Goal: Task Accomplishment & Management: Manage account settings

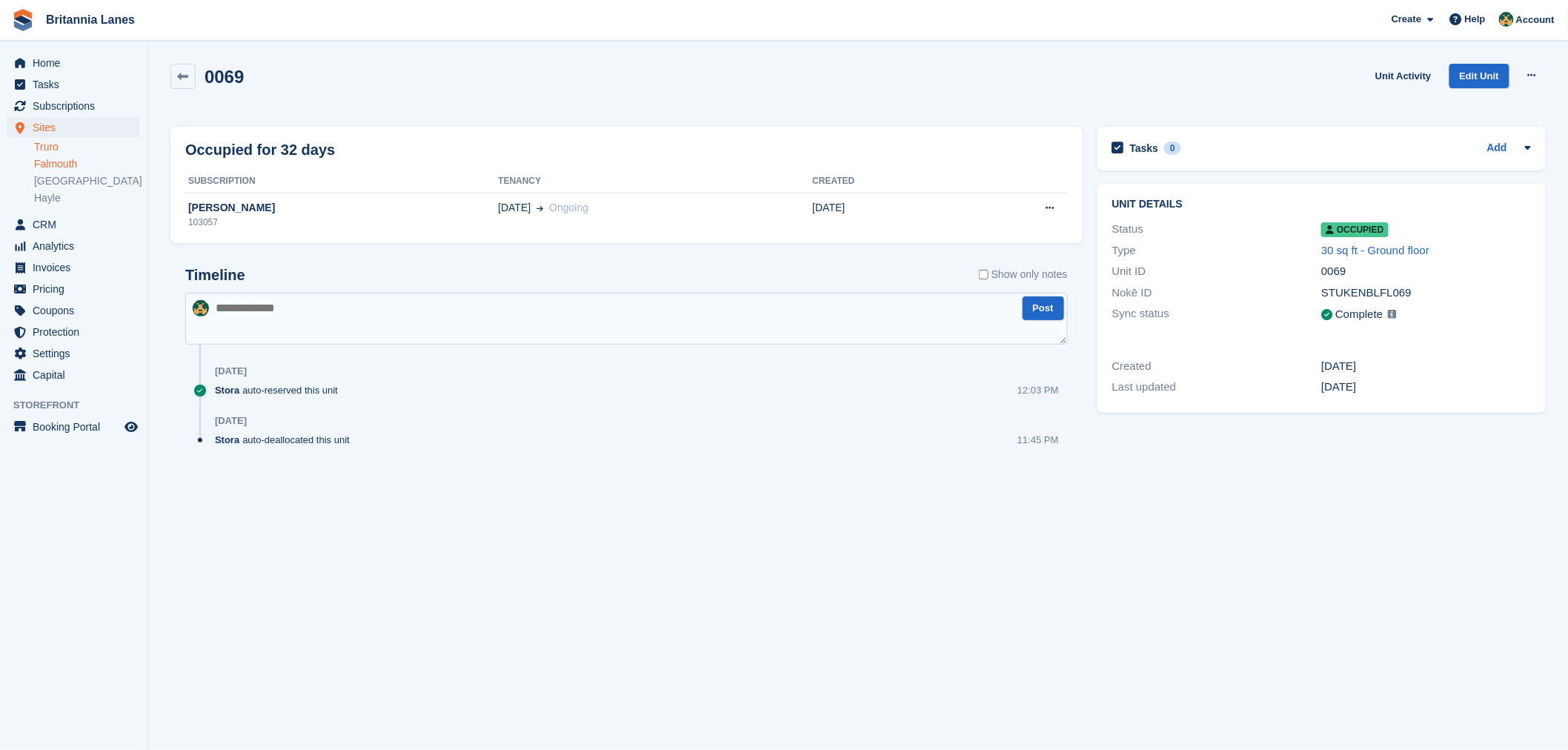
click at [45, 151] on link "Truro" at bounding box center [87, 147] width 106 height 14
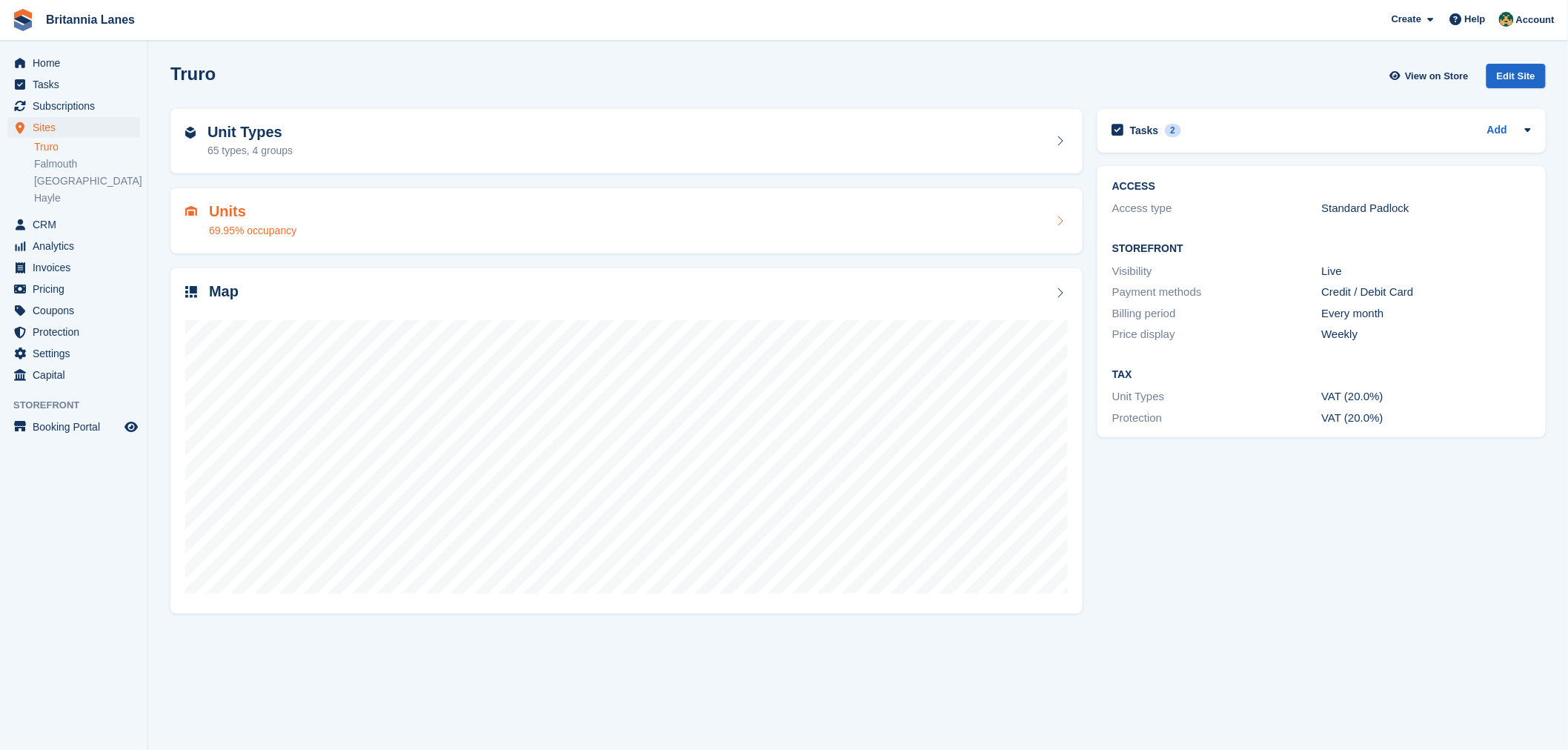
click at [278, 220] on div "Units 69.95% occupancy" at bounding box center [252, 221] width 87 height 36
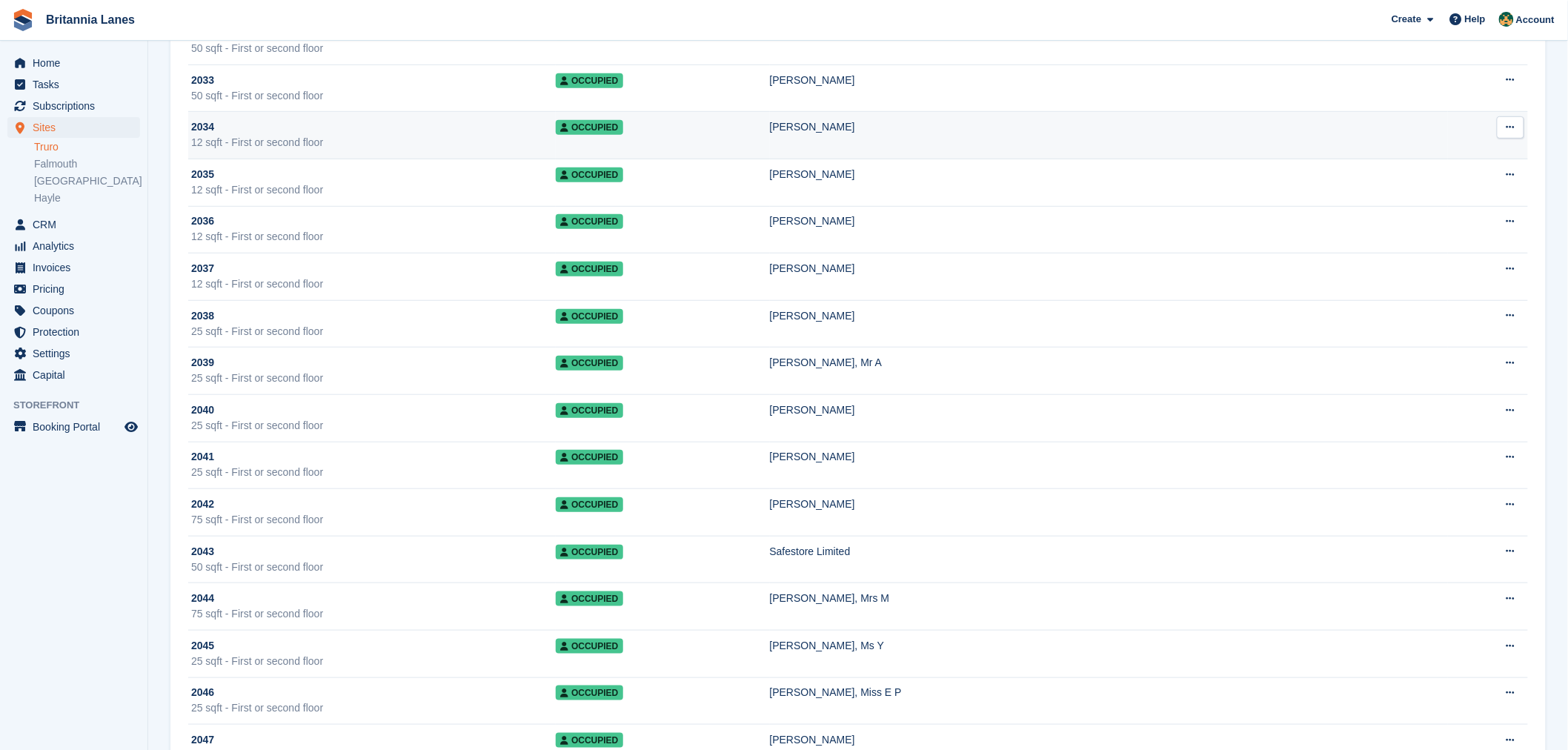
scroll to position [9743, 0]
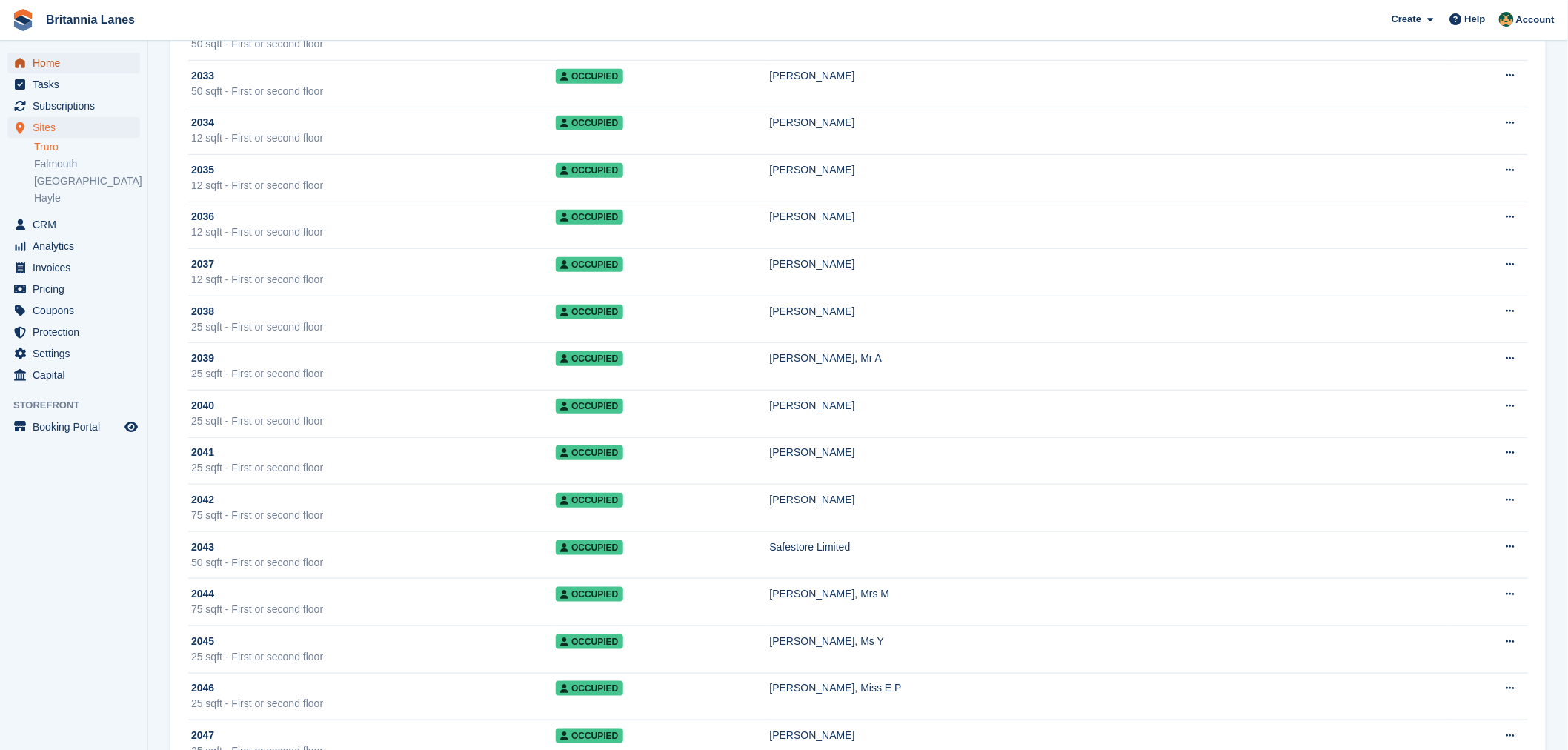
click at [46, 57] on span "Home" at bounding box center [76, 63] width 89 height 21
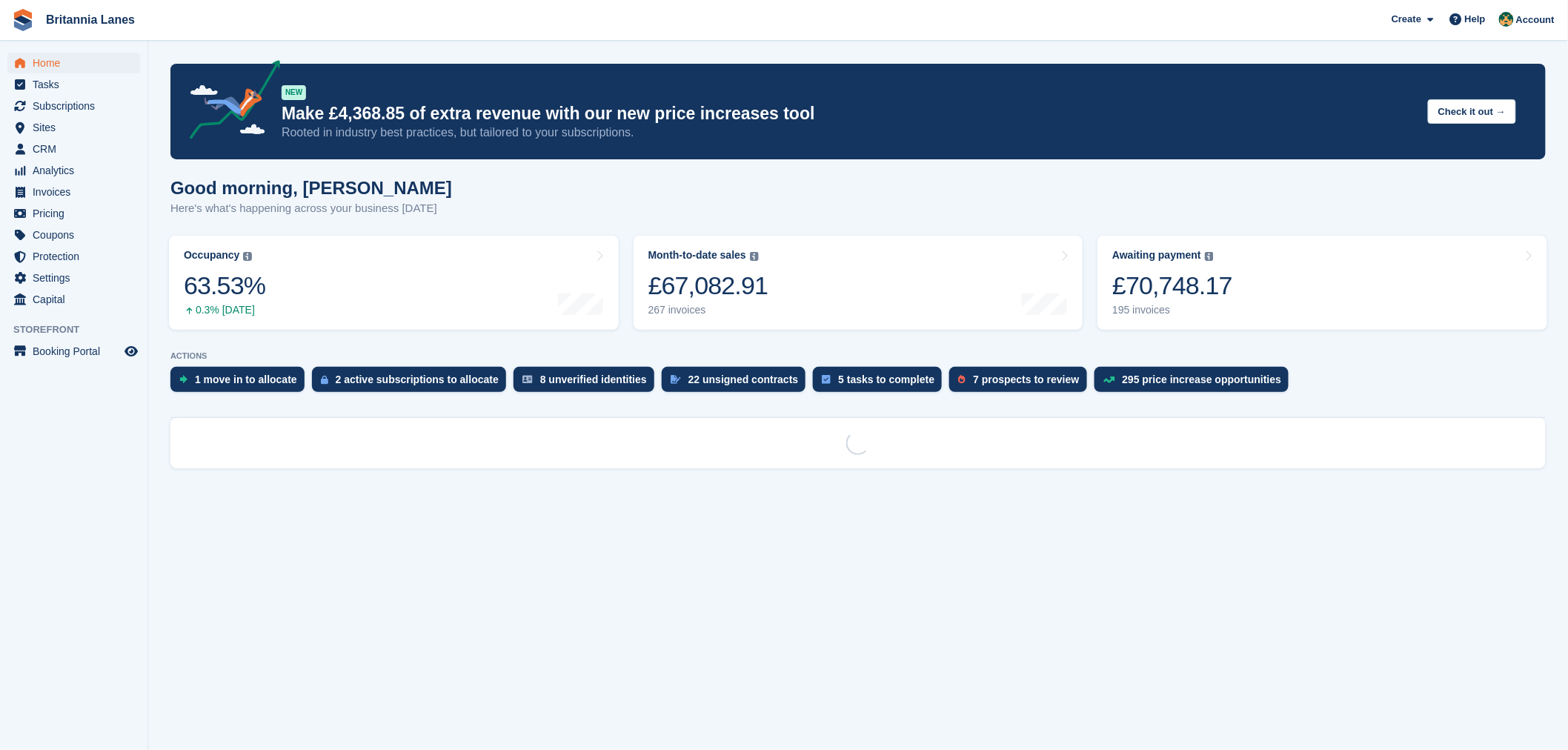
click at [931, 186] on div "Good morning, [PERSON_NAME] Here's what's happening across your business [DATE]" at bounding box center [858, 206] width 1376 height 57
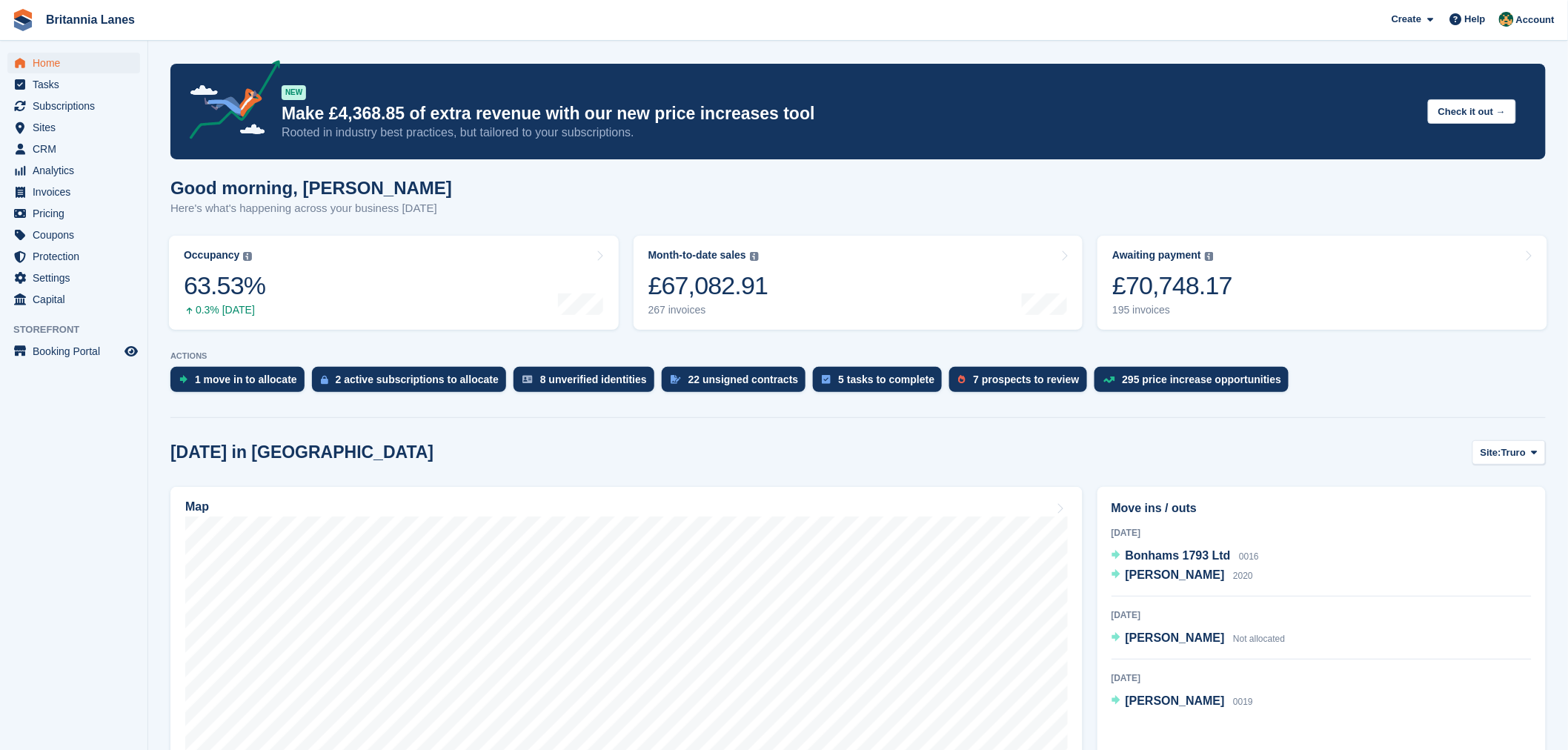
click at [982, 382] on div "7 prospects to review" at bounding box center [1026, 379] width 106 height 12
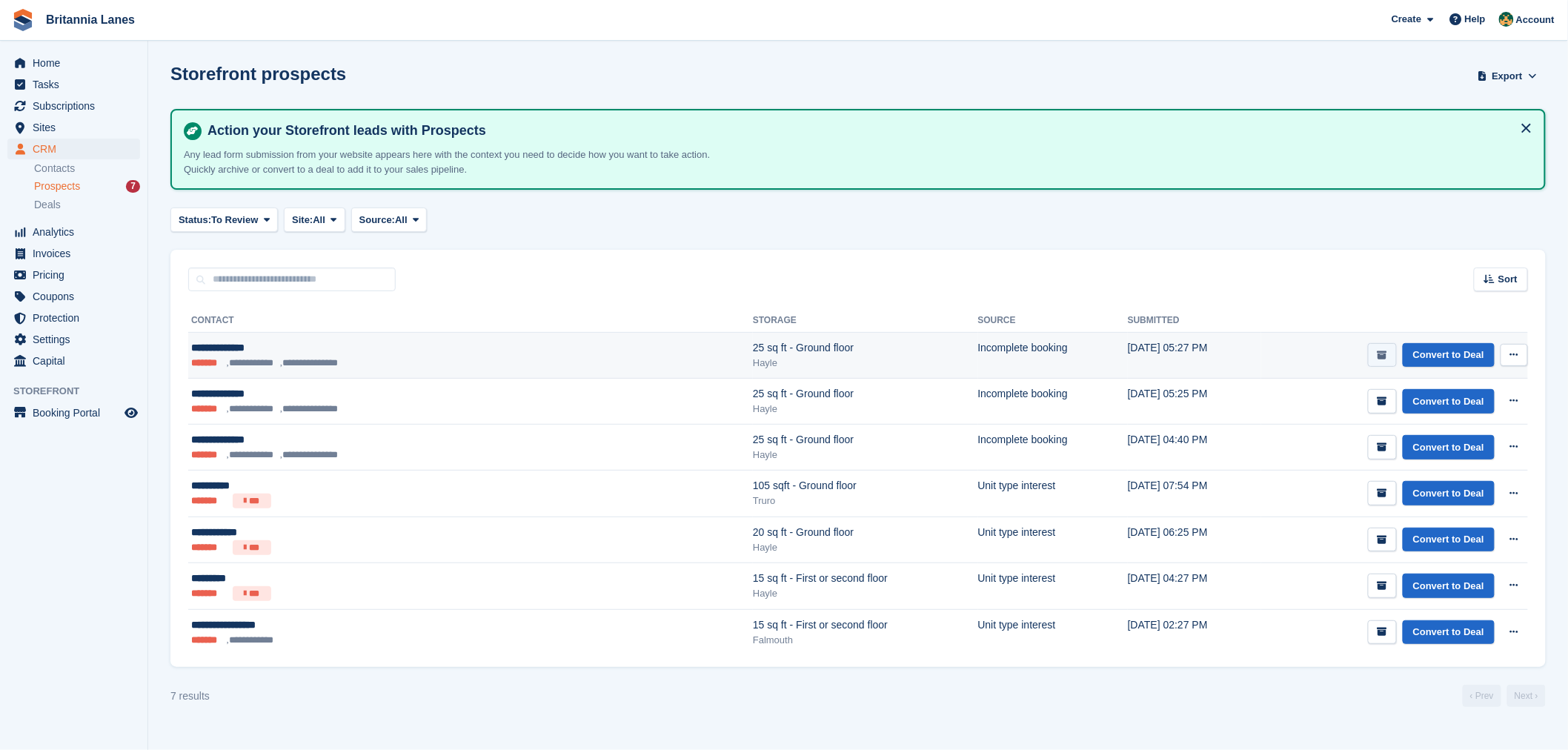
click at [1388, 361] on button "submit" at bounding box center [1382, 355] width 29 height 24
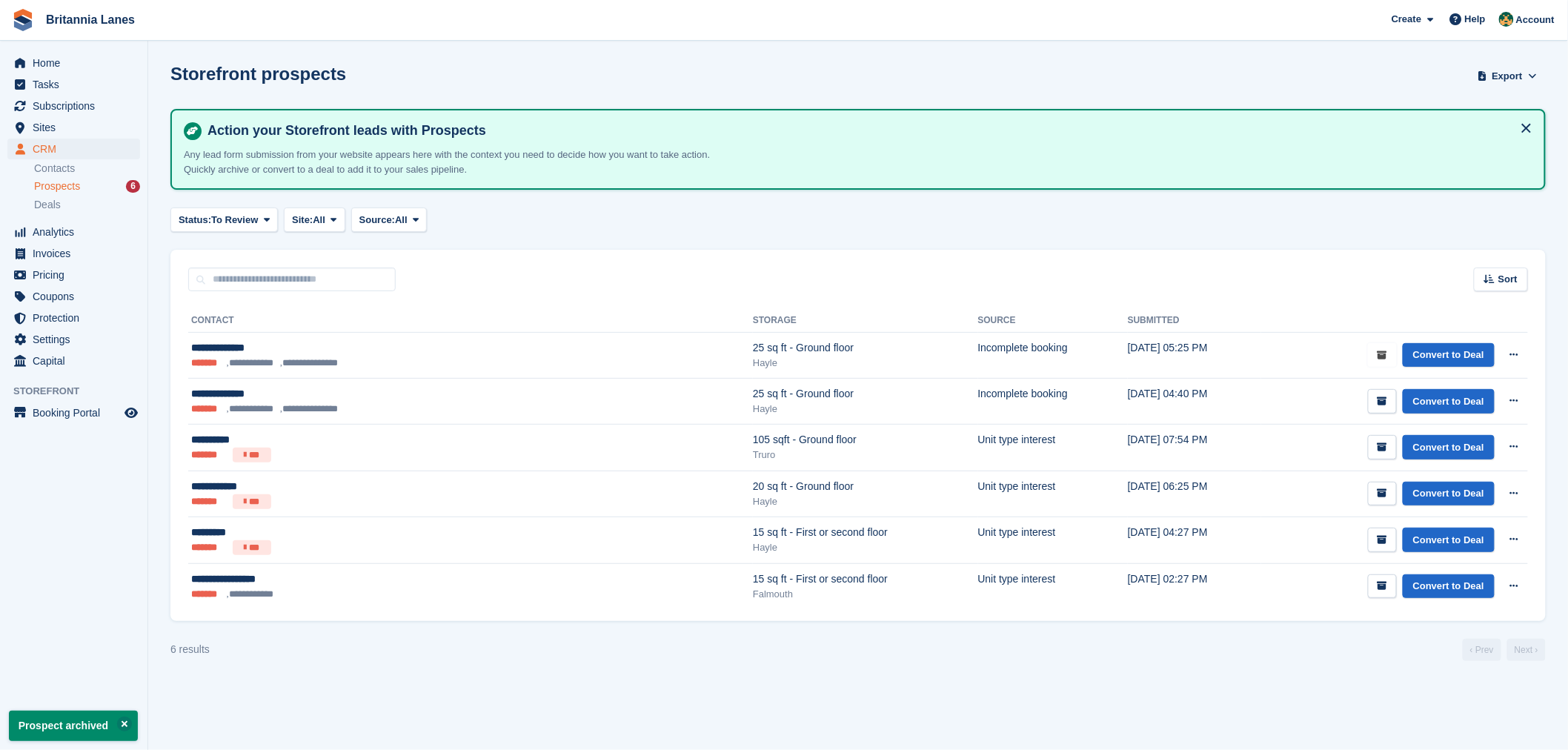
click at [1384, 356] on icon "submit" at bounding box center [1382, 355] width 10 height 10
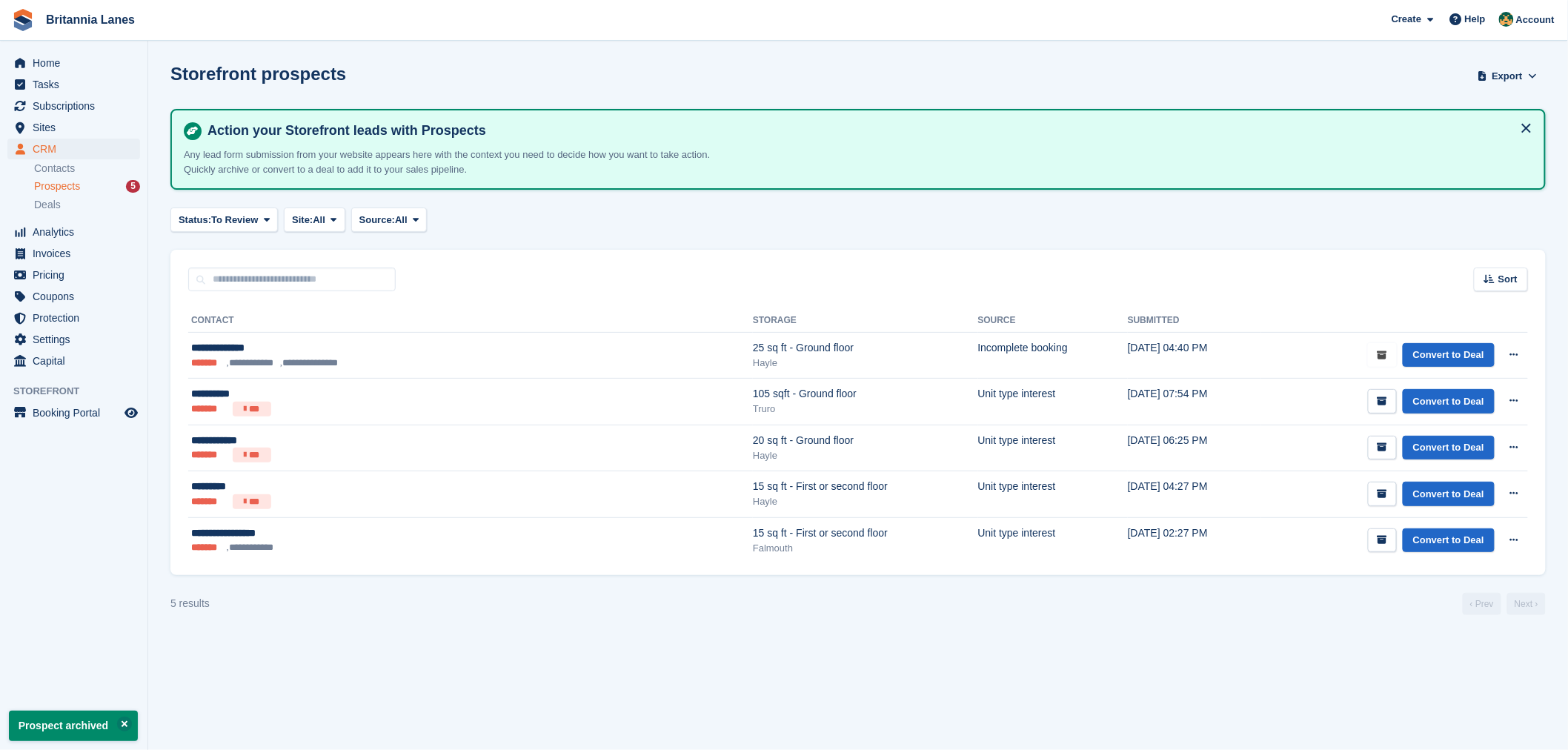
click at [1384, 356] on icon "submit" at bounding box center [1382, 355] width 10 height 10
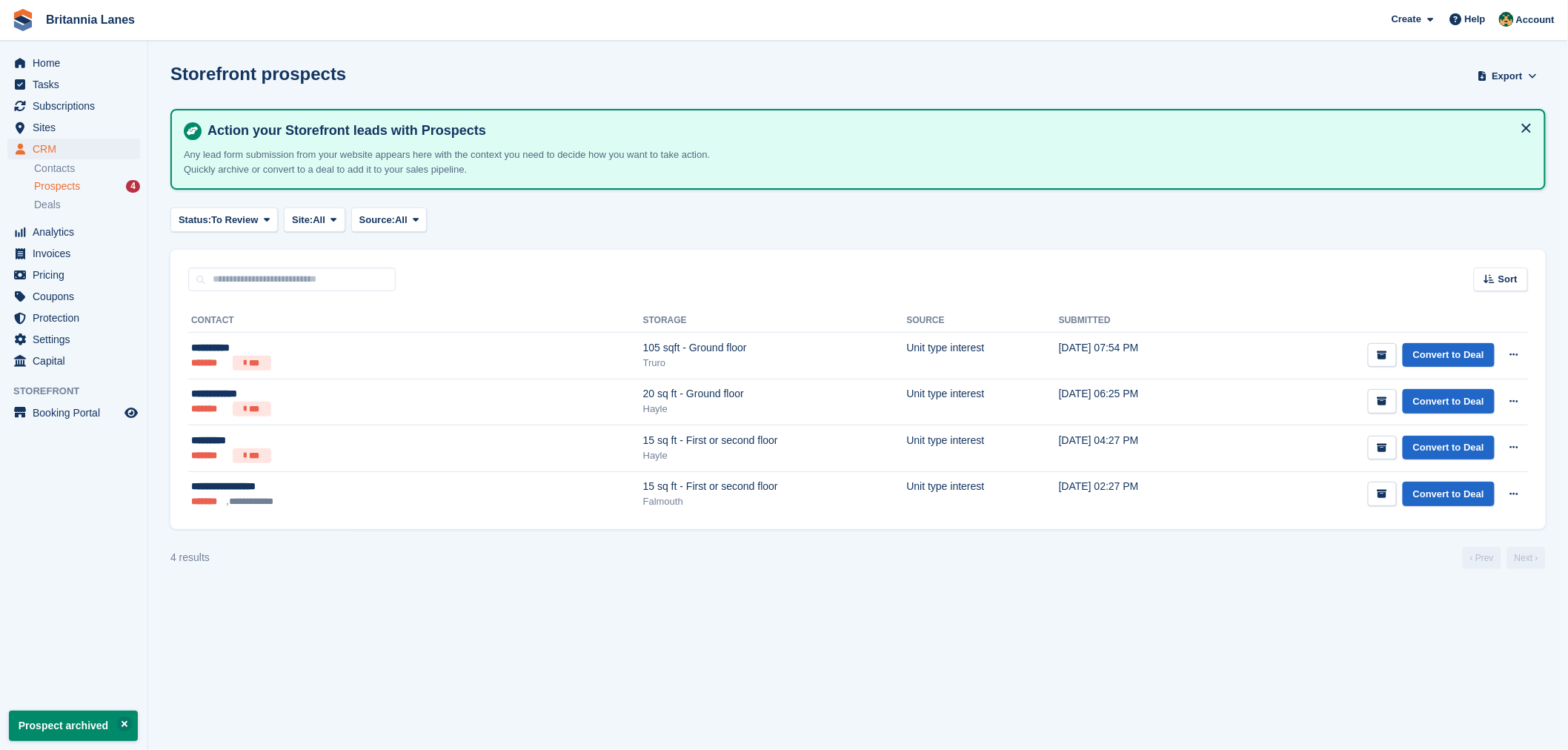
click at [498, 232] on section "Prospect archived Storefront prospects Export Export Prospects Export a CSV of …" at bounding box center [858, 375] width 1420 height 750
click at [74, 70] on span "Home" at bounding box center [76, 63] width 89 height 21
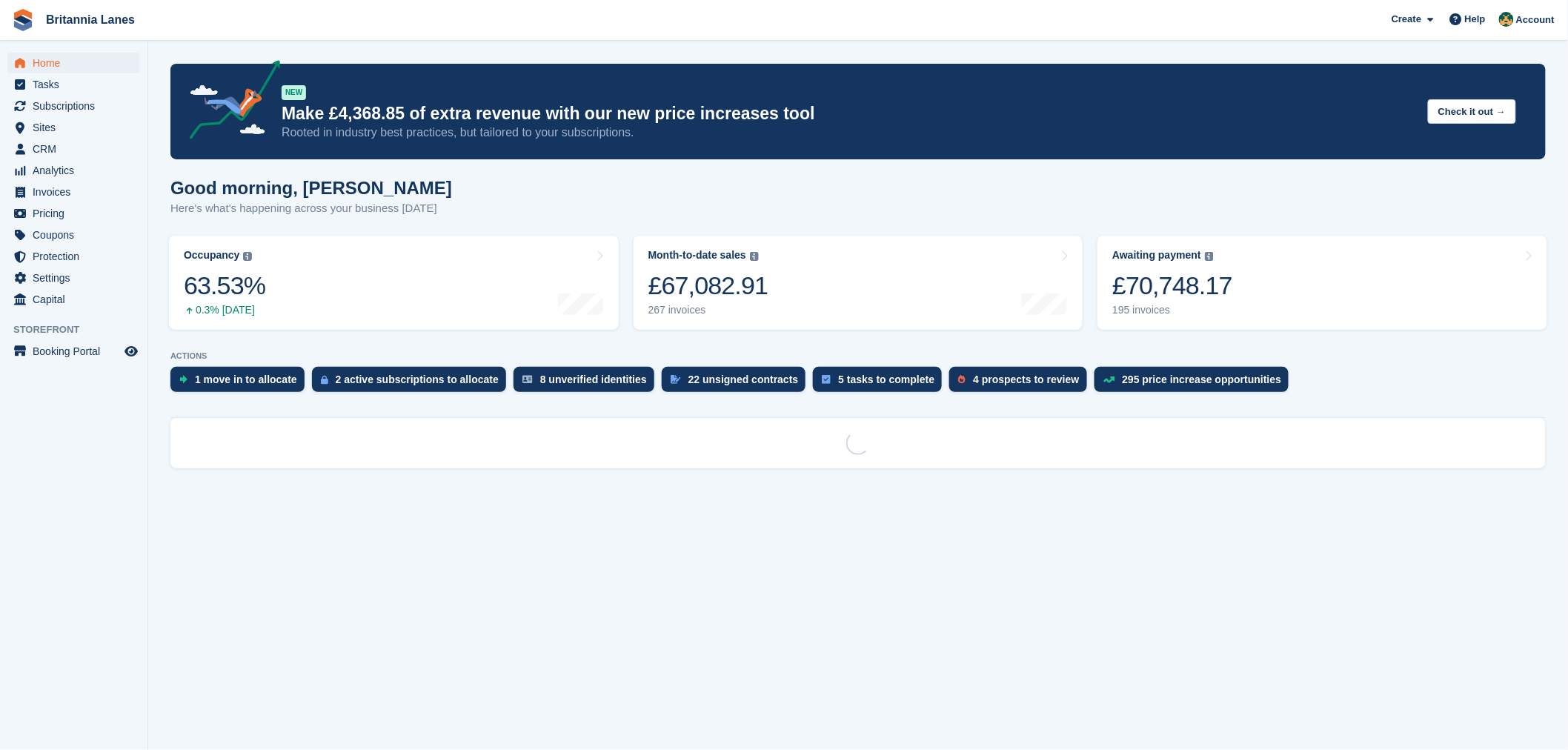
click at [468, 187] on div "Good morning, [PERSON_NAME] Here's what's happening across your business [DATE]" at bounding box center [858, 206] width 1376 height 57
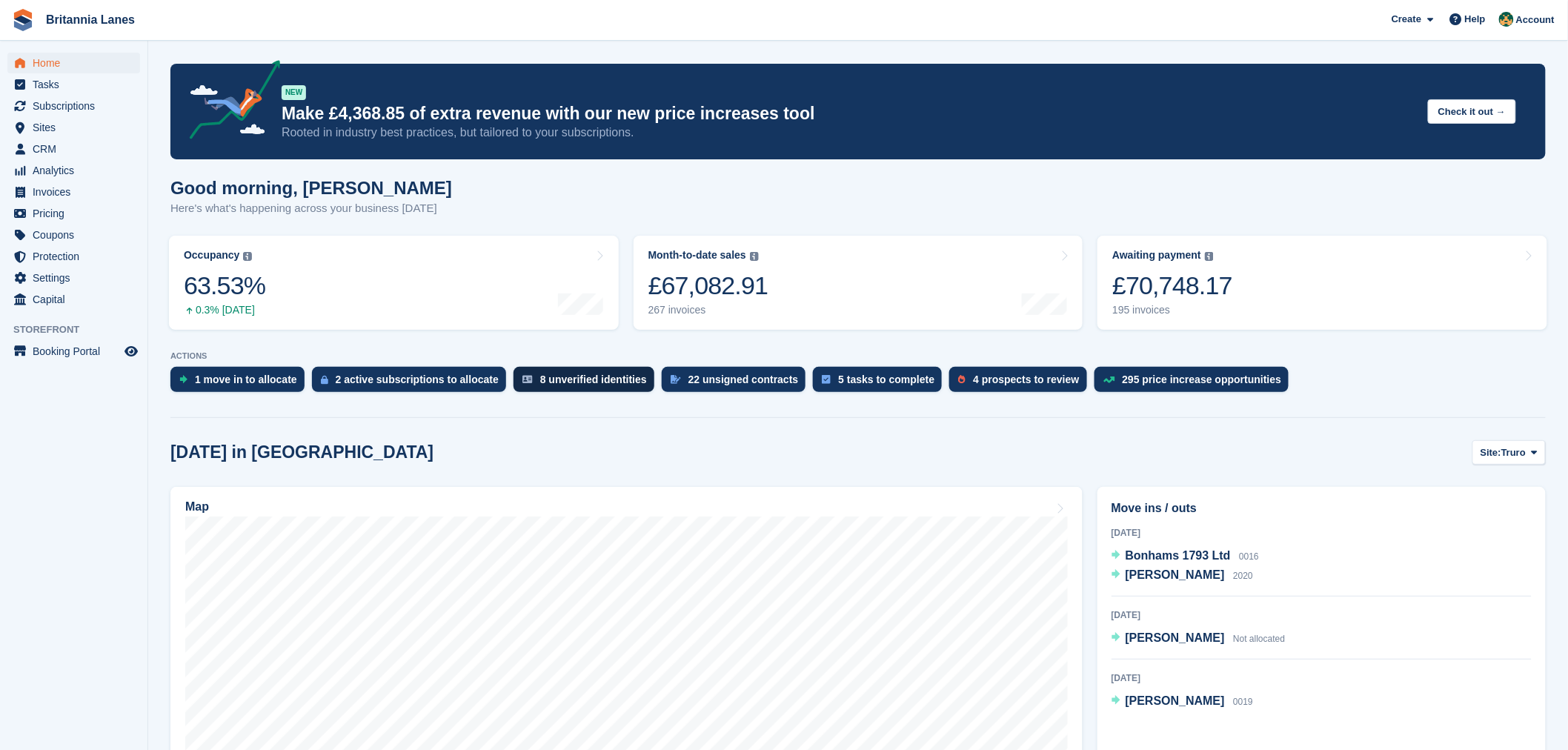
click at [558, 378] on div "8 unverified identities" at bounding box center [593, 379] width 107 height 12
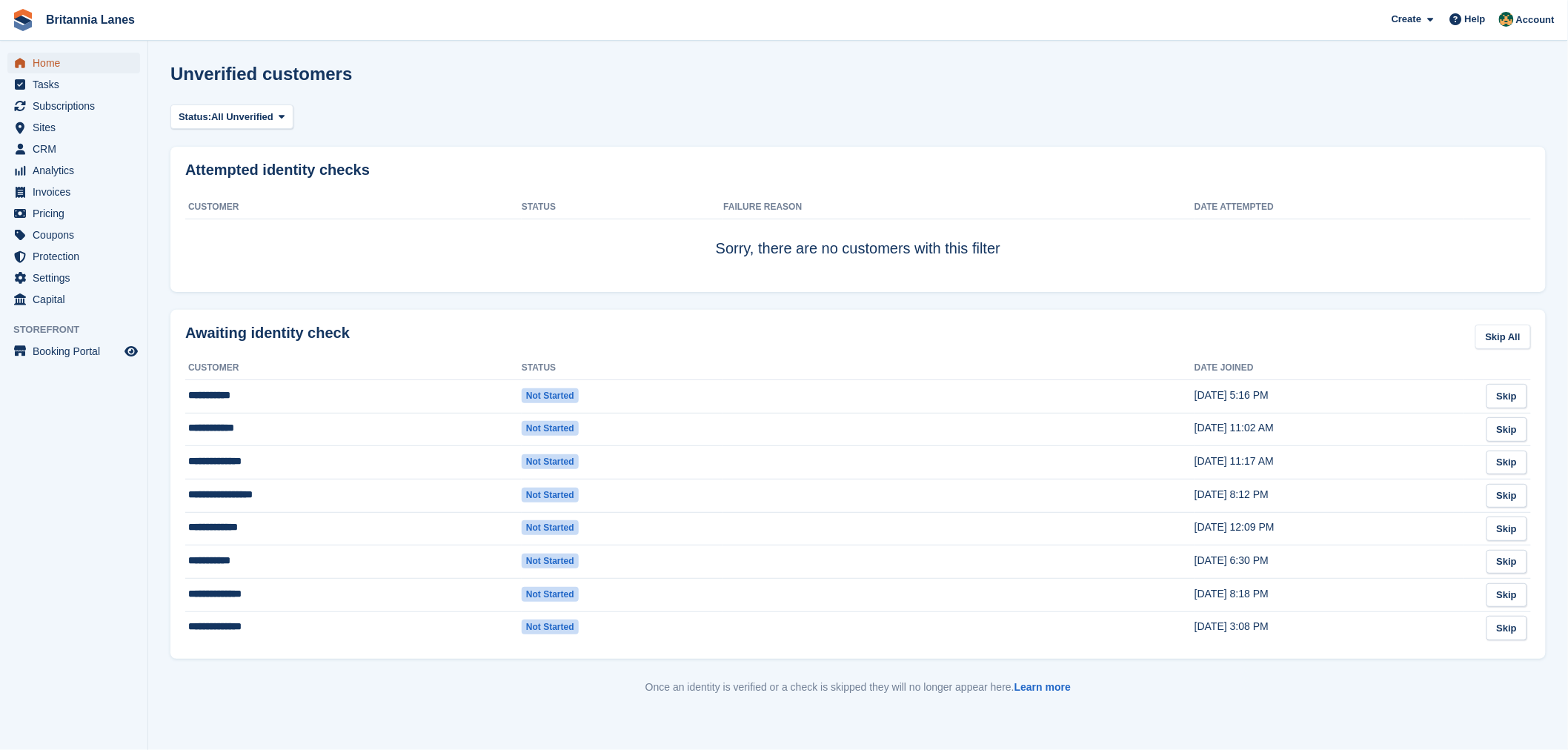
click at [40, 65] on span "Home" at bounding box center [76, 63] width 89 height 21
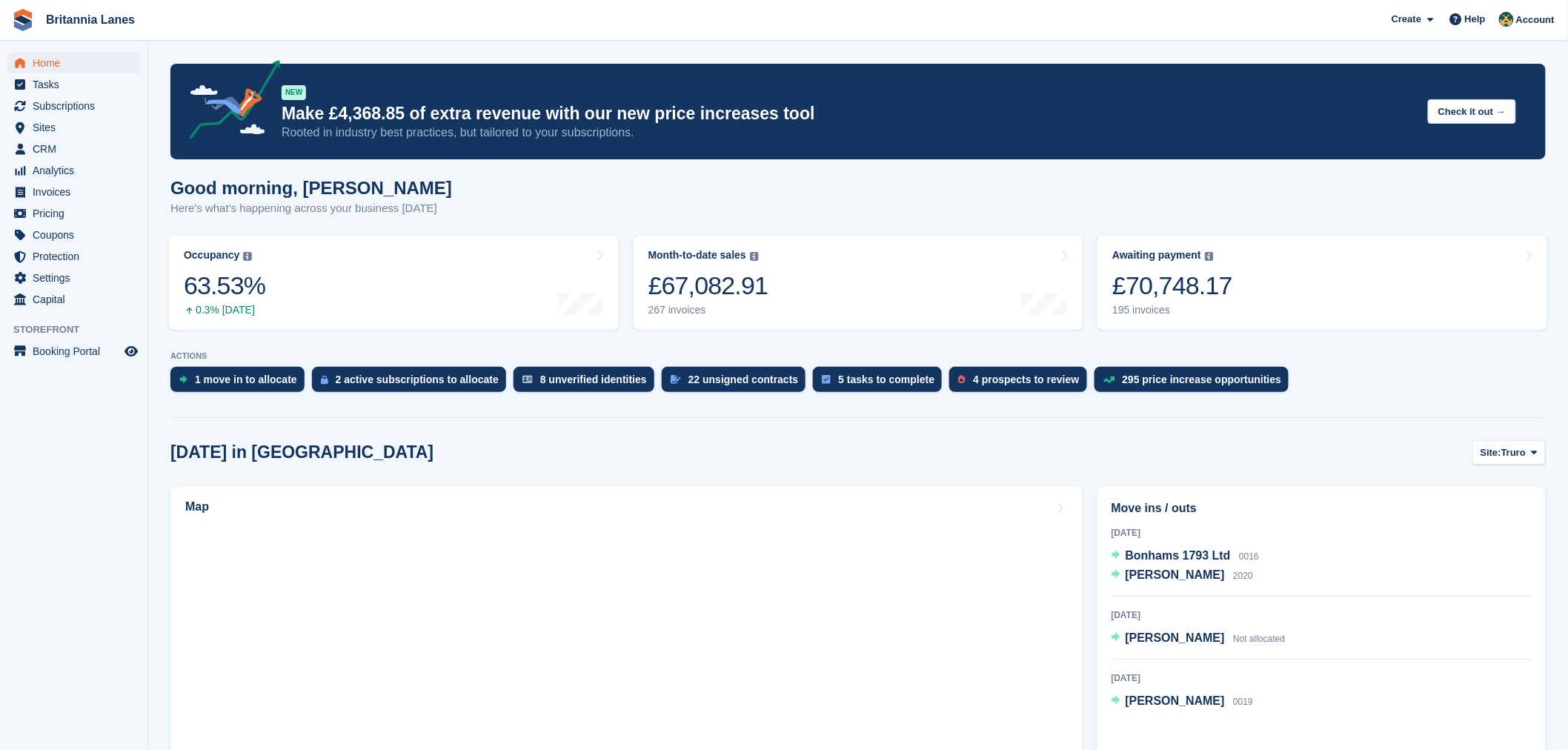
click at [676, 207] on div "Good morning, Nathan Here's what's happening across your business today" at bounding box center [858, 206] width 1376 height 57
click at [723, 384] on div "22 unsigned contracts" at bounding box center [744, 379] width 110 height 12
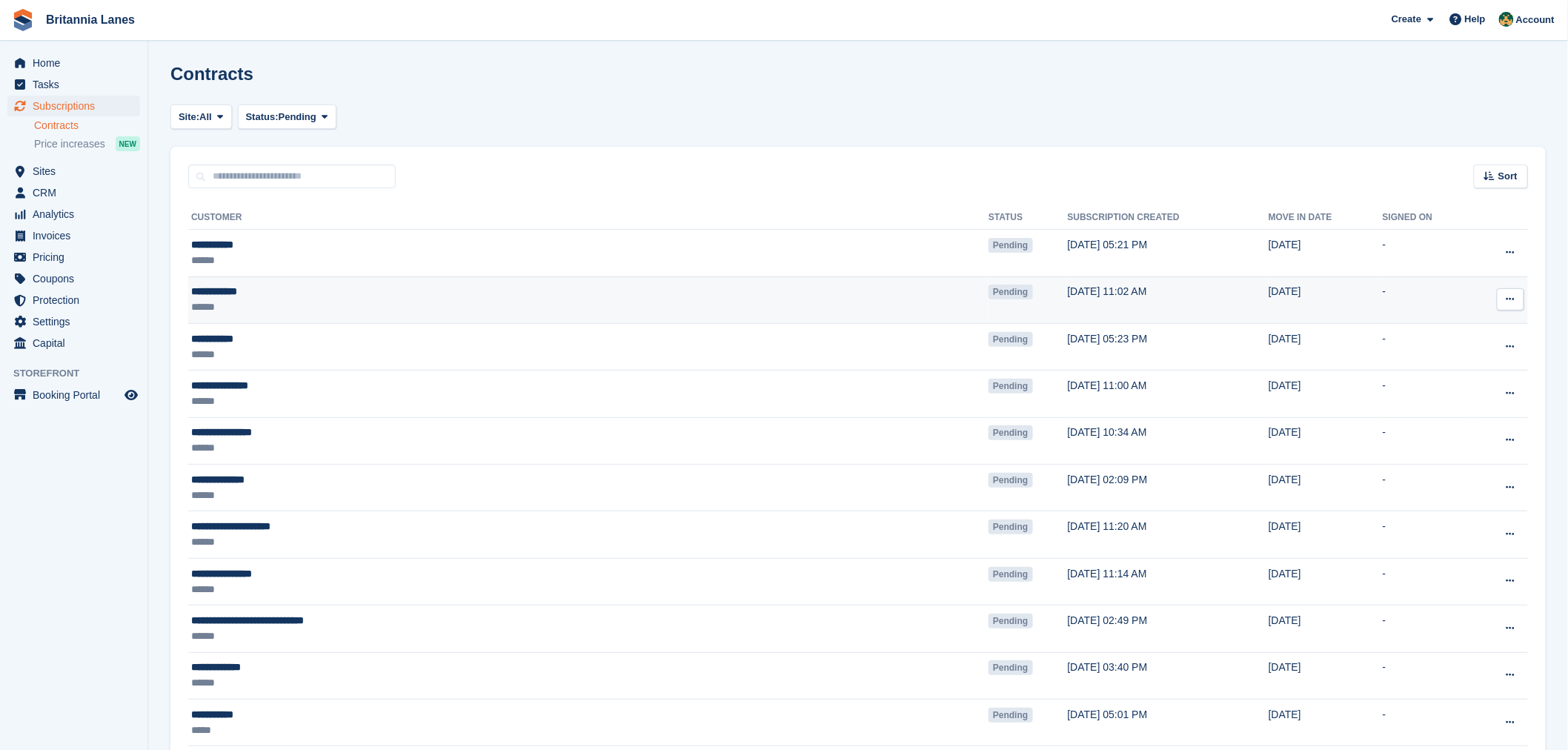
click at [249, 295] on div "**********" at bounding box center [413, 291] width 443 height 15
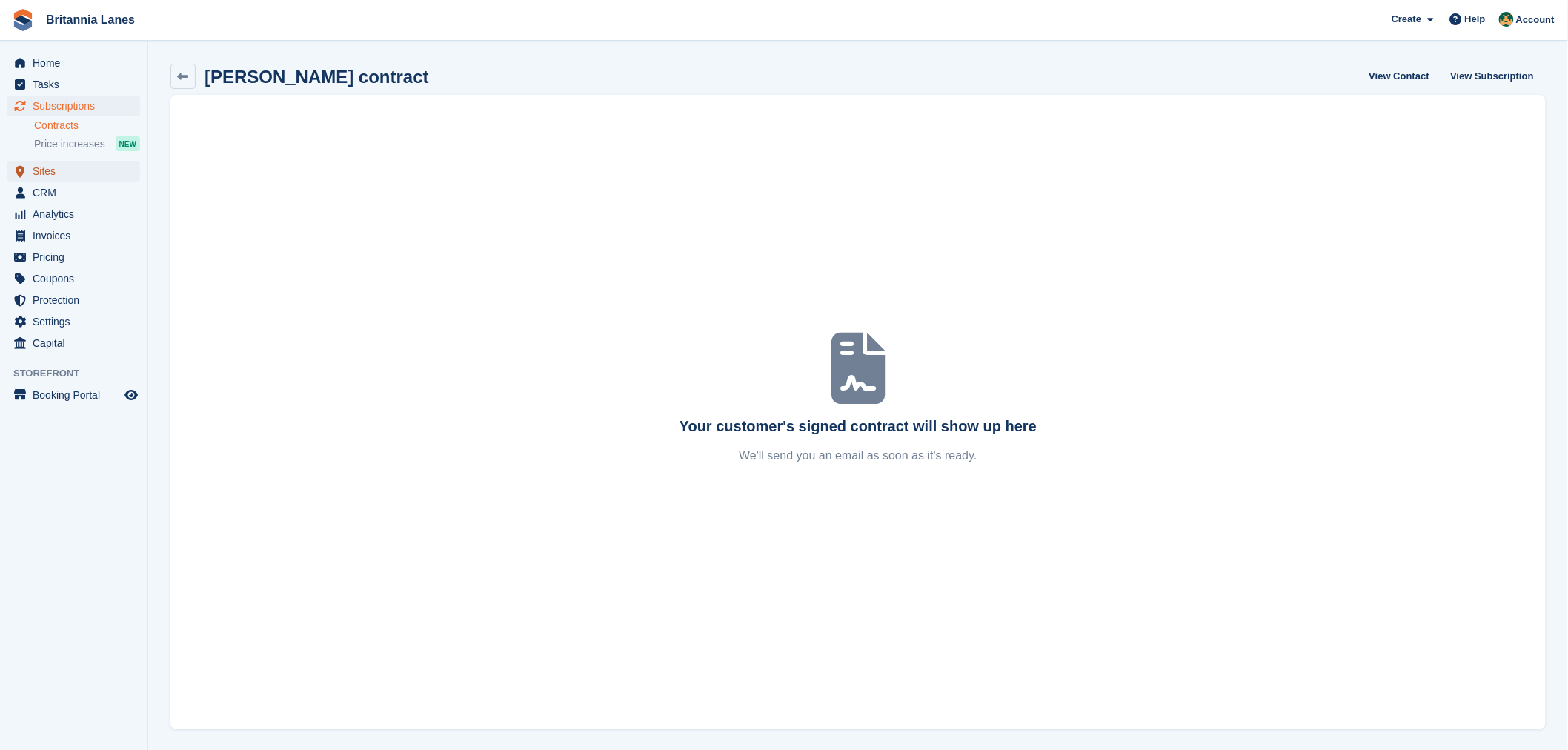
click at [82, 167] on span "Sites" at bounding box center [76, 170] width 89 height 21
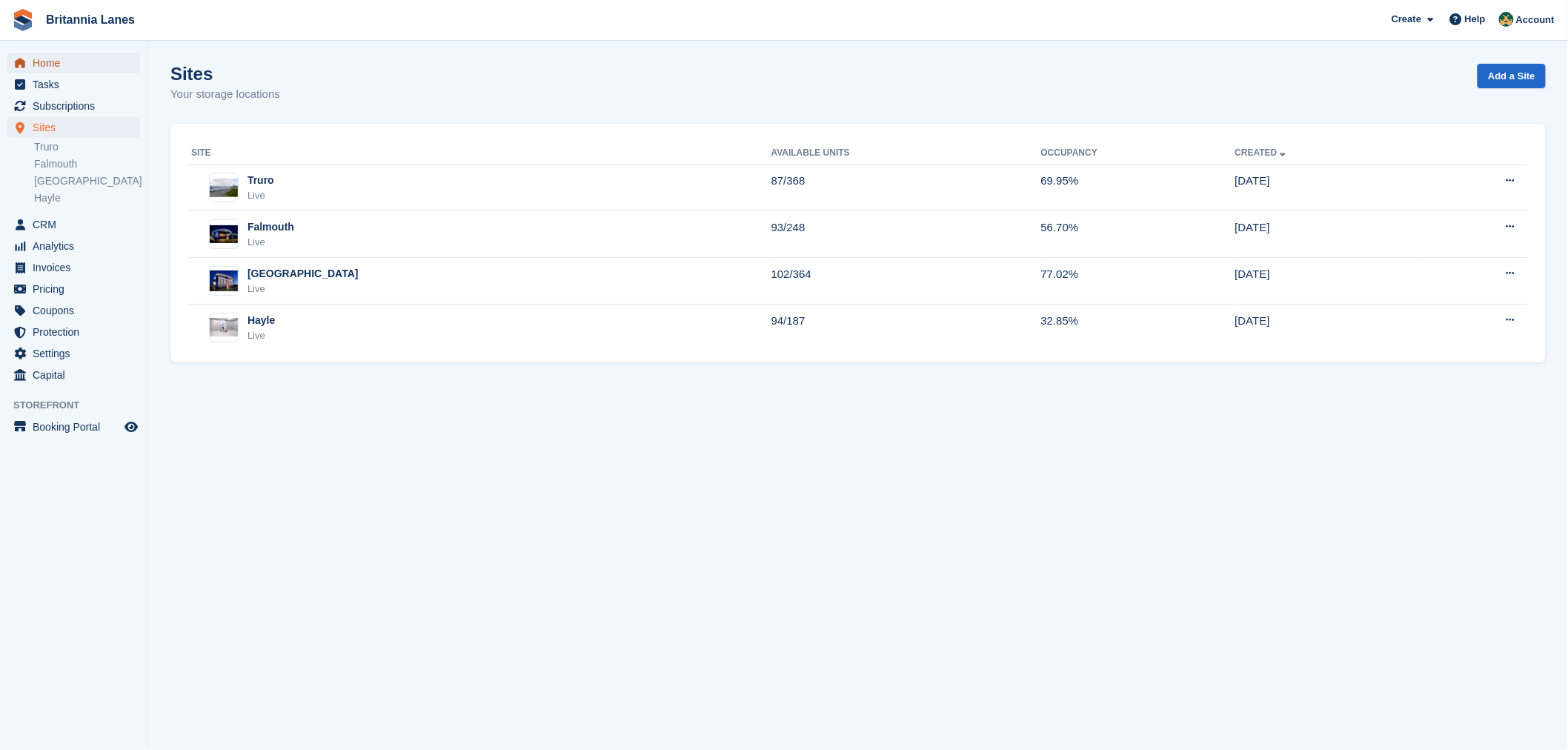
click at [62, 62] on span "Home" at bounding box center [76, 63] width 89 height 21
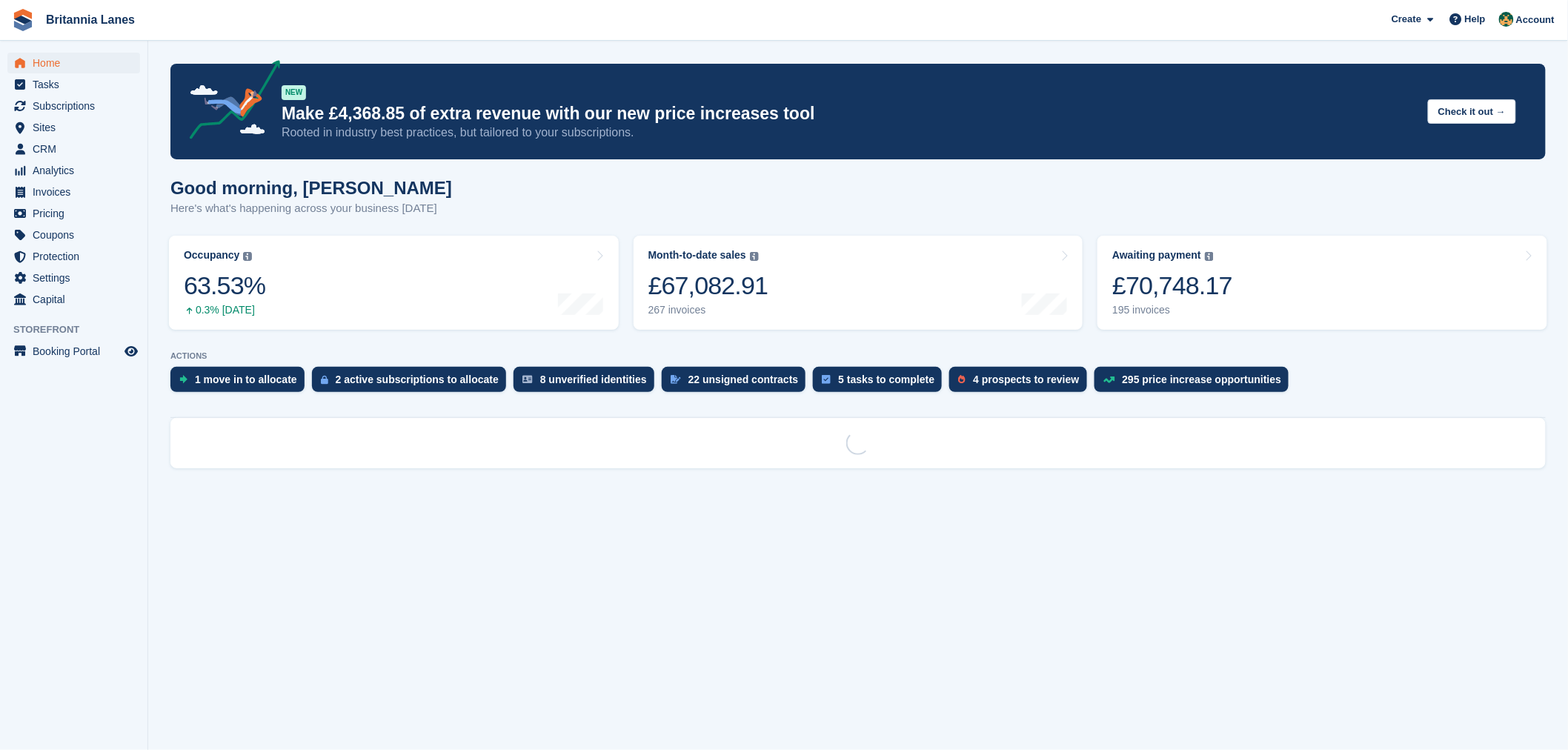
click at [692, 173] on section "NEW Make £4,368.85 of extra revenue with our new price increases tool Rooted in…" at bounding box center [858, 375] width 1420 height 750
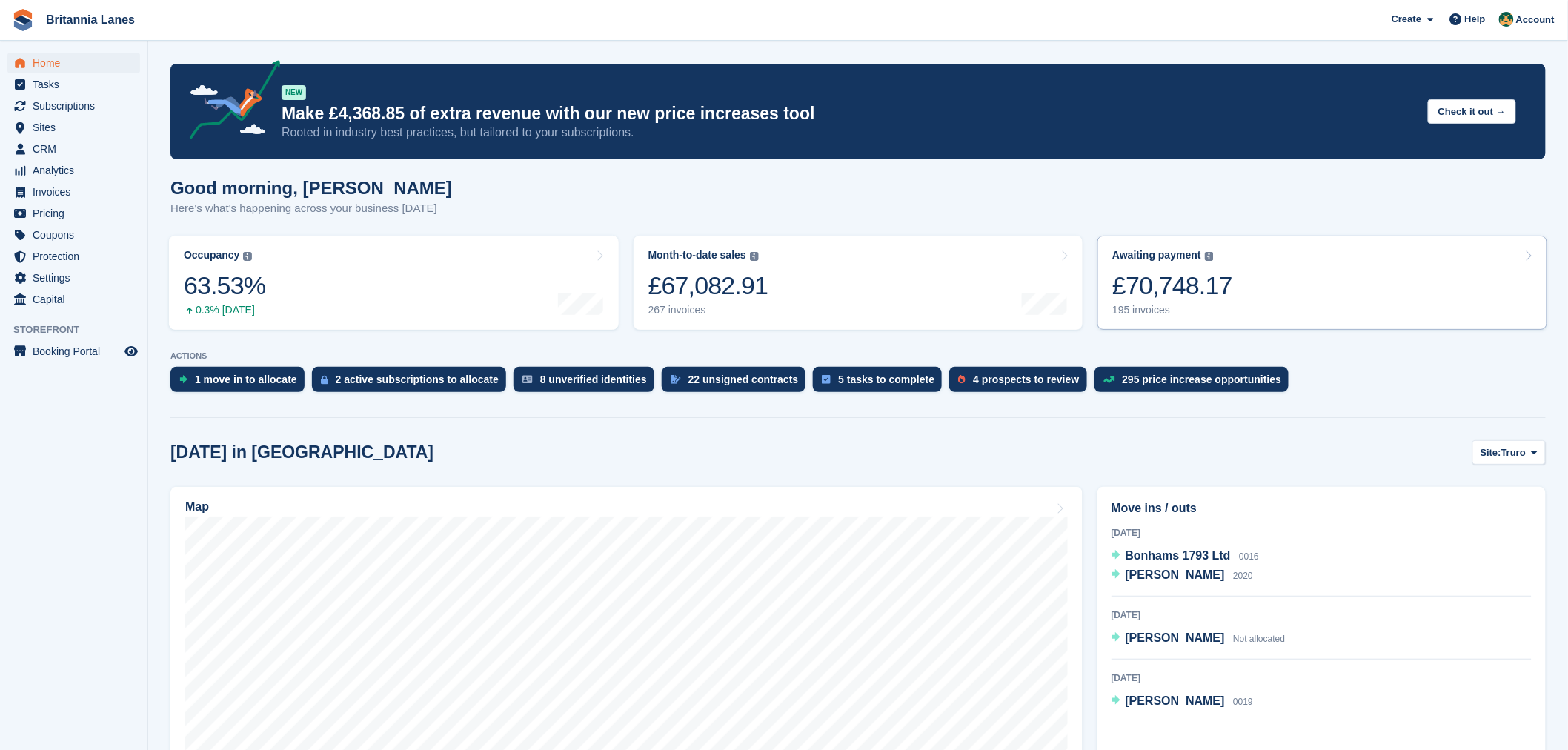
click at [1272, 286] on link "Awaiting payment The total outstanding balance on all open invoices. £70,748.17…" at bounding box center [1323, 283] width 450 height 94
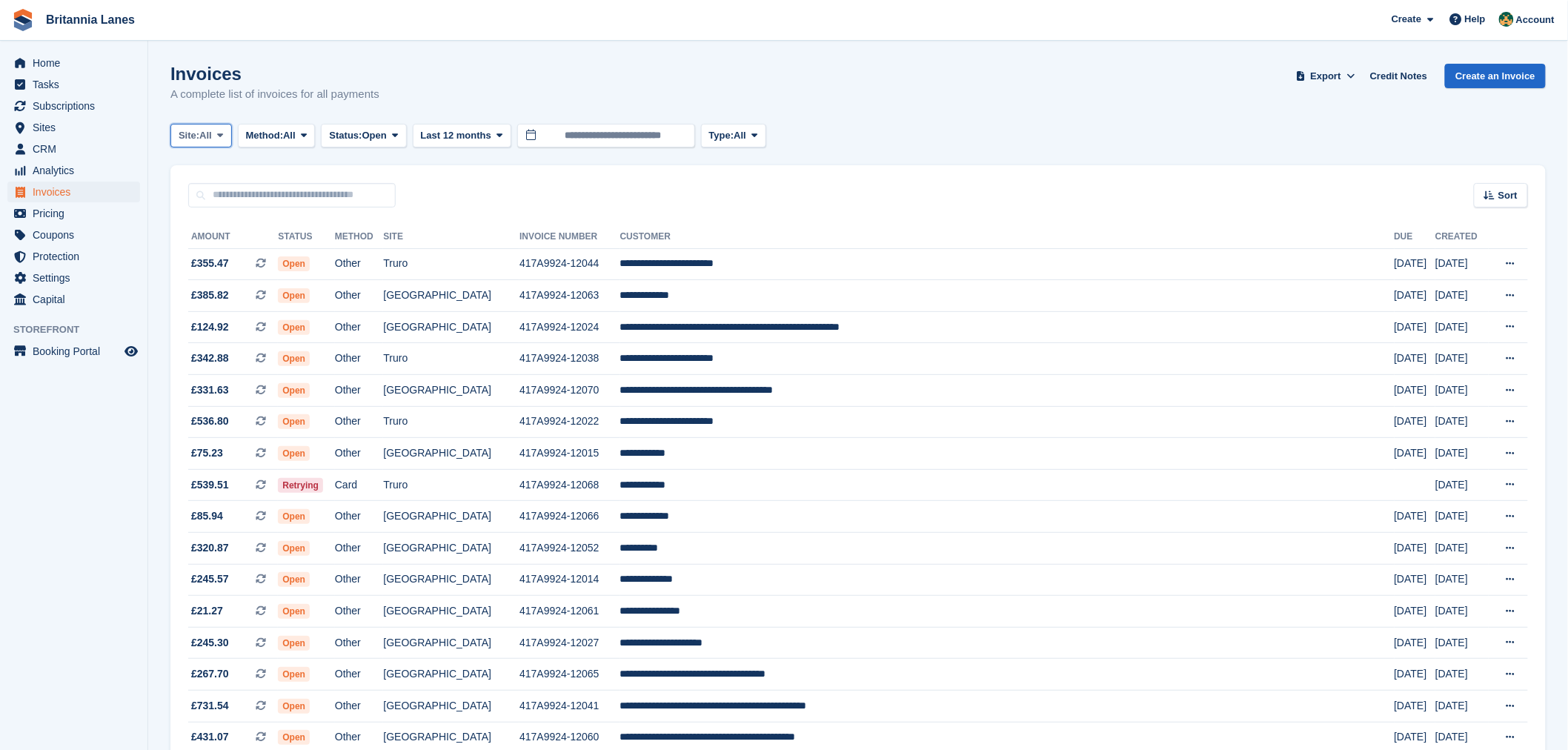
click at [209, 136] on span "All" at bounding box center [205, 135] width 13 height 15
click at [218, 198] on link "Truro" at bounding box center [243, 197] width 134 height 27
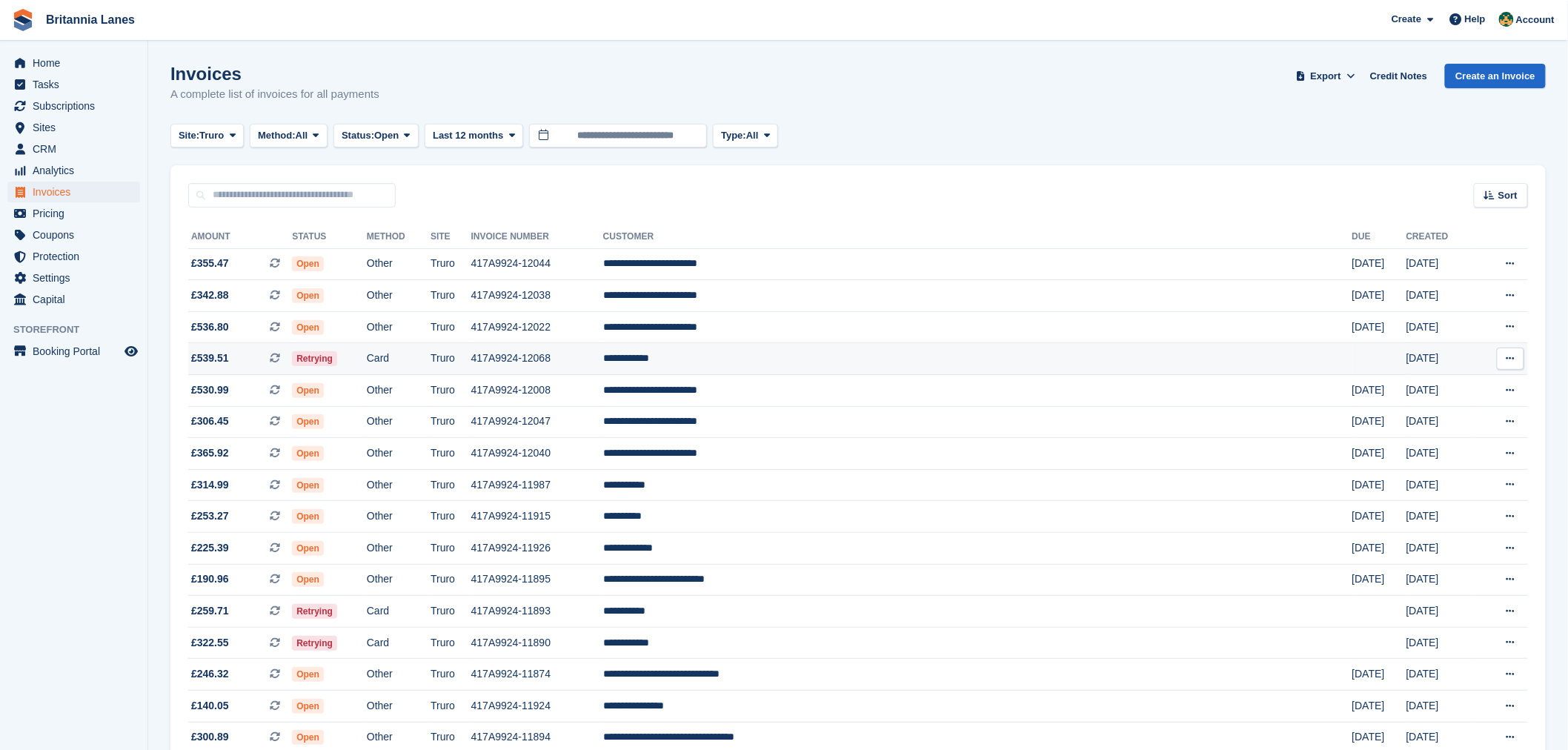
click at [337, 363] on span "Retrying" at bounding box center [315, 359] width 45 height 15
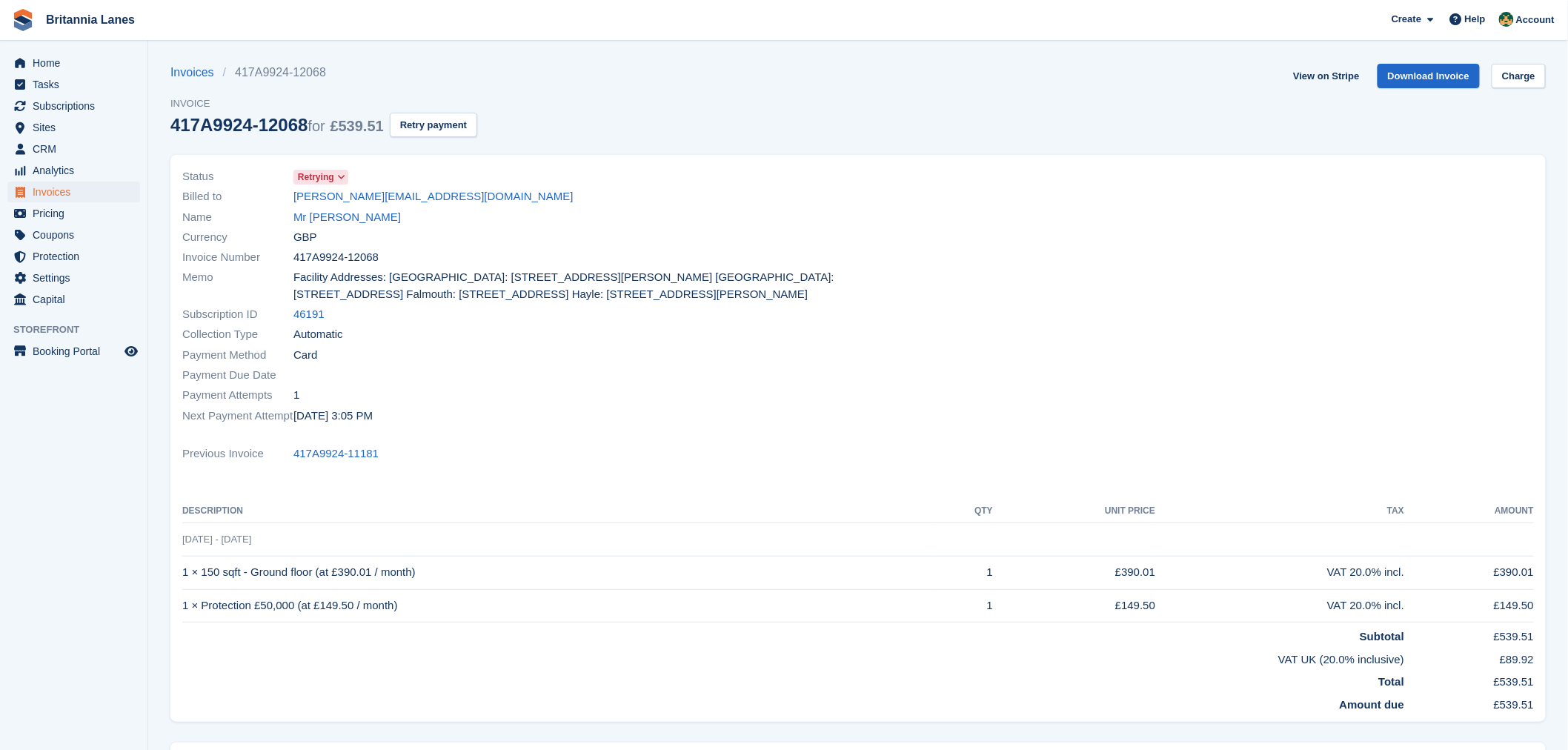
click at [509, 371] on div "Payment Due Date" at bounding box center [516, 375] width 667 height 20
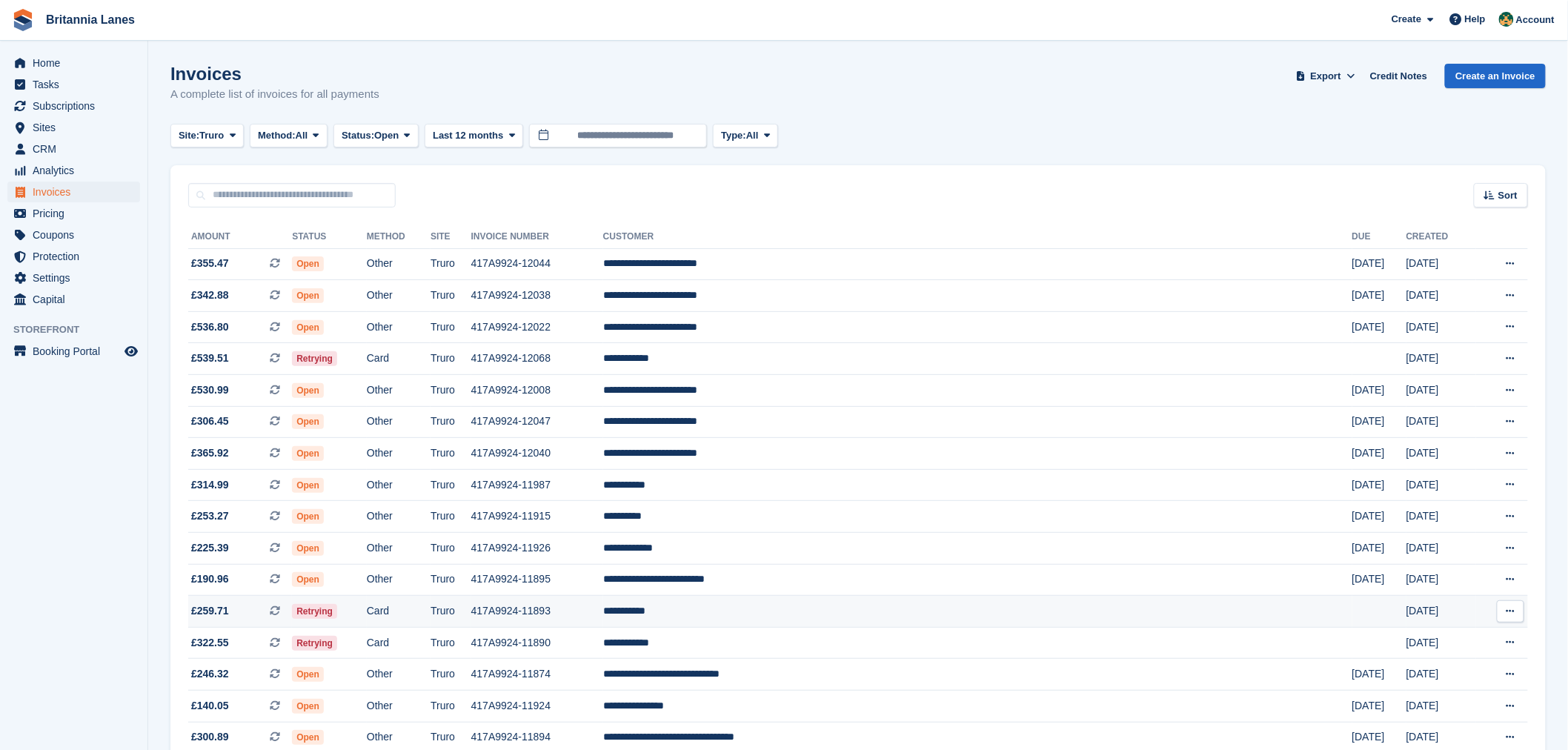
click at [604, 615] on td "417A9924-11893" at bounding box center [537, 612] width 132 height 32
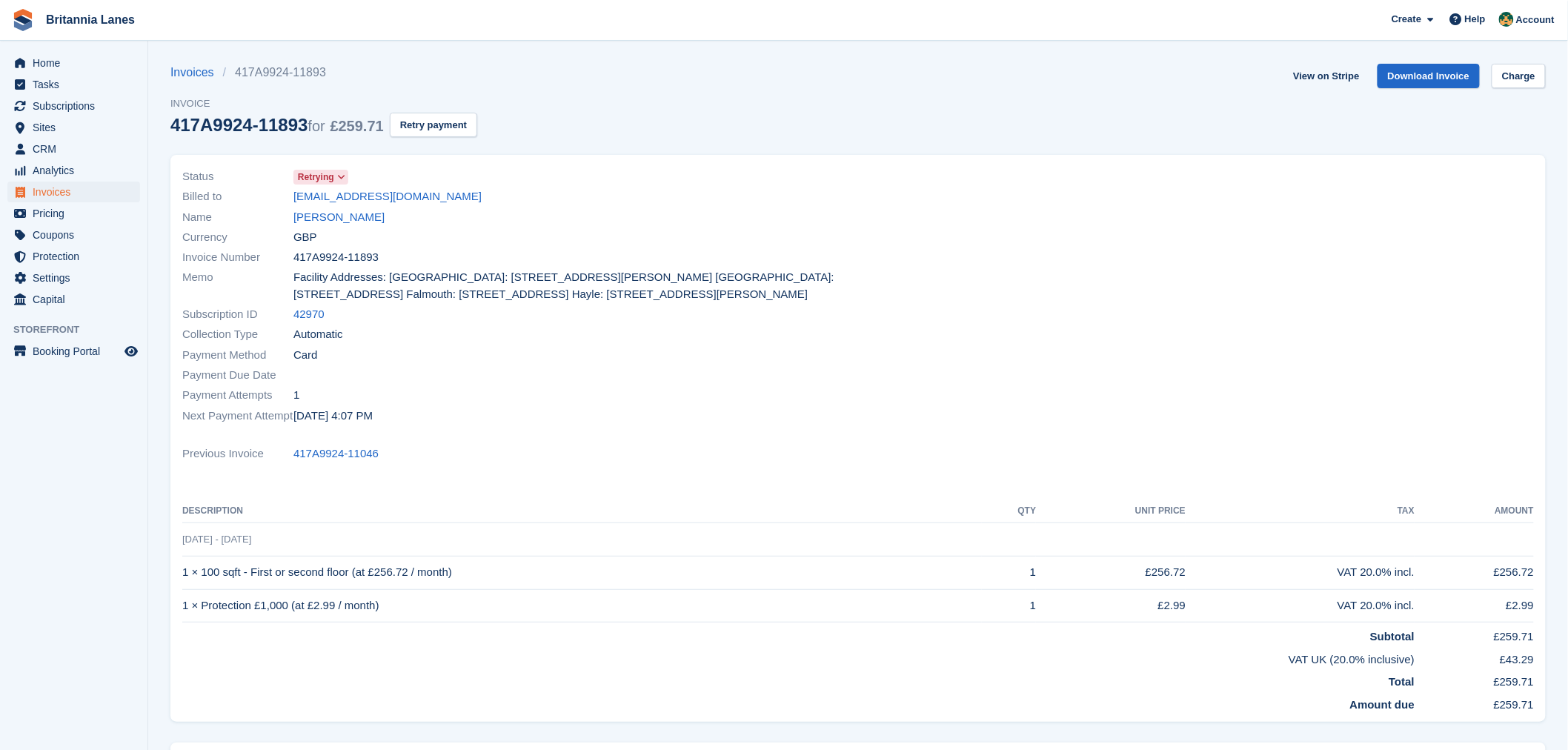
click at [447, 371] on div "Payment Due Date" at bounding box center [516, 375] width 667 height 20
click at [467, 232] on div "Currency GBP" at bounding box center [516, 237] width 667 height 20
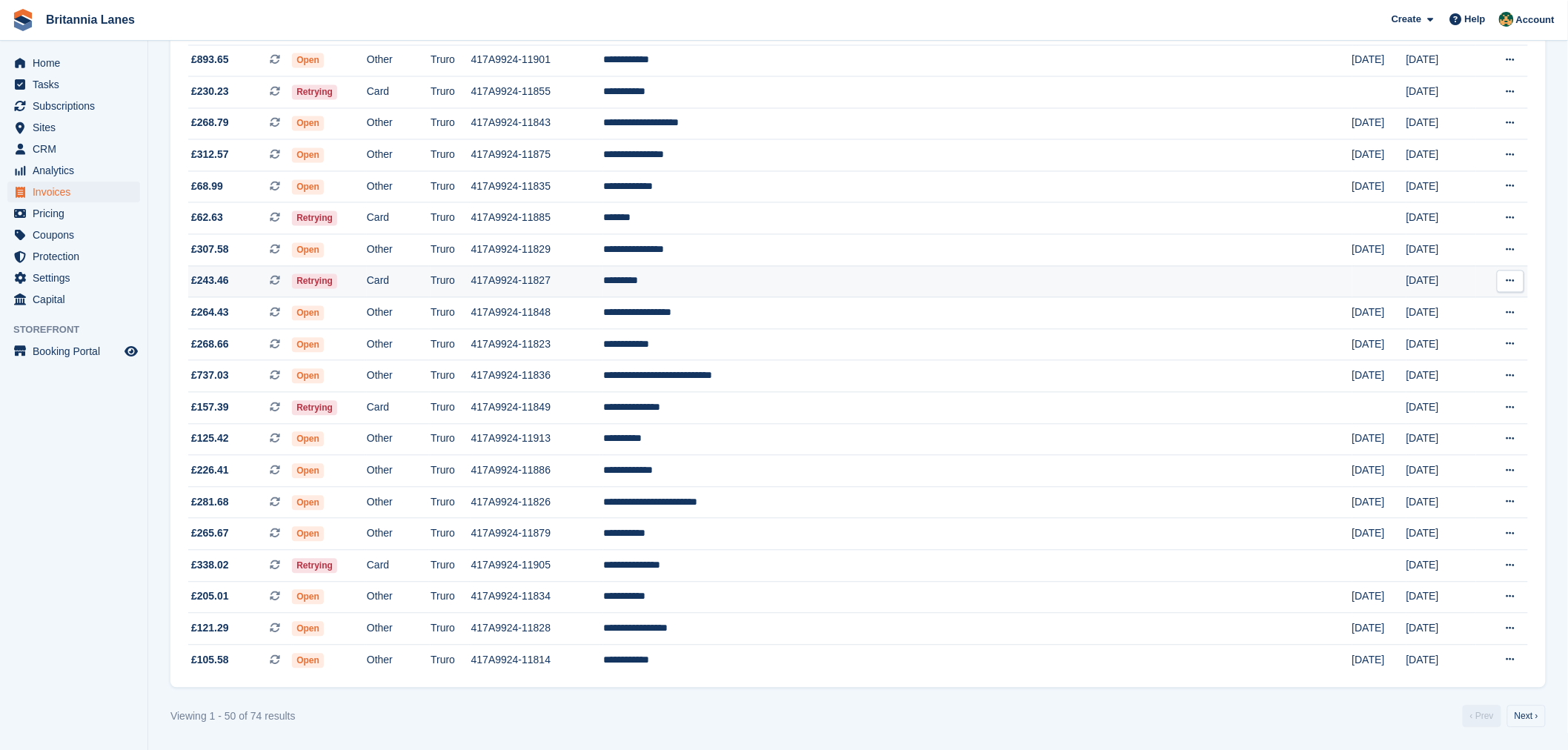
scroll to position [1162, 0]
click at [1520, 720] on link "Next ›" at bounding box center [1527, 717] width 39 height 22
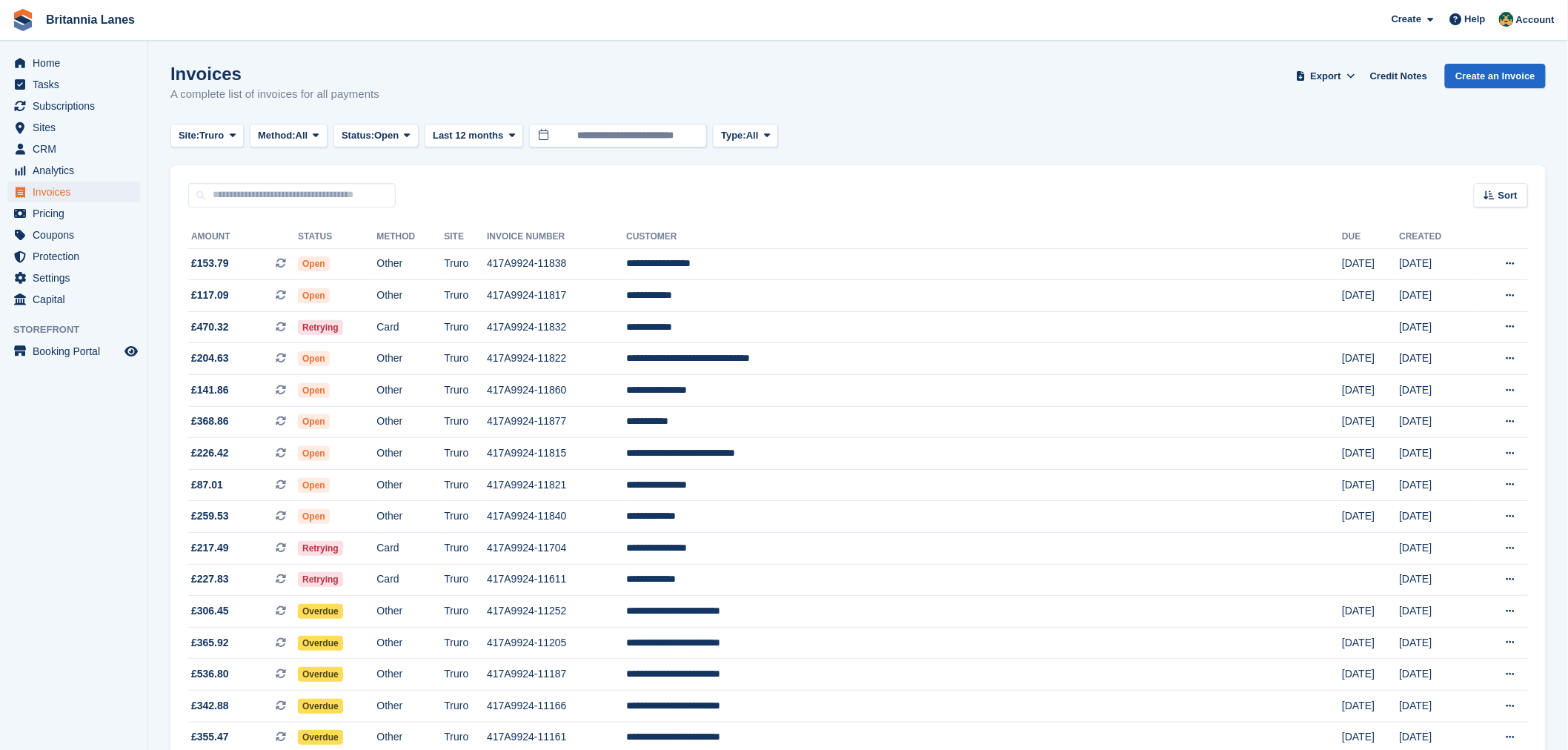
click at [524, 184] on div "Sort Sort by Date created Created (oldest first) Created (newest first)" at bounding box center [858, 186] width 1376 height 42
click at [69, 66] on span "Home" at bounding box center [76, 63] width 89 height 21
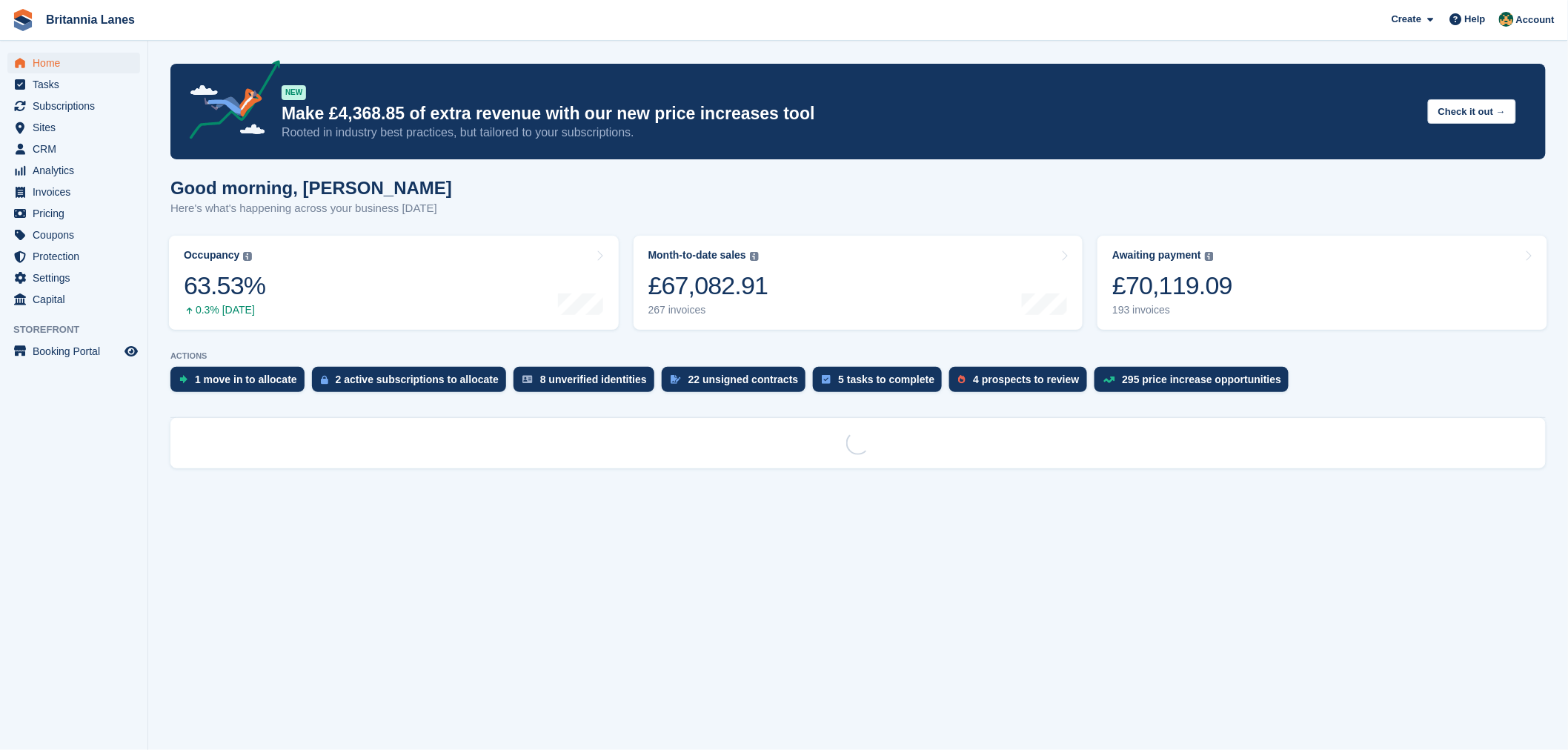
click at [589, 202] on div "Good morning, Nathan Here's what's happening across your business today" at bounding box center [858, 206] width 1376 height 57
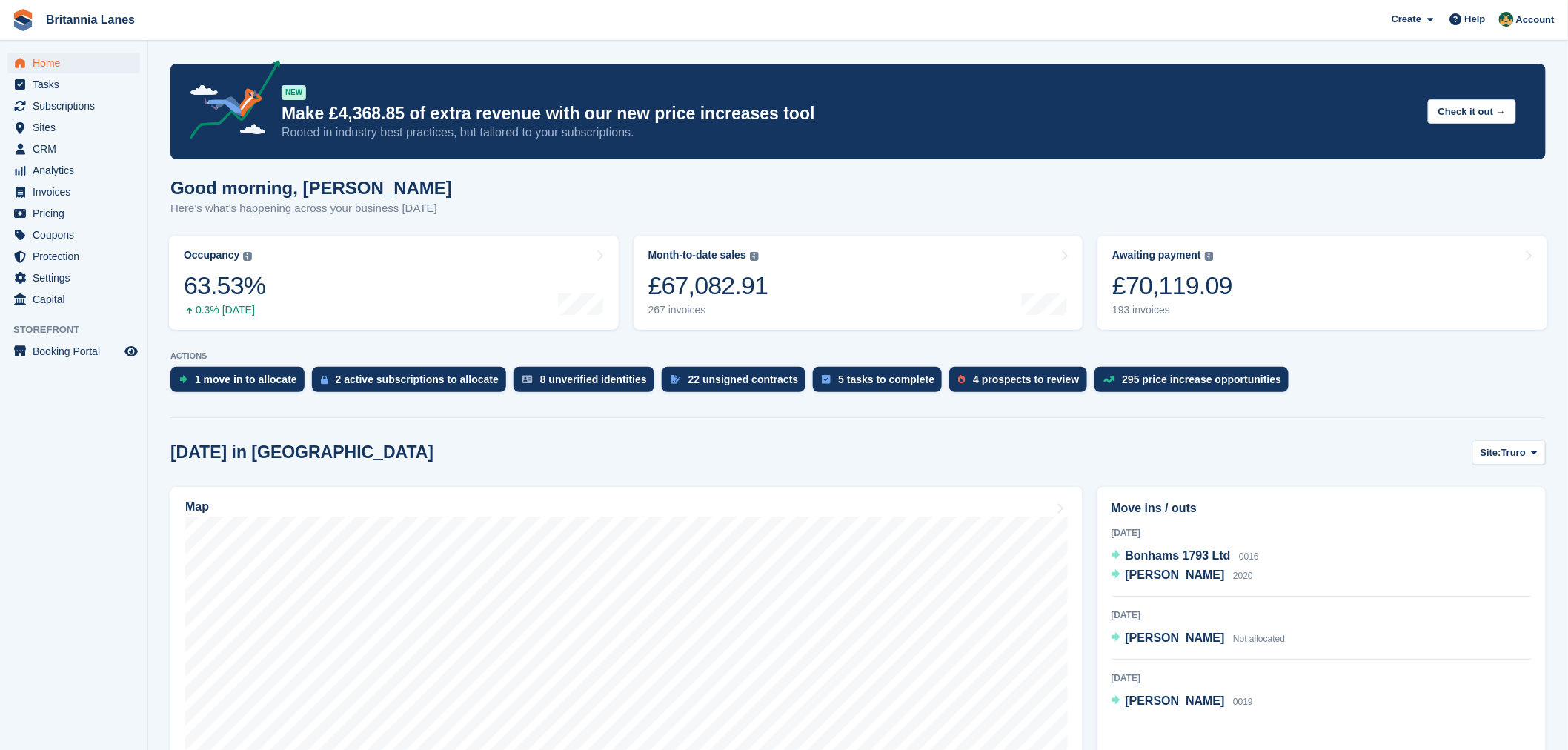
click at [620, 412] on div at bounding box center [858, 414] width 1376 height 6
click at [421, 211] on p "Here's what's happening across your business today" at bounding box center [311, 208] width 282 height 17
click at [386, 183] on h1 "Good morning, Nathan" at bounding box center [311, 188] width 282 height 20
click at [65, 104] on span "Subscriptions" at bounding box center [76, 106] width 89 height 21
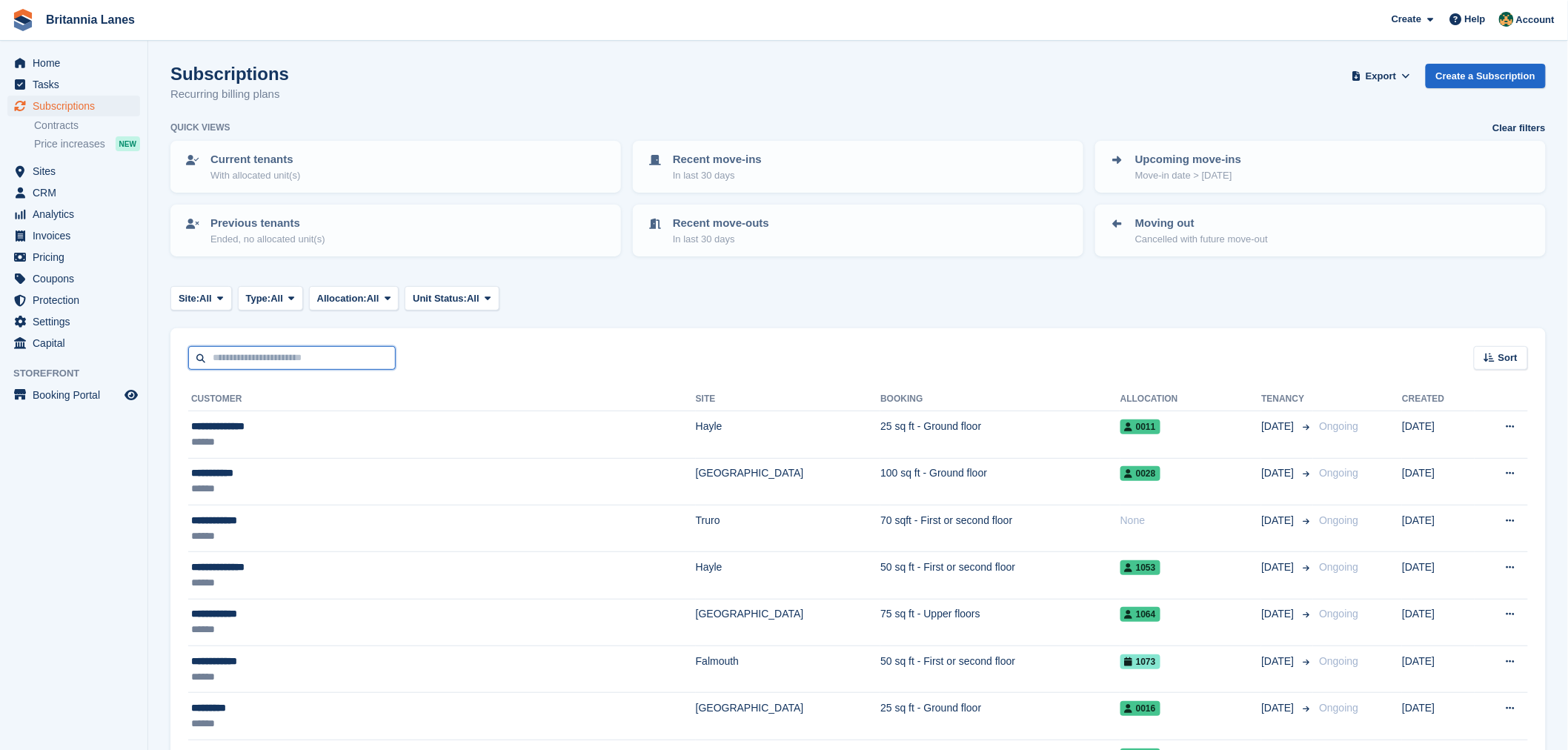
click at [280, 366] on input "text" at bounding box center [292, 358] width 207 height 24
click at [532, 363] on div "Sort Sort by Customer name Date created Move in date Move out date Created (old…" at bounding box center [858, 349] width 1376 height 42
click at [300, 363] on input "text" at bounding box center [292, 358] width 207 height 24
type input "******"
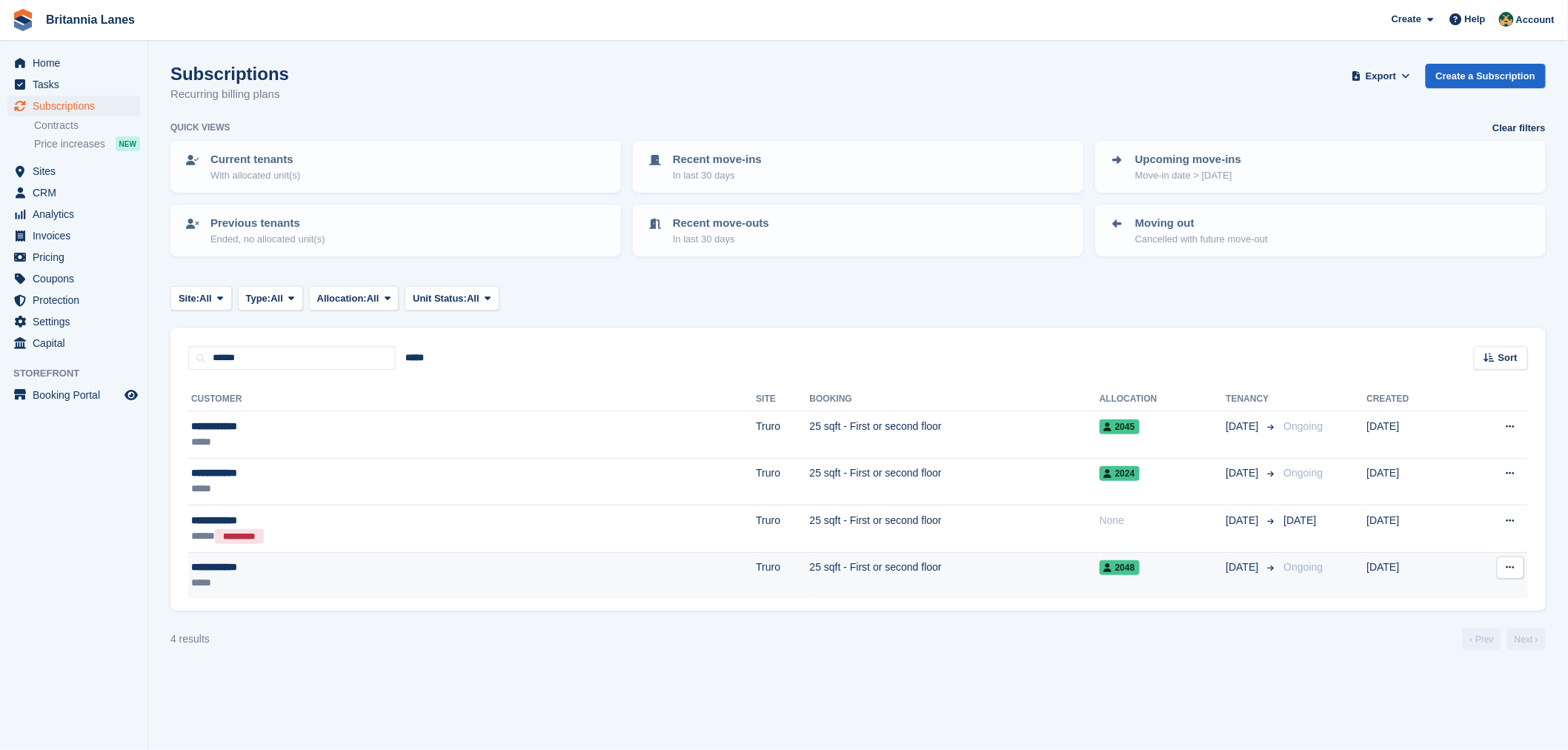
click at [361, 560] on div "**********" at bounding box center [318, 567] width 256 height 15
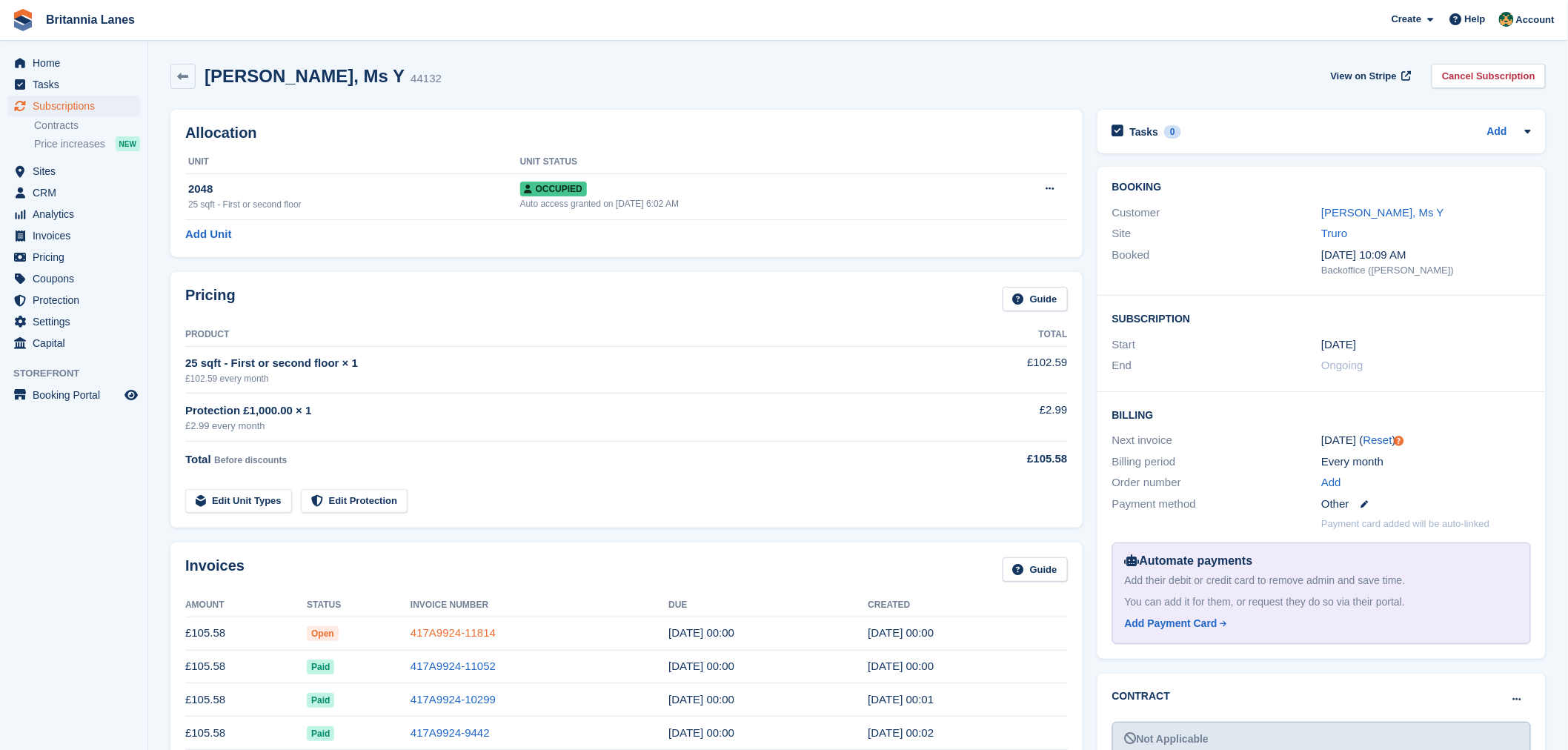
click at [431, 638] on link "417A9924-11814" at bounding box center [453, 632] width 85 height 13
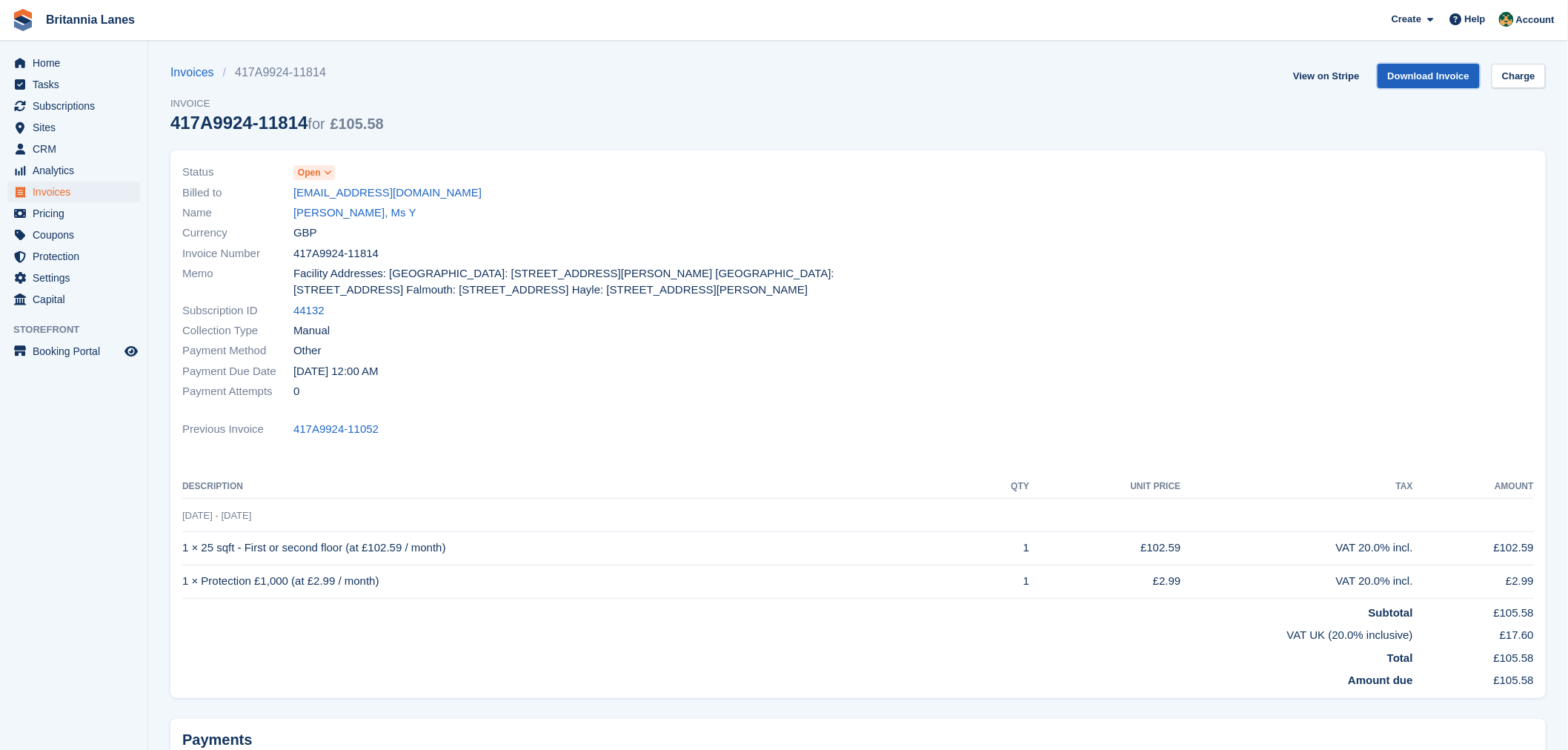
click at [1443, 77] on link "Download Invoice" at bounding box center [1429, 75] width 103 height 24
drag, startPoint x: 52, startPoint y: 113, endPoint x: 57, endPoint y: 120, distance: 8.6
click at [52, 113] on span "Subscriptions" at bounding box center [76, 106] width 89 height 21
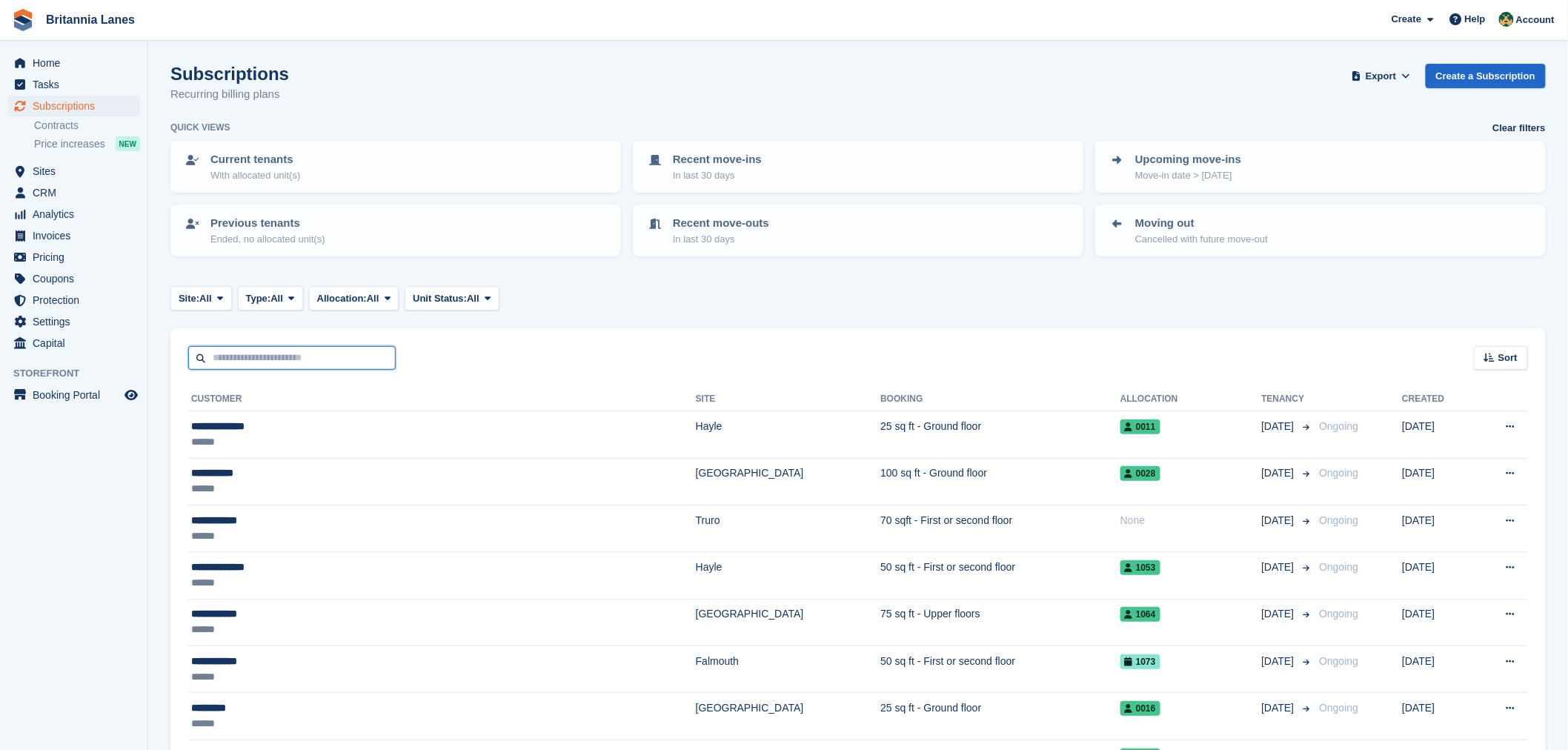
click at [286, 352] on input "text" at bounding box center [292, 358] width 207 height 24
type input "********"
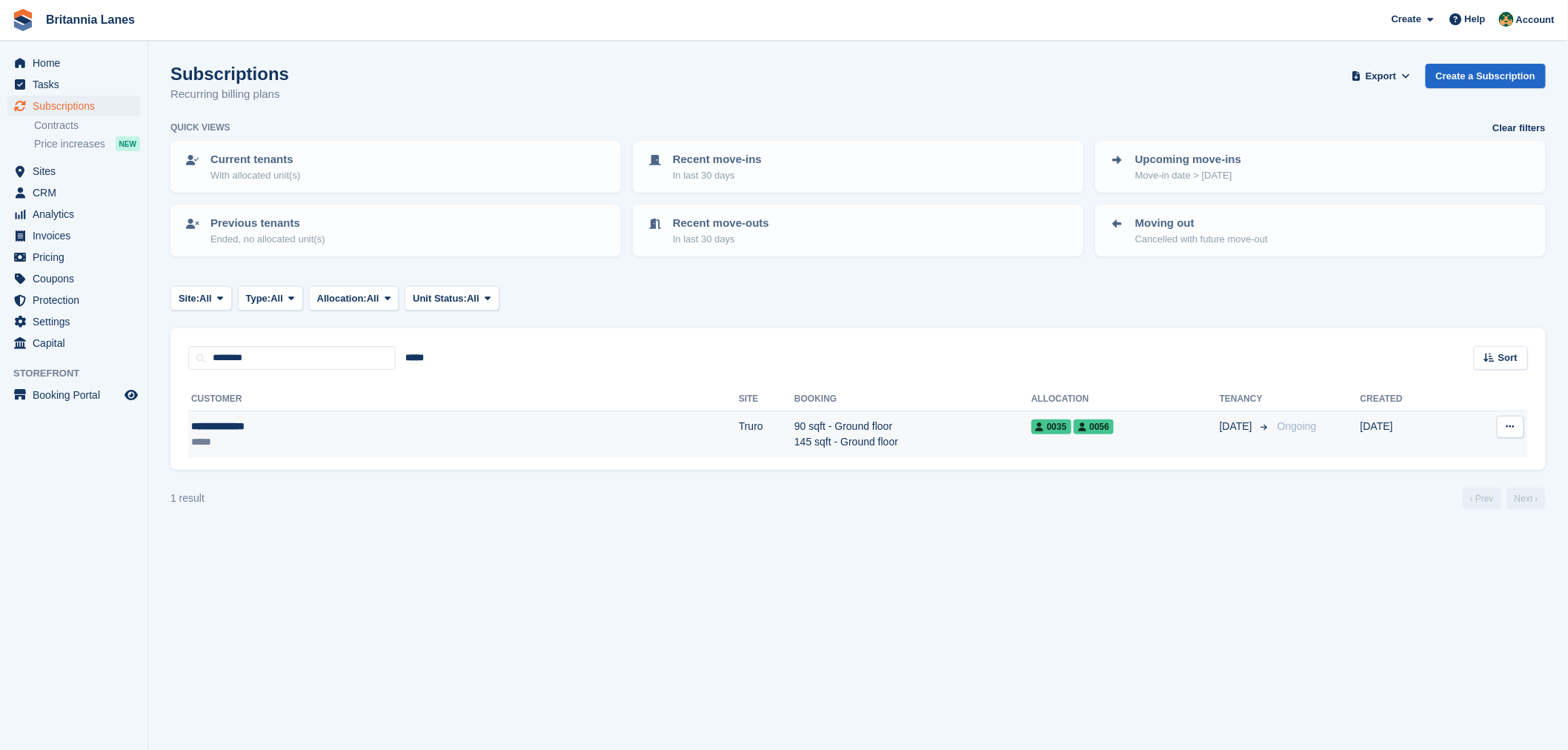
click at [265, 450] on td "**********" at bounding box center [464, 435] width 551 height 47
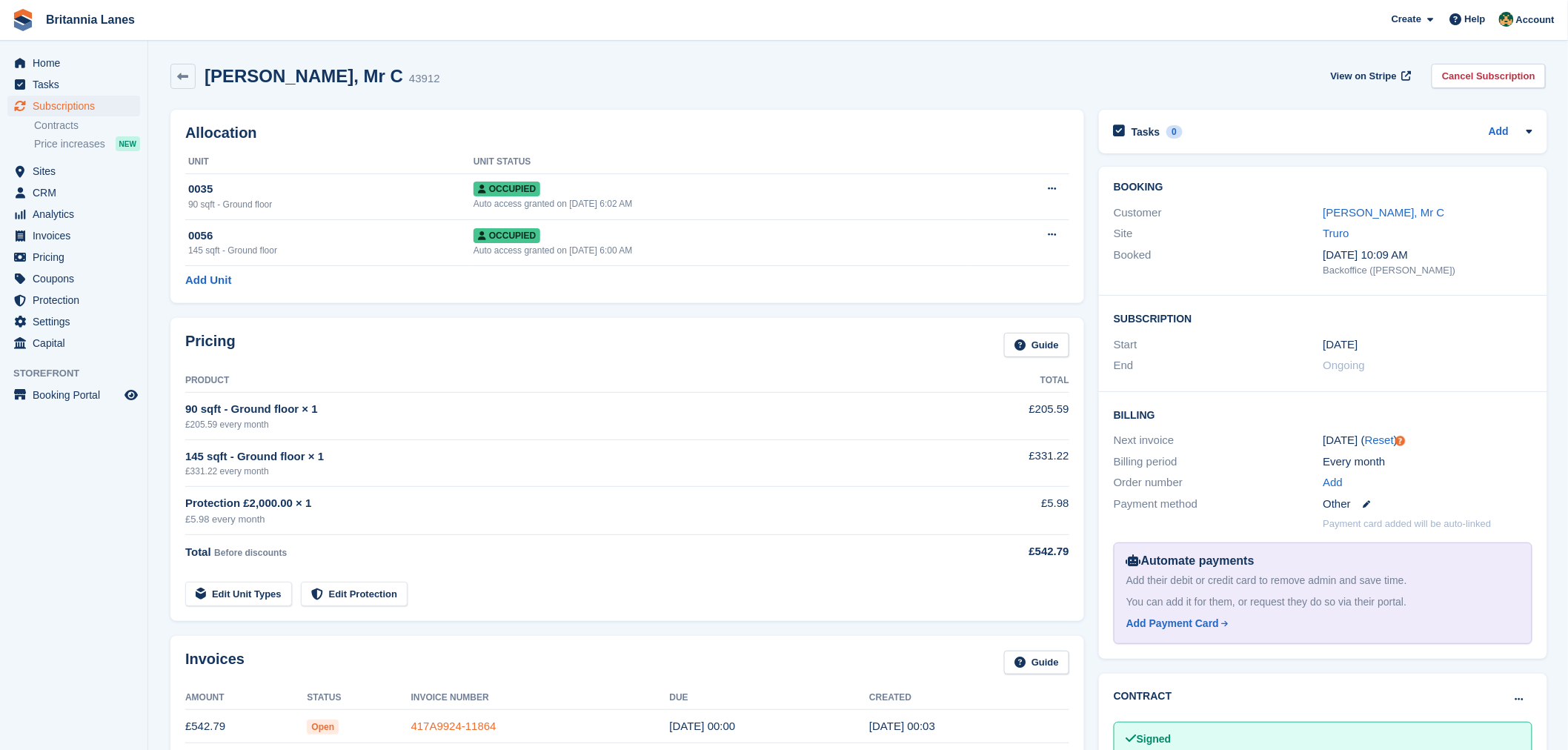
click at [455, 728] on link "417A9924-11864" at bounding box center [454, 726] width 85 height 13
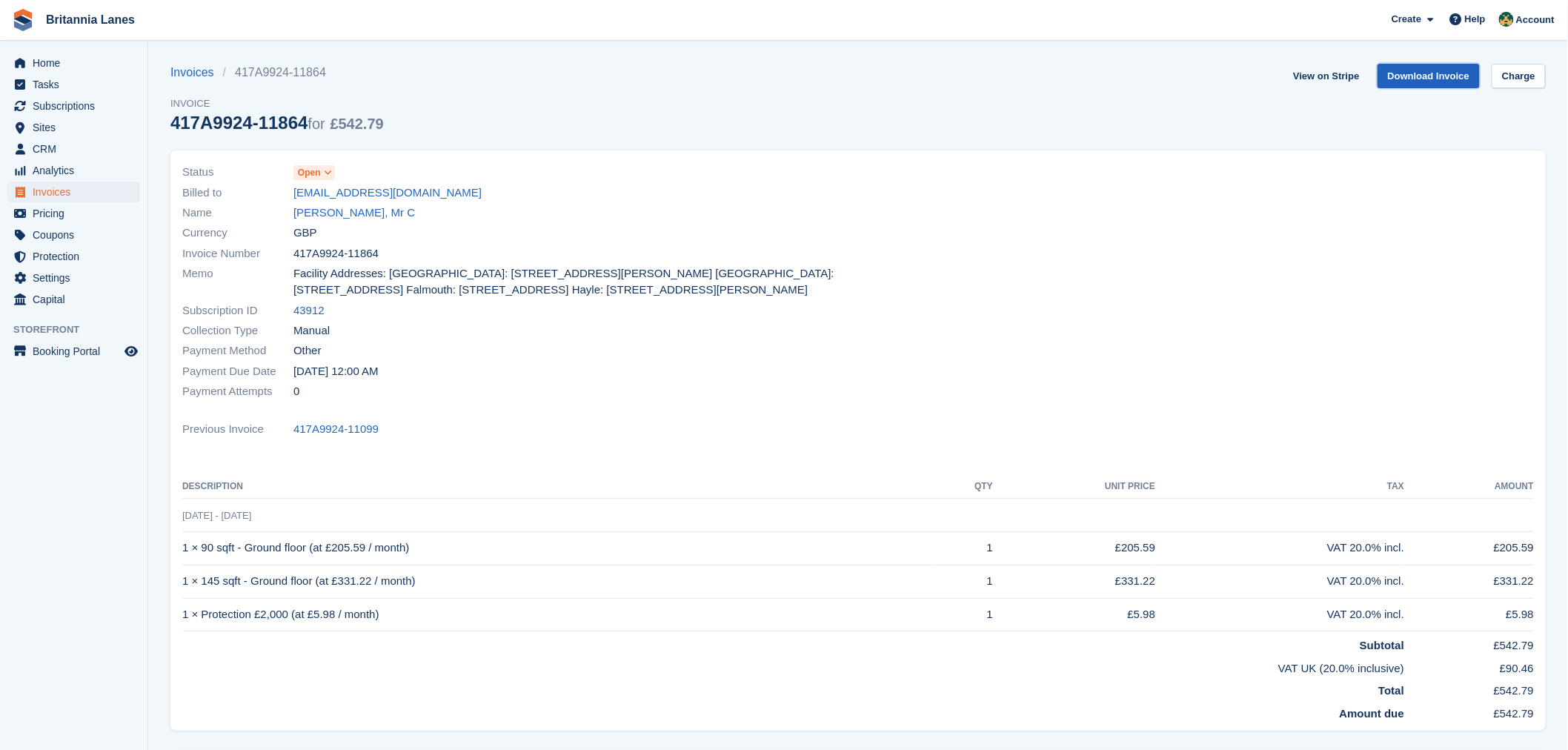
click at [1425, 82] on link "Download Invoice" at bounding box center [1429, 75] width 103 height 24
click at [73, 100] on span "Subscriptions" at bounding box center [76, 106] width 89 height 21
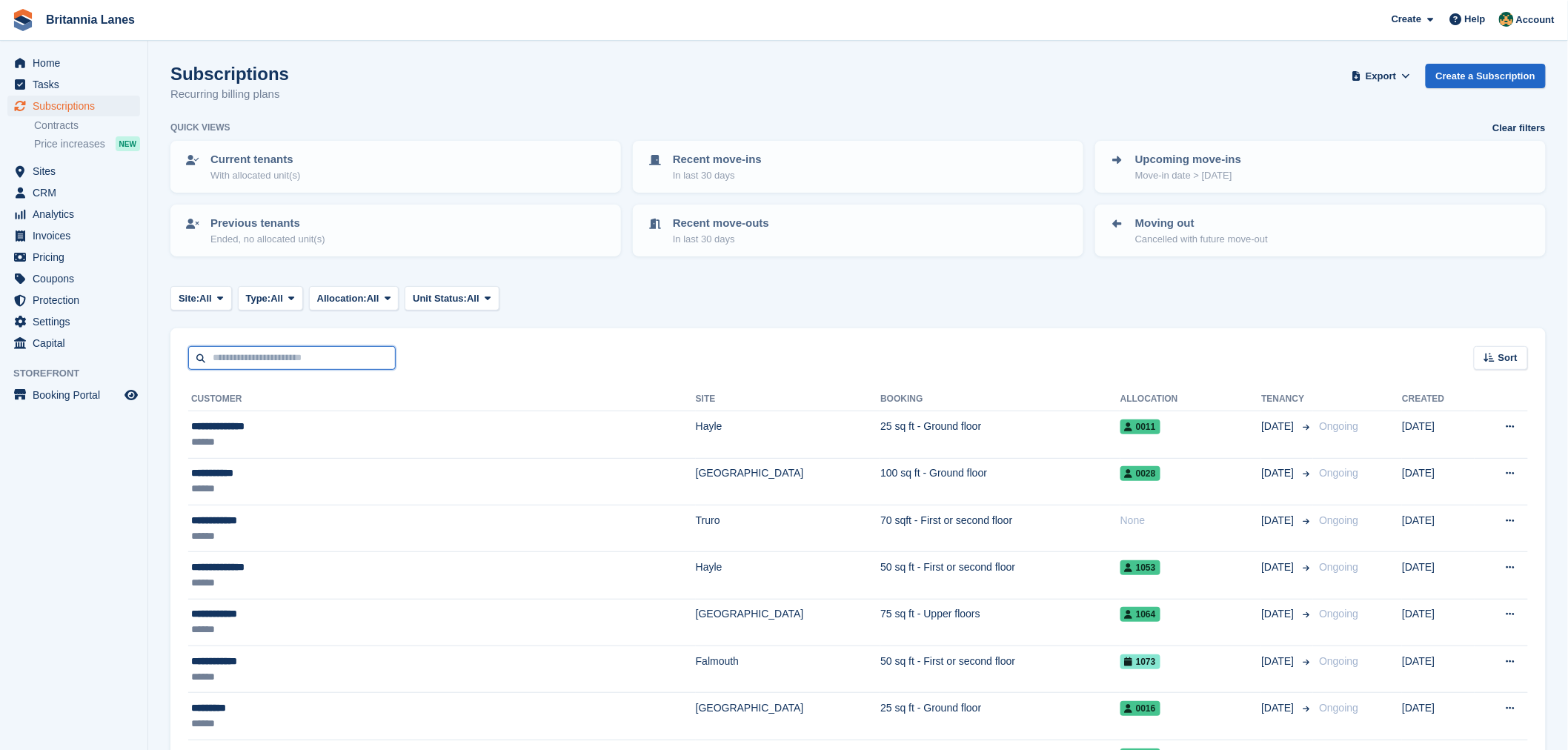
click at [301, 350] on input "text" at bounding box center [292, 358] width 207 height 24
type input "*********"
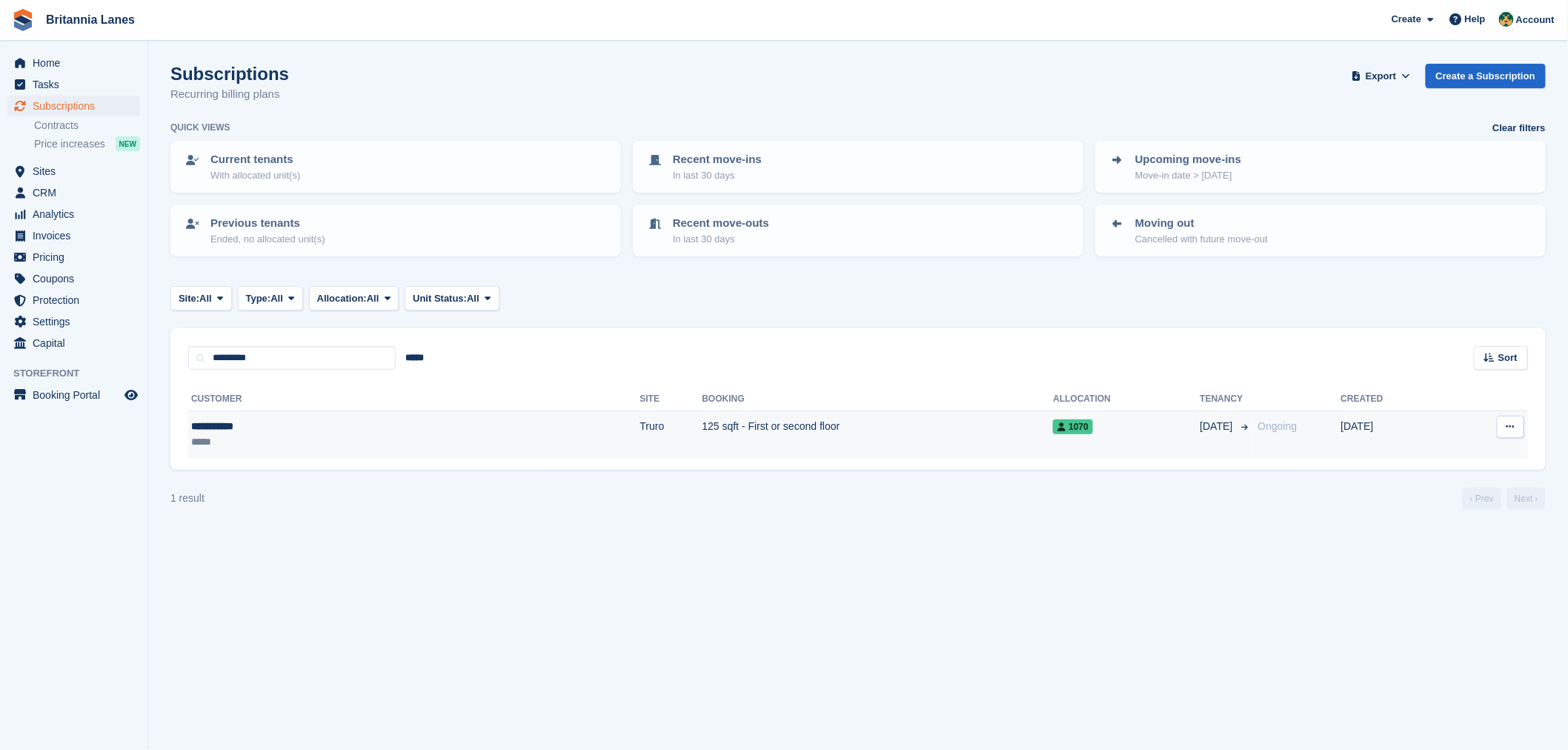
click at [308, 421] on div "**********" at bounding box center [278, 426] width 174 height 15
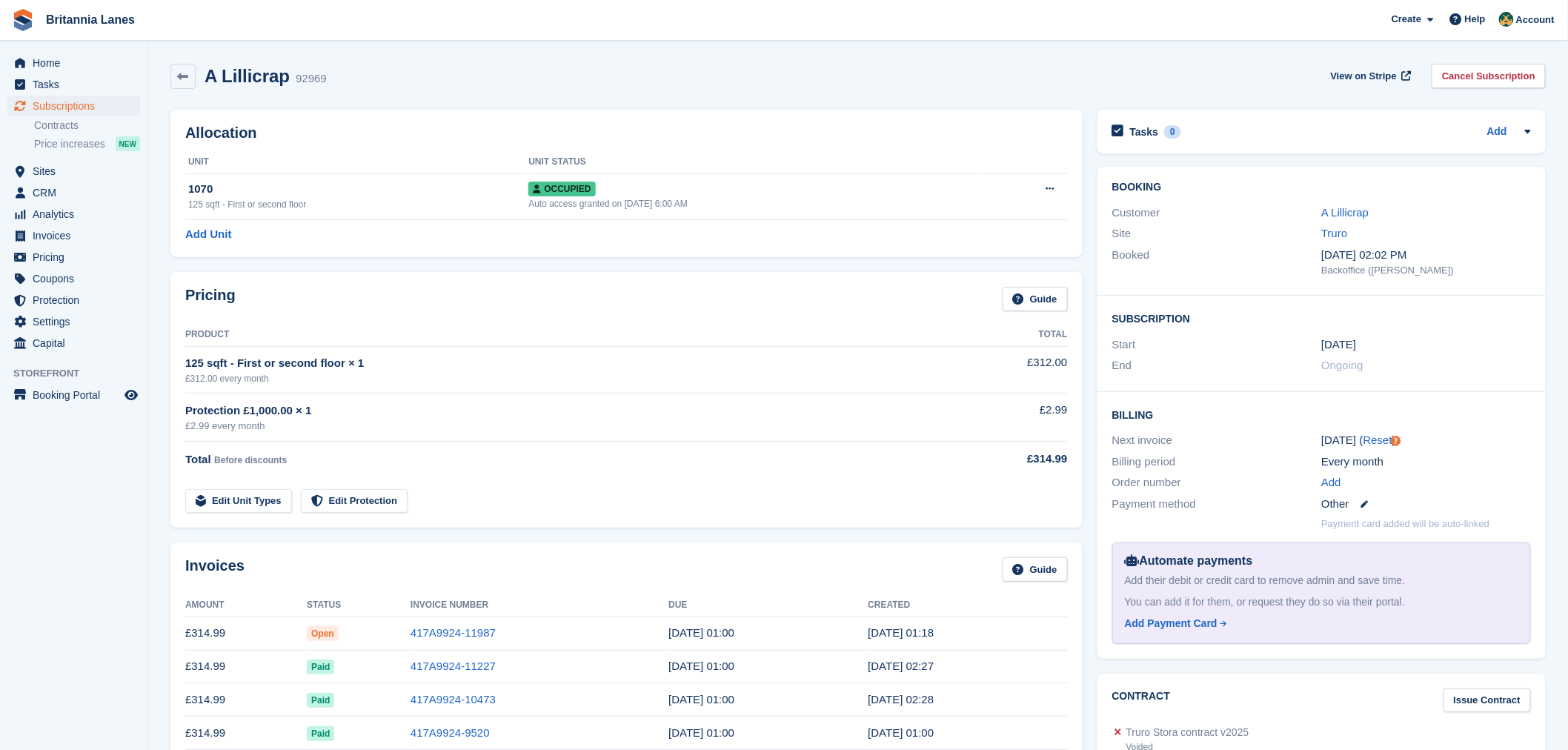
click at [438, 642] on td "417A9924-11987" at bounding box center [540, 632] width 258 height 33
click at [441, 634] on link "417A9924-11987" at bounding box center [453, 632] width 85 height 13
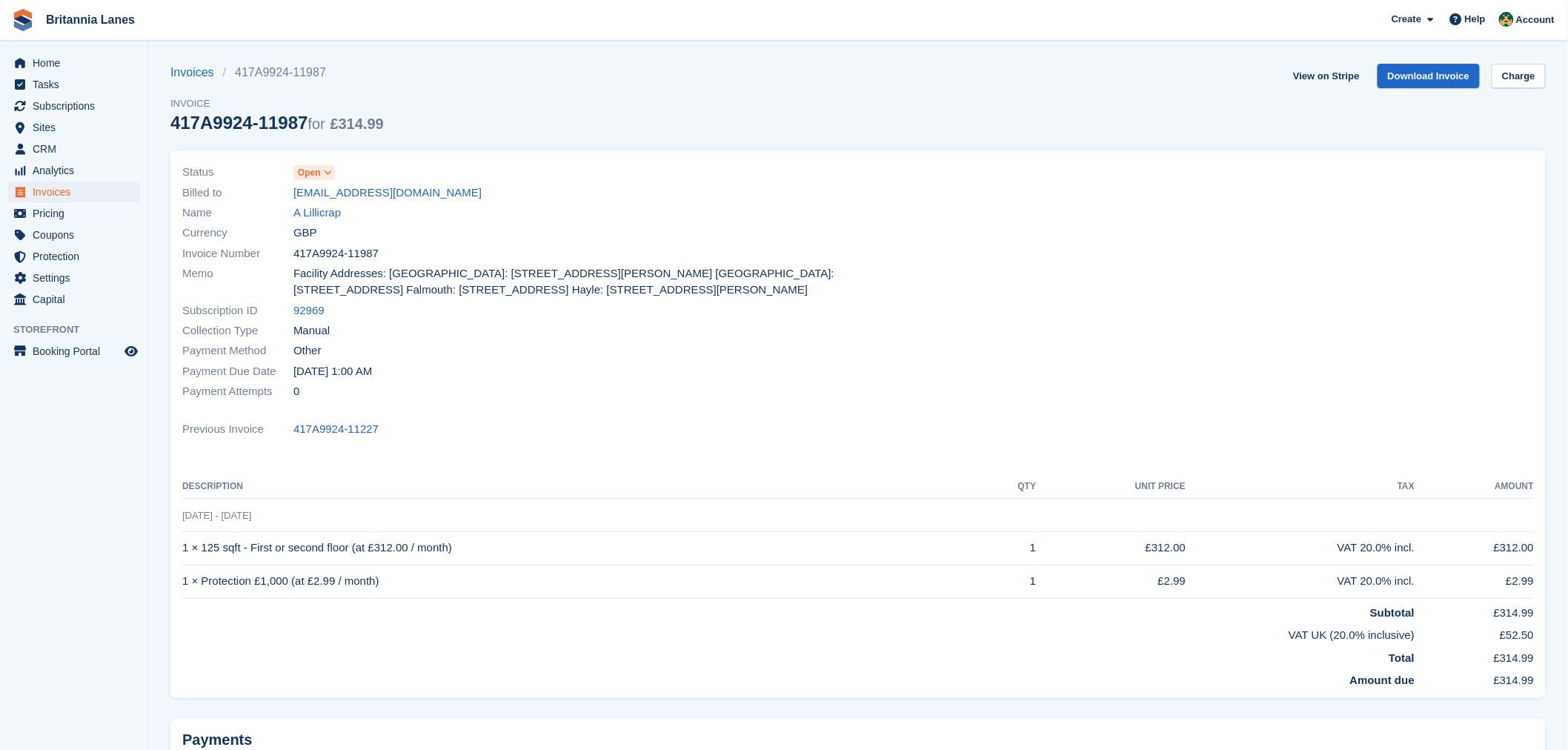
click at [535, 426] on div "Previous Invoice 417A9924-11227" at bounding box center [858, 430] width 1352 height 20
click at [1424, 70] on link "Download Invoice" at bounding box center [1429, 75] width 103 height 24
click at [93, 108] on span "Subscriptions" at bounding box center [76, 106] width 89 height 21
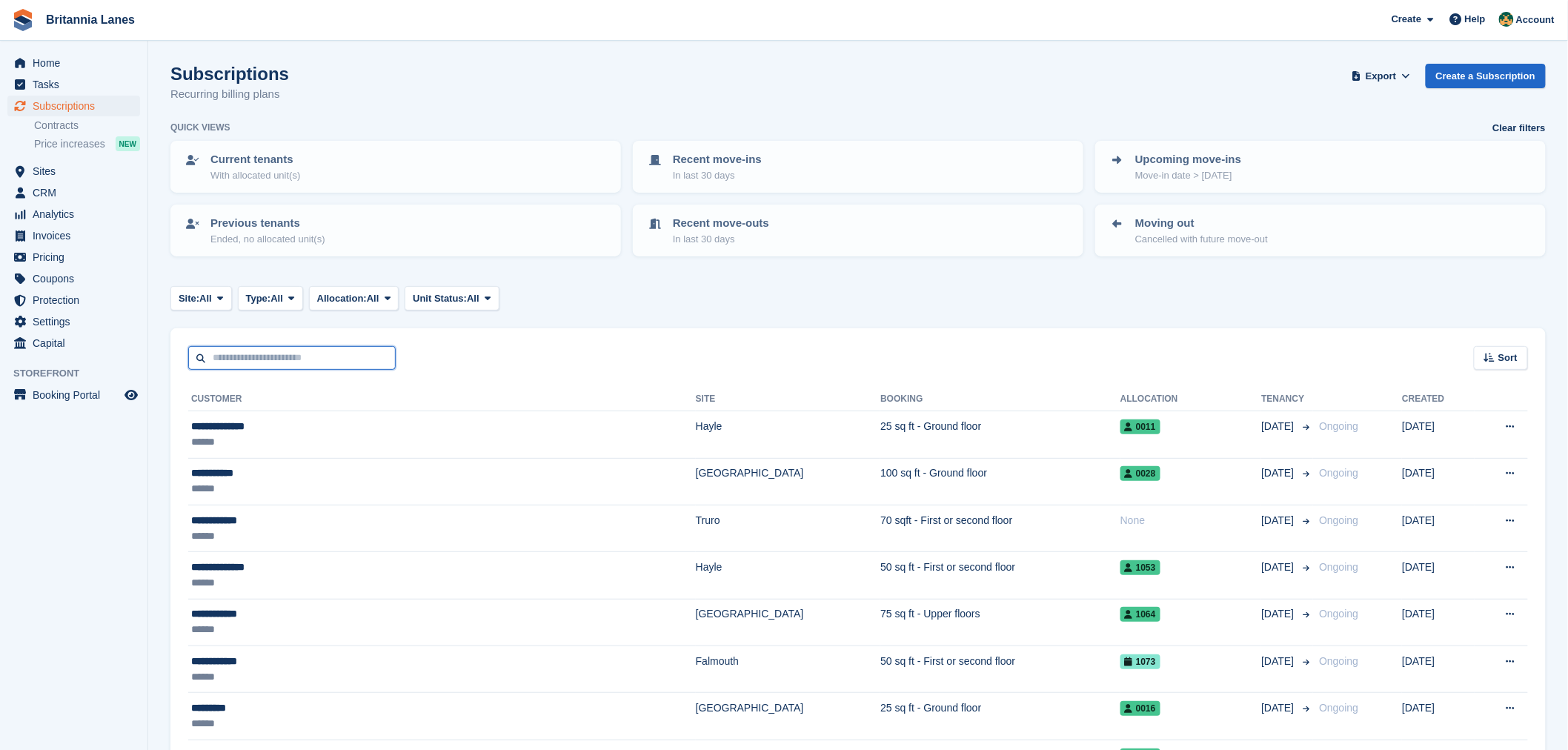
click at [315, 346] on input "text" at bounding box center [292, 358] width 207 height 24
type input "*******"
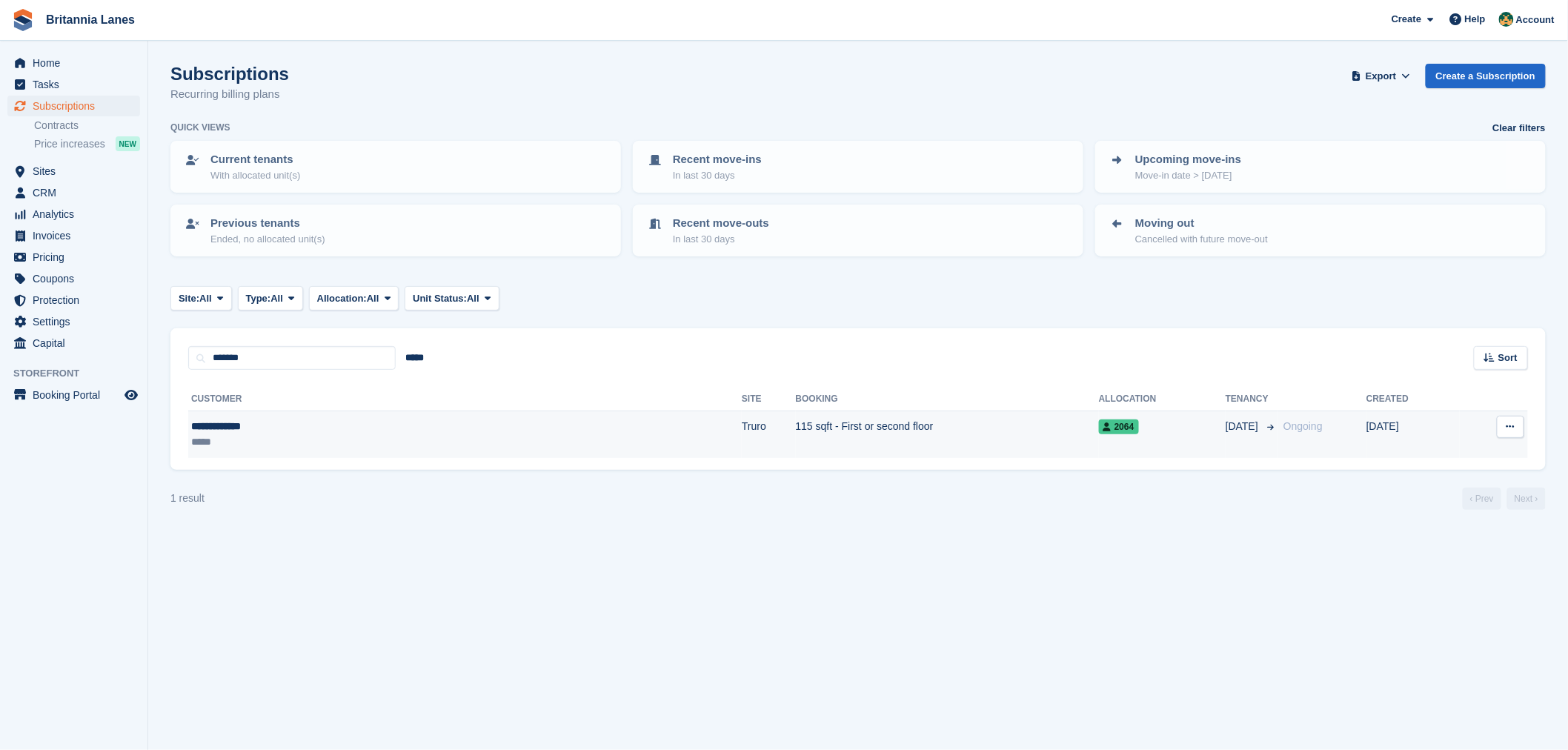
click at [339, 434] on div "*****" at bounding box center [316, 441] width 249 height 15
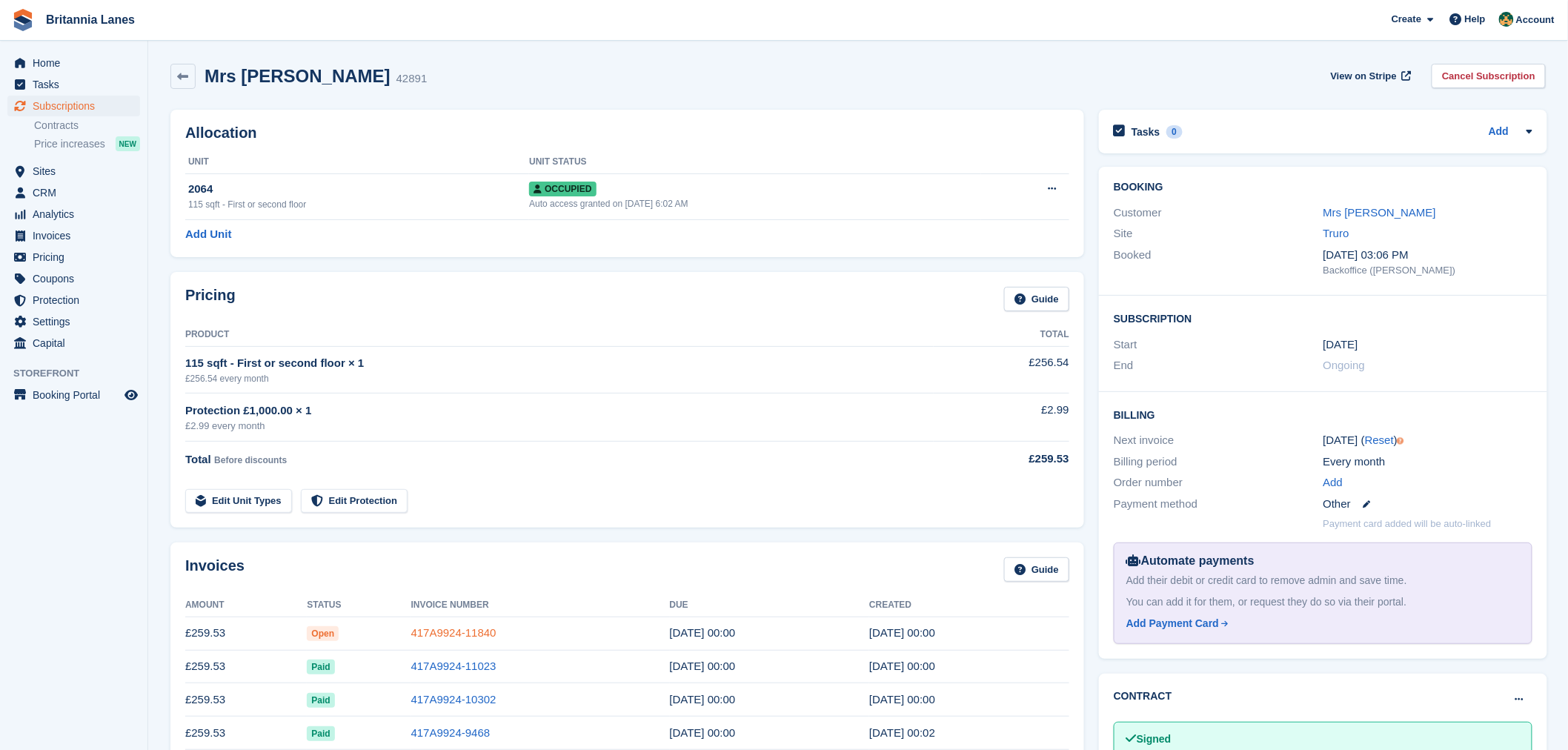
click at [472, 632] on link "417A9924-11840" at bounding box center [454, 632] width 85 height 13
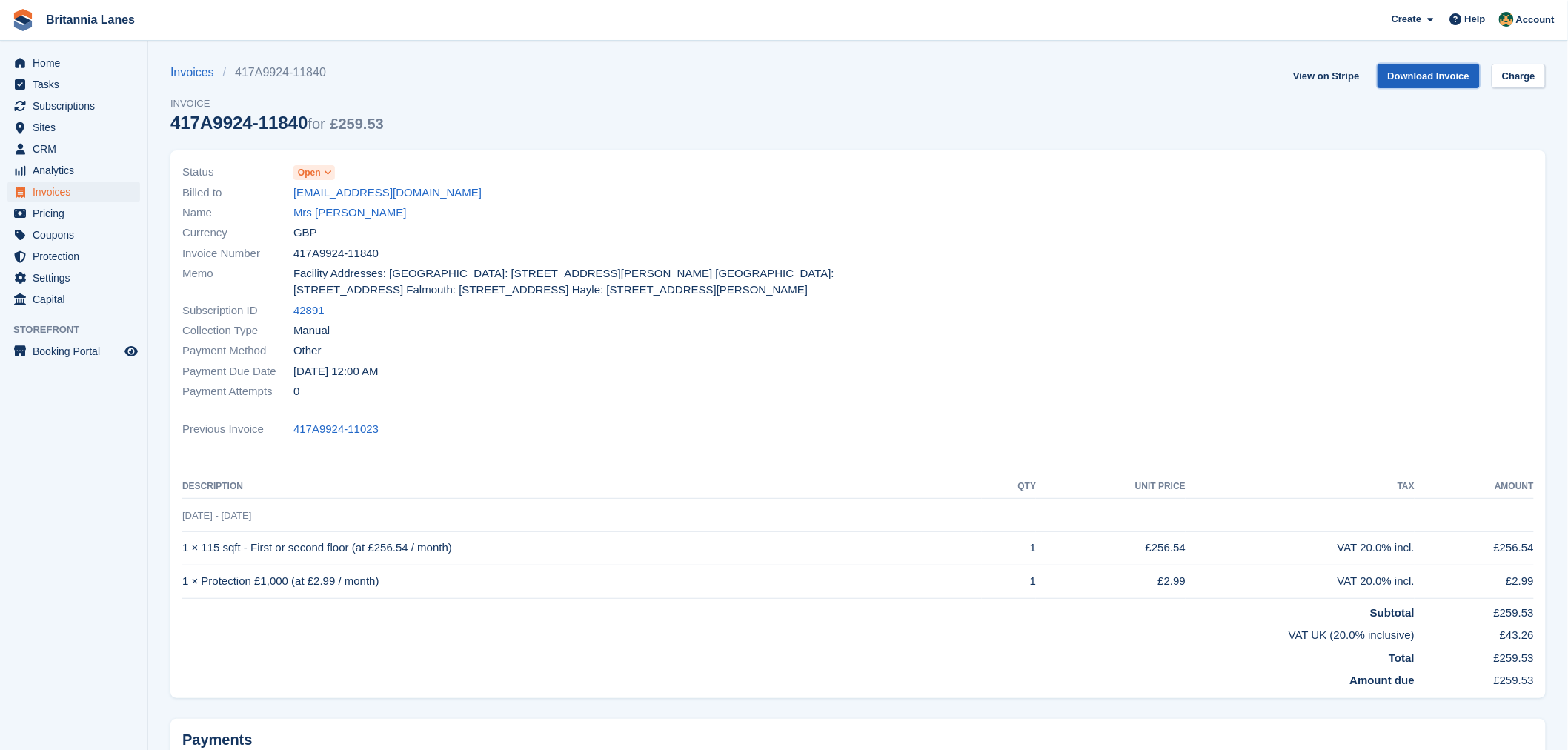
click at [1420, 75] on link "Download Invoice" at bounding box center [1429, 75] width 103 height 24
click at [71, 101] on span "Subscriptions" at bounding box center [76, 106] width 89 height 21
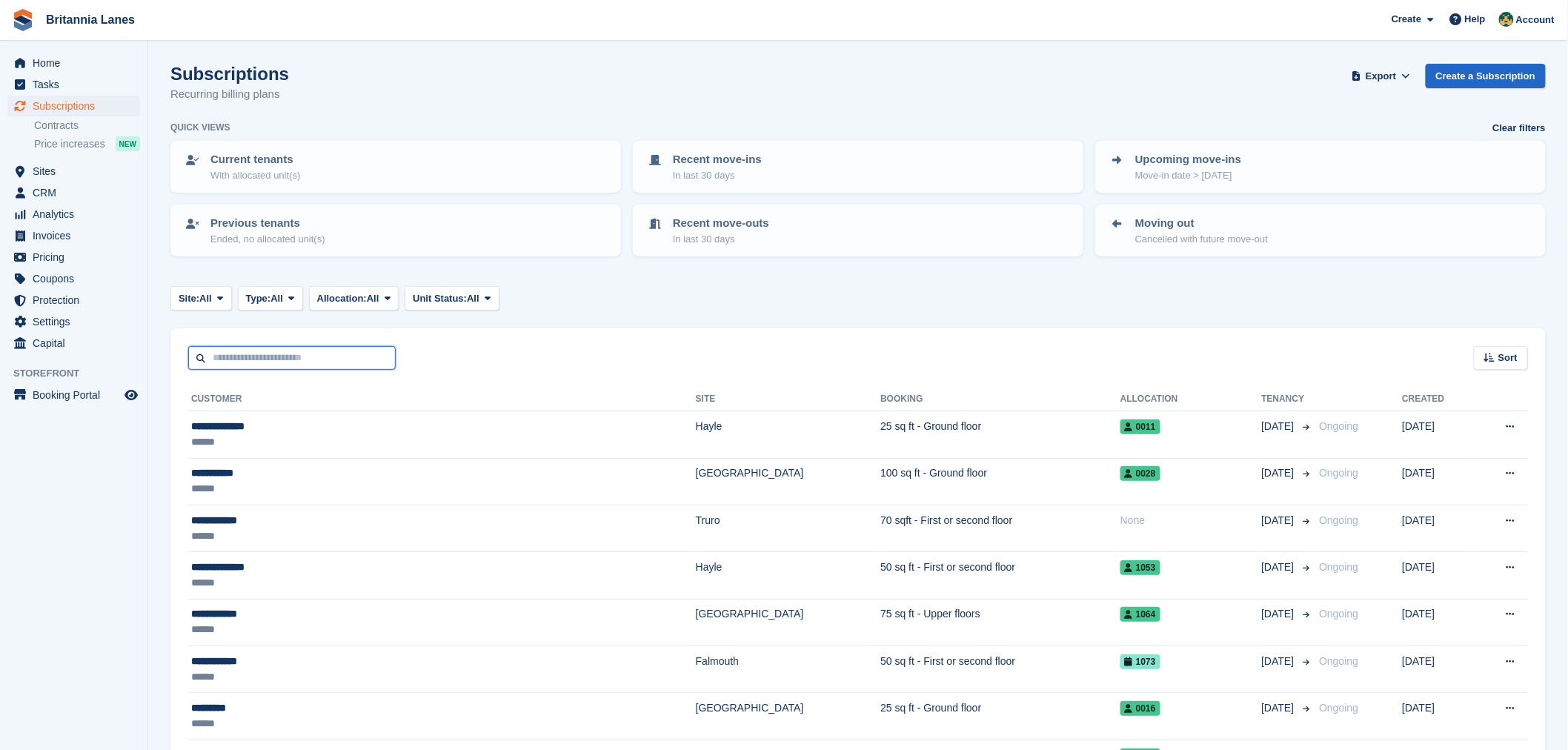
click at [246, 356] on input "text" at bounding box center [292, 358] width 207 height 24
type input "******"
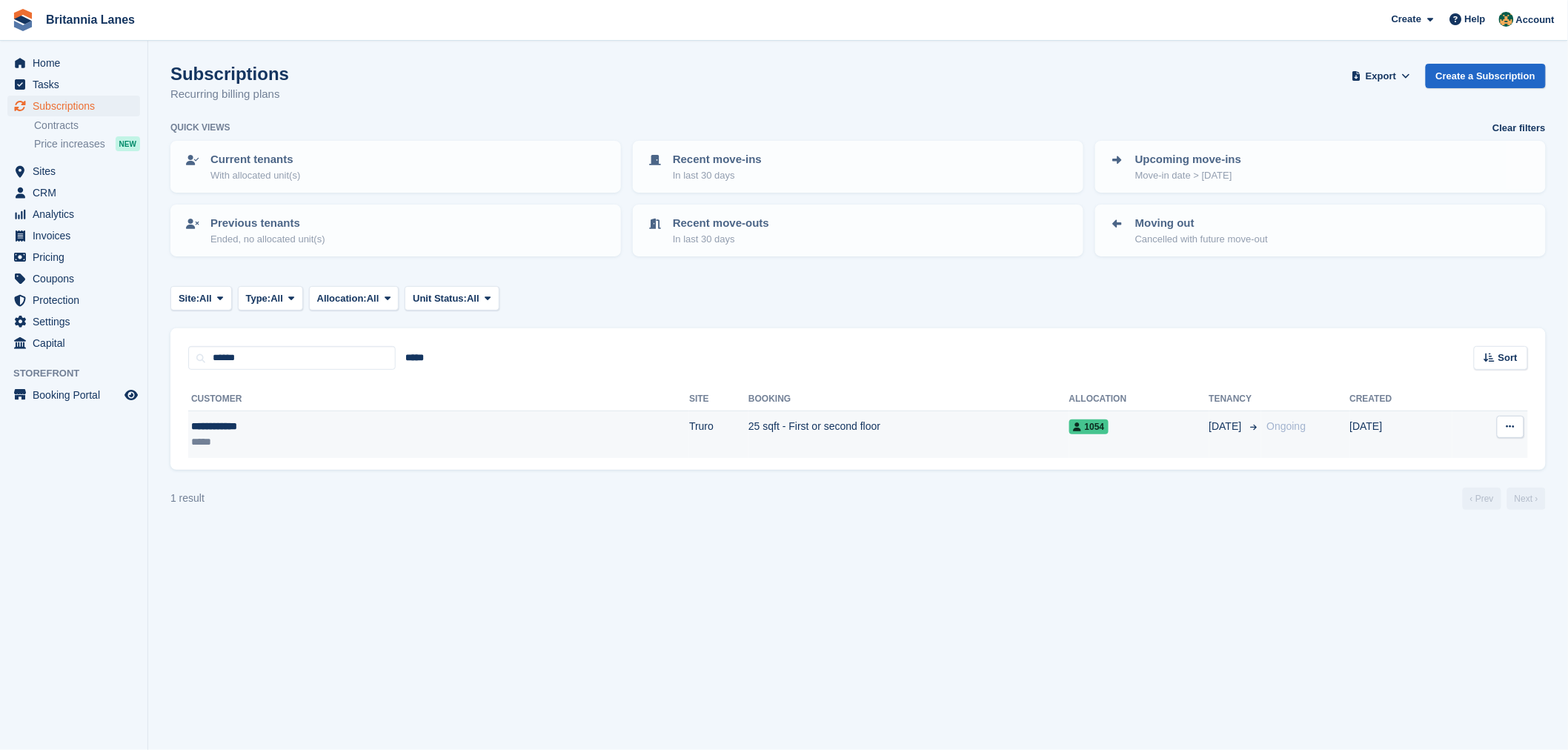
click at [313, 427] on div "**********" at bounding box center [292, 426] width 204 height 15
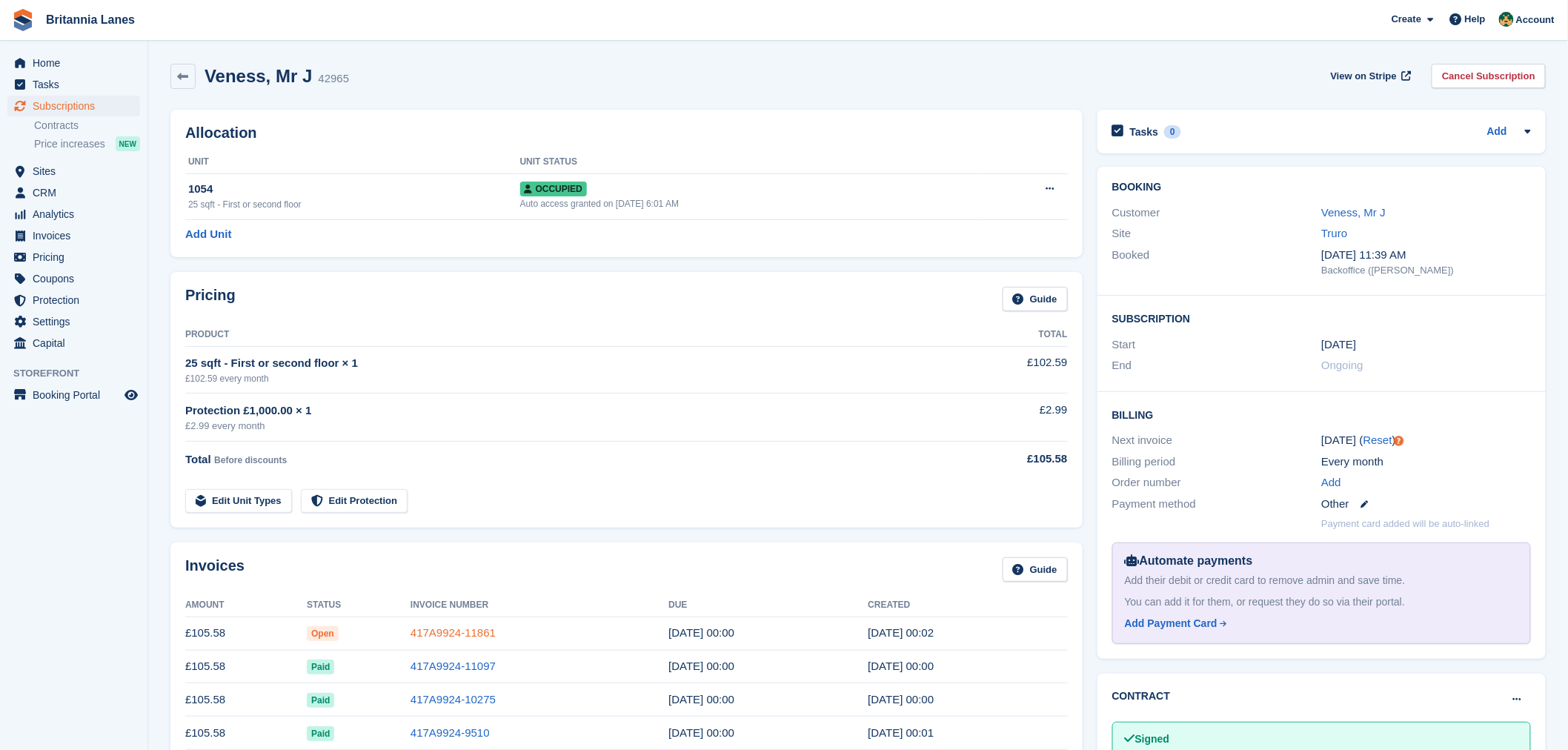
click at [437, 626] on link "417A9924-11861" at bounding box center [453, 632] width 85 height 13
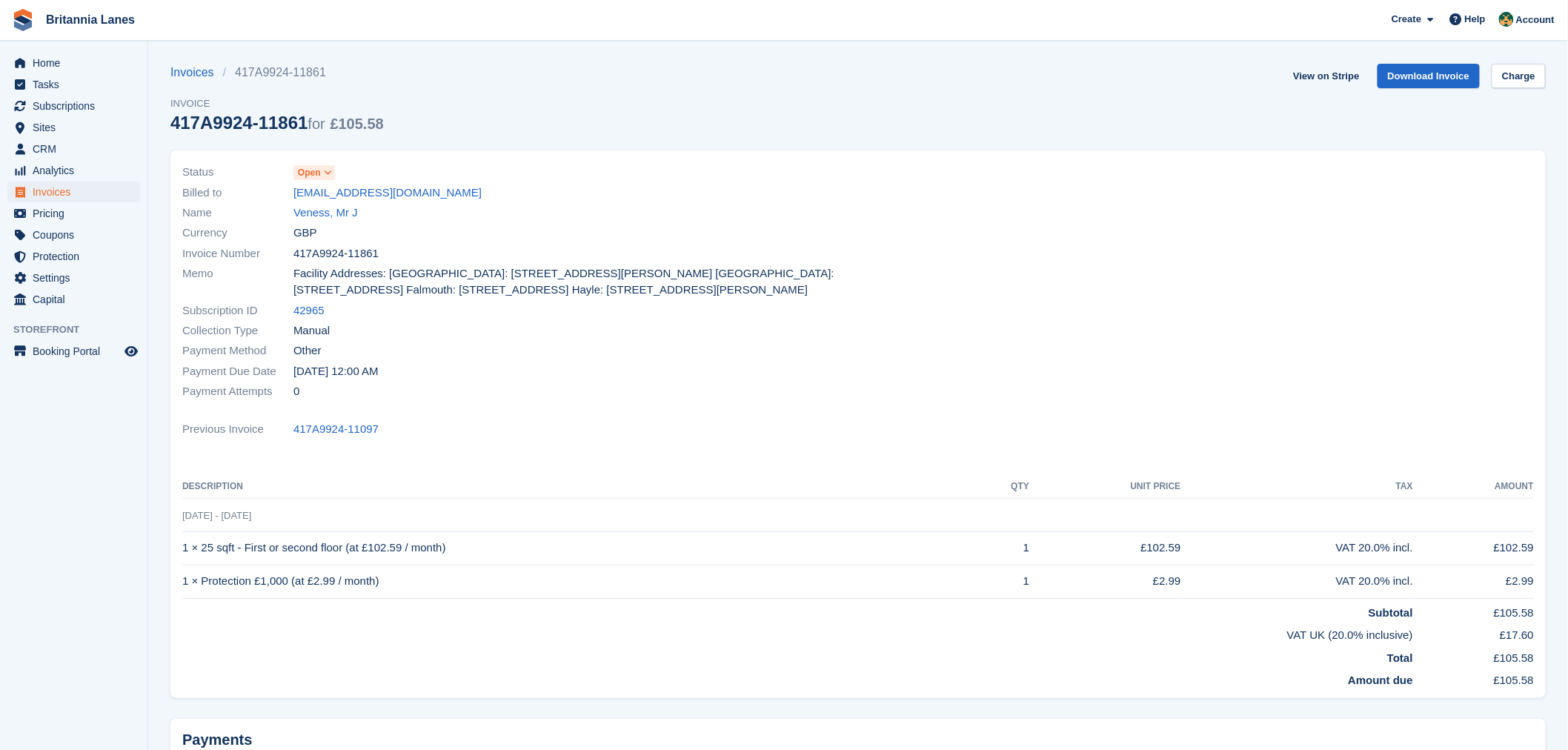
click at [1424, 87] on div "View on Stripe Download Invoice Charge" at bounding box center [1416, 79] width 258 height 31
click at [1423, 79] on link "Download Invoice" at bounding box center [1429, 75] width 103 height 24
click at [89, 112] on span "Subscriptions" at bounding box center [76, 106] width 89 height 21
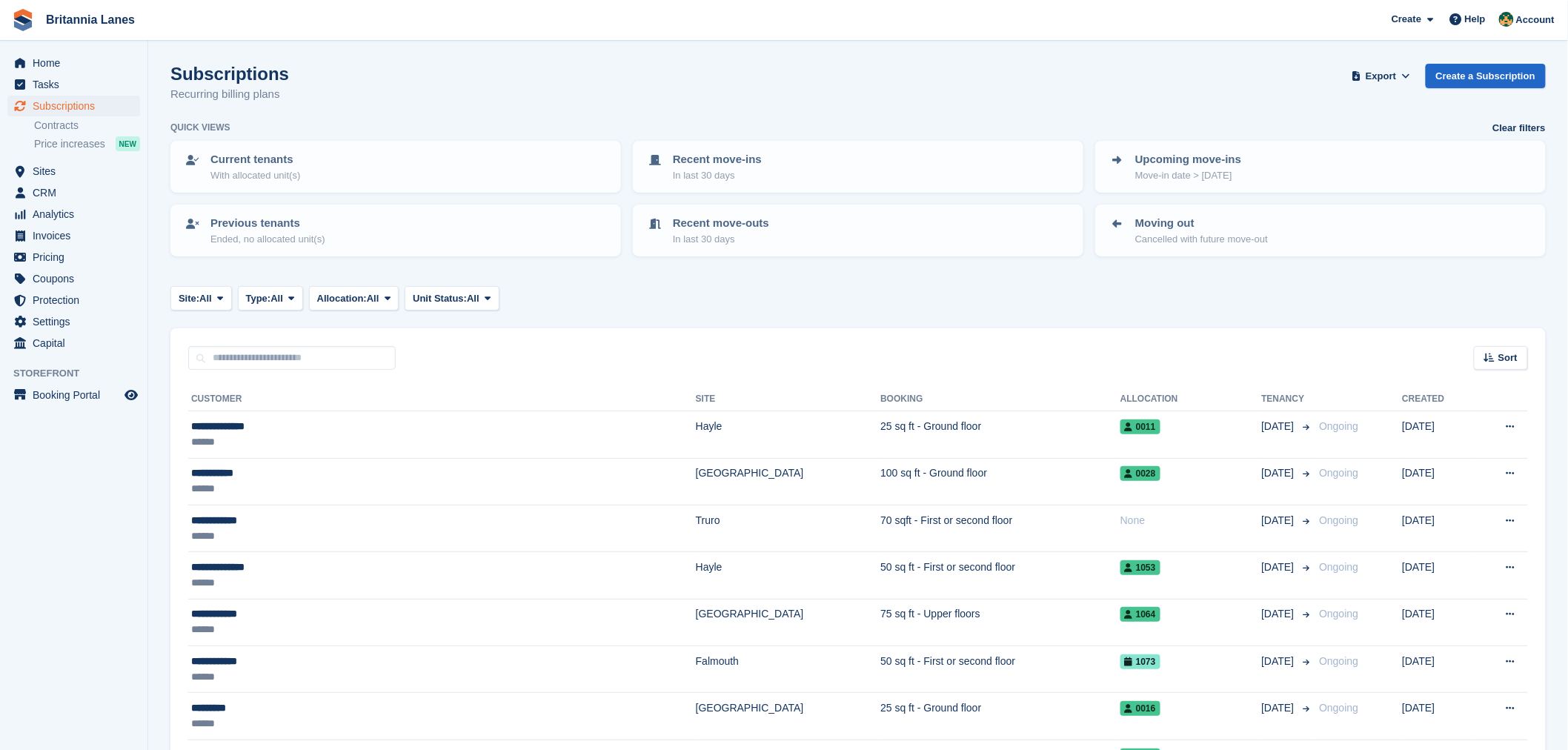
click at [284, 331] on div "Sort Sort by Customer name Date created Move in date Move out date Created (old…" at bounding box center [858, 349] width 1376 height 42
click at [272, 342] on div "Sort Sort by Customer name Date created Move in date Move out date Created (old…" at bounding box center [858, 349] width 1376 height 42
click at [260, 352] on input "text" at bounding box center [292, 358] width 207 height 24
type input "******"
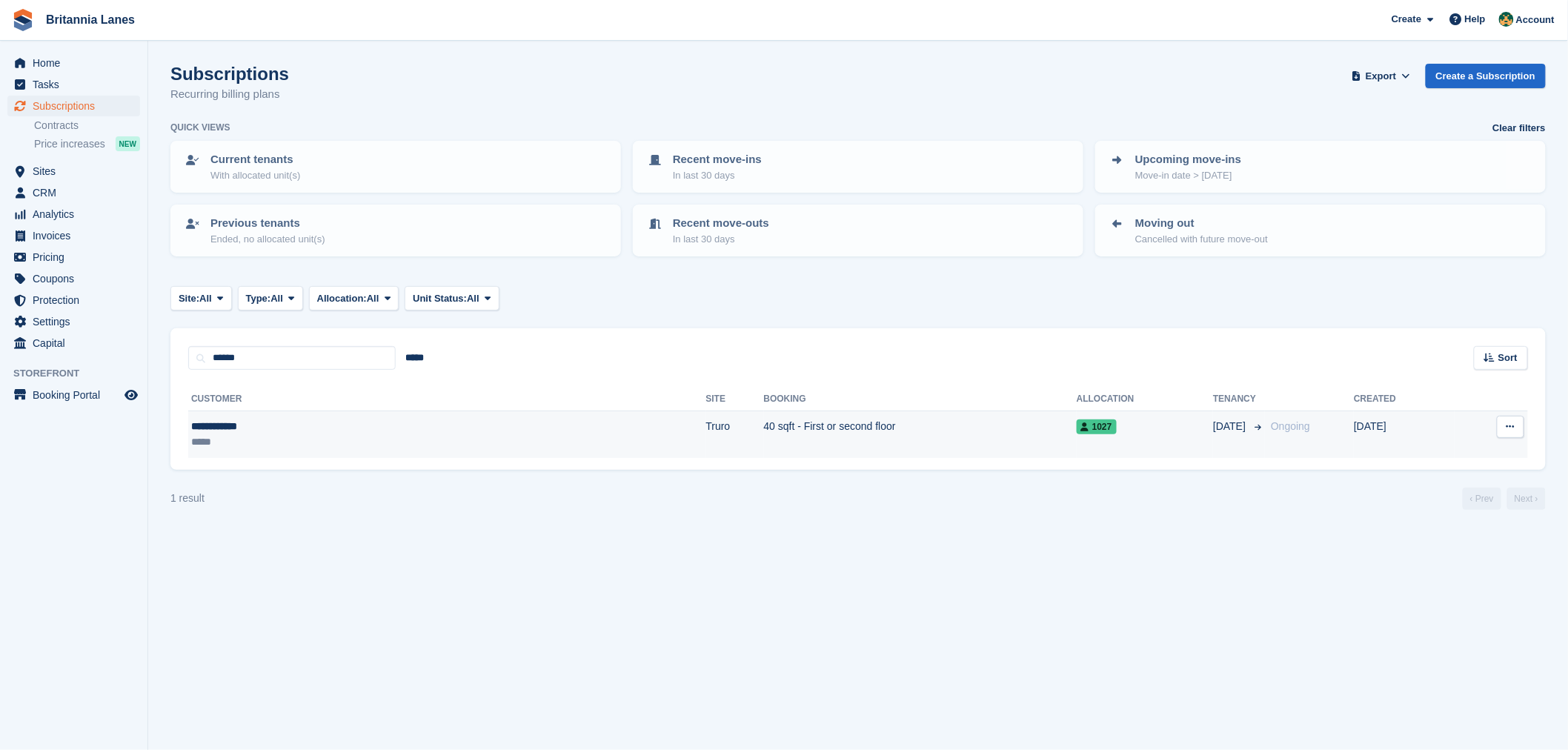
click at [243, 420] on div "**********" at bounding box center [299, 426] width 215 height 15
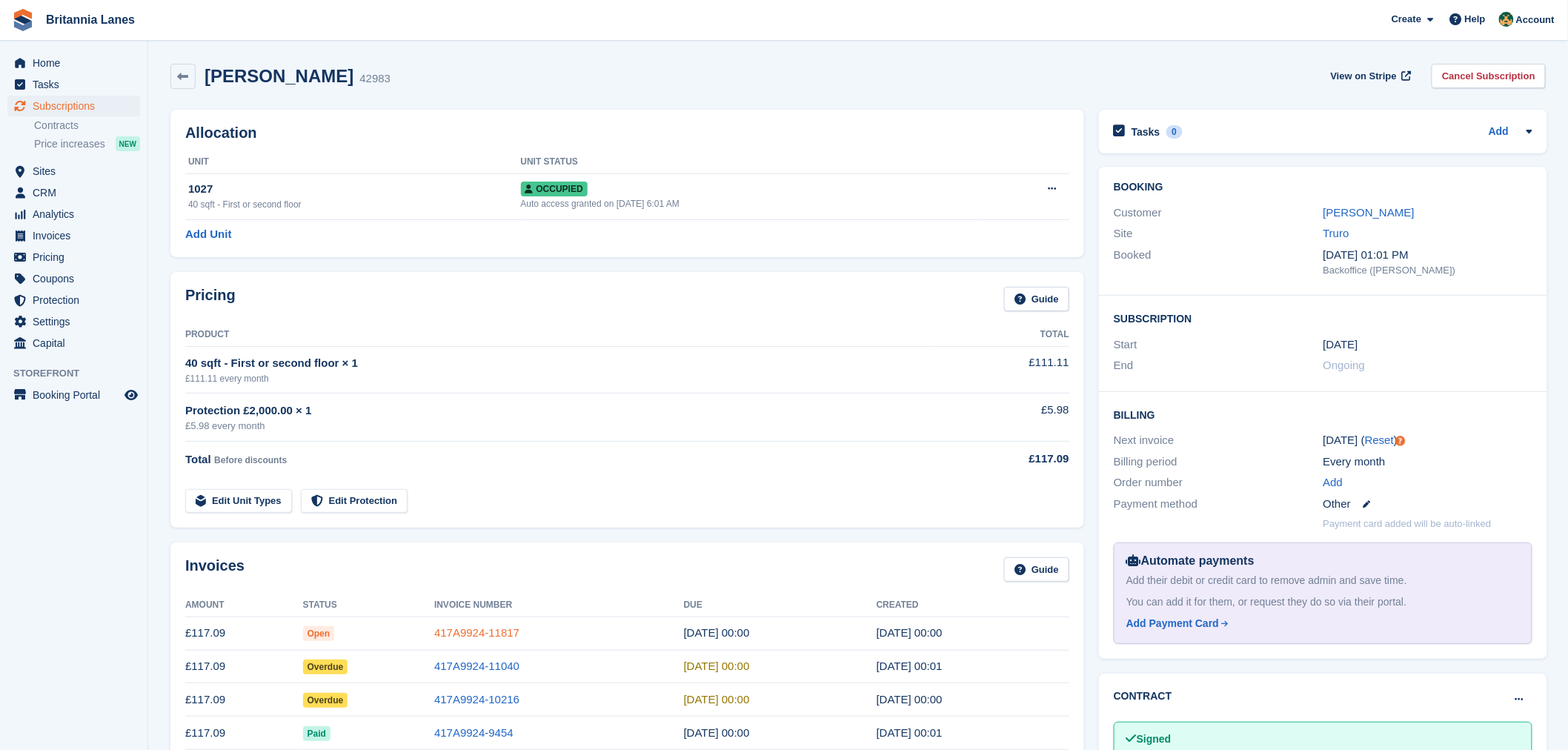
click at [470, 633] on link "417A9924-11817" at bounding box center [476, 632] width 85 height 13
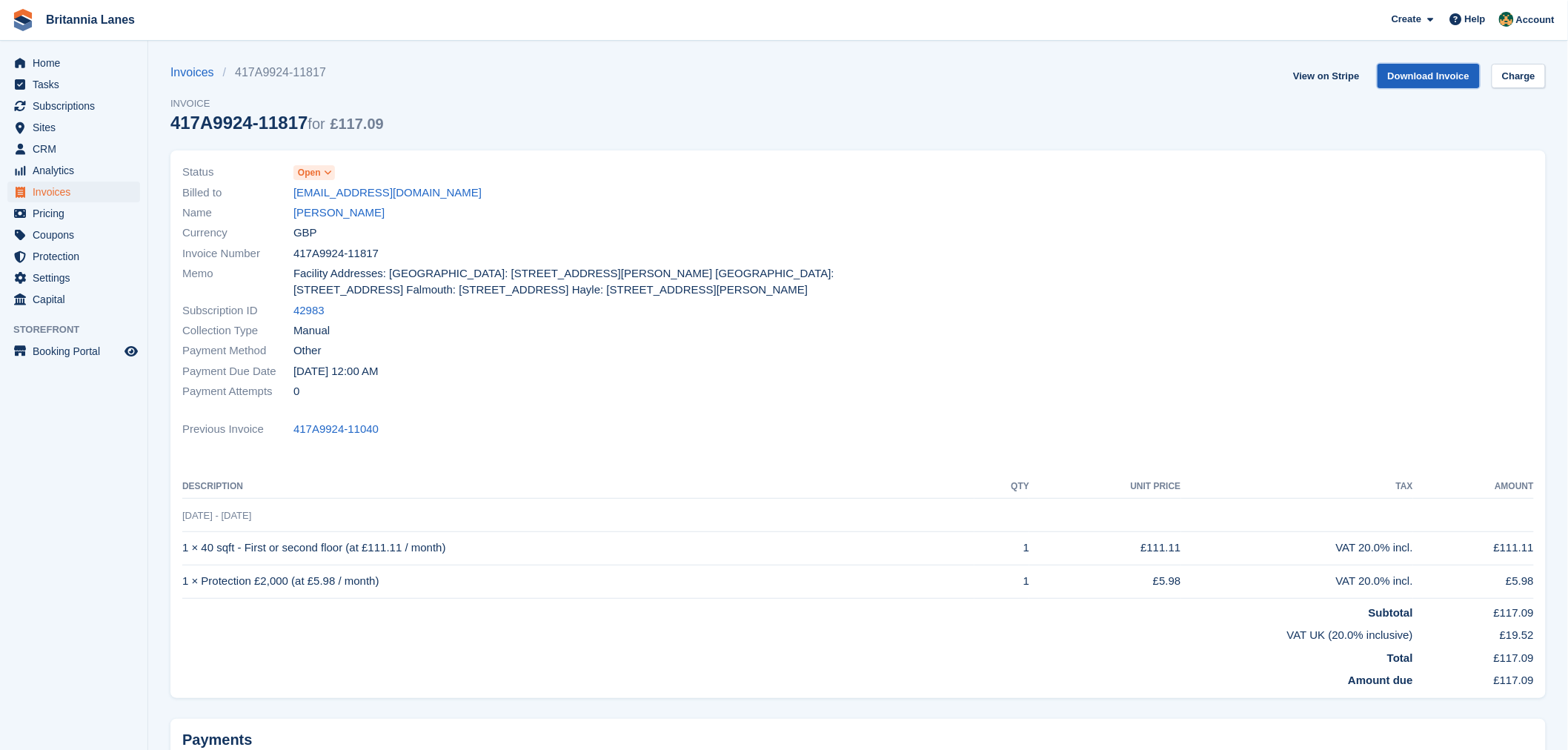
click at [1415, 82] on link "Download Invoice" at bounding box center [1429, 75] width 103 height 24
click at [673, 200] on div "Billed to noemail1@britannialanes.co.uk" at bounding box center [516, 192] width 667 height 20
click at [98, 63] on span "Home" at bounding box center [76, 63] width 89 height 21
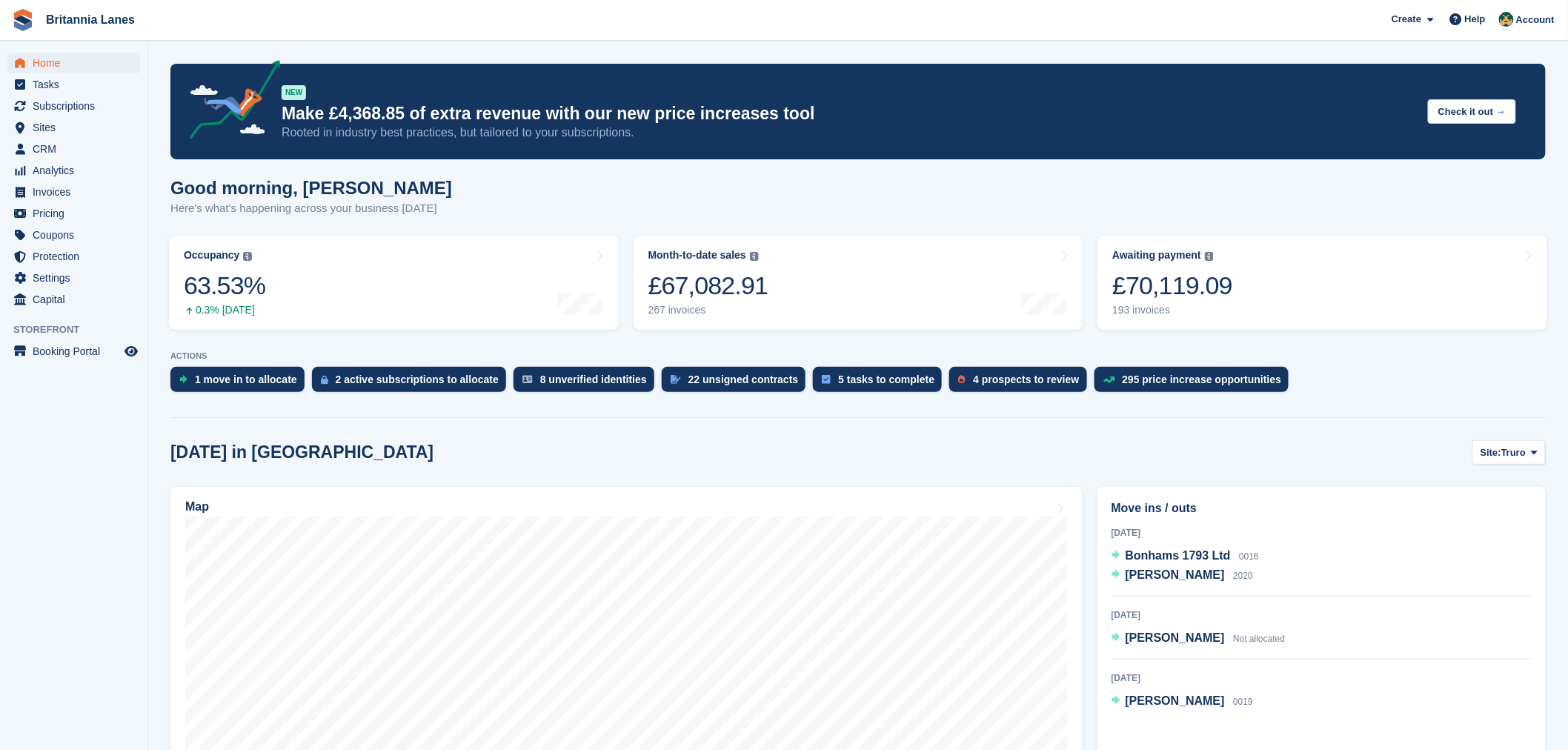
click at [489, 183] on div "Good morning, Nathan Here's what's happening across your business today" at bounding box center [858, 206] width 1376 height 57
click at [35, 108] on span "Subscriptions" at bounding box center [76, 106] width 89 height 21
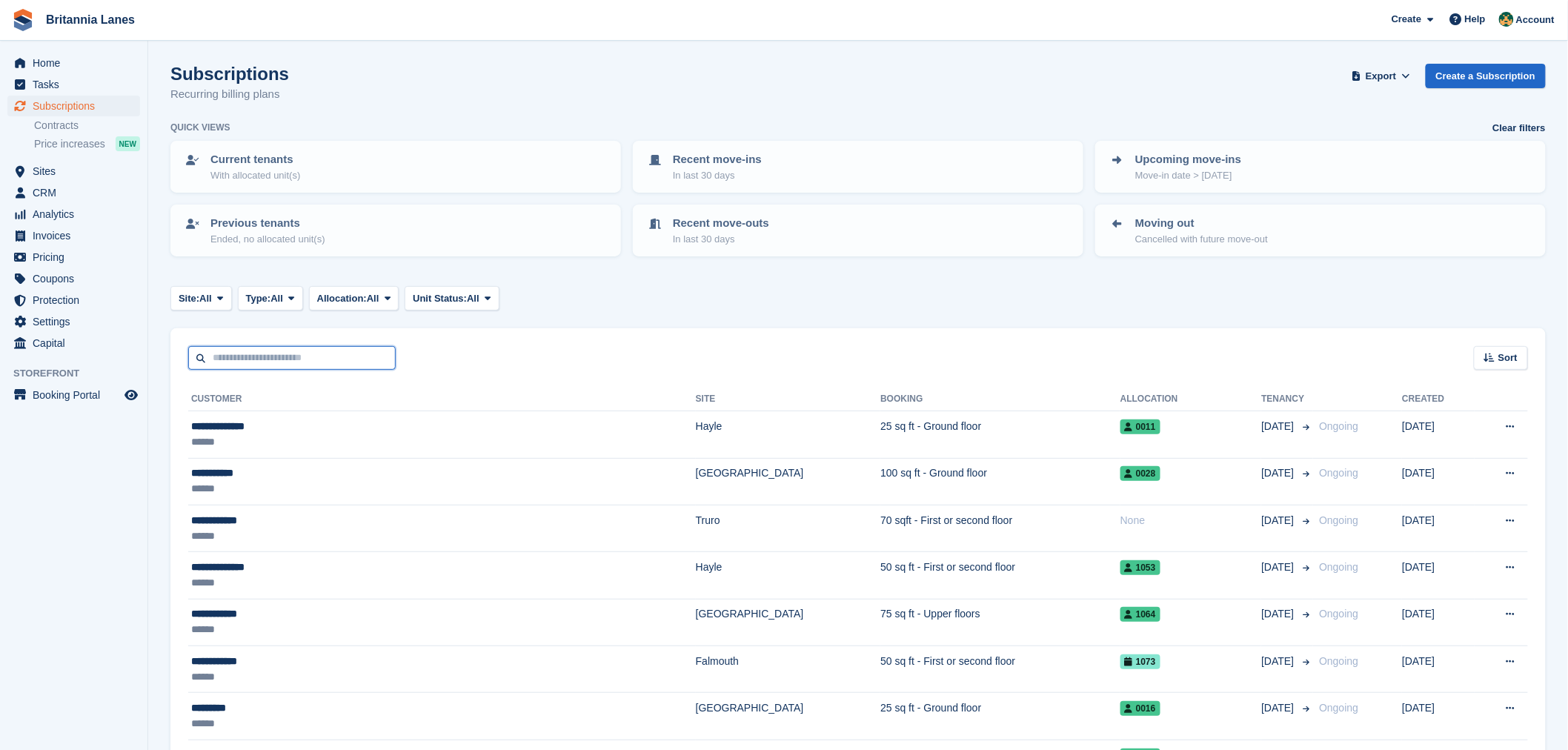
click at [279, 361] on input "text" at bounding box center [292, 358] width 207 height 24
type input "****"
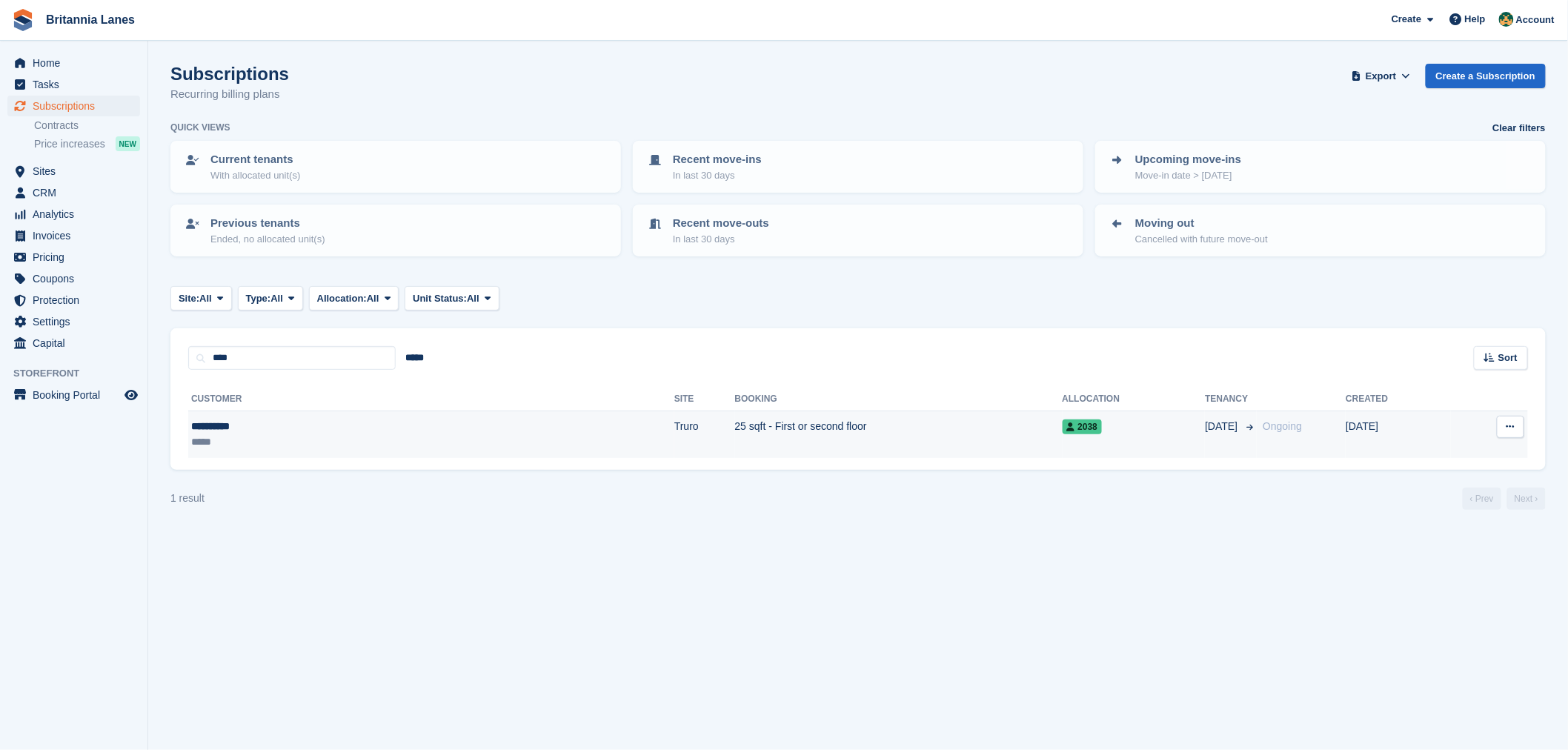
click at [323, 426] on div "**********" at bounding box center [288, 426] width 194 height 15
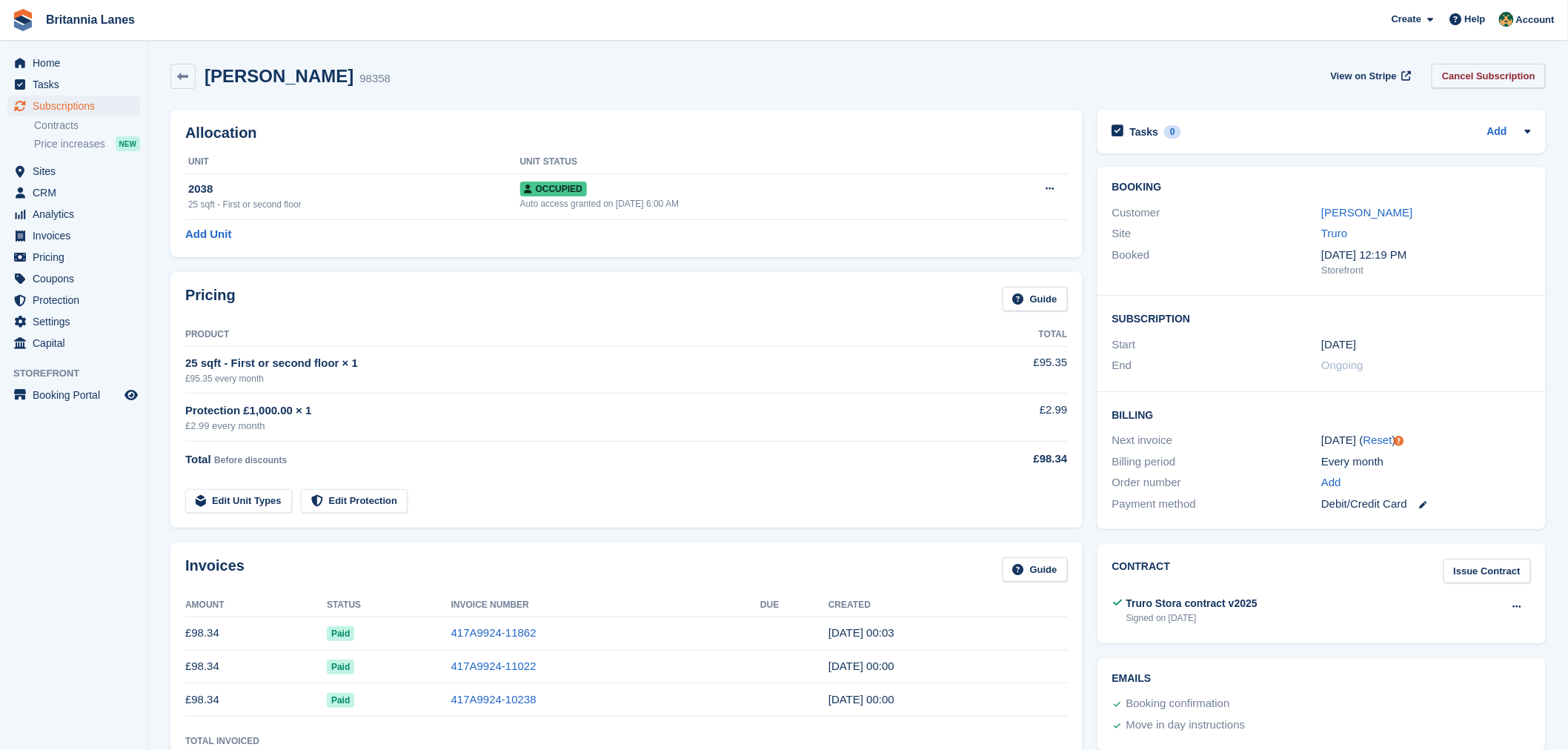
click at [1512, 72] on link "Cancel Subscription" at bounding box center [1488, 75] width 114 height 24
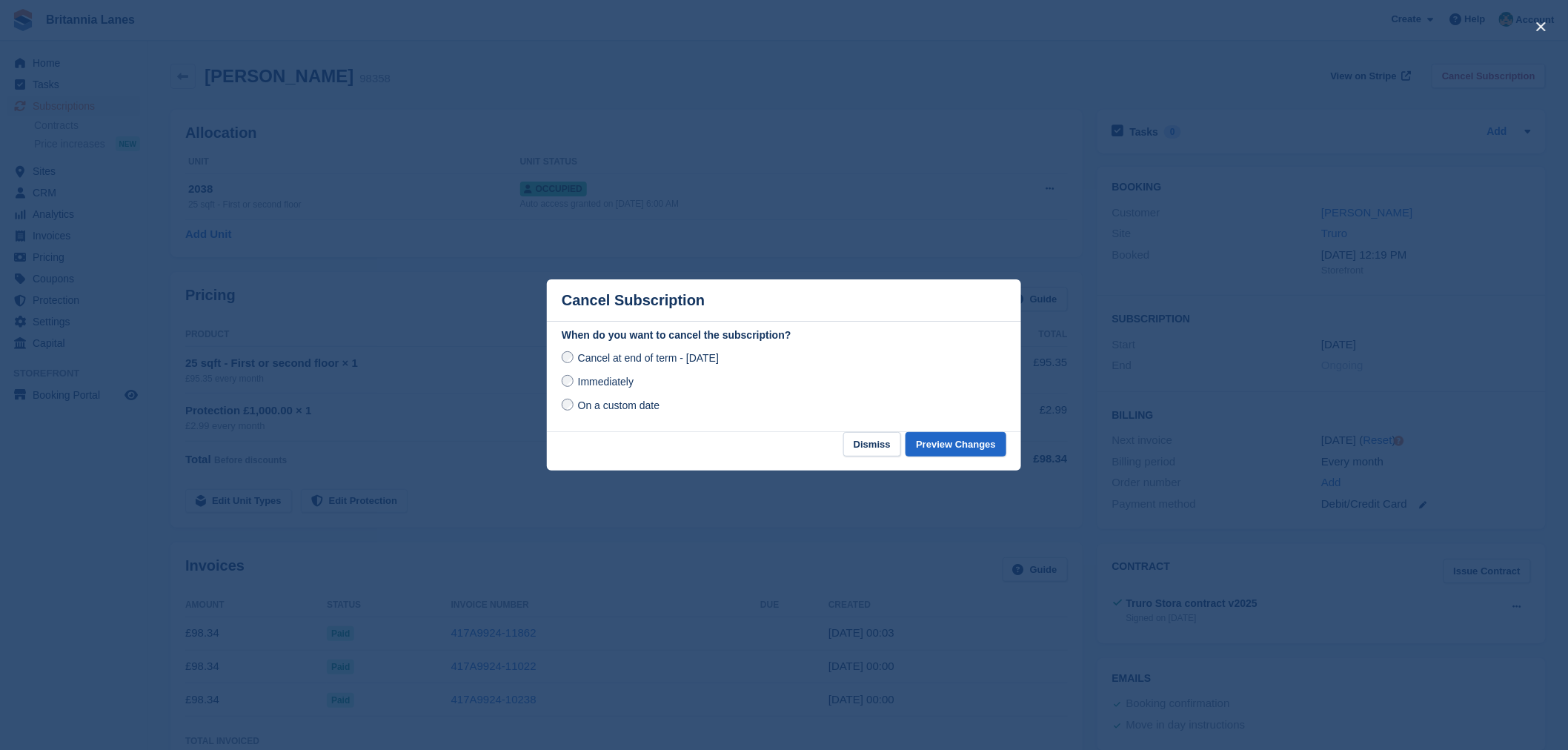
click at [593, 381] on span "Immediately" at bounding box center [605, 381] width 56 height 12
click at [975, 445] on button "Preview Changes" at bounding box center [956, 444] width 100 height 24
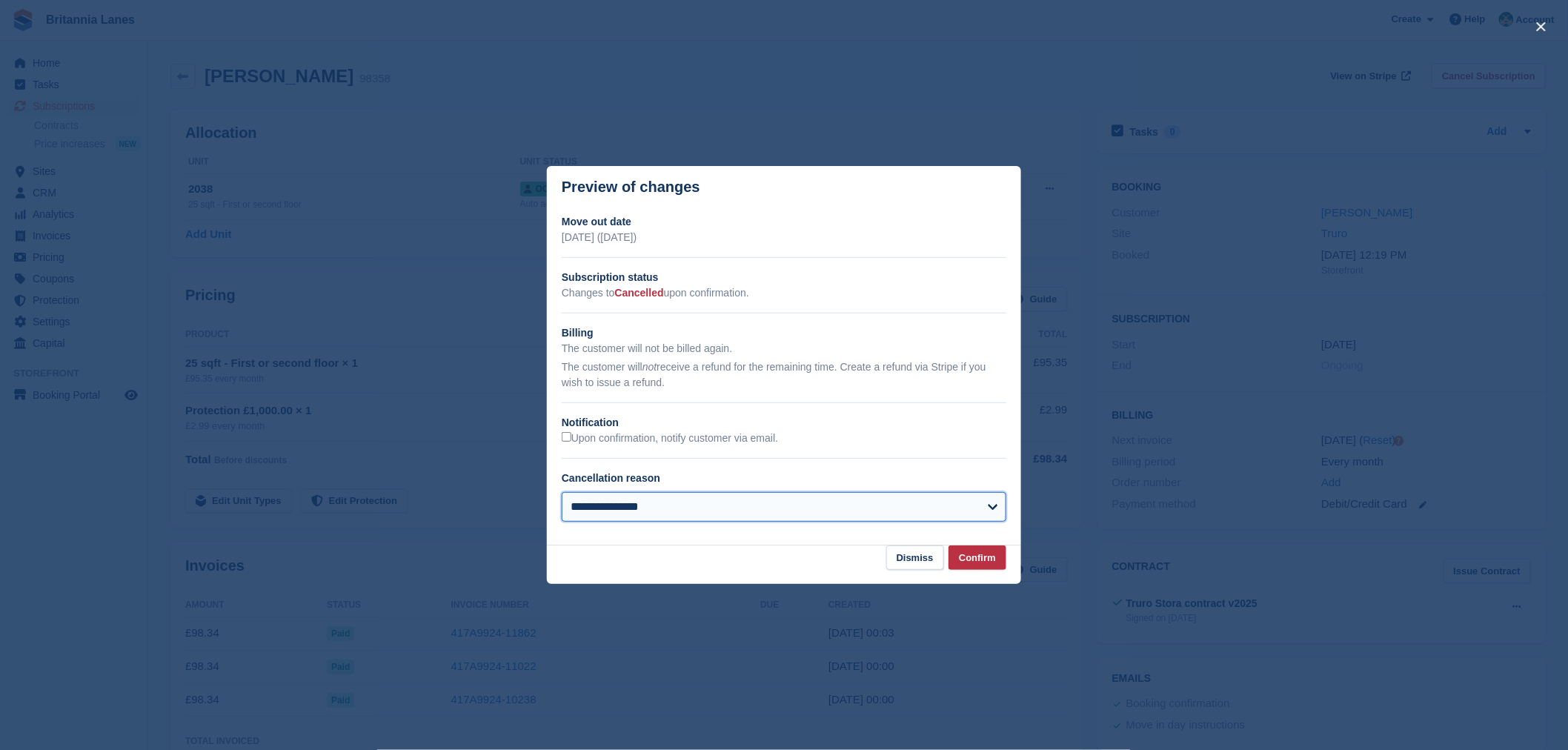
click at [670, 502] on select "**********" at bounding box center [784, 507] width 445 height 30
select select "**********"
click at [562, 493] on select "**********" at bounding box center [784, 507] width 445 height 30
click at [982, 558] on button "Confirm" at bounding box center [978, 557] width 57 height 24
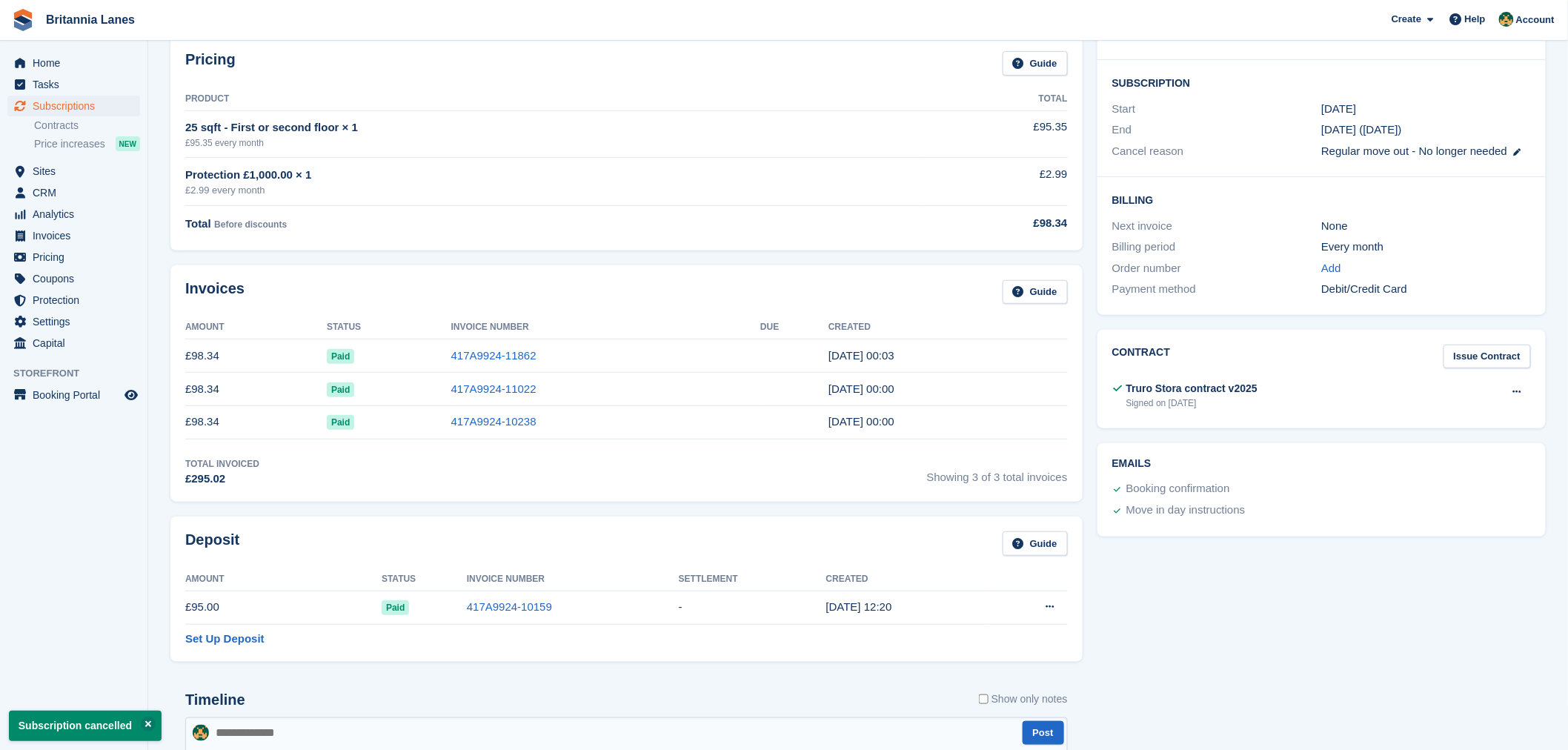
scroll to position [505, 0]
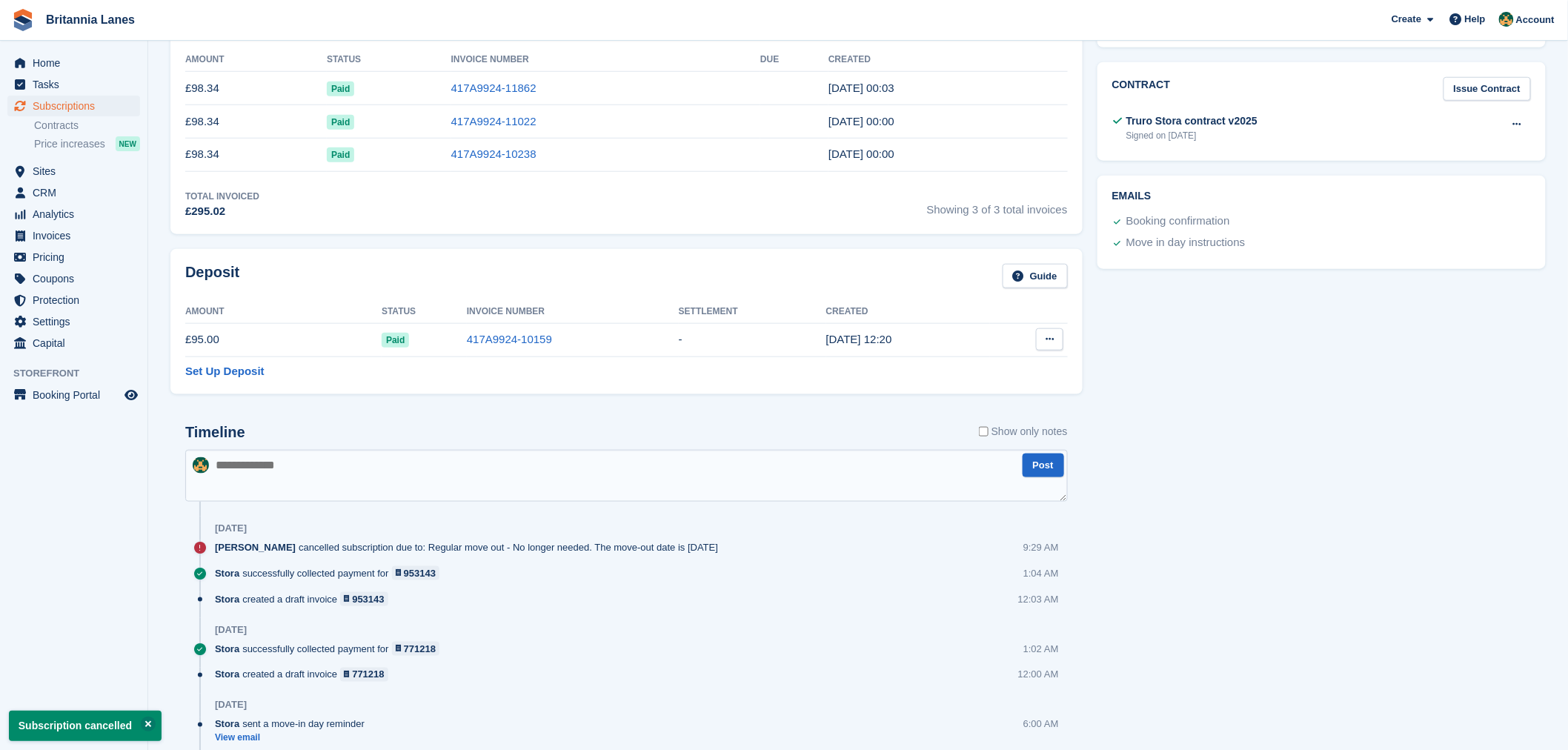
click at [1039, 344] on button at bounding box center [1050, 339] width 28 height 22
click at [983, 378] on p "Settle deposit" at bounding box center [992, 368] width 129 height 19
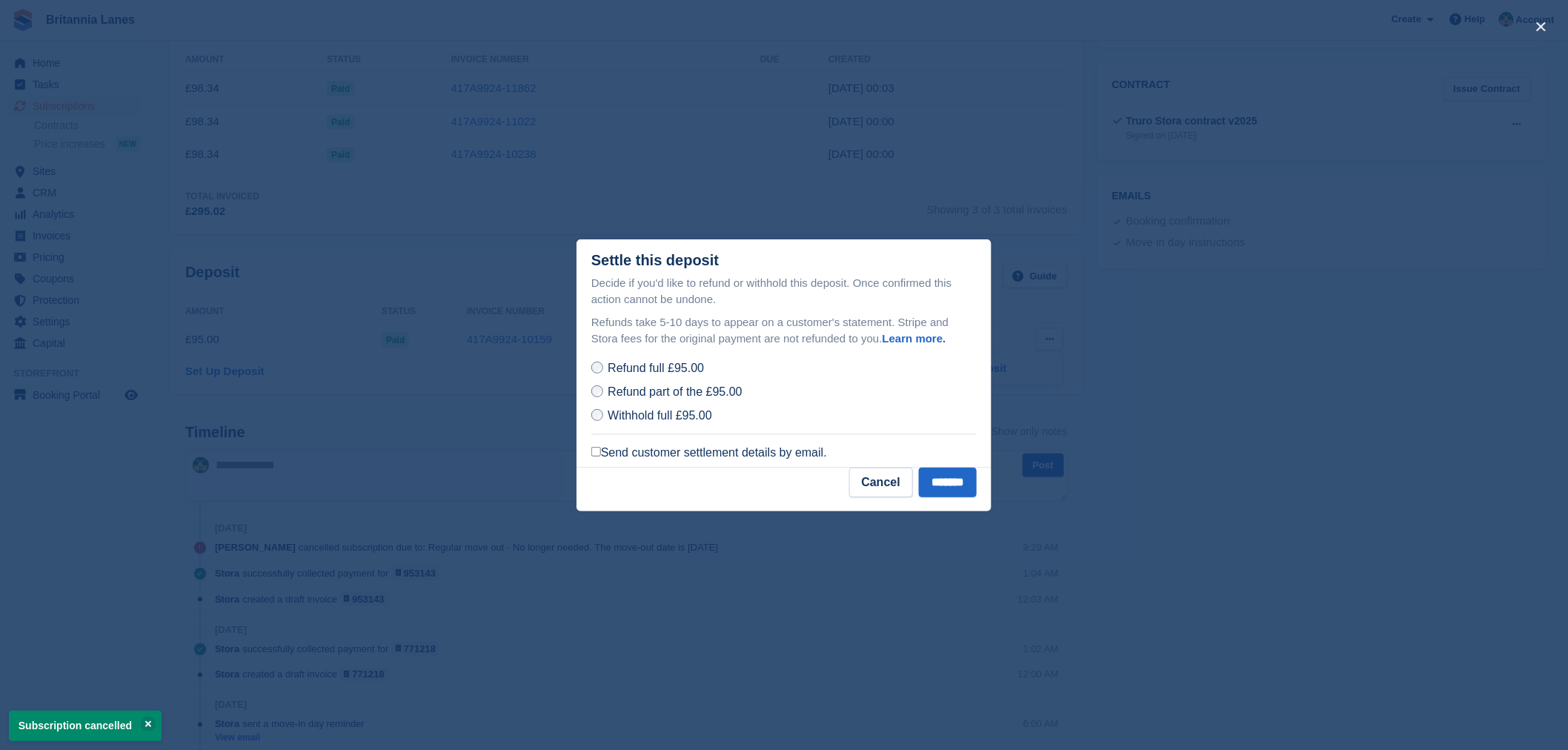
drag, startPoint x: 661, startPoint y: 454, endPoint x: 750, endPoint y: 480, distance: 92.7
click at [661, 455] on label "Send customer settlement details by email." at bounding box center [709, 453] width 236 height 15
click at [929, 480] on input "*******" at bounding box center [948, 482] width 57 height 30
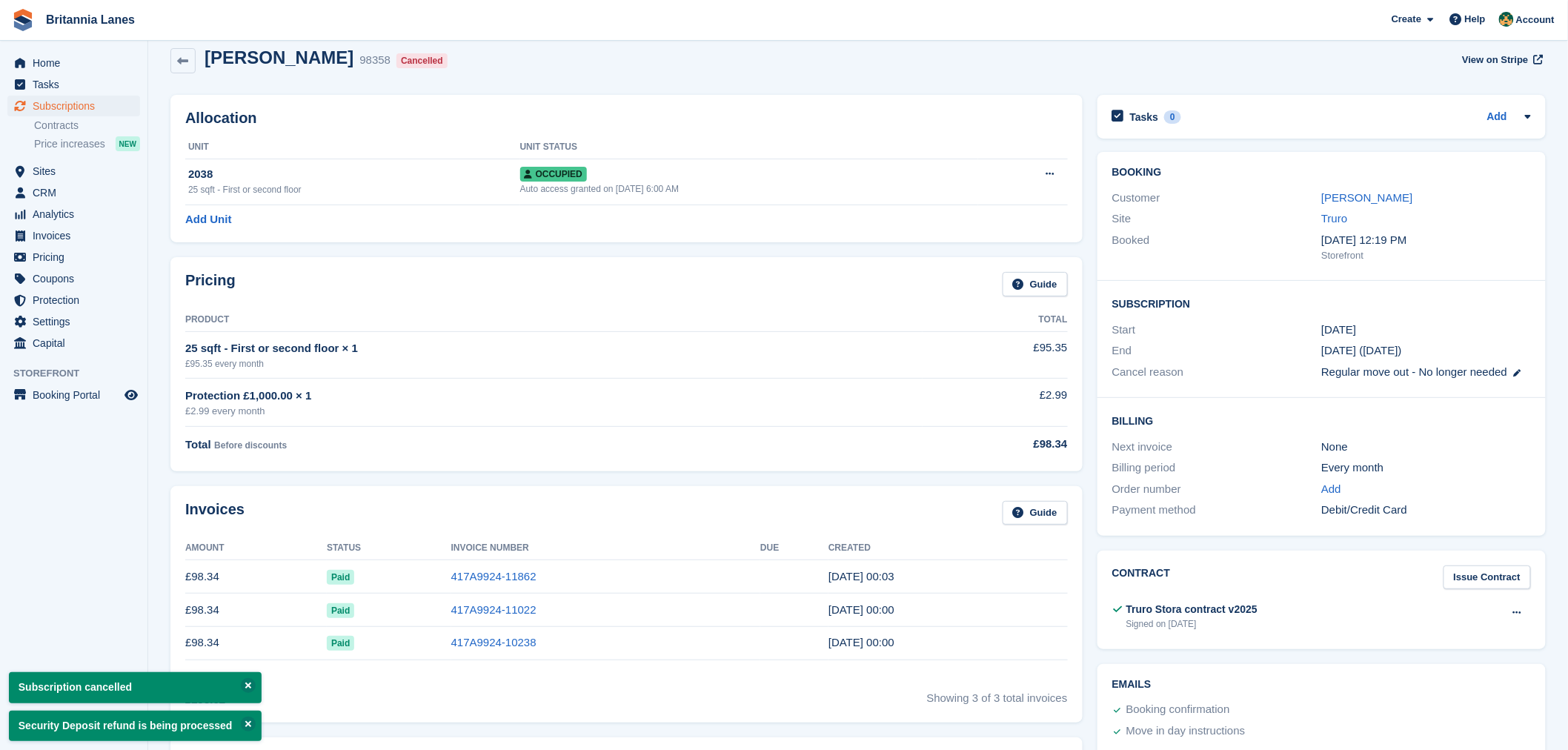
scroll to position [0, 0]
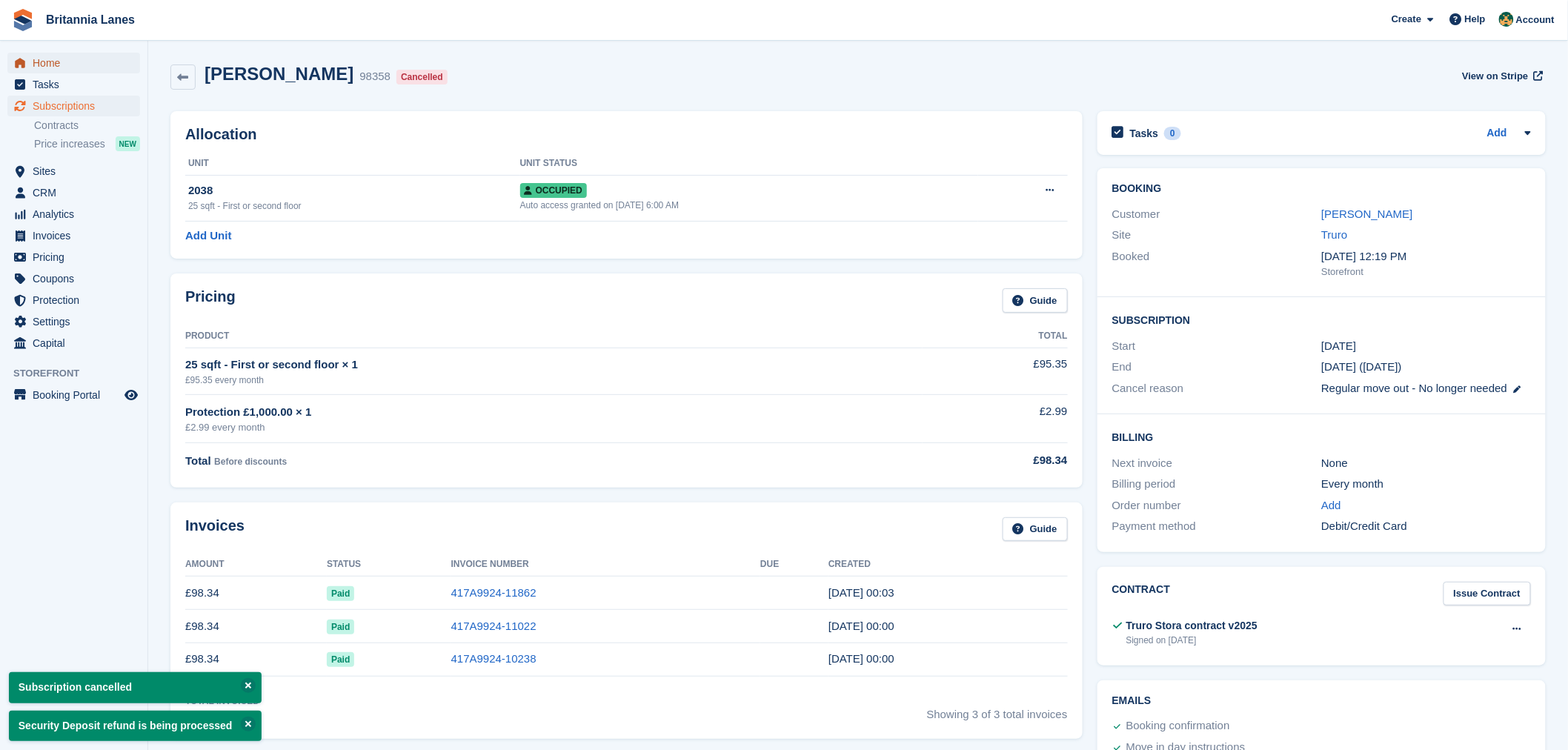
click at [91, 70] on span "Home" at bounding box center [76, 63] width 89 height 21
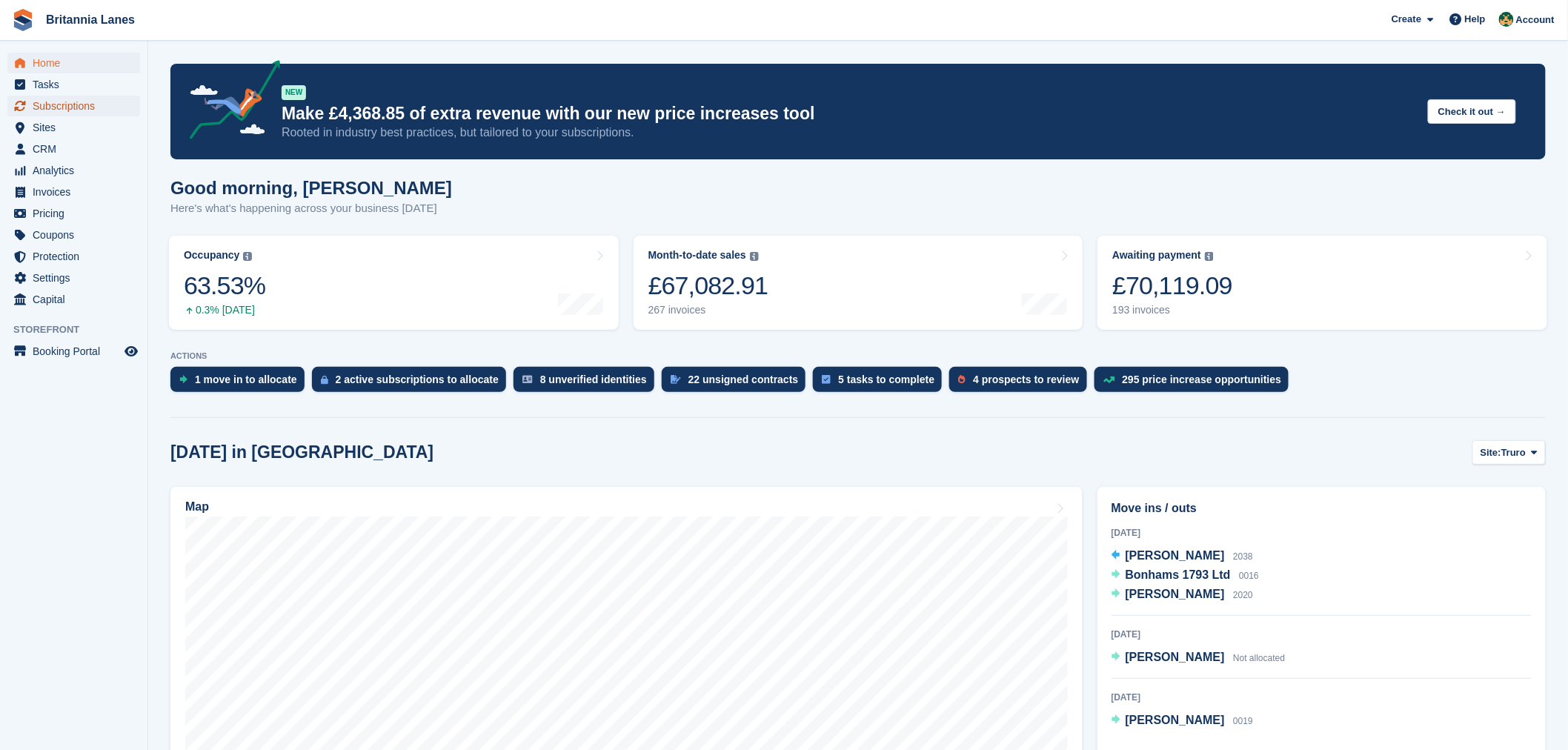
click at [86, 100] on span "Subscriptions" at bounding box center [76, 106] width 89 height 21
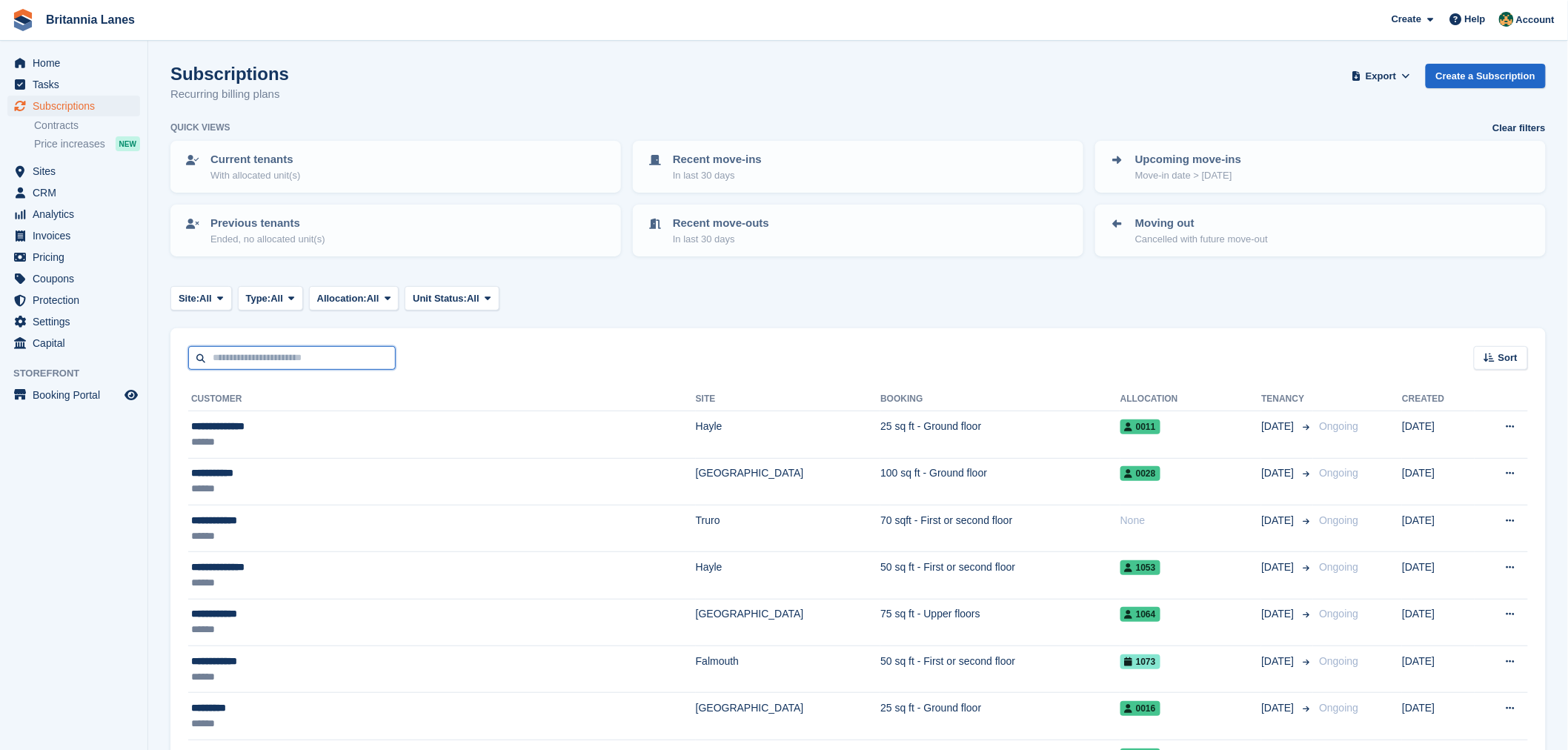
click at [302, 354] on input "text" at bounding box center [292, 358] width 207 height 24
type input "********"
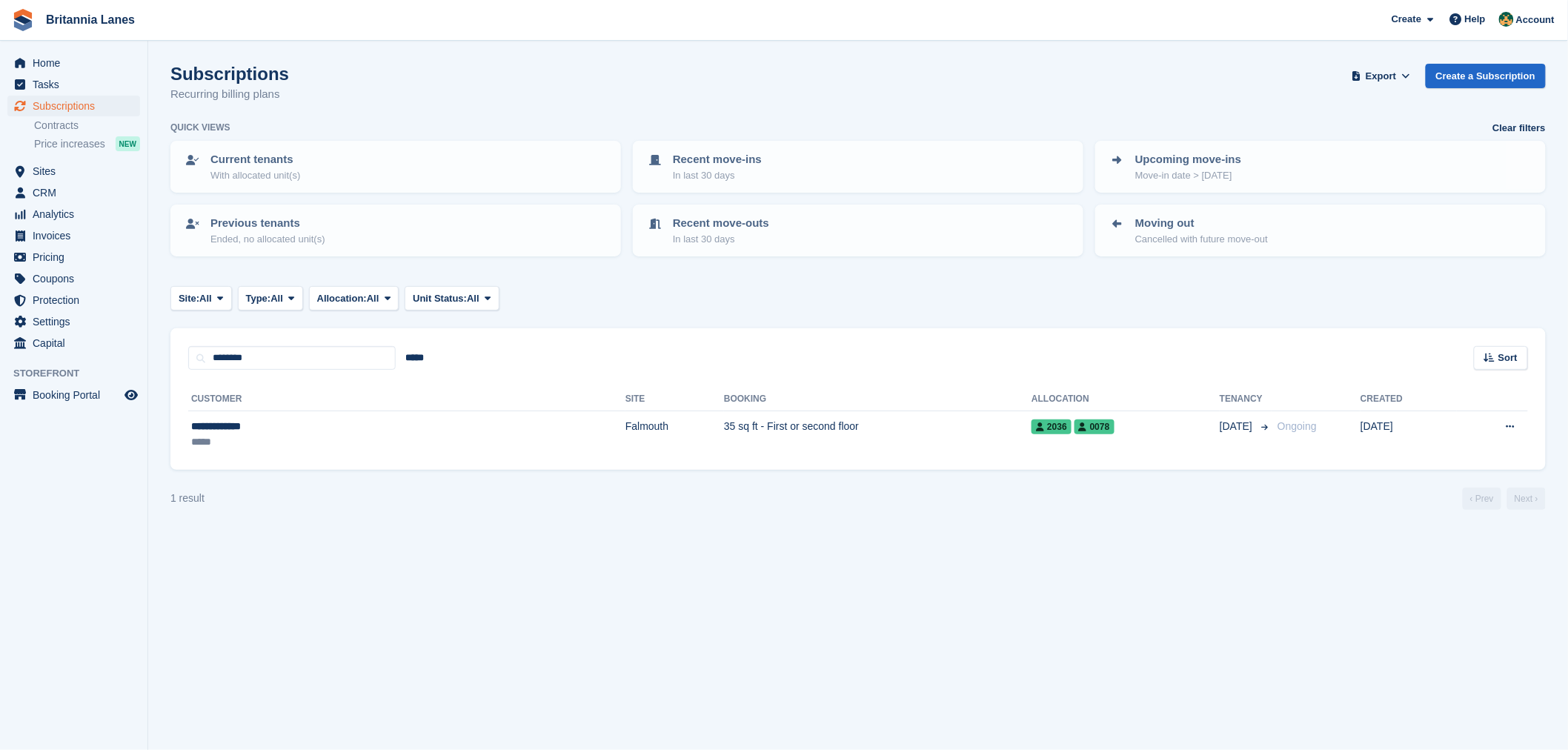
click at [290, 461] on div "**********" at bounding box center [858, 420] width 1376 height 100
click at [280, 434] on div "*****" at bounding box center [285, 441] width 189 height 15
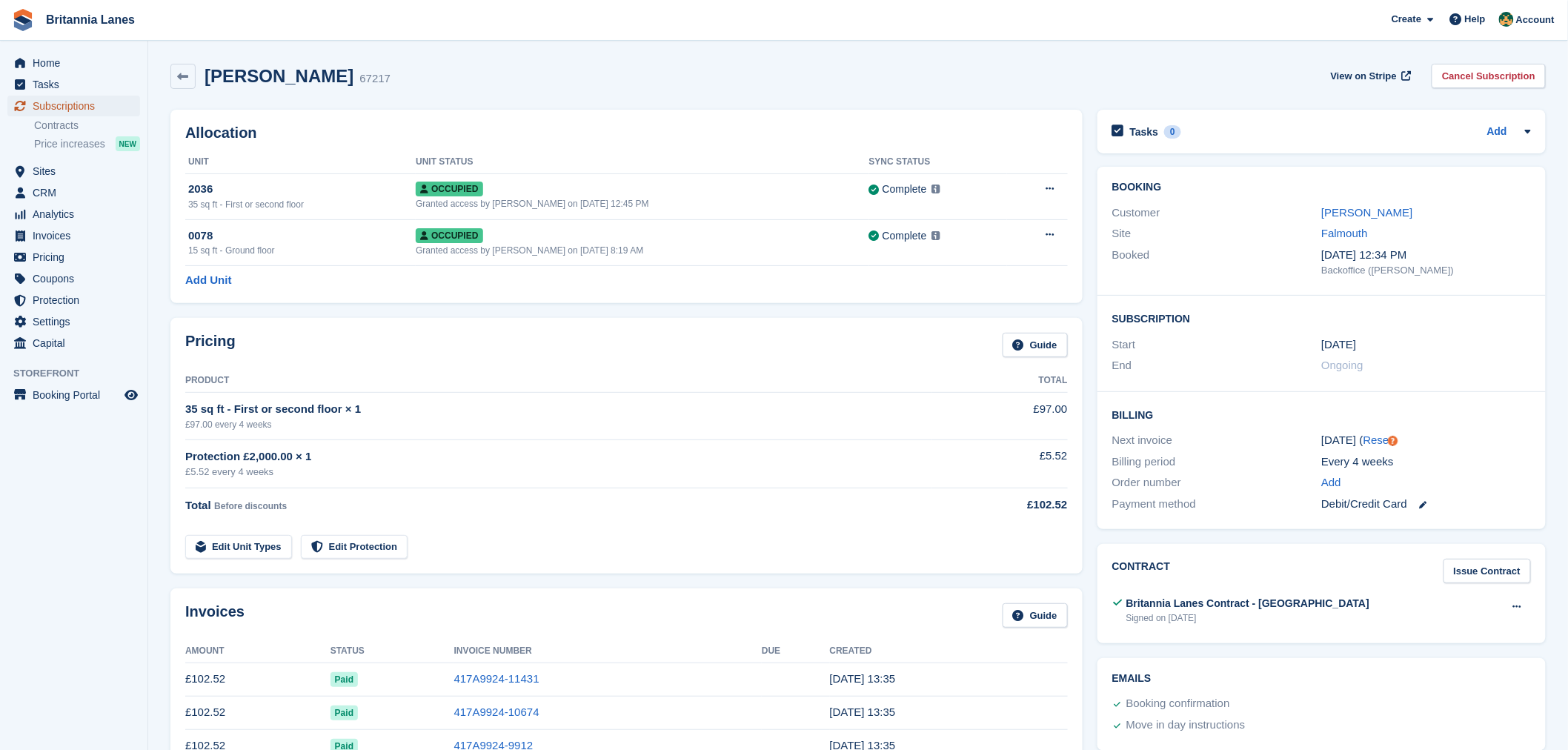
drag, startPoint x: 65, startPoint y: 107, endPoint x: 73, endPoint y: 116, distance: 12.0
click at [65, 107] on span "Subscriptions" at bounding box center [76, 106] width 89 height 21
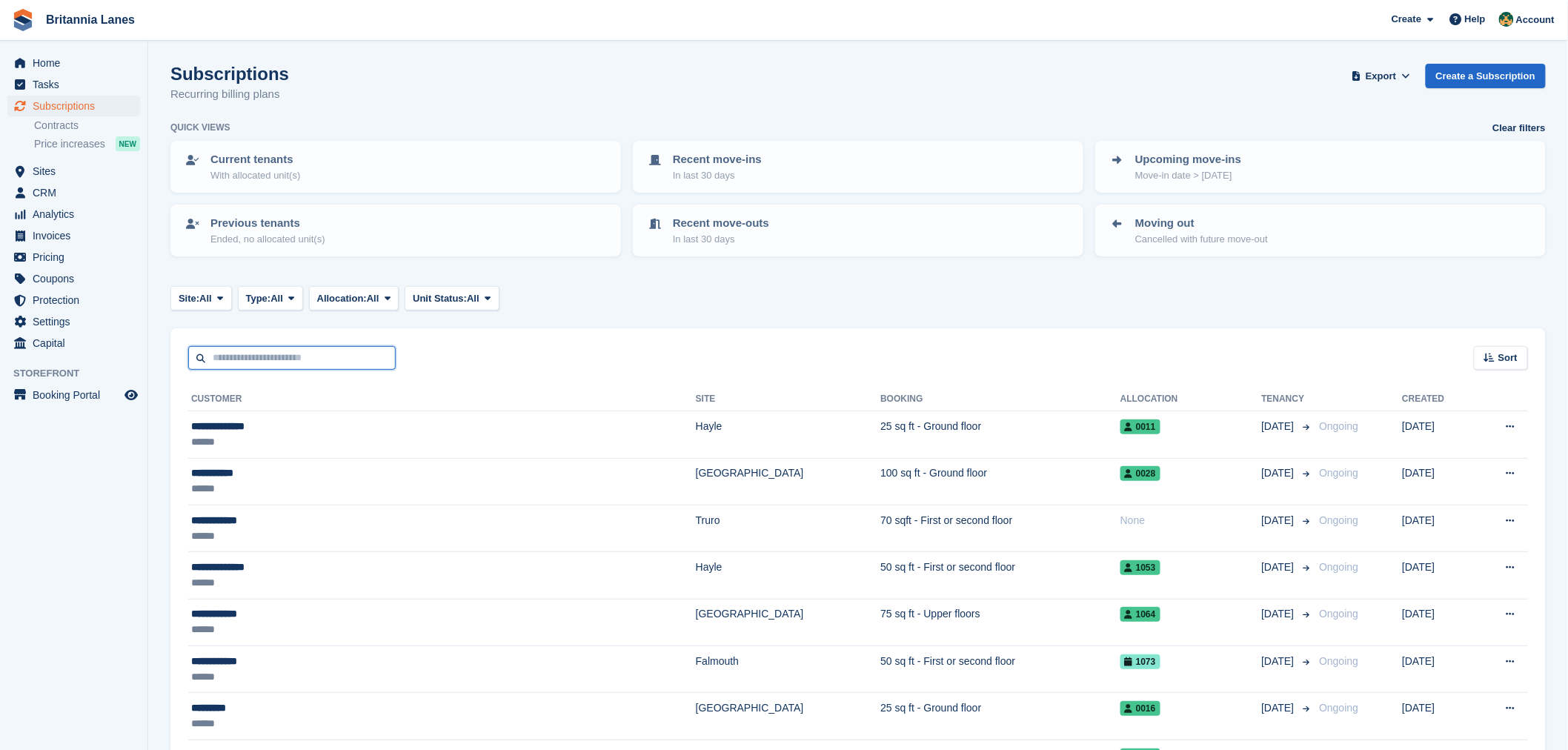
click at [311, 347] on input "text" at bounding box center [292, 358] width 207 height 24
type input "*"
type input "******"
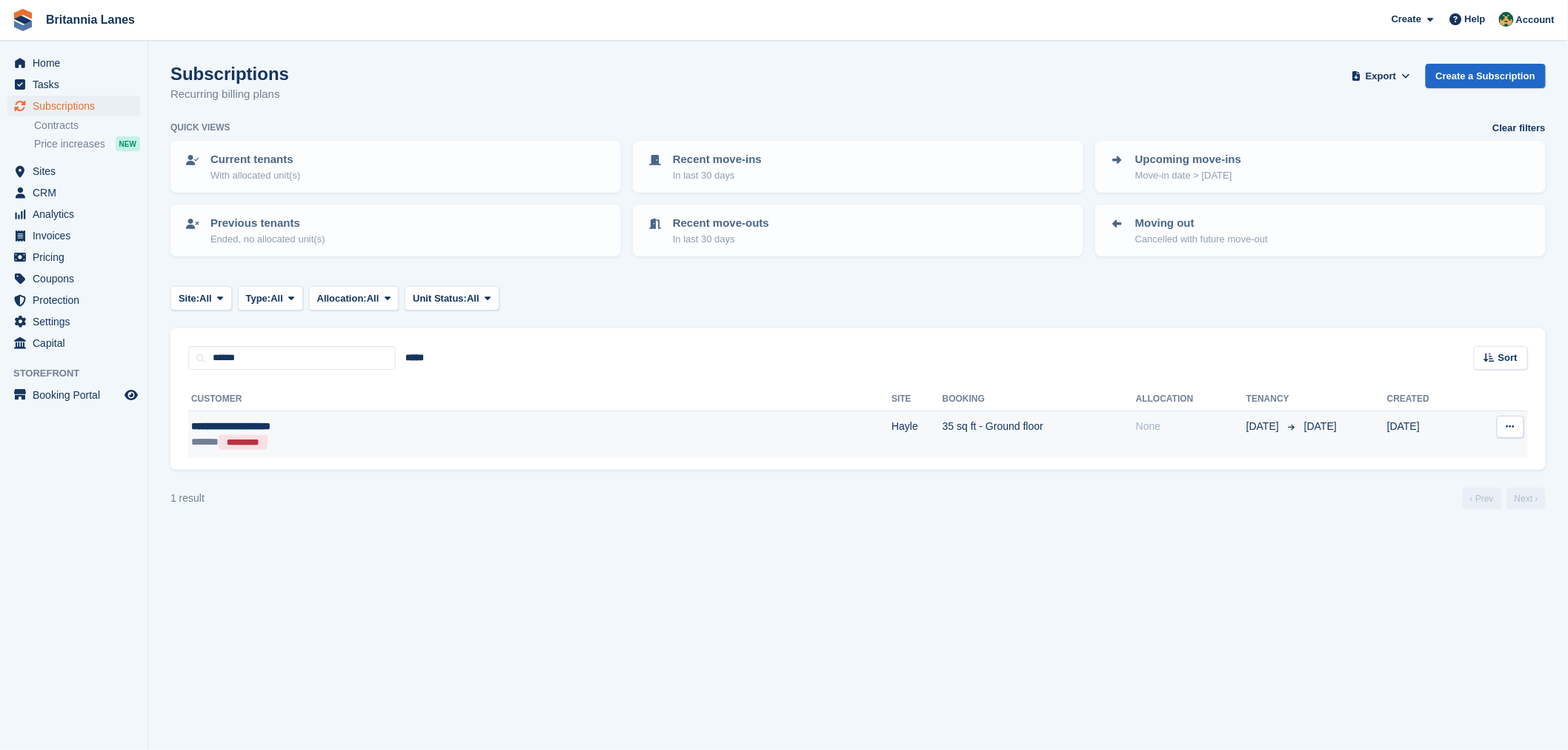
click at [305, 428] on div "**********" at bounding box center [373, 426] width 364 height 15
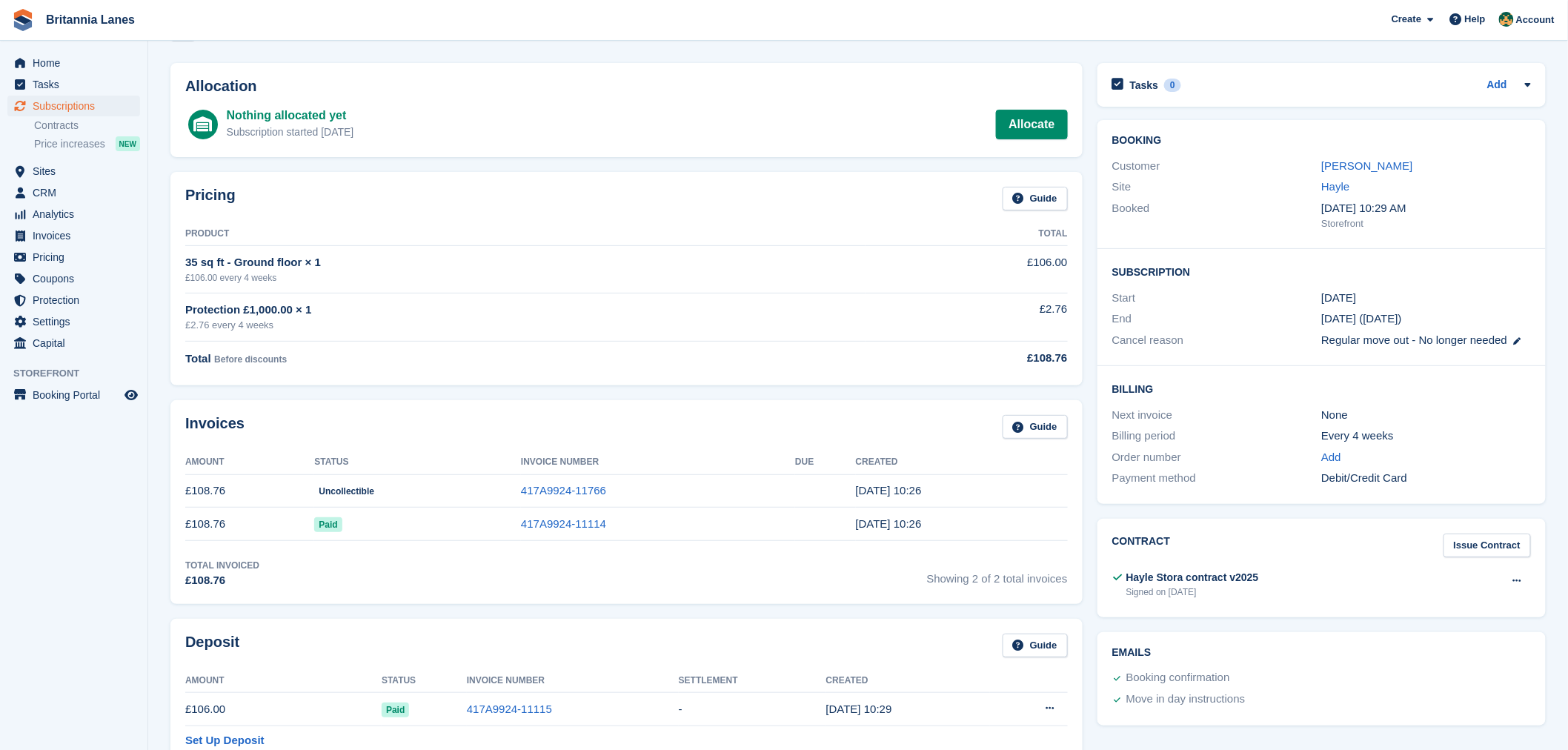
scroll to position [231, 0]
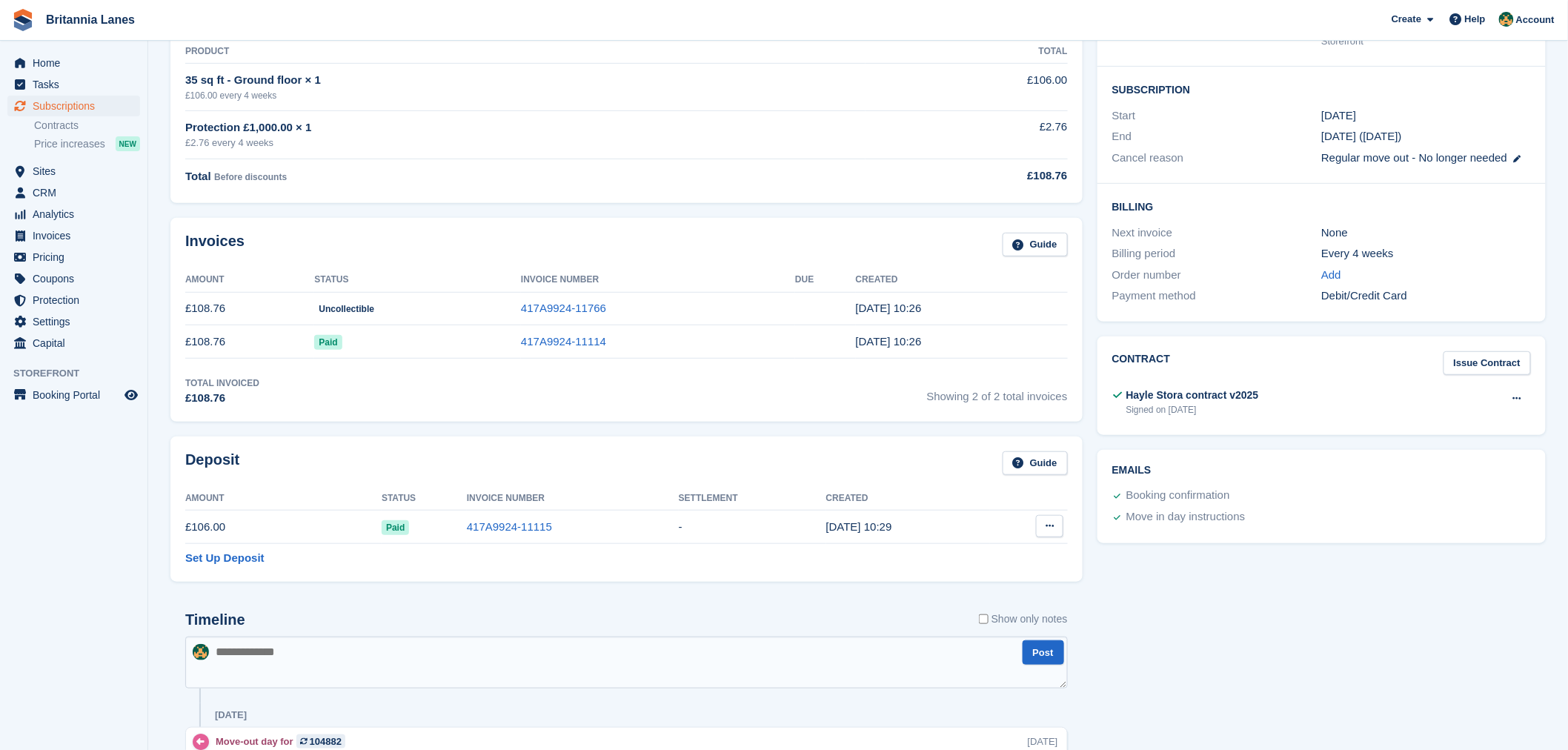
click at [1055, 525] on button at bounding box center [1050, 526] width 28 height 22
click at [1005, 565] on p "Settle deposit" at bounding box center [992, 554] width 129 height 19
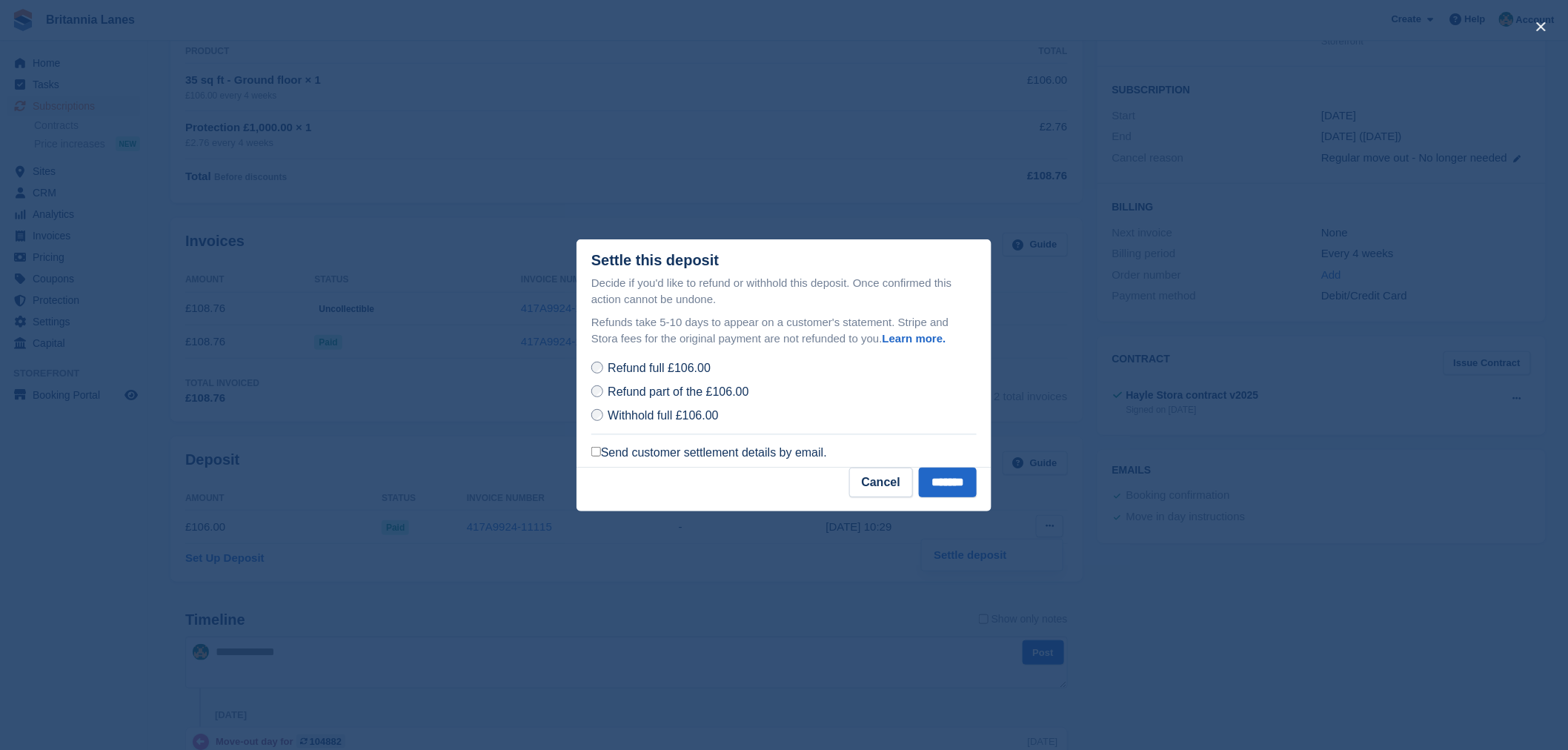
click at [663, 450] on label "Send customer settlement details by email." at bounding box center [709, 453] width 236 height 15
click at [941, 484] on input "*******" at bounding box center [948, 482] width 57 height 30
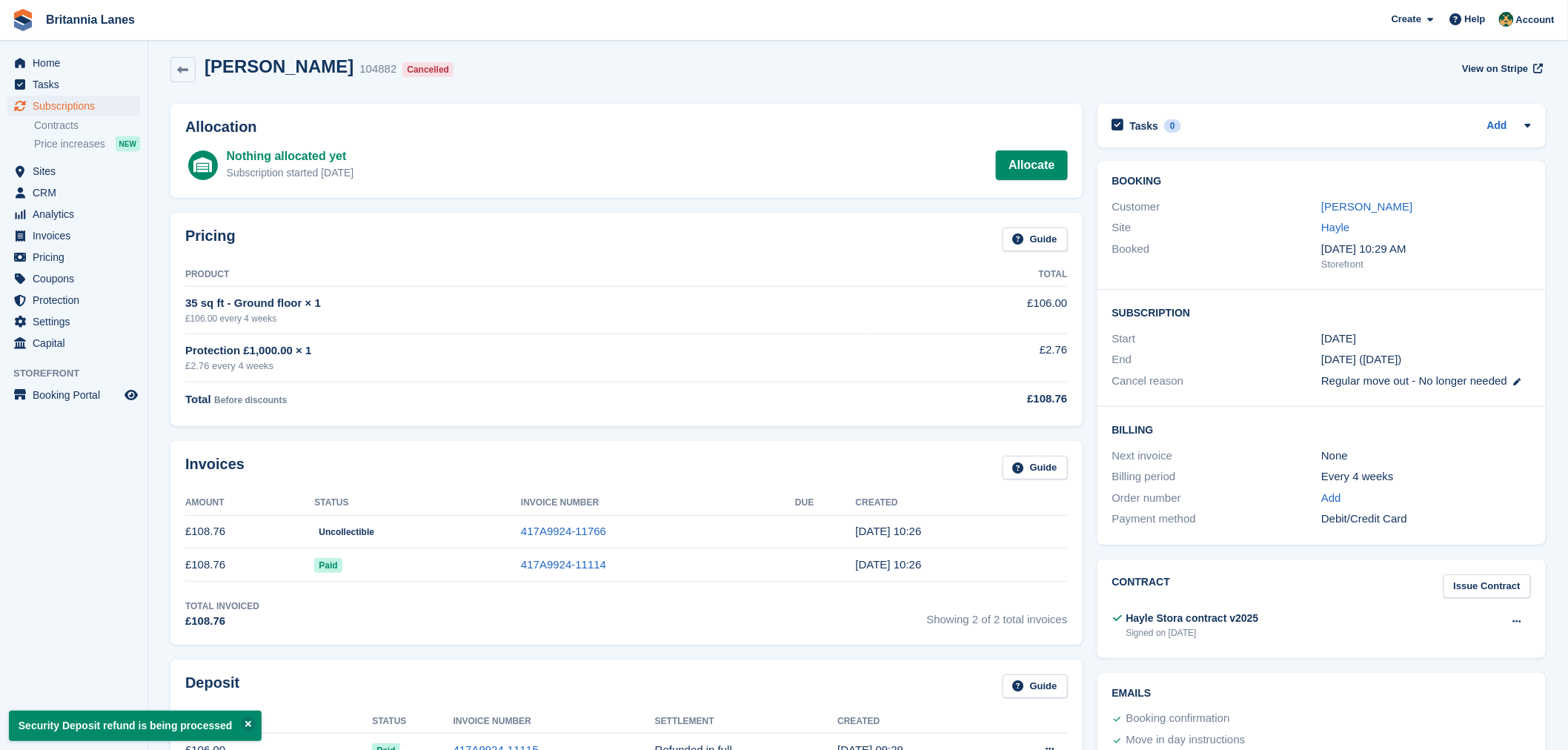
scroll to position [0, 0]
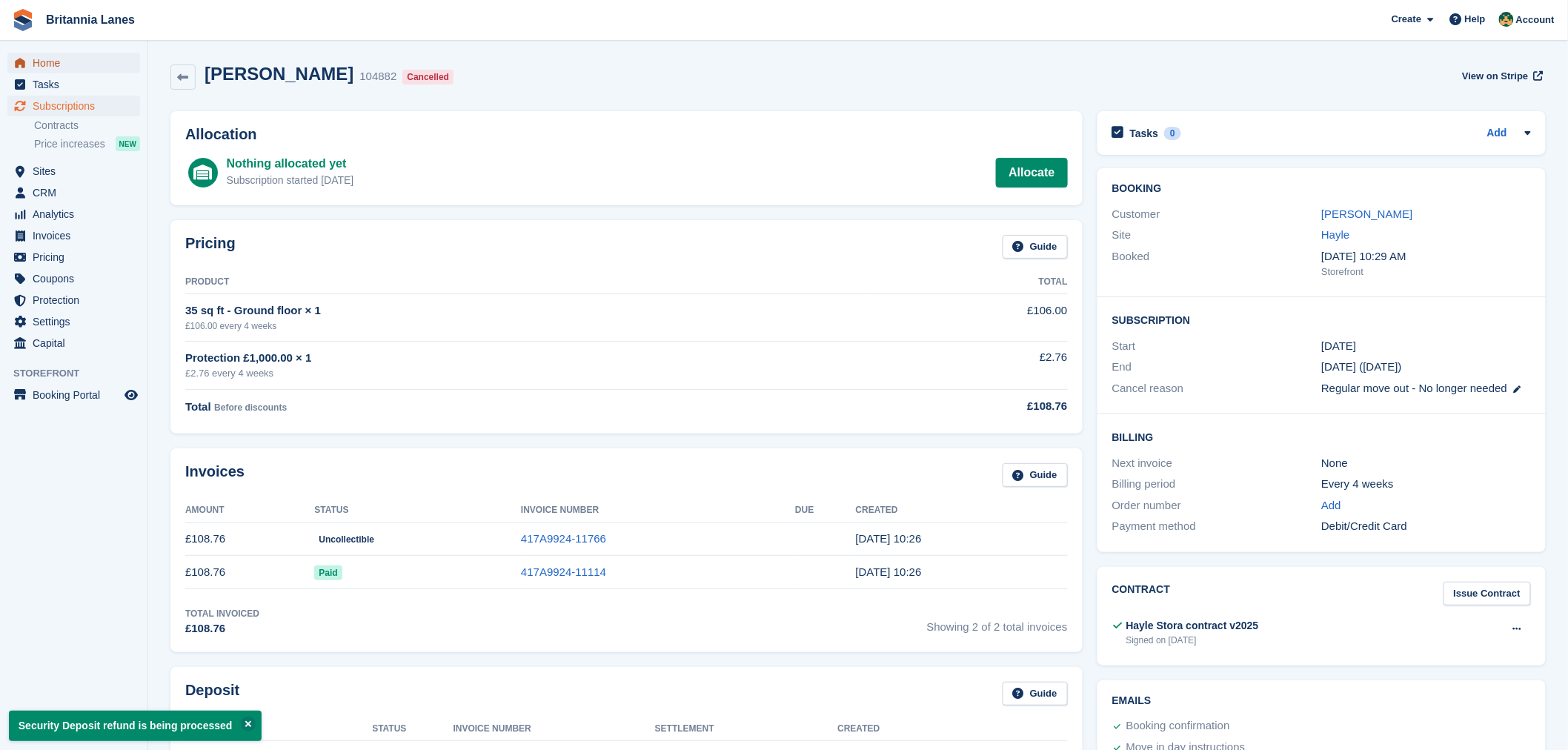
click at [69, 66] on span "Home" at bounding box center [76, 63] width 89 height 21
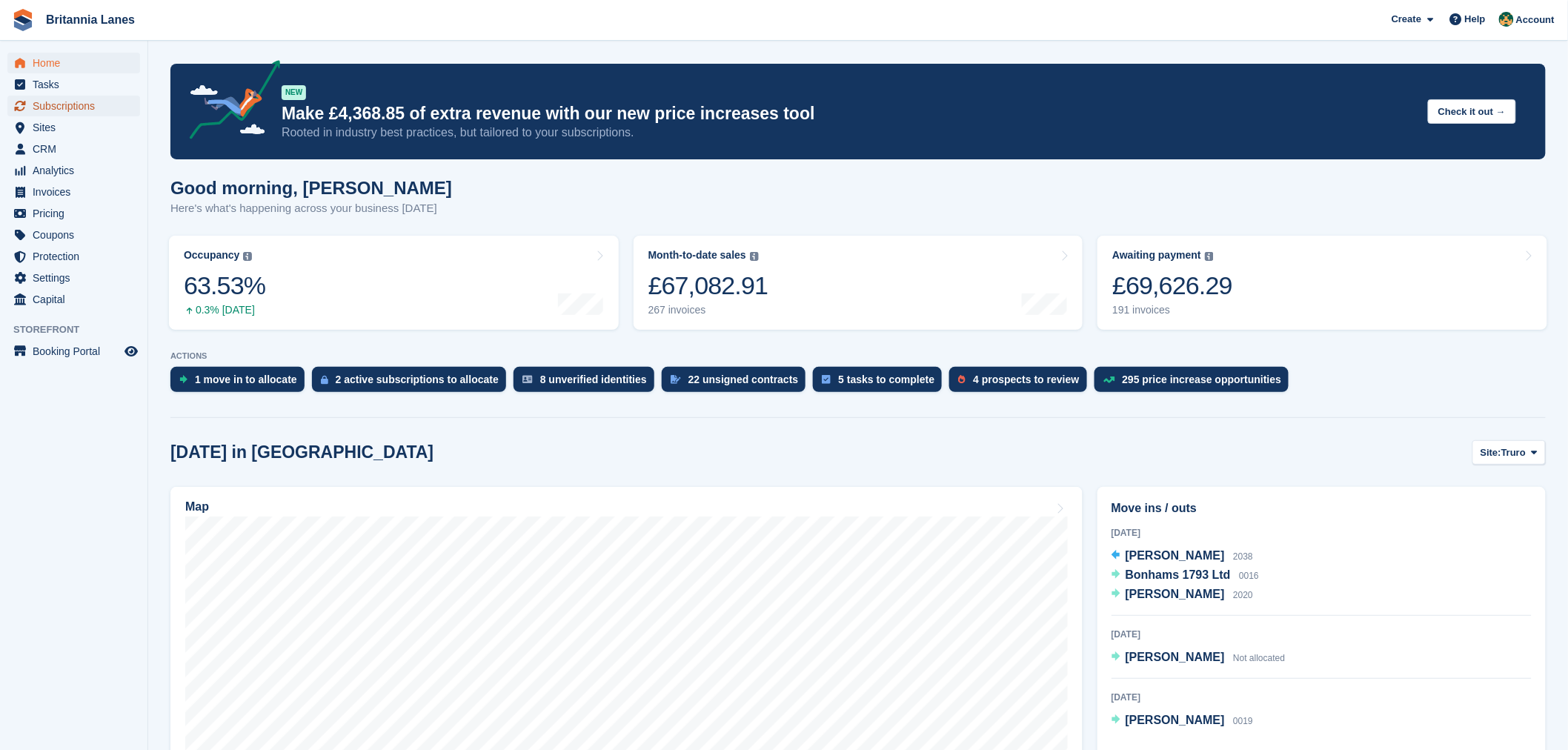
click at [90, 111] on span "Subscriptions" at bounding box center [76, 106] width 89 height 21
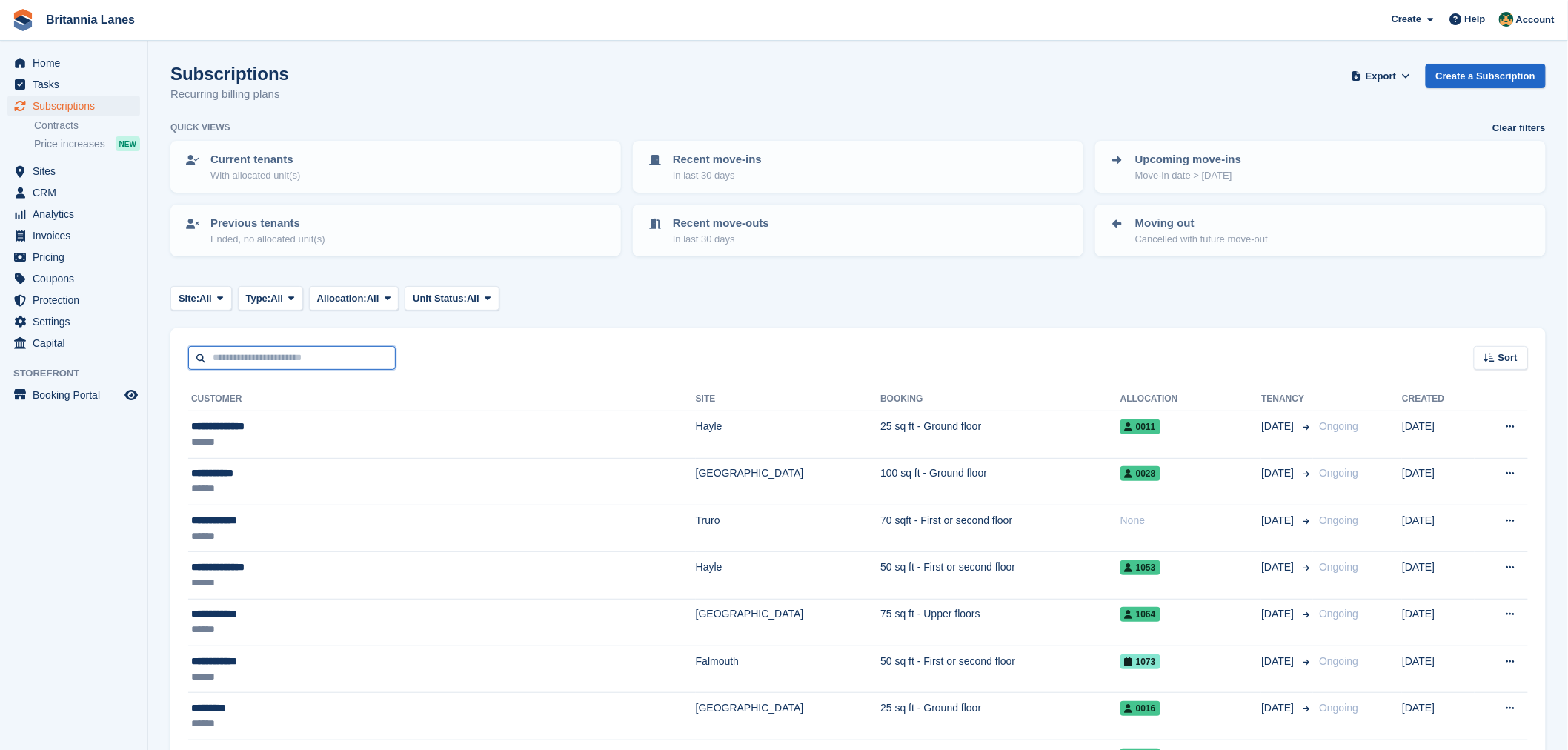
click at [325, 361] on input "text" at bounding box center [292, 358] width 207 height 24
type input "*****"
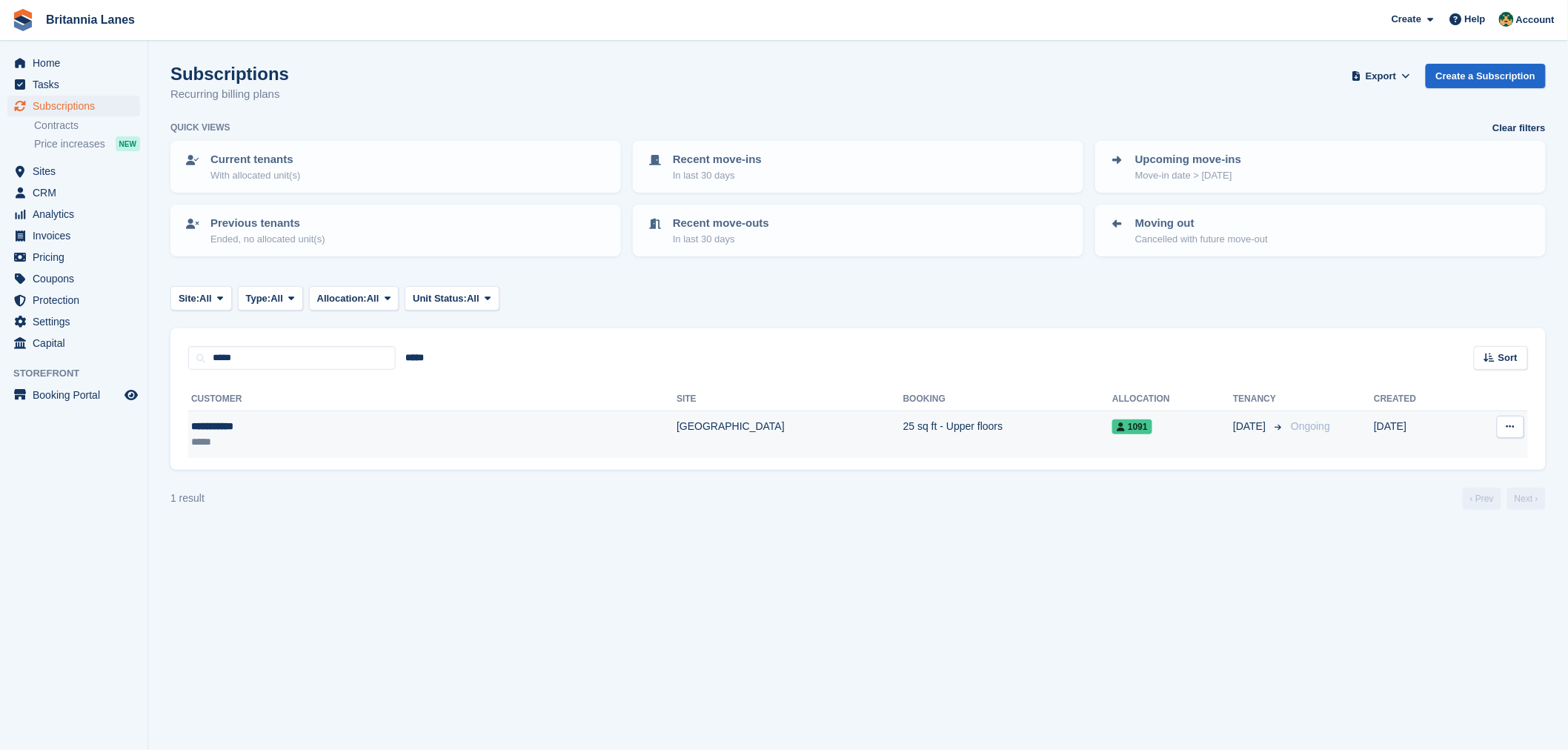
click at [378, 426] on div "**********" at bounding box center [306, 426] width 230 height 15
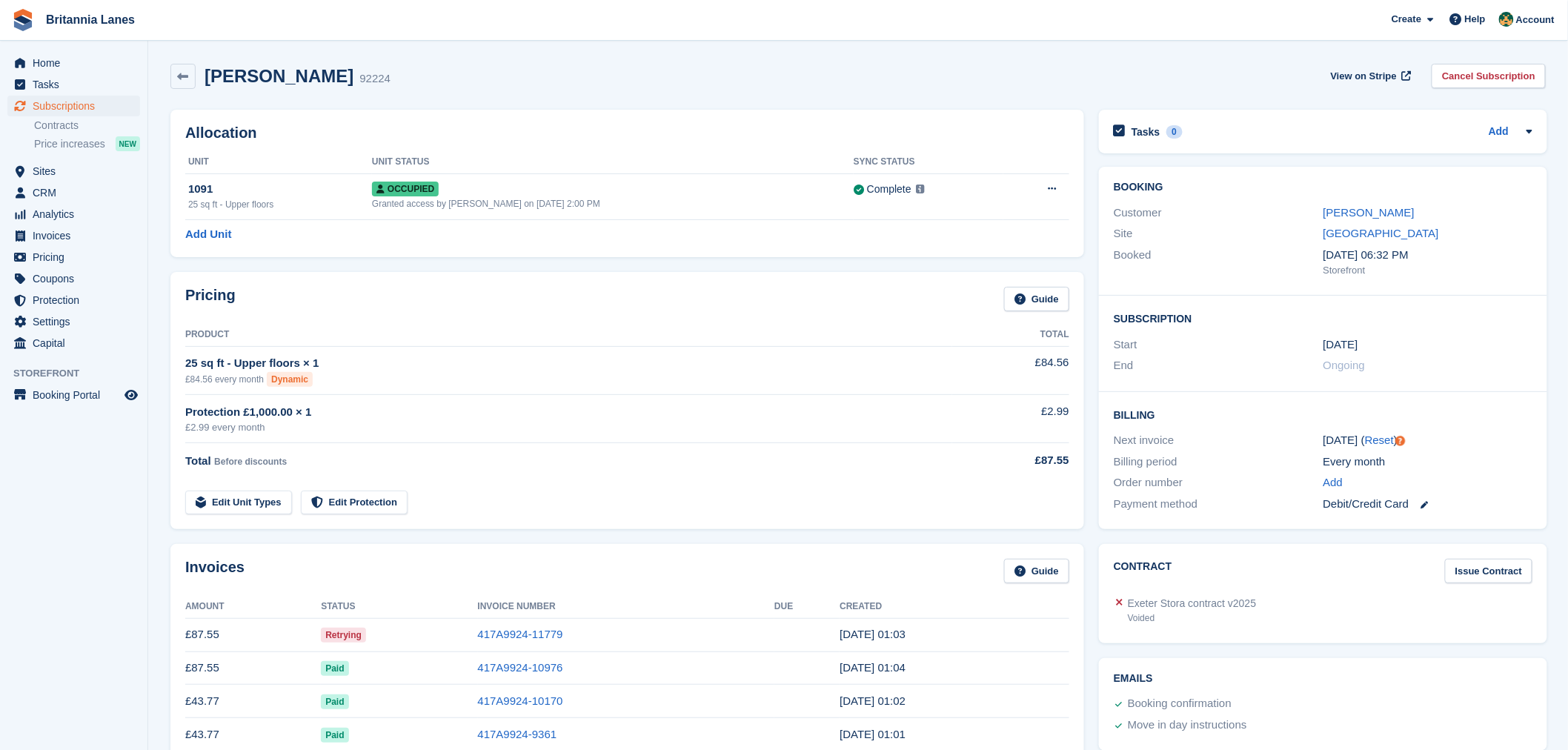
click at [379, 136] on h2 "Allocation" at bounding box center [628, 133] width 884 height 17
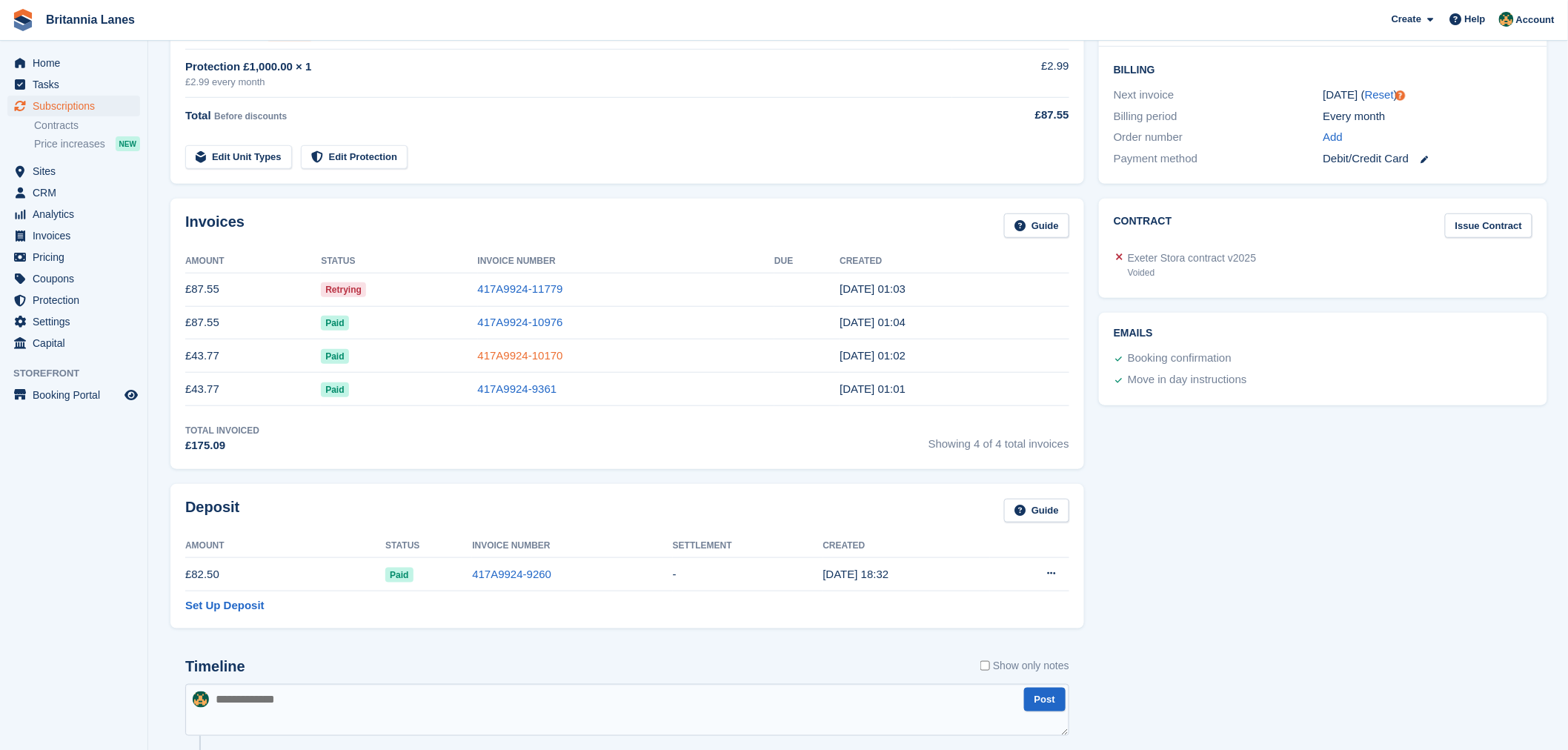
scroll to position [384, 0]
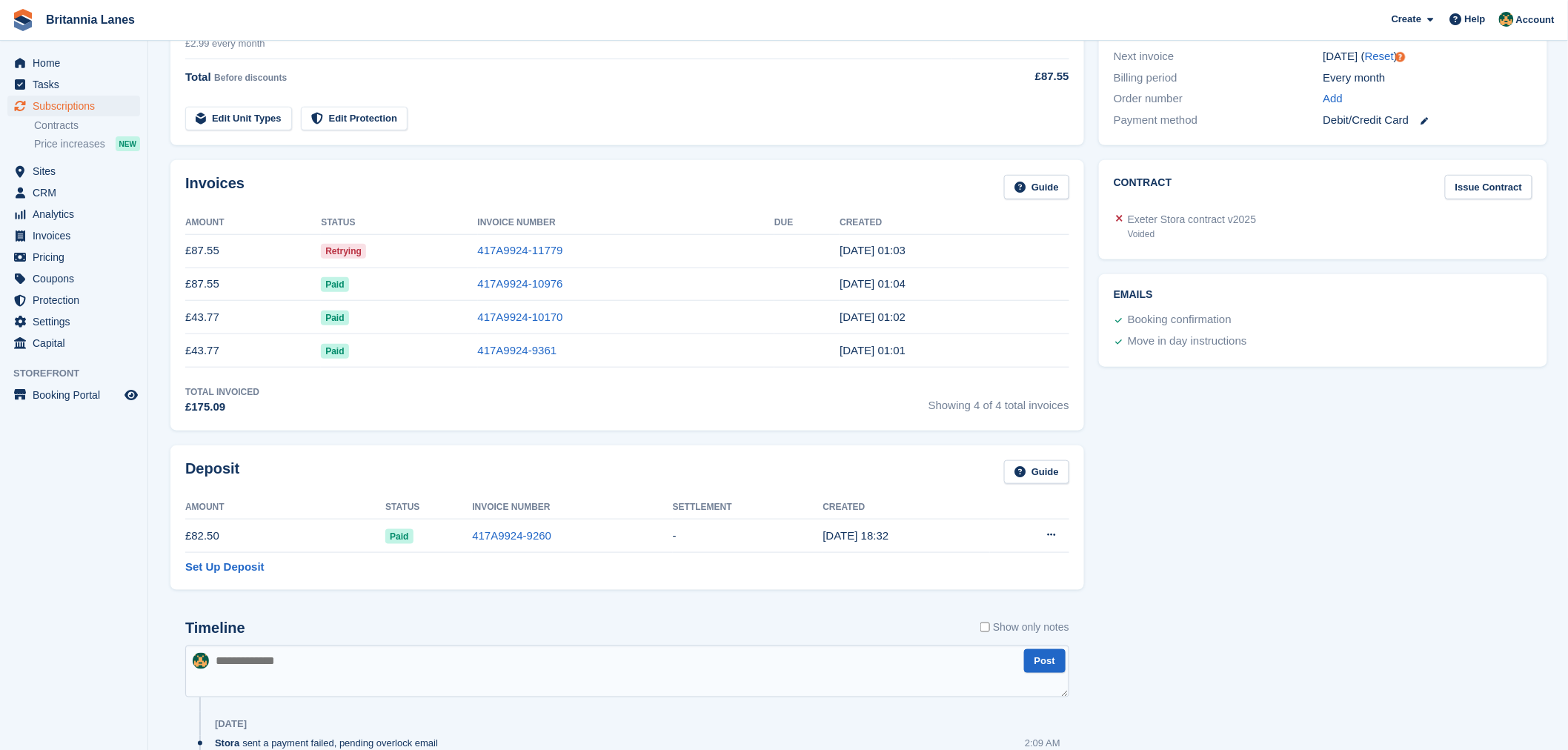
click at [404, 471] on div "Deposit Guide" at bounding box center [628, 476] width 884 height 33
click at [356, 194] on div "Invoices Guide" at bounding box center [628, 191] width 884 height 33
drag, startPoint x: 873, startPoint y: 219, endPoint x: 236, endPoint y: 209, distance: 637.1
click at [236, 209] on div "Invoices Guide Amount Status Invoice Number Due Created £87.55 Retrying 417A992…" at bounding box center [627, 294] width 914 height 270
click at [634, 182] on div "Invoices Guide" at bounding box center [628, 191] width 884 height 33
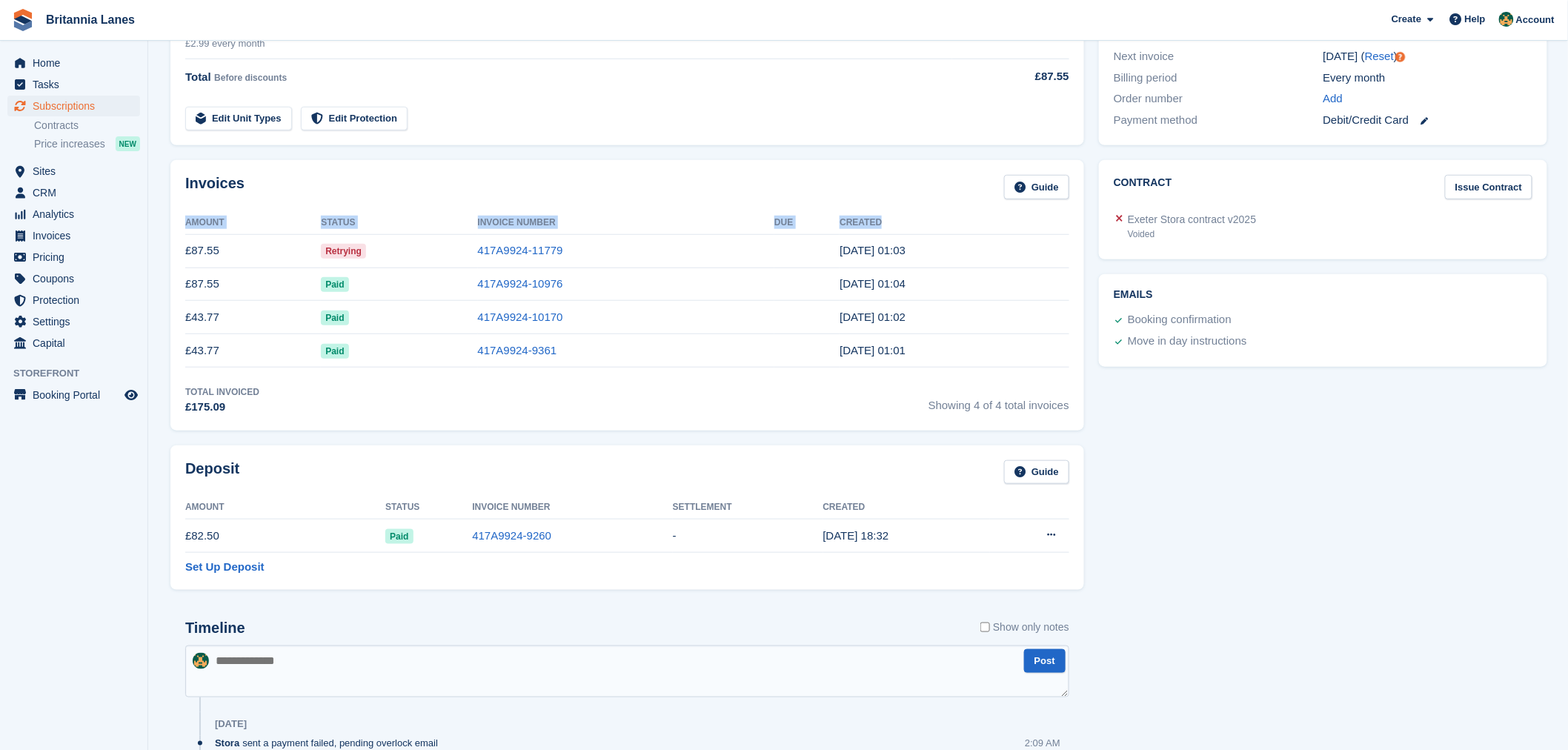
drag, startPoint x: 186, startPoint y: 216, endPoint x: 871, endPoint y: 224, distance: 685.0
click at [871, 224] on tr "Amount Status Invoice Number Due Created" at bounding box center [628, 222] width 884 height 23
click at [541, 177] on div "Invoices Guide" at bounding box center [628, 191] width 884 height 33
drag, startPoint x: 881, startPoint y: 222, endPoint x: 179, endPoint y: 220, distance: 702.0
click at [179, 220] on div "Invoices Guide Amount Status Invoice Number Due Created £87.55 Retrying 417A992…" at bounding box center [627, 294] width 914 height 270
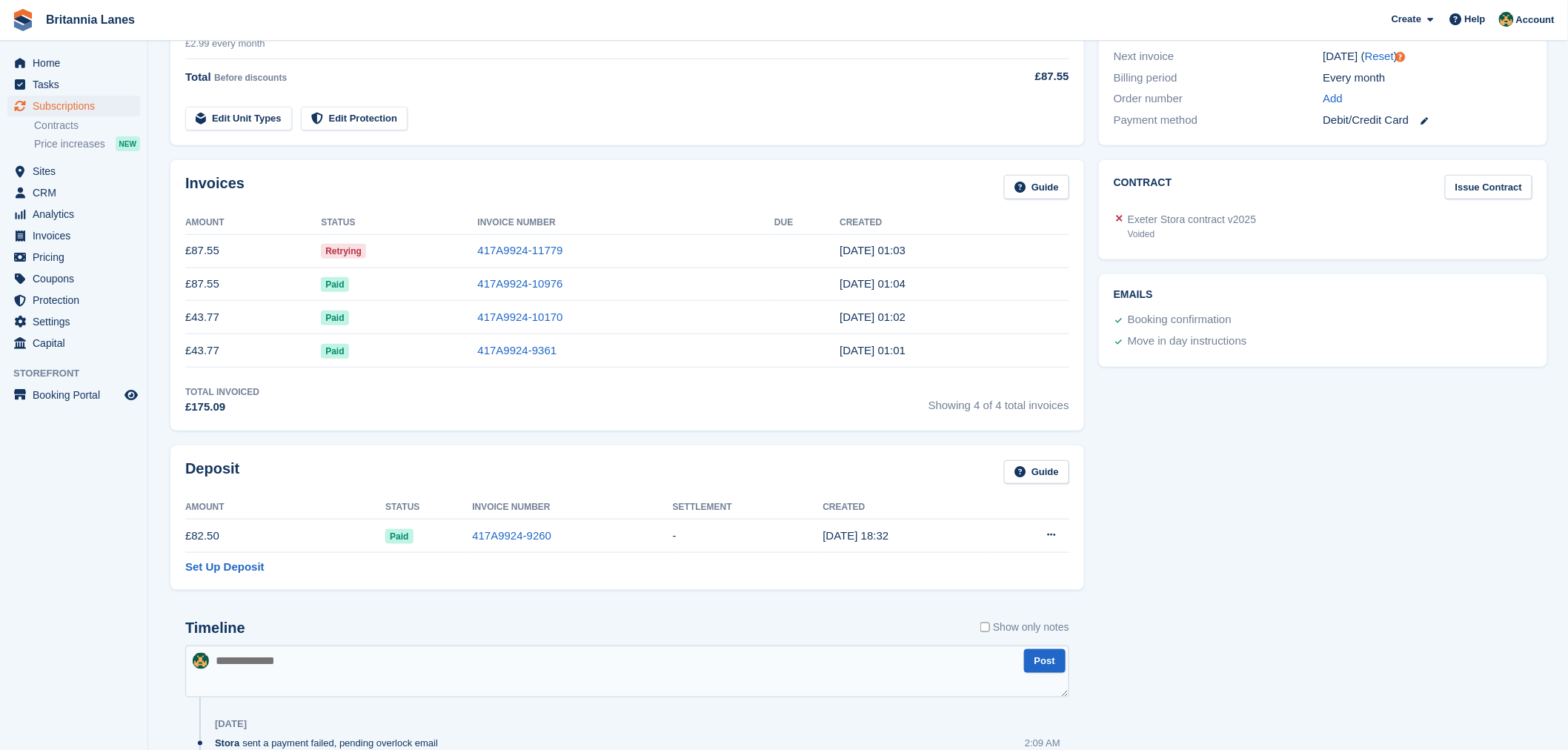
click at [396, 167] on div "Invoices Guide Amount Status Invoice Number Due Created £87.55 Retrying 417A992…" at bounding box center [627, 294] width 914 height 270
click at [447, 430] on div "Invoices Guide Amount Status Invoice Number Due Created £87.55 Retrying 417A992…" at bounding box center [627, 294] width 914 height 270
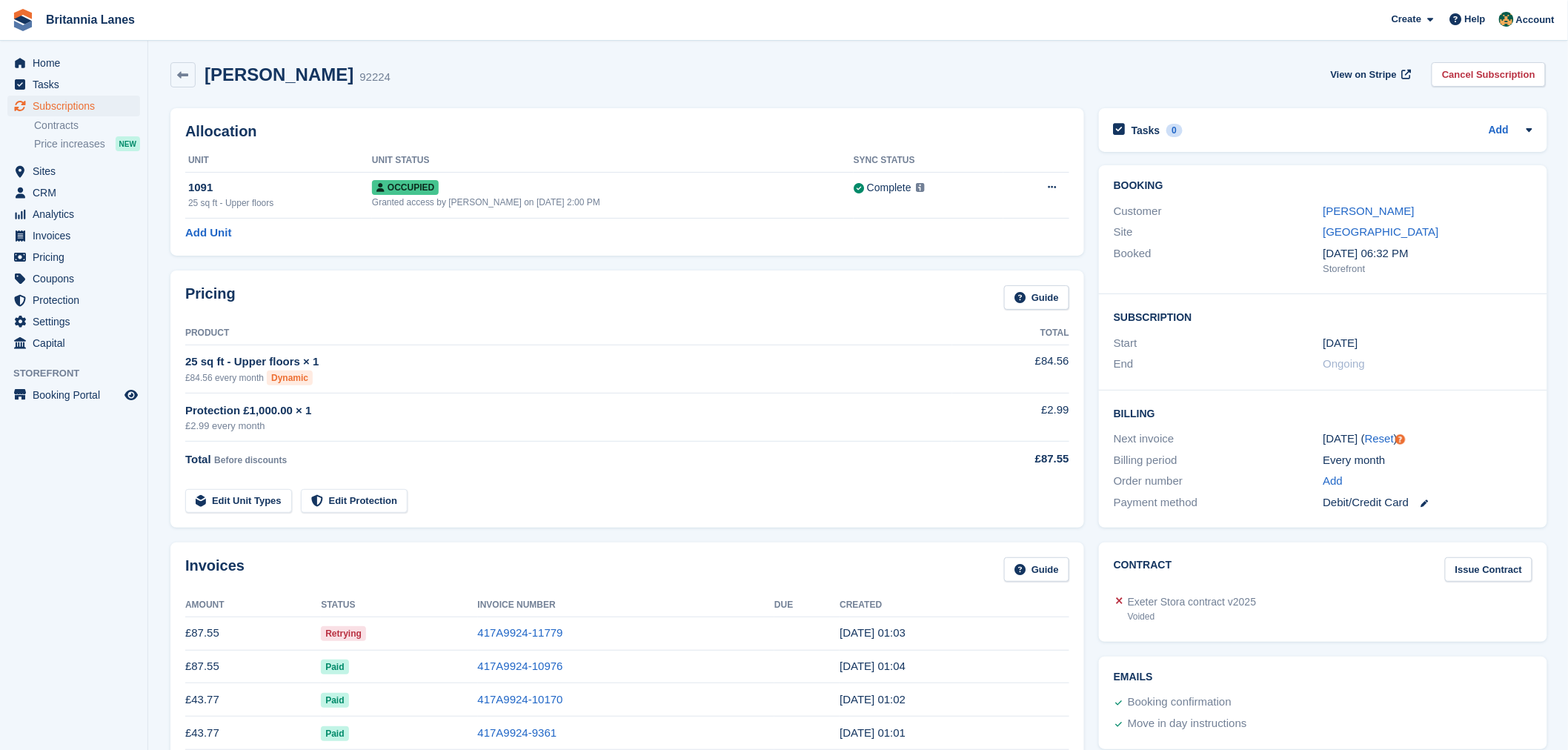
scroll to position [0, 0]
click at [1342, 210] on link "Tania Thong" at bounding box center [1370, 213] width 91 height 13
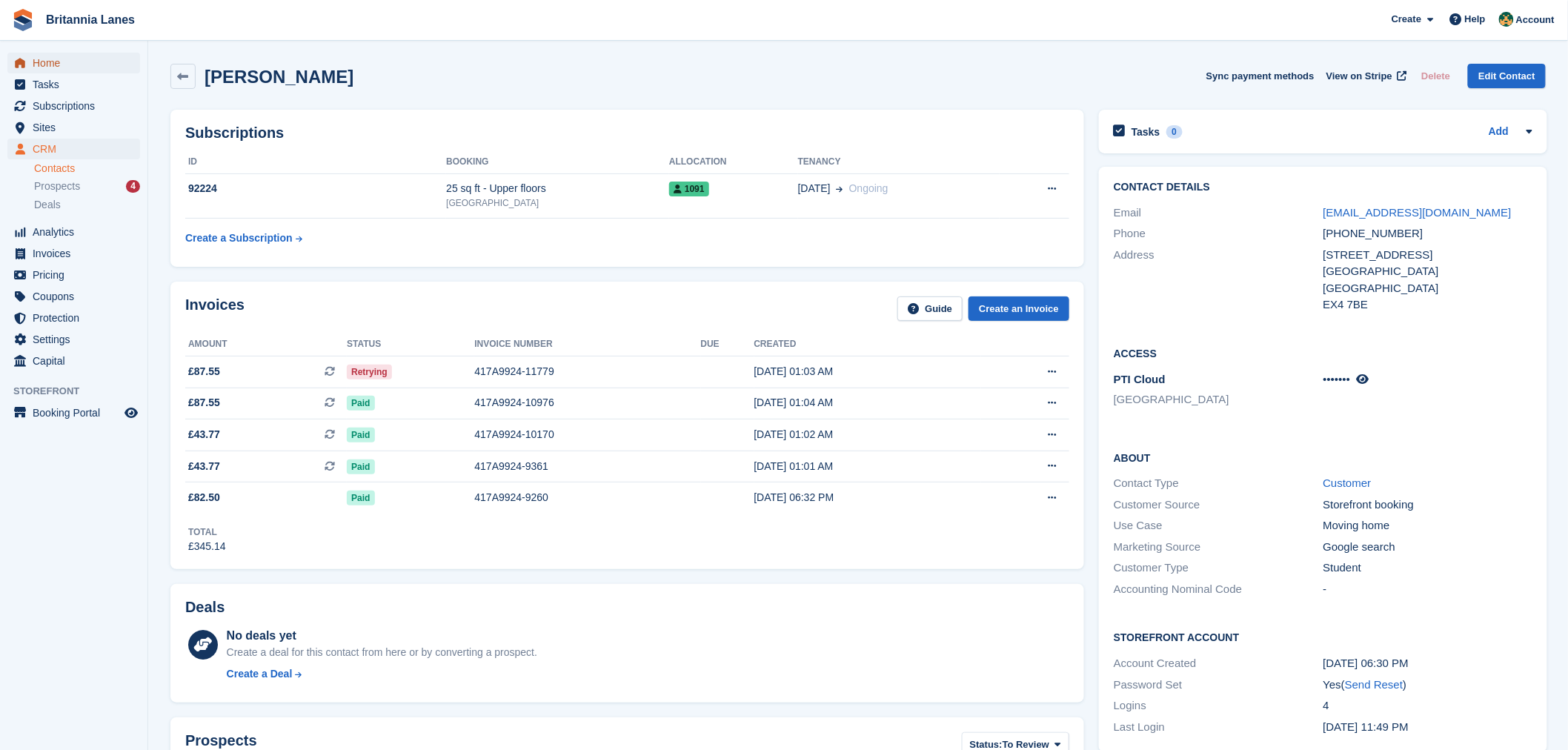
click at [59, 66] on span "Home" at bounding box center [76, 63] width 89 height 21
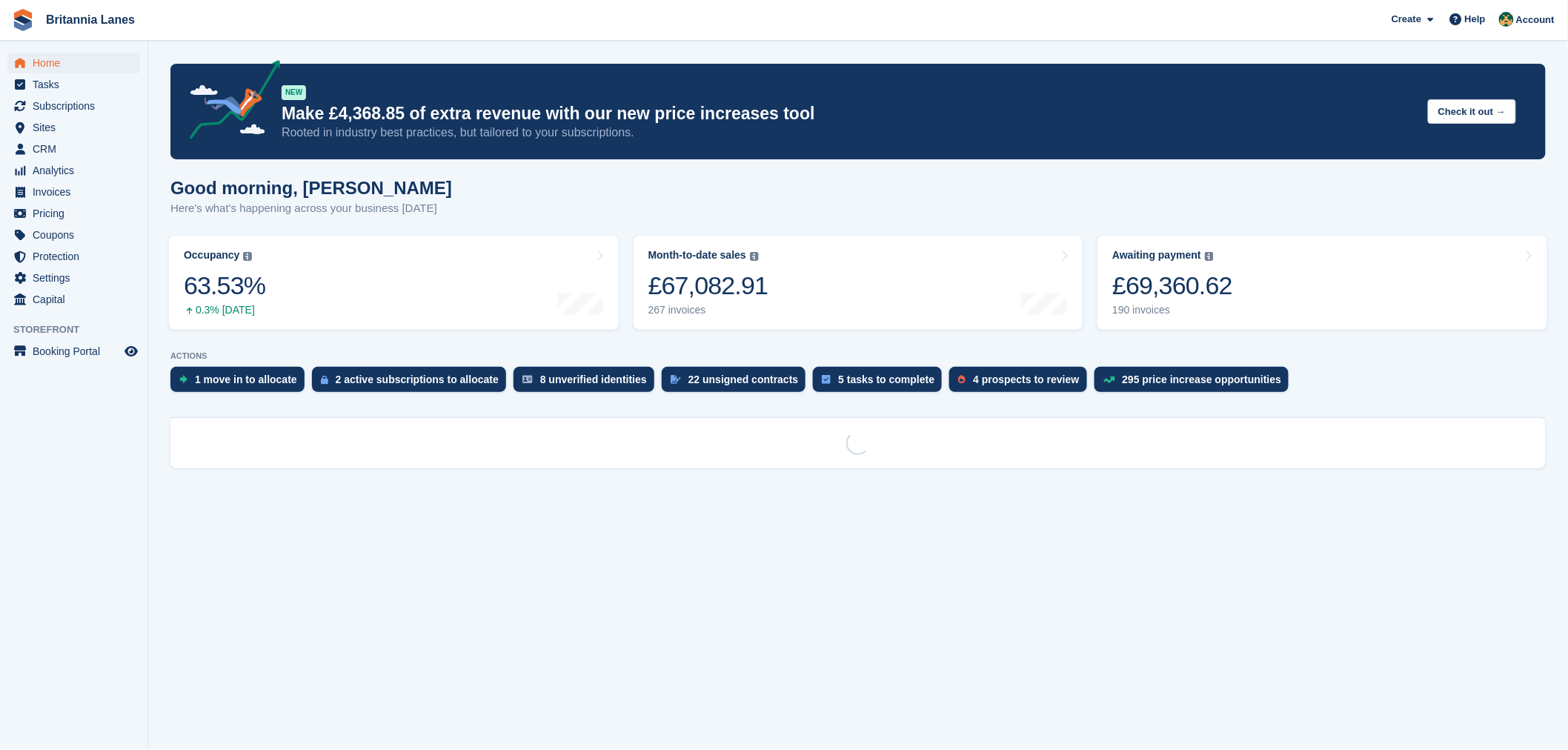
click at [519, 196] on div "Good morning, Nathan Here's what's happening across your business today" at bounding box center [858, 206] width 1376 height 57
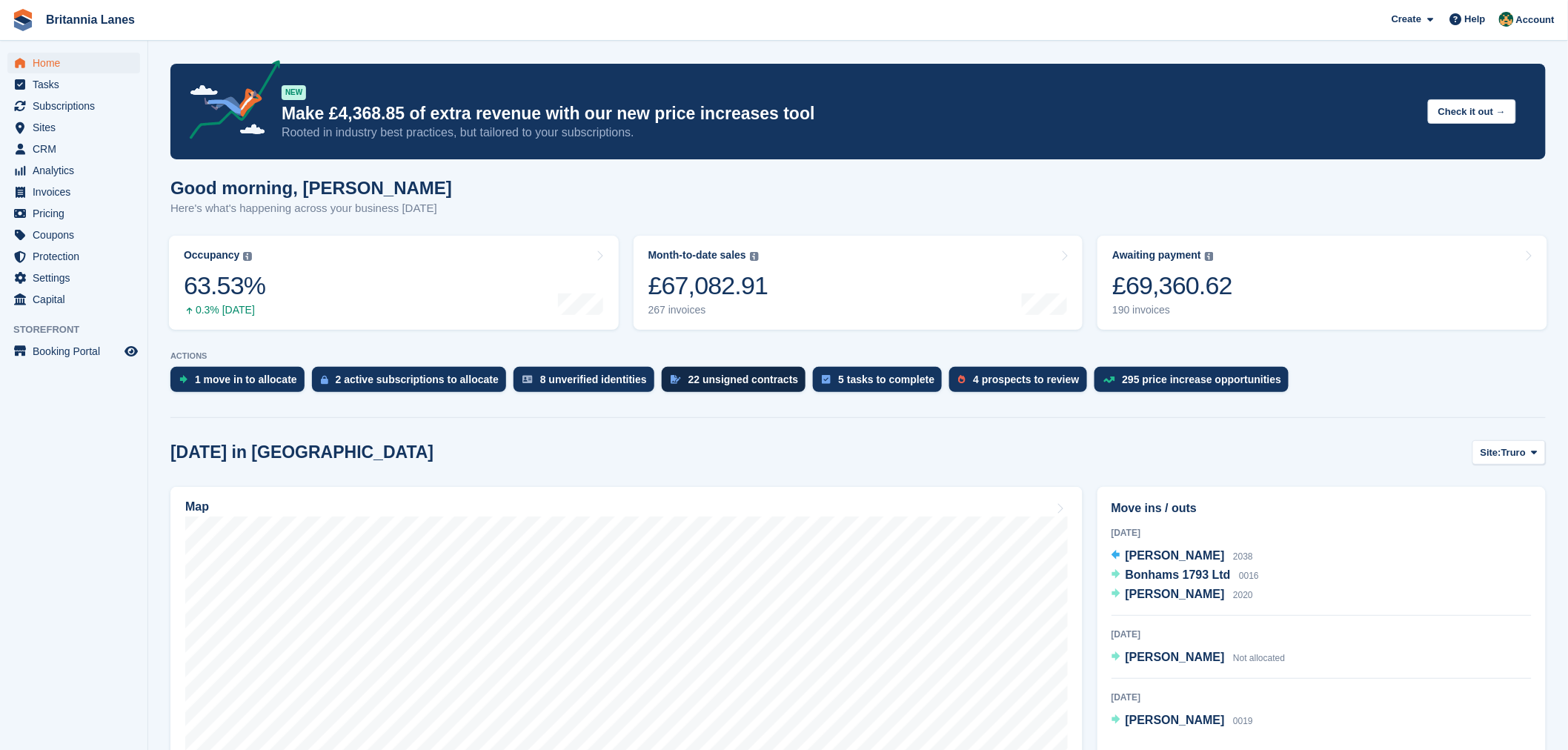
click at [689, 384] on div "22 unsigned contracts" at bounding box center [744, 379] width 110 height 12
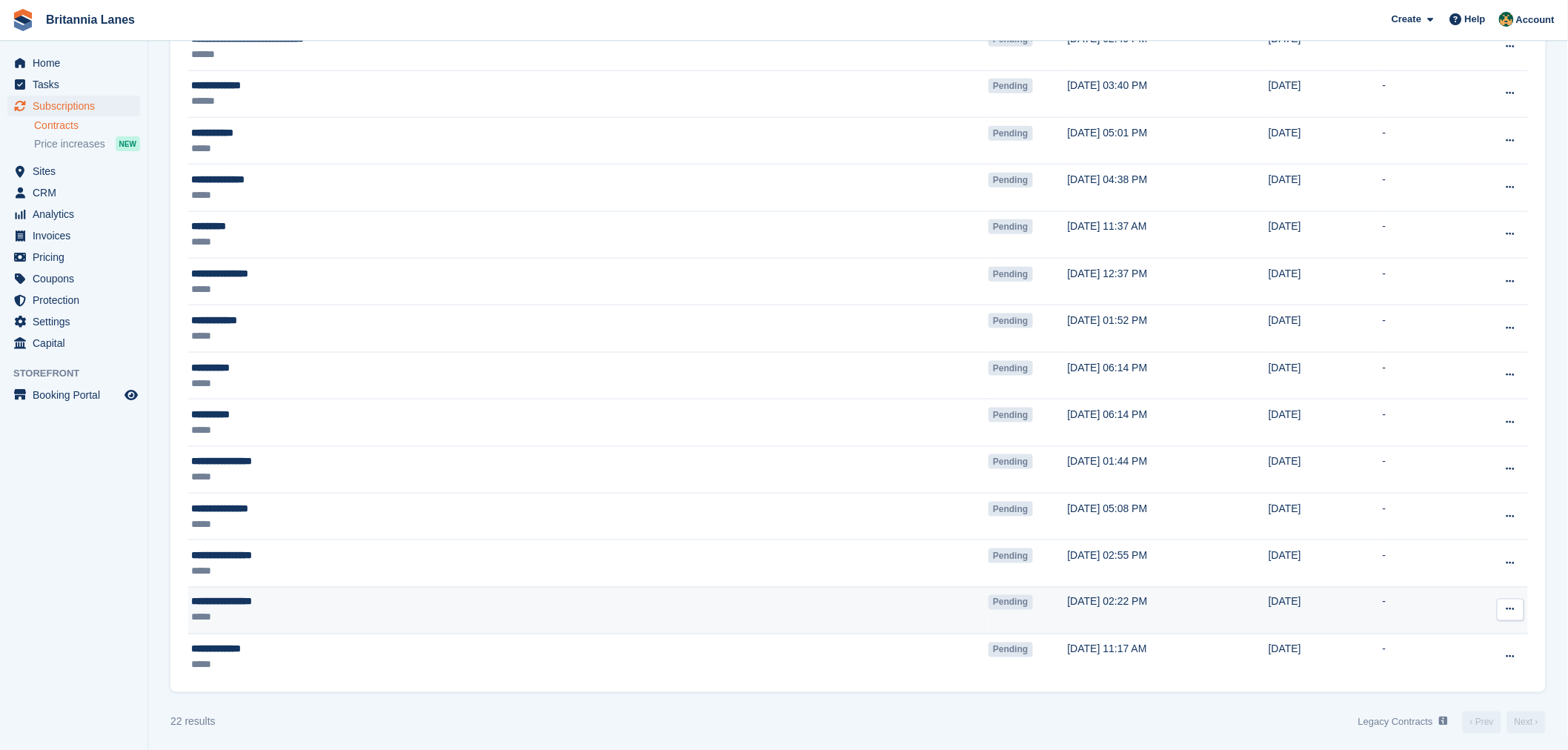
scroll to position [593, 0]
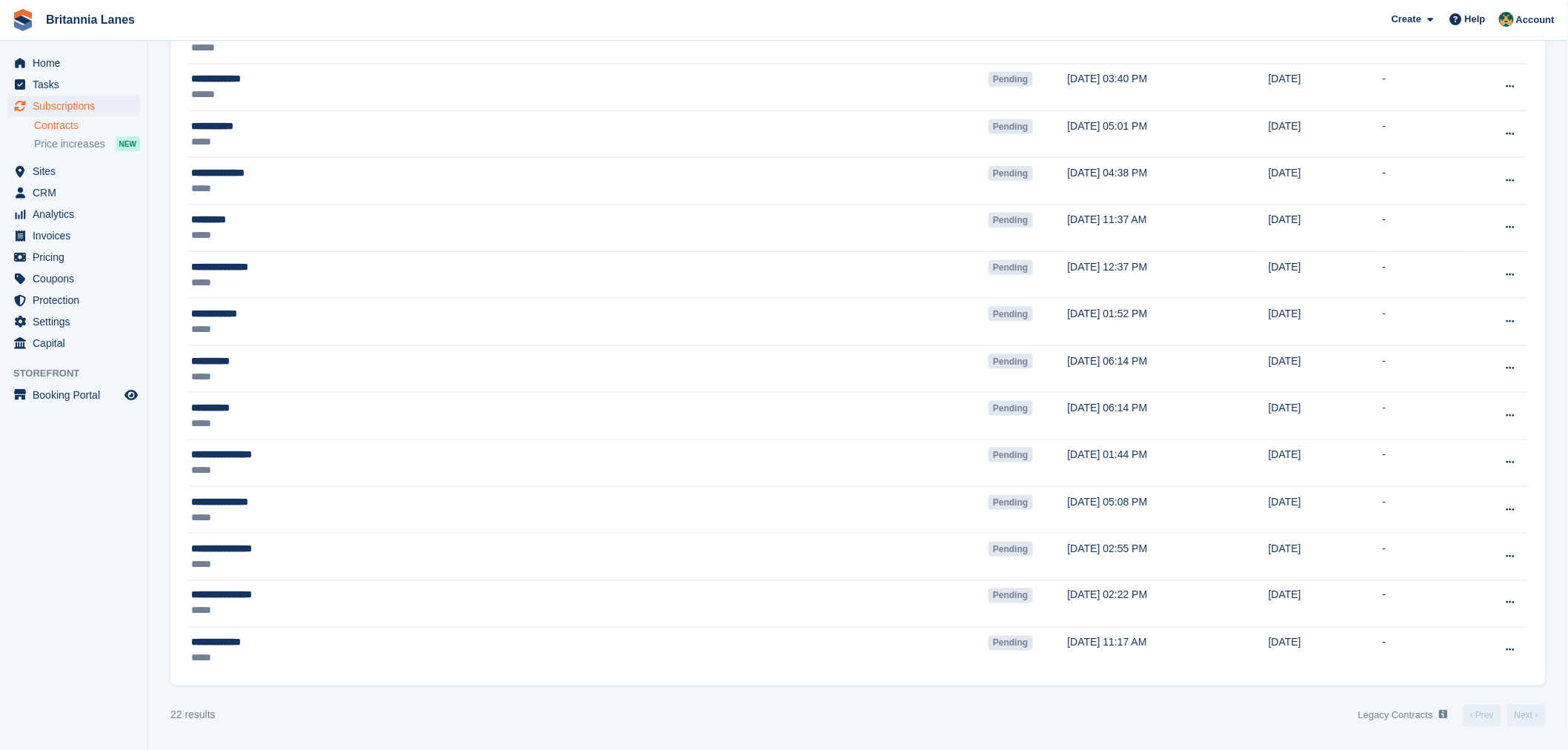
click at [156, 475] on section "Contracts Site: All Exeter Falmouth Hayle Truro All Status: Pending Pending Sig…" at bounding box center [858, 81] width 1420 height 1339
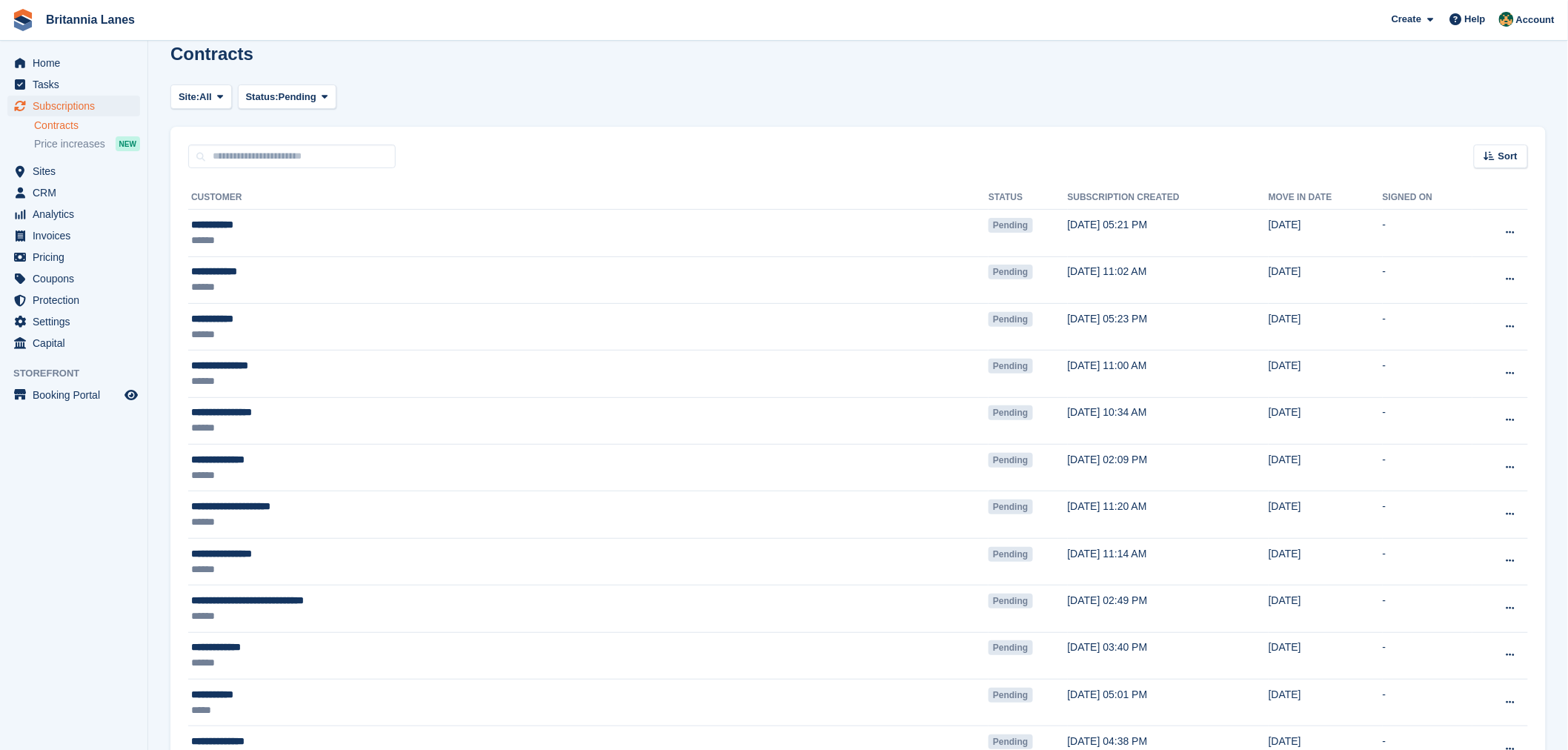
scroll to position [0, 0]
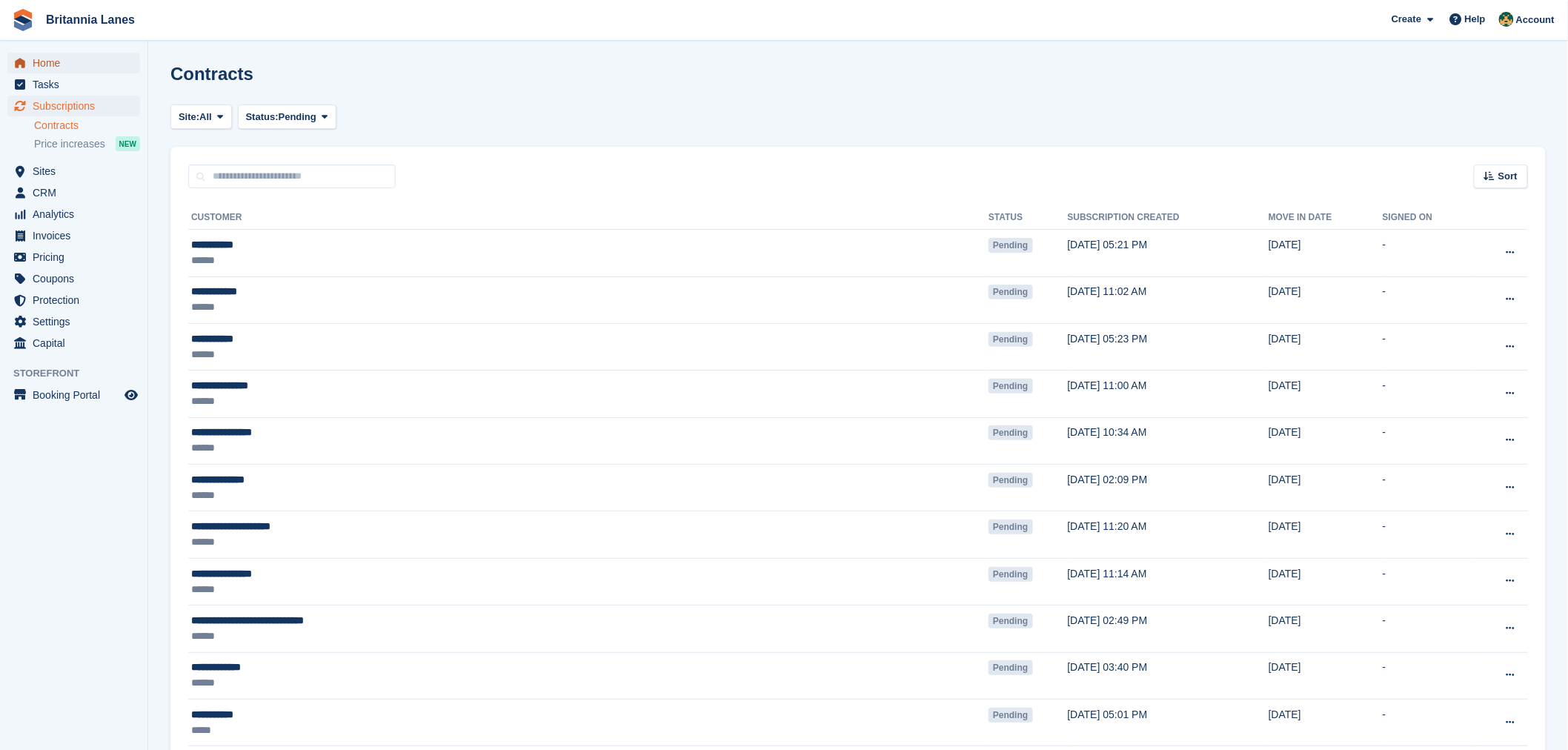
click at [60, 65] on span "Home" at bounding box center [76, 63] width 89 height 21
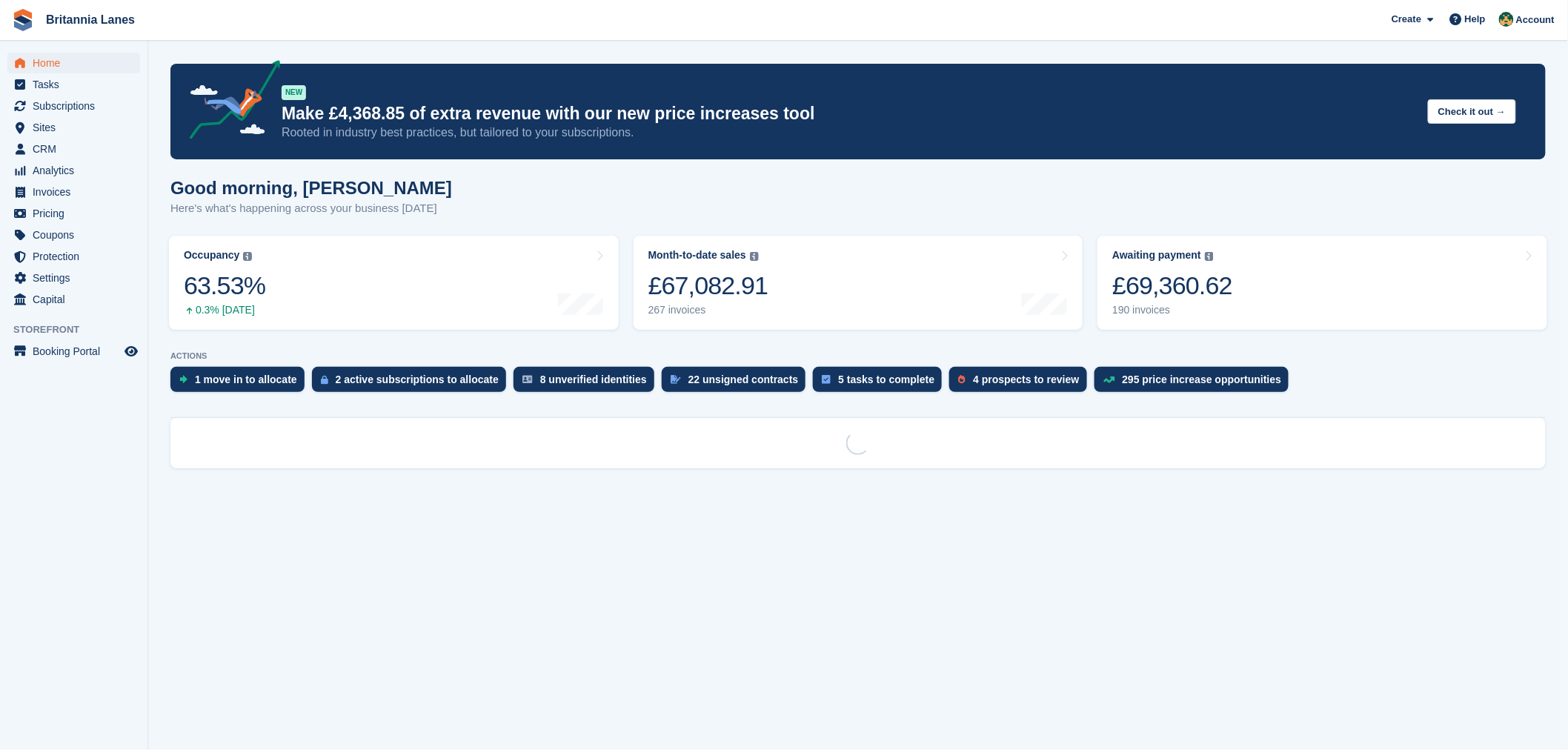
click at [537, 216] on div "Good morning, [PERSON_NAME] Here's what's happening across your business [DATE]" at bounding box center [858, 206] width 1376 height 57
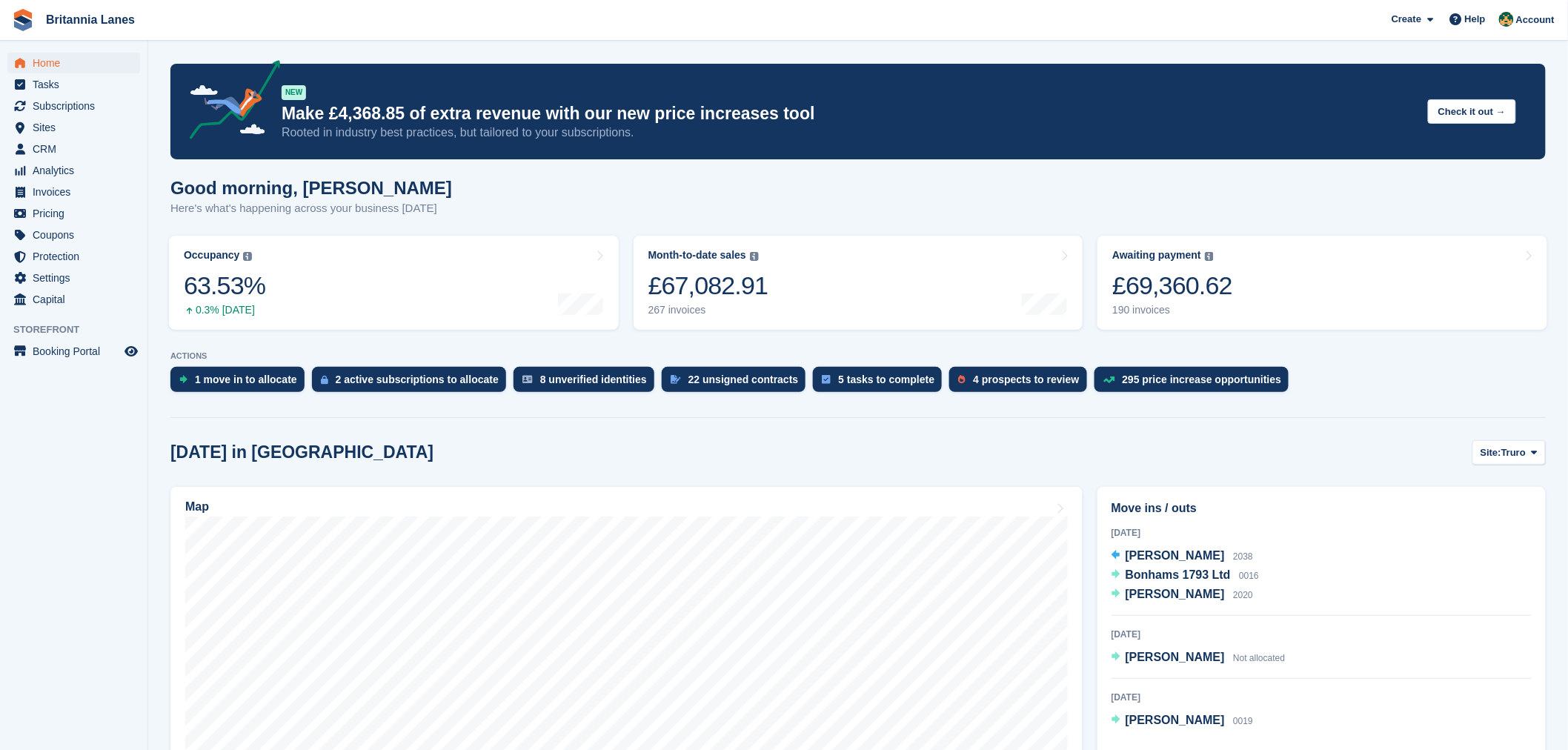
click at [475, 217] on div "Good morning, [PERSON_NAME] Here's what's happening across your business [DATE]" at bounding box center [858, 206] width 1376 height 57
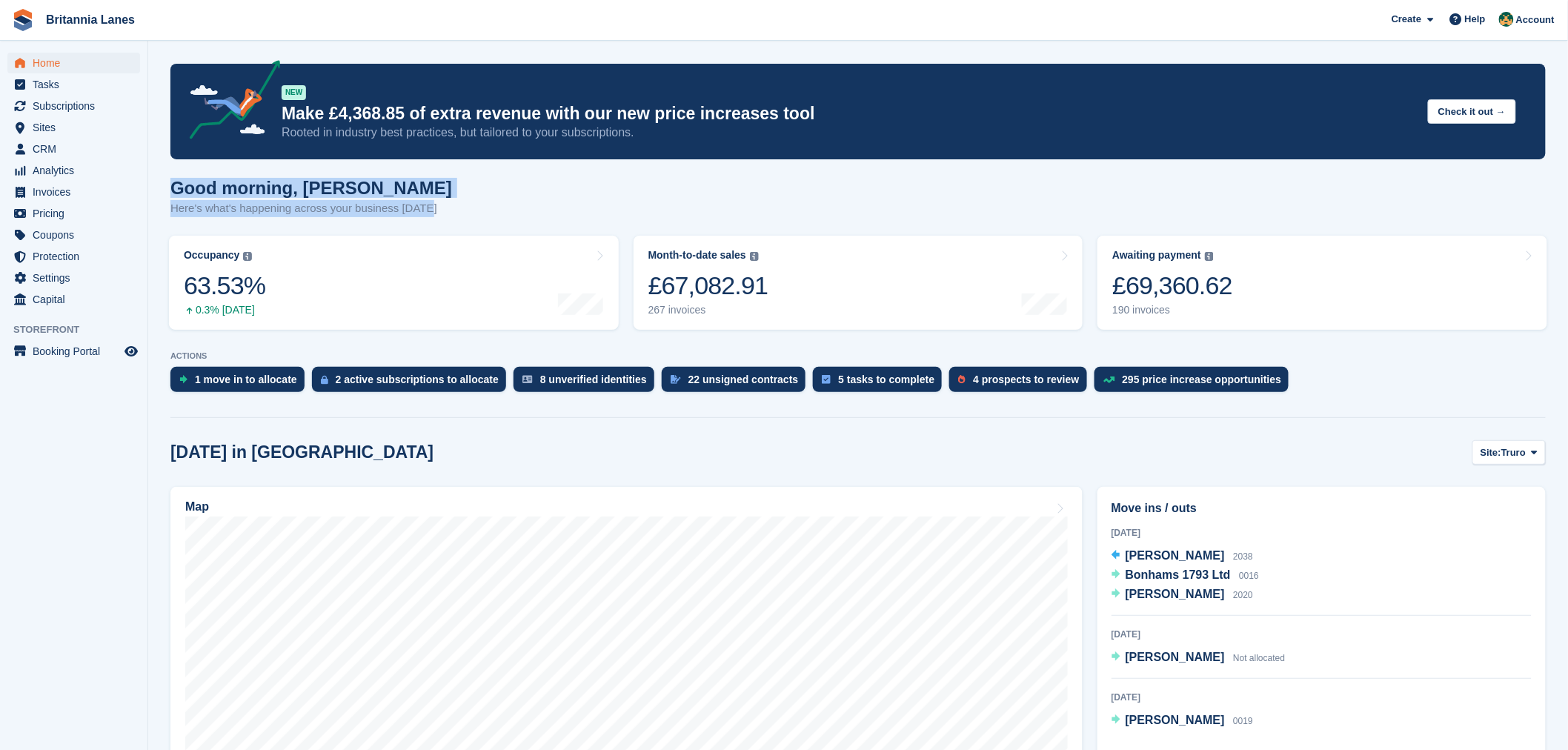
drag, startPoint x: 453, startPoint y: 213, endPoint x: 166, endPoint y: 179, distance: 289.0
click at [400, 179] on h1 "Good morning, Nathan" at bounding box center [311, 188] width 282 height 20
drag, startPoint x: 443, startPoint y: 210, endPoint x: 159, endPoint y: 194, distance: 284.5
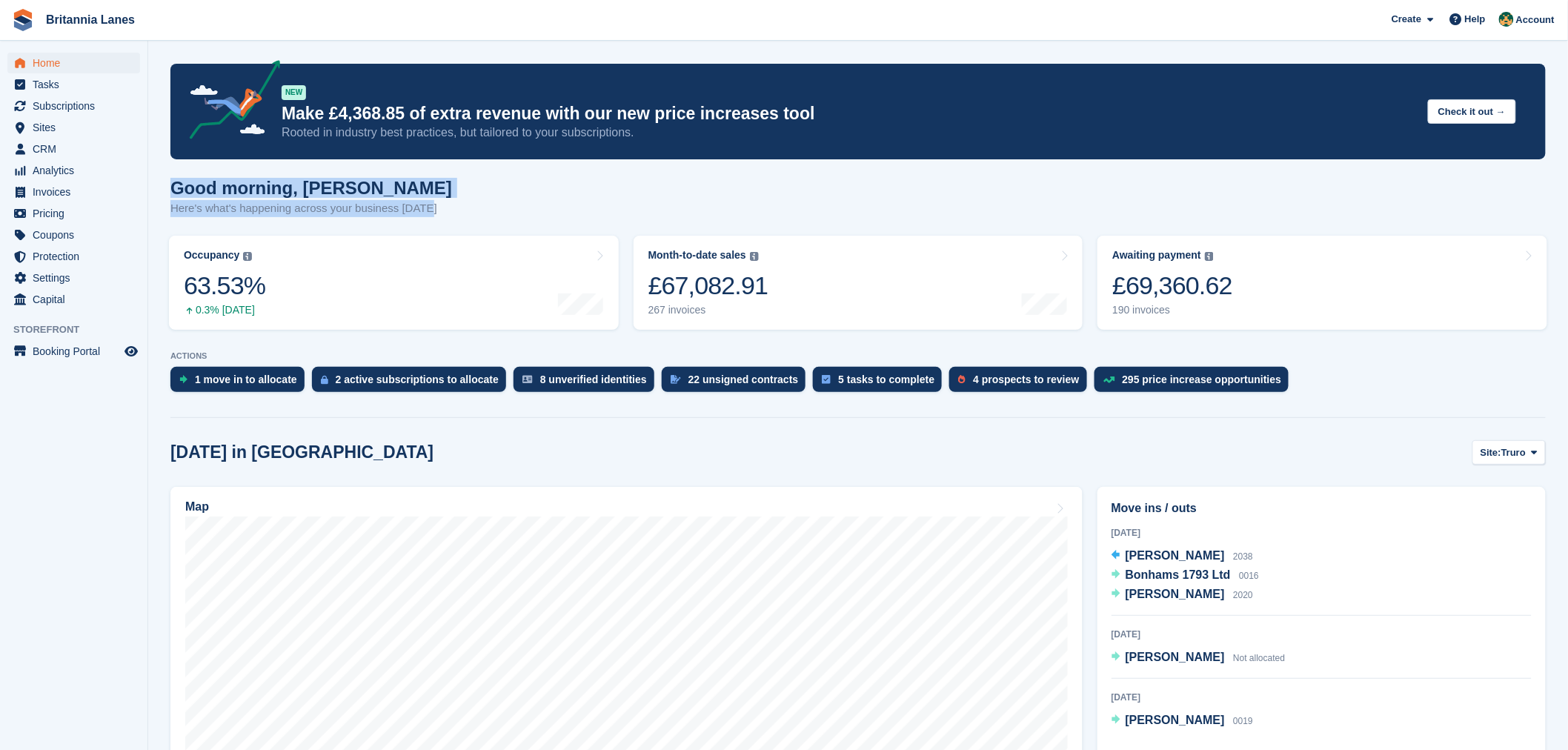
drag, startPoint x: 424, startPoint y: 207, endPoint x: 173, endPoint y: 190, distance: 251.6
click at [173, 190] on div "Good morning, Nathan Here's what's happening across your business today" at bounding box center [311, 197] width 282 height 39
drag, startPoint x: 419, startPoint y: 208, endPoint x: 388, endPoint y: 216, distance: 32.0
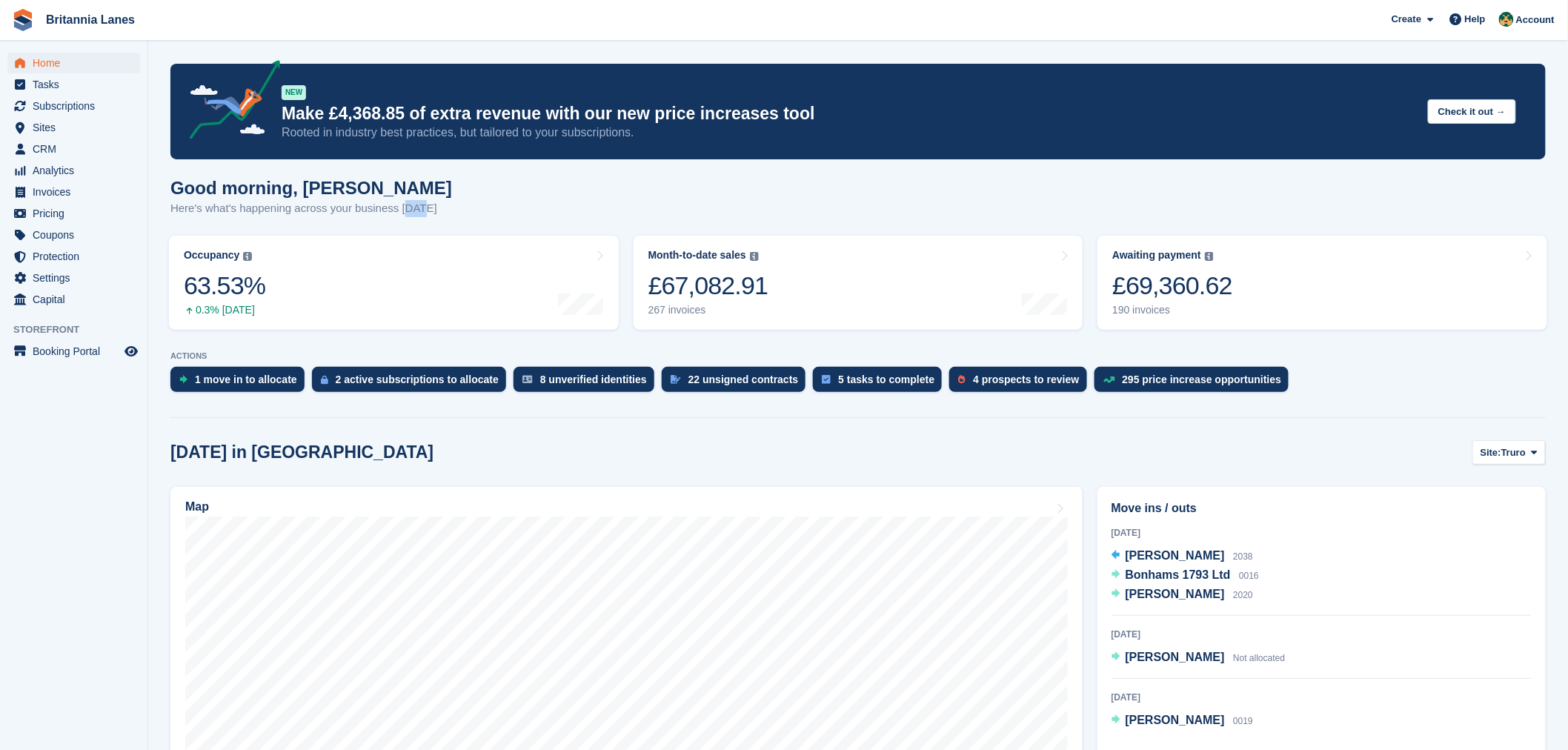
click at [383, 215] on p "Here's what's happening across your business today" at bounding box center [311, 208] width 282 height 17
click at [427, 216] on div "Good morning, Nathan Here's what's happening across your business today" at bounding box center [858, 206] width 1376 height 57
drag, startPoint x: 424, startPoint y: 207, endPoint x: 161, endPoint y: 193, distance: 263.4
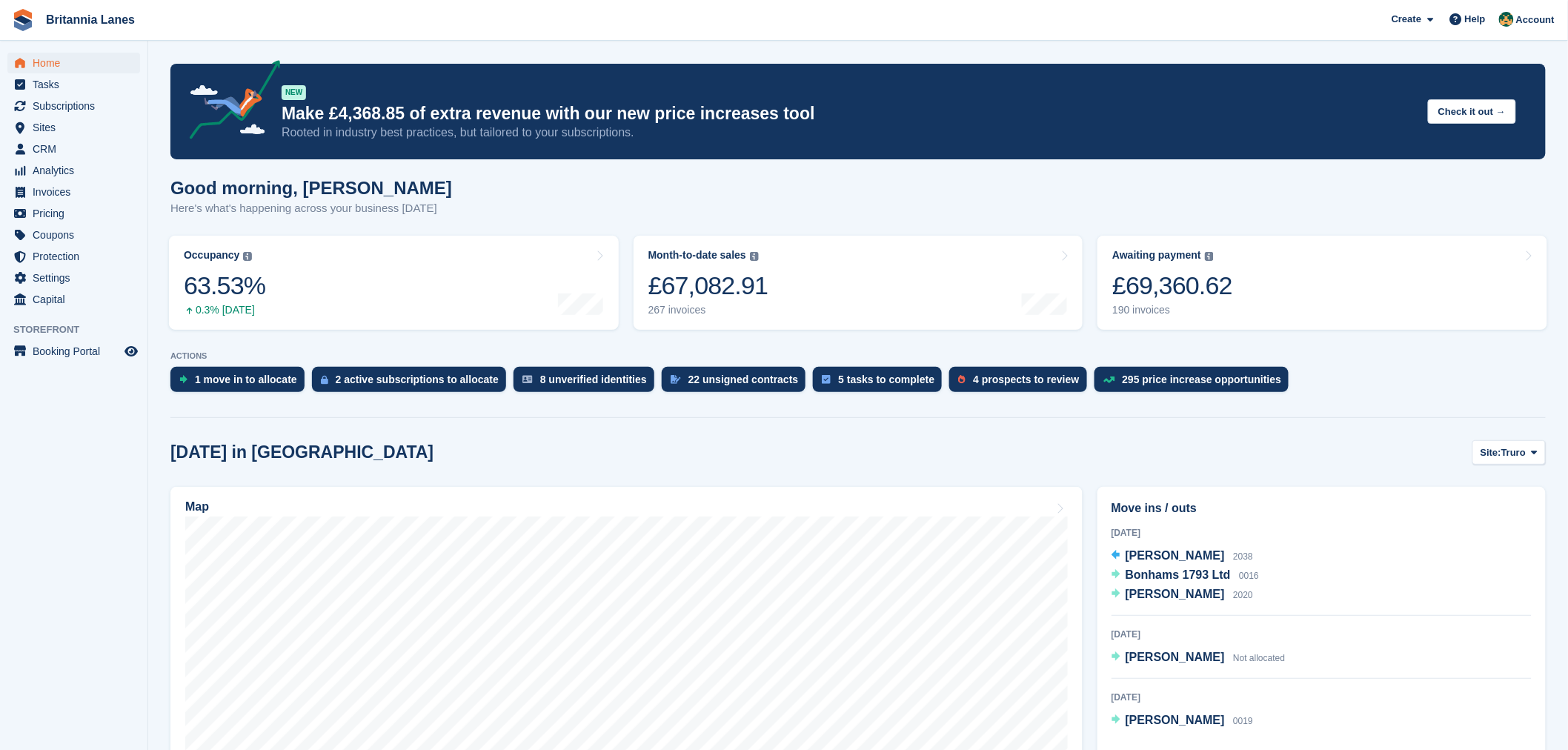
click at [431, 203] on div "Good morning, Nathan Here's what's happening across your business today" at bounding box center [858, 206] width 1376 height 57
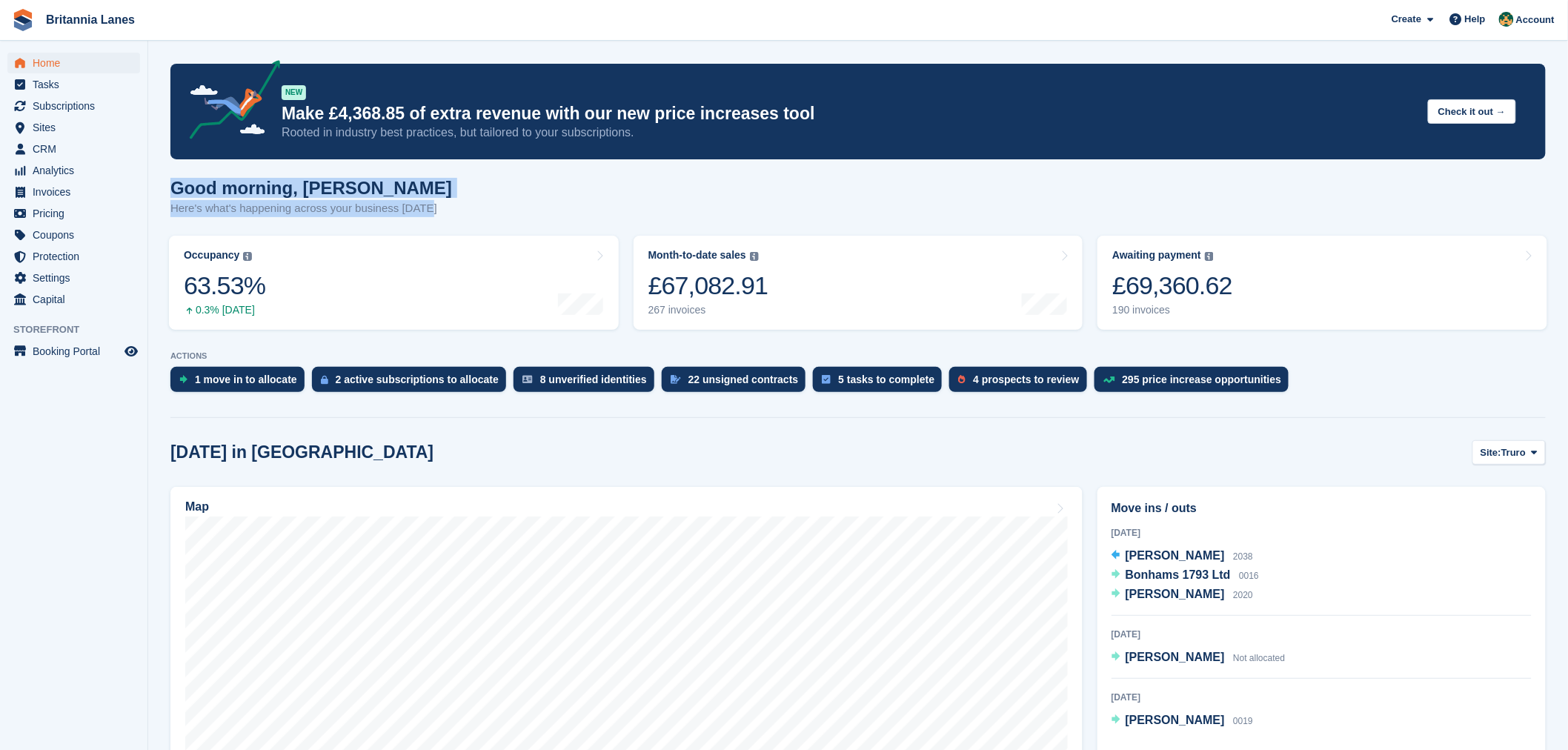
drag, startPoint x: 431, startPoint y: 212, endPoint x: 304, endPoint y: 207, distance: 127.1
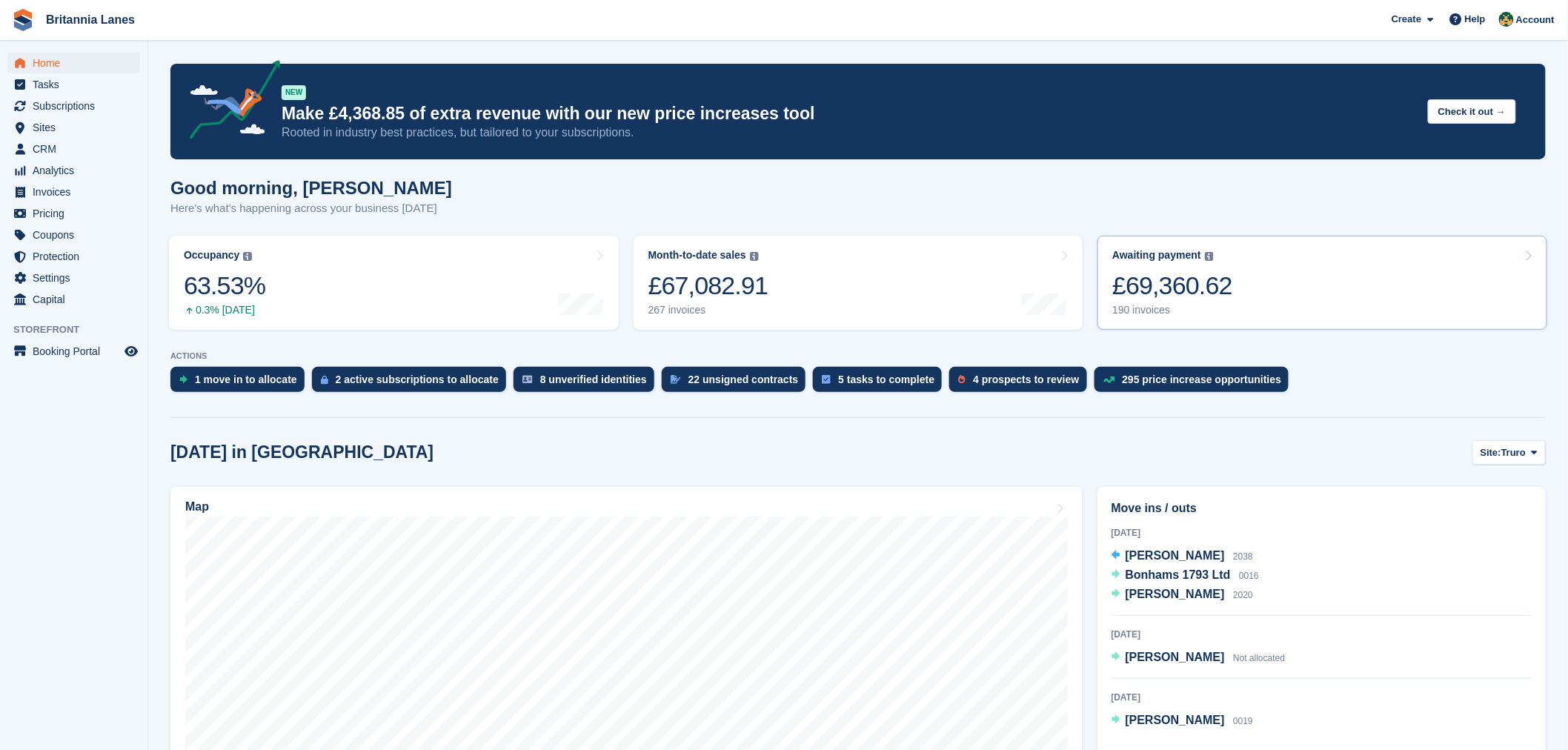
click at [1294, 290] on link "Awaiting payment The total outstanding balance on all open invoices. £69,360.62…" at bounding box center [1323, 283] width 450 height 94
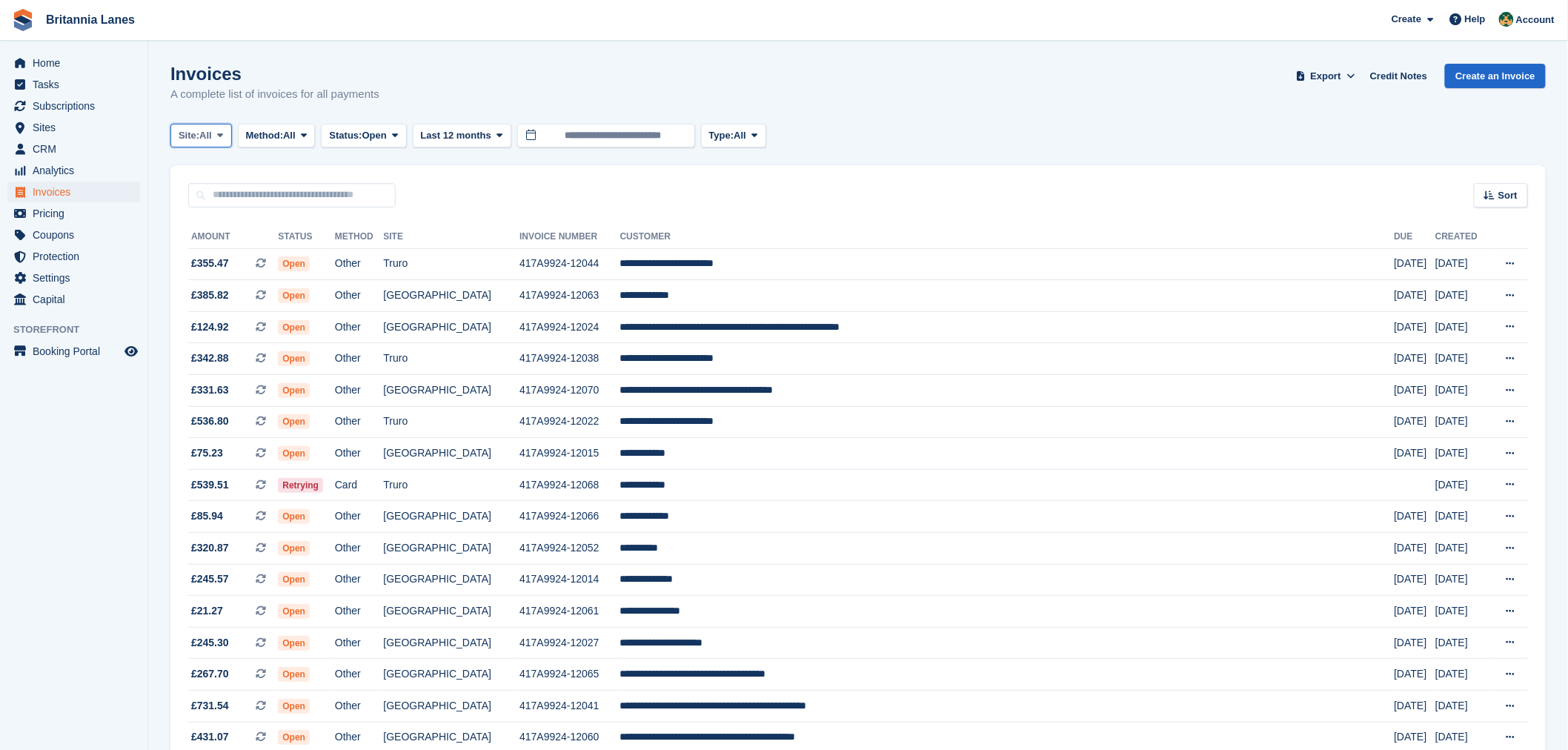
click at [232, 135] on button "Site: All" at bounding box center [201, 135] width 62 height 24
click at [240, 246] on link "[GEOGRAPHIC_DATA]" at bounding box center [243, 250] width 134 height 27
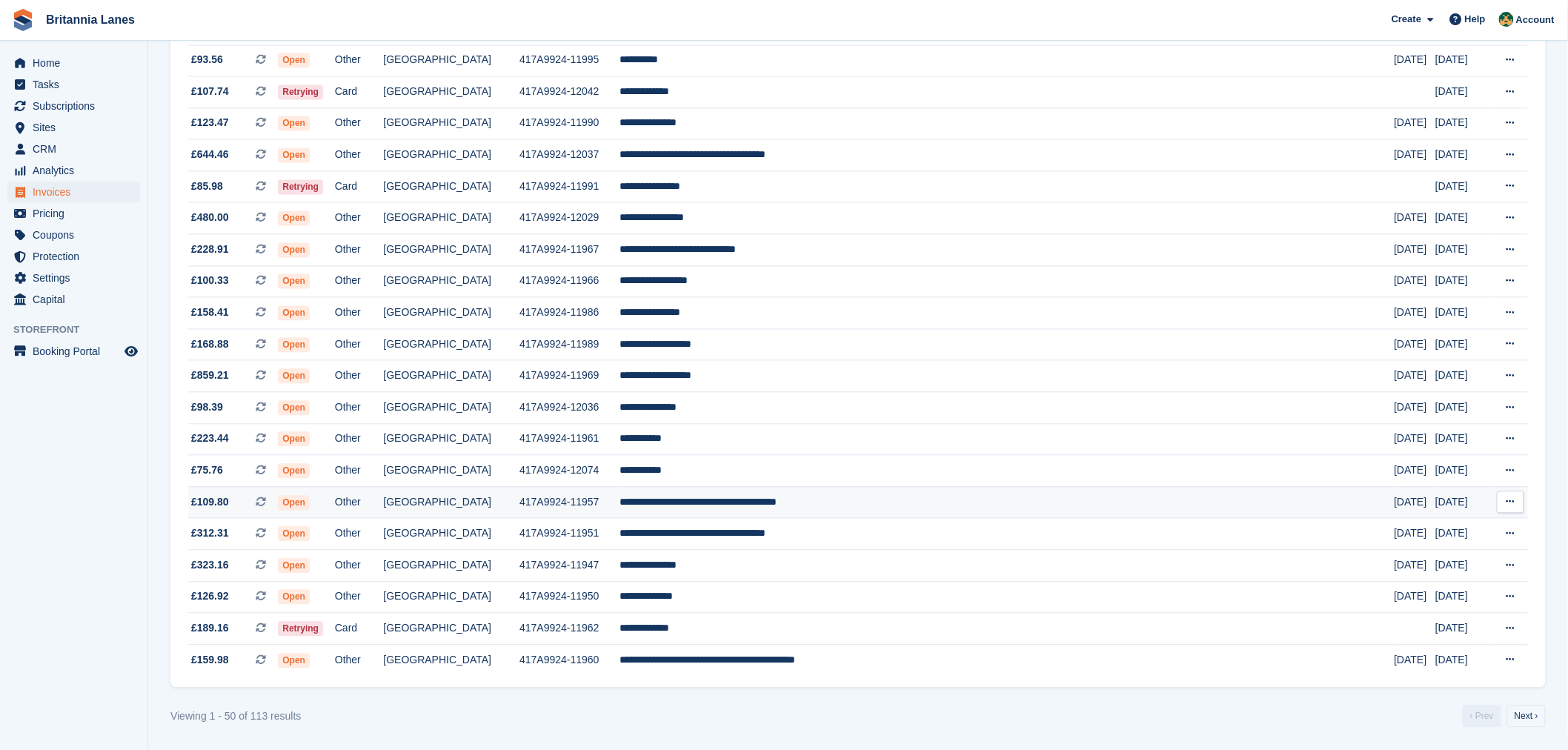
scroll to position [1162, 0]
click at [1525, 719] on link "Next ›" at bounding box center [1527, 717] width 39 height 22
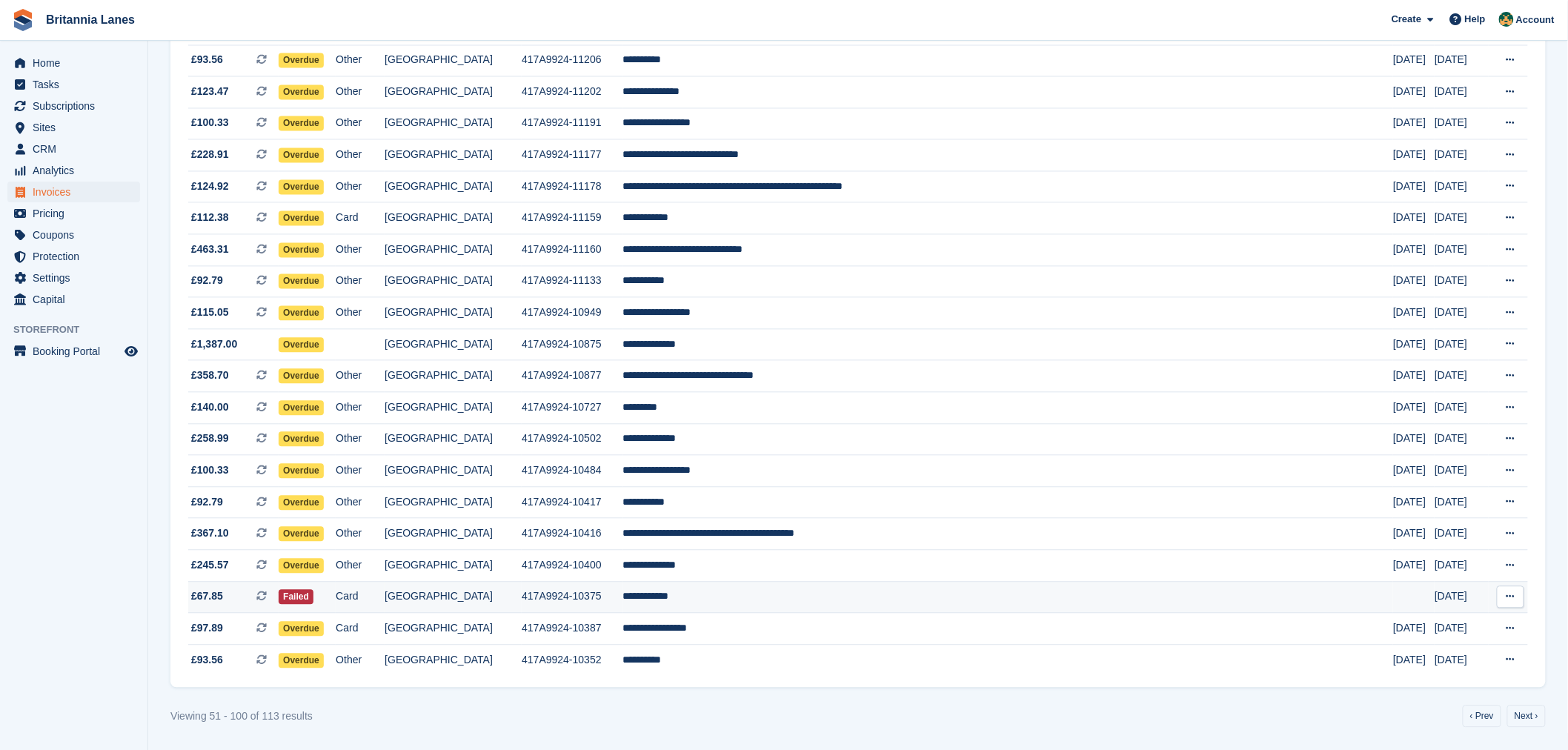
click at [719, 598] on td "**********" at bounding box center [1008, 598] width 771 height 32
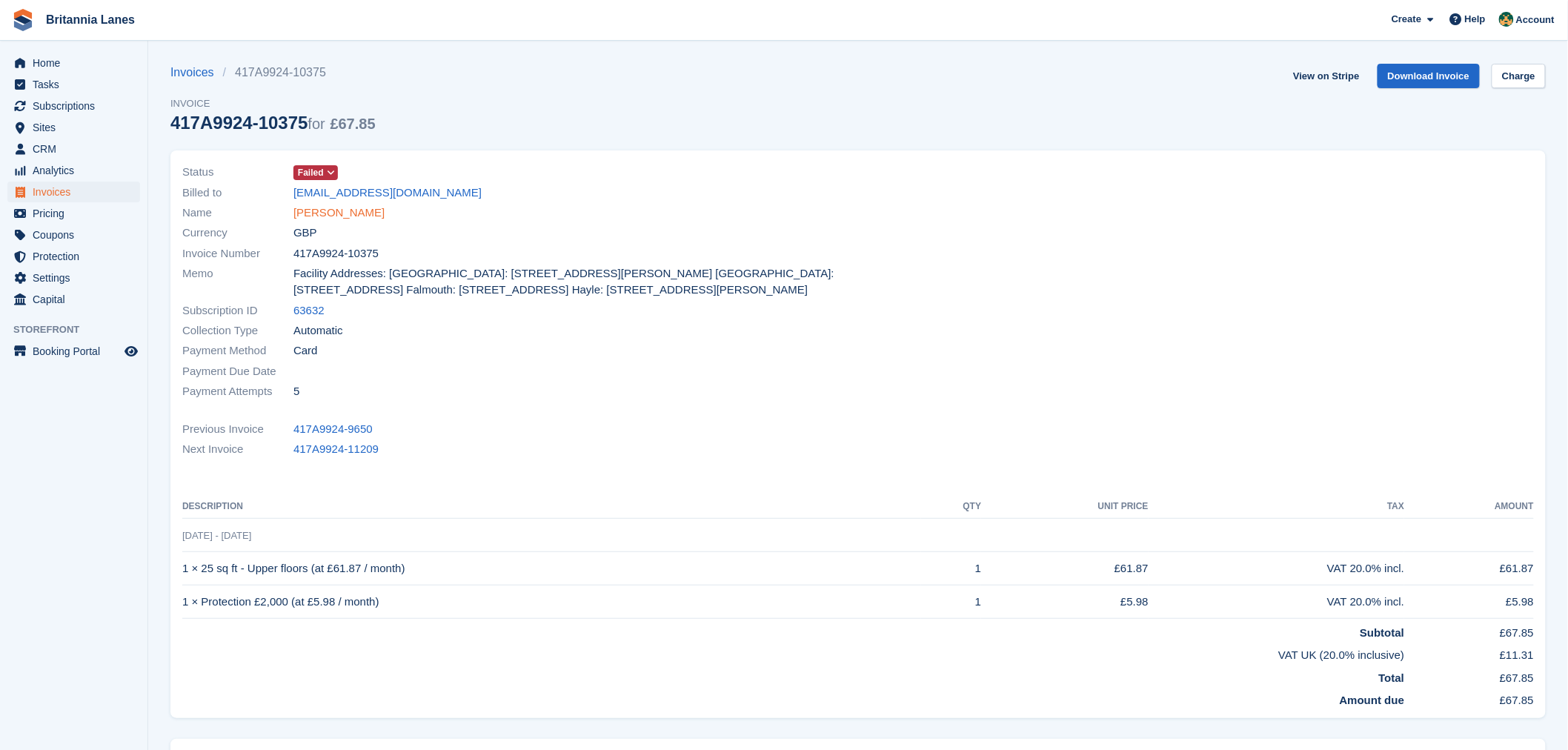
click at [309, 215] on link "[PERSON_NAME]" at bounding box center [339, 213] width 91 height 17
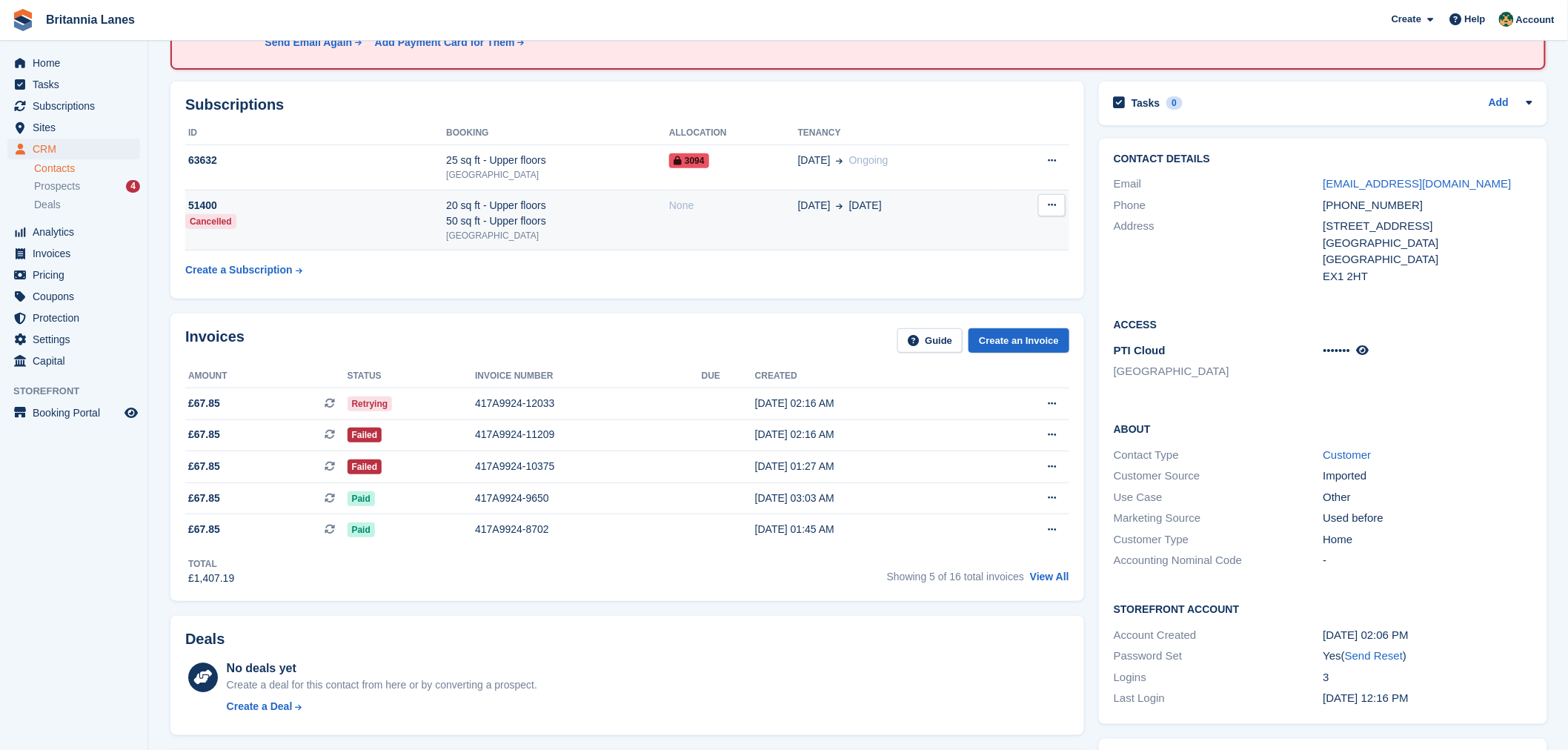
scroll to position [115, 0]
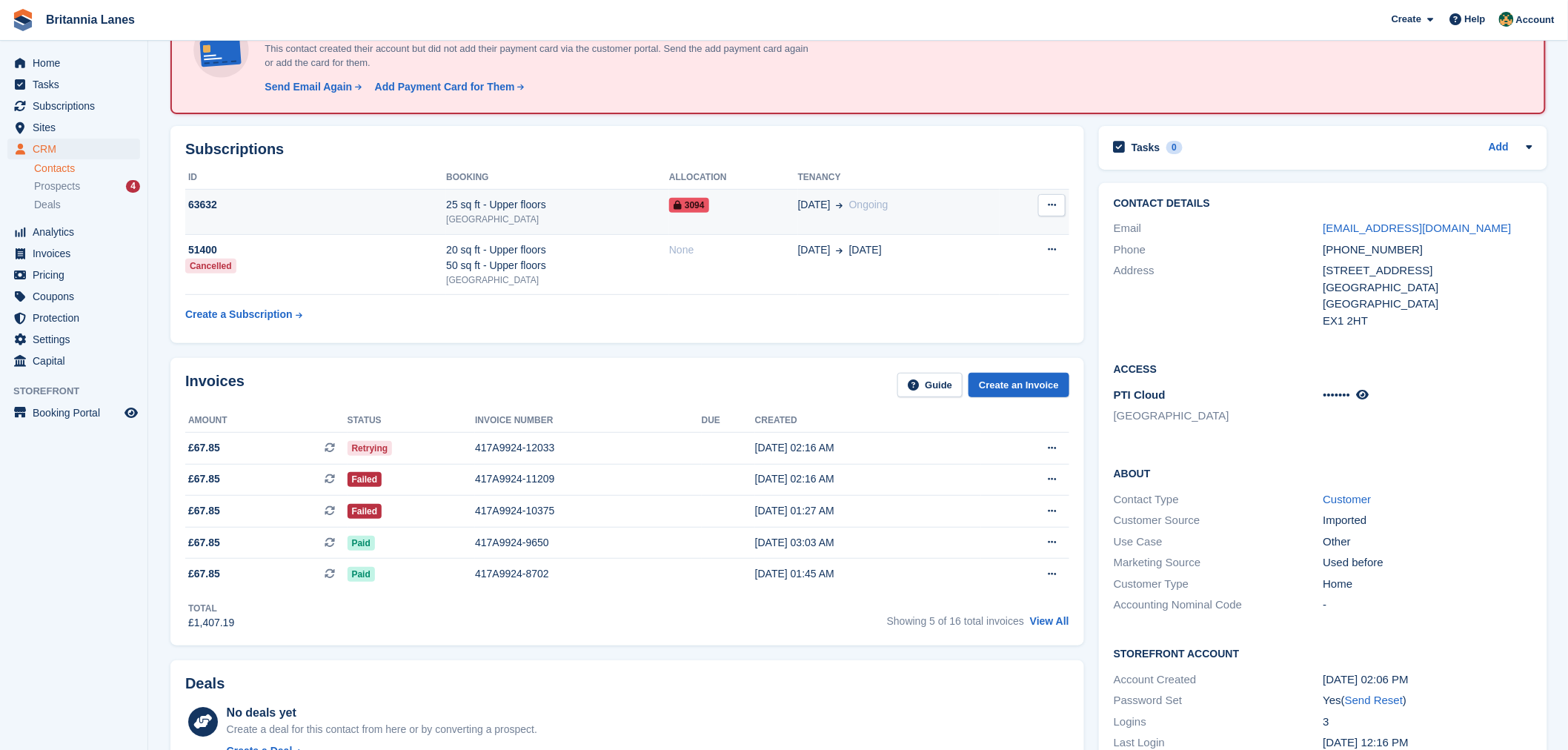
click at [329, 191] on td "63632" at bounding box center [316, 213] width 261 height 45
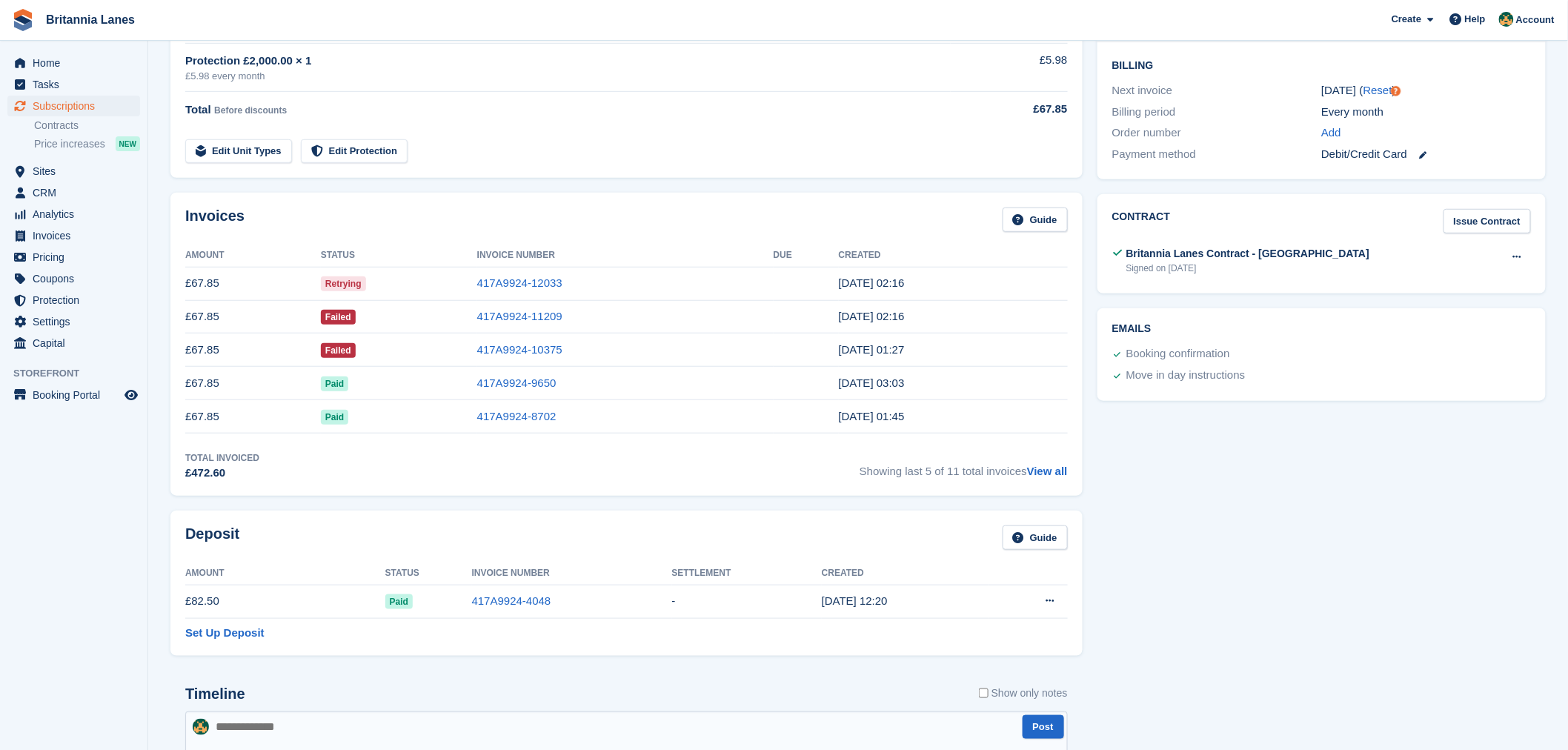
scroll to position [345, 0]
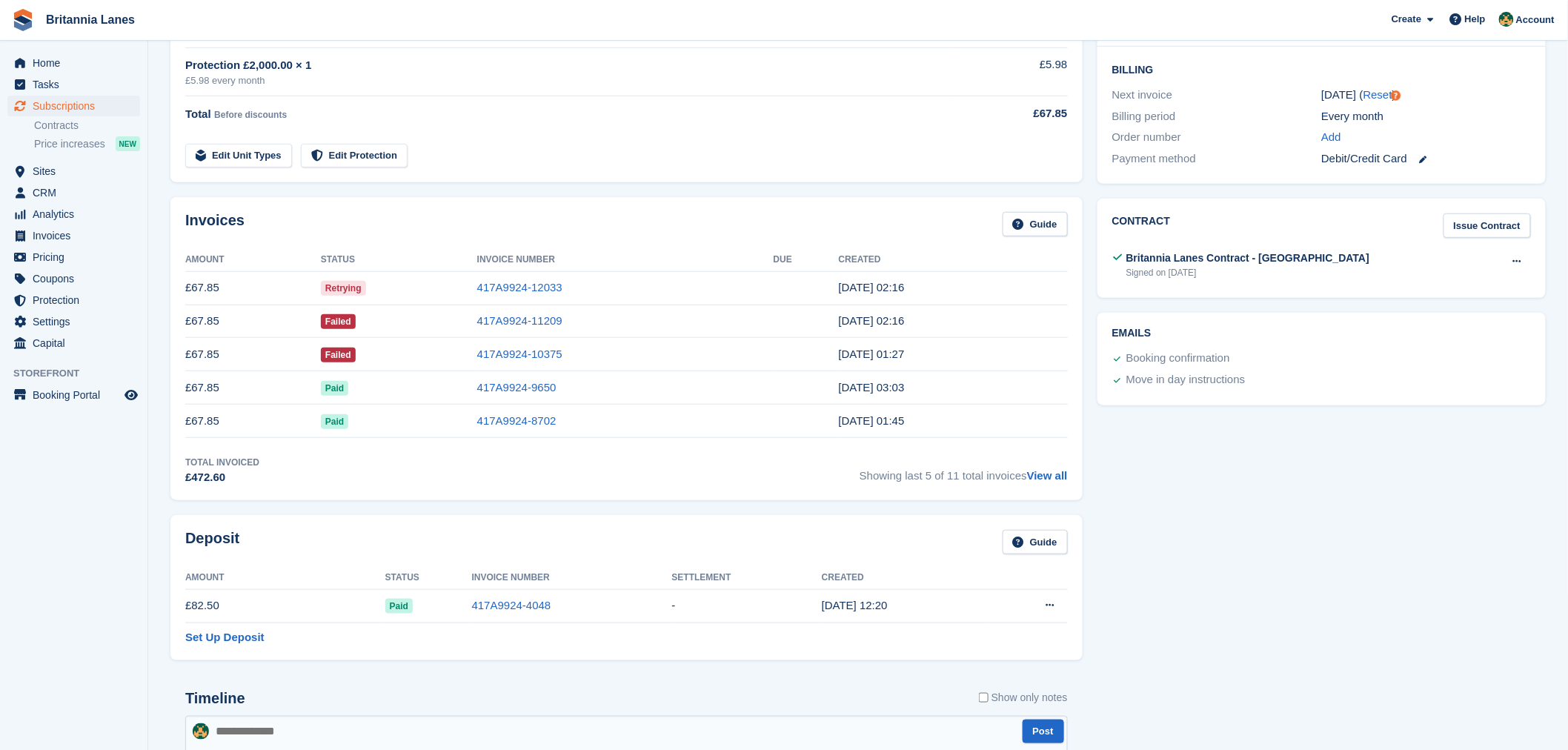
click at [1190, 268] on div "Signed on 3 Dec" at bounding box center [1249, 273] width 244 height 13
drag, startPoint x: 1195, startPoint y: 270, endPoint x: 1127, endPoint y: 257, distance: 69.2
click at [1127, 257] on div "Britannia Lanes Contract - Exeter Signed on 3 Dec" at bounding box center [1249, 265] width 244 height 29
click at [1269, 275] on div "Signed on 3 Dec" at bounding box center [1249, 273] width 244 height 13
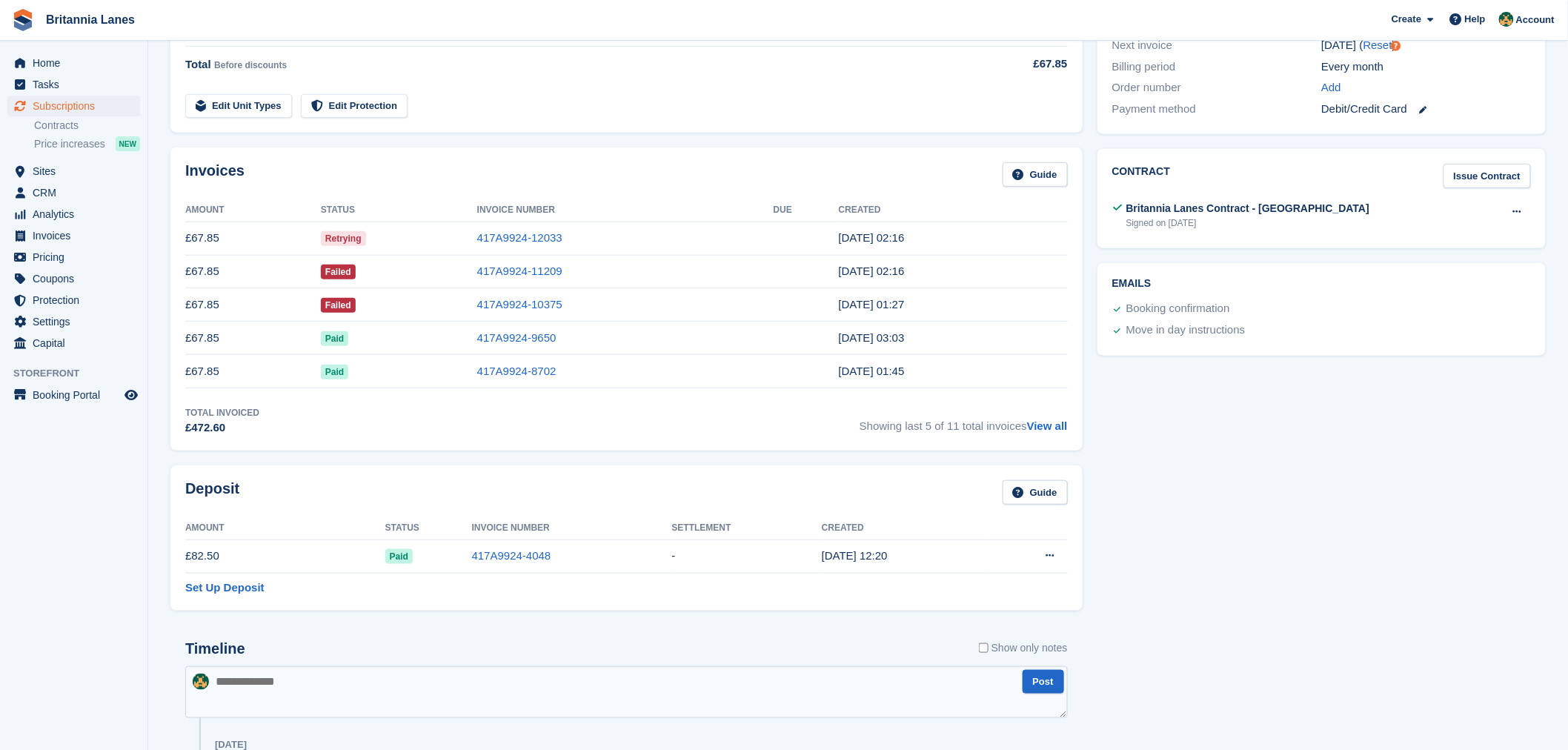
scroll to position [384, 0]
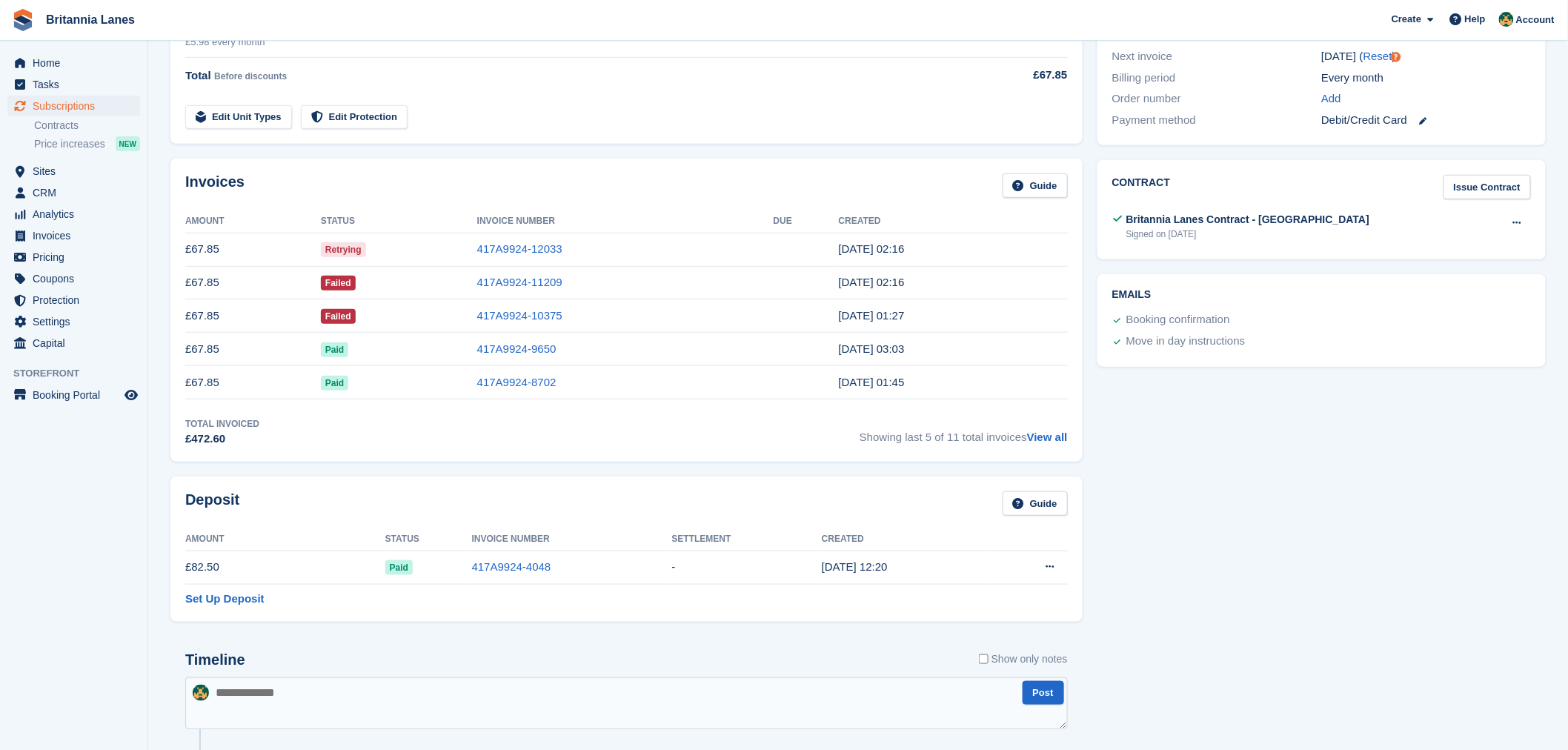
click at [367, 431] on div "Total Invoiced £472.60 Showing last 5 of 11 total invoices View all" at bounding box center [627, 432] width 883 height 31
click at [372, 194] on div "Invoices Guide" at bounding box center [627, 189] width 883 height 33
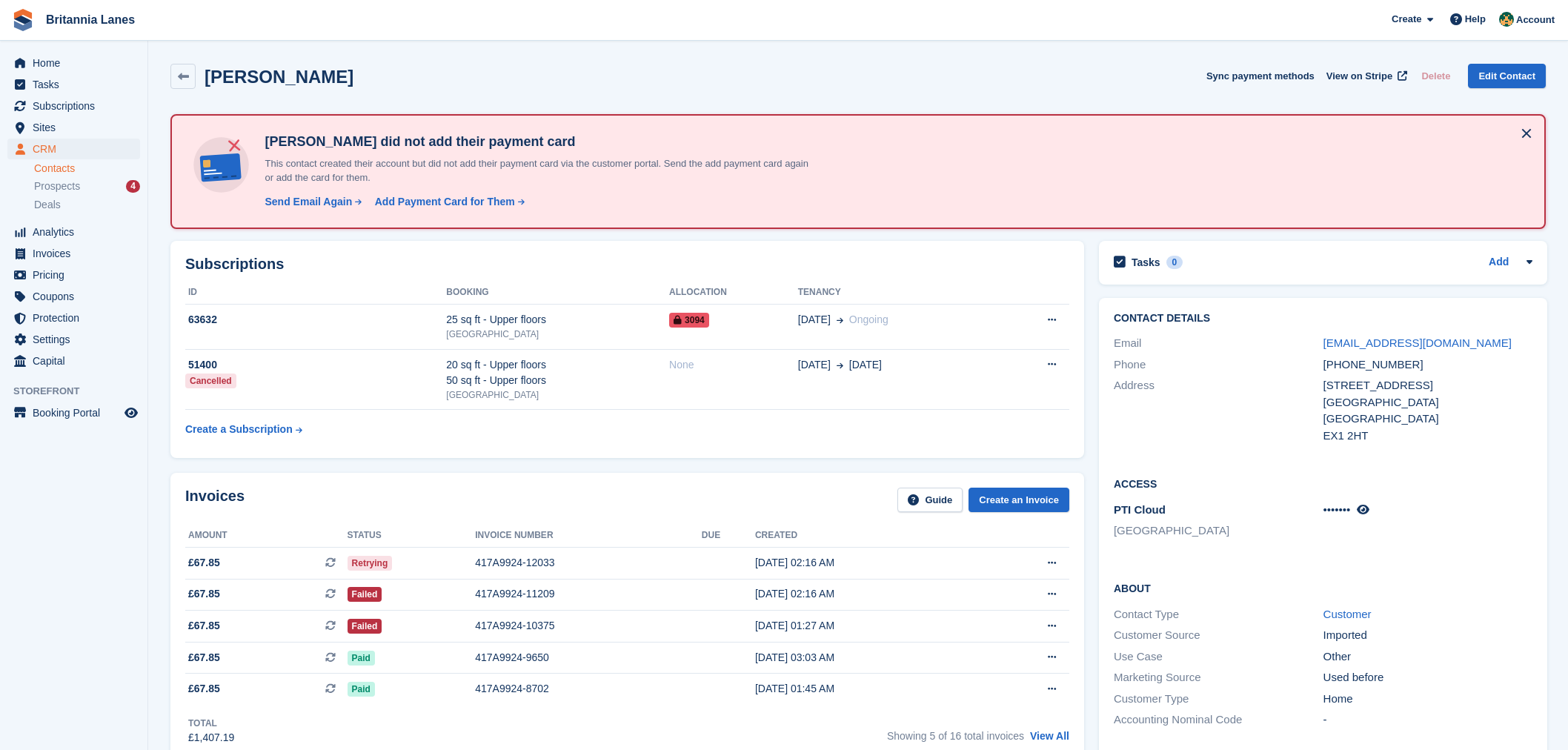
scroll to position [115, 0]
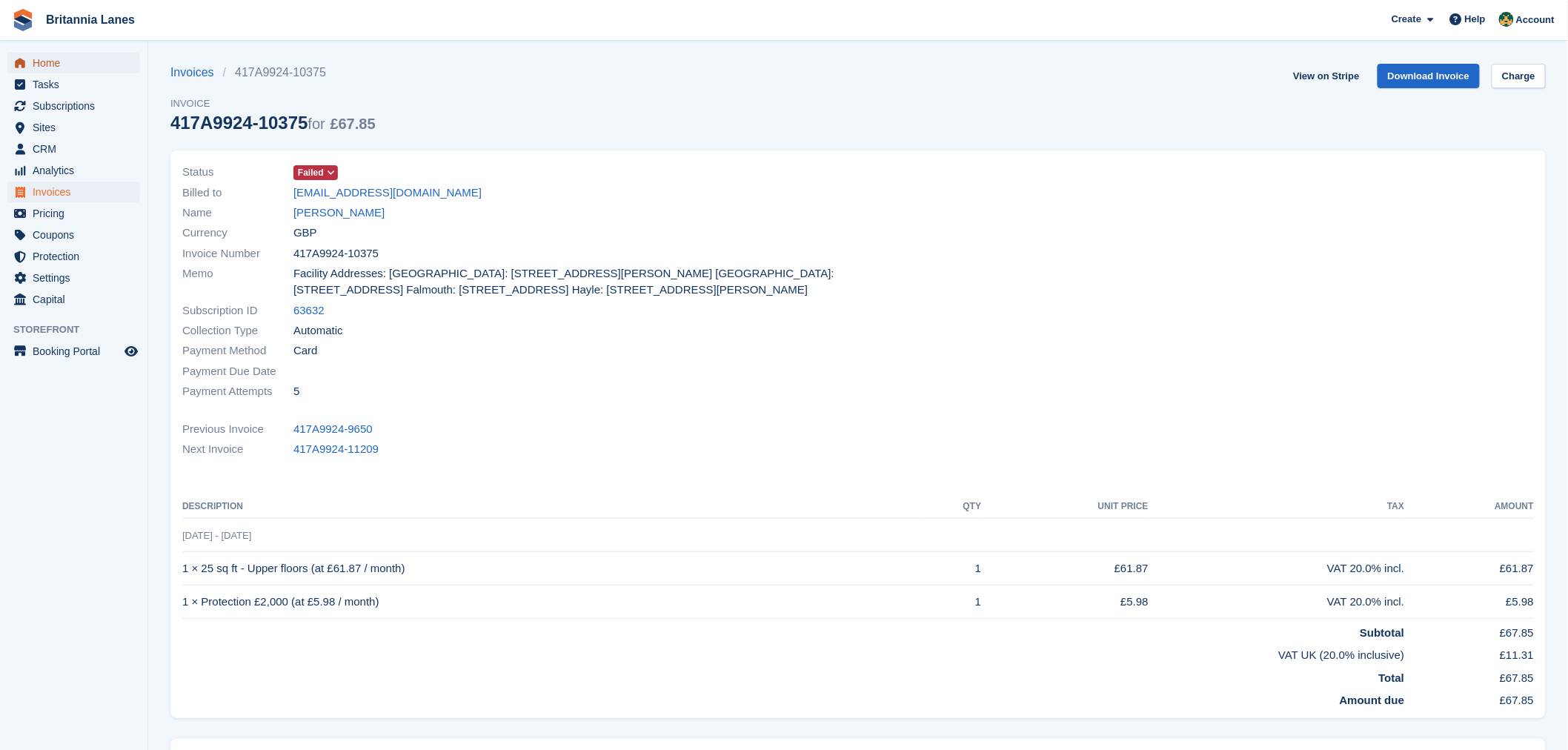
click at [65, 67] on span "Home" at bounding box center [76, 63] width 89 height 21
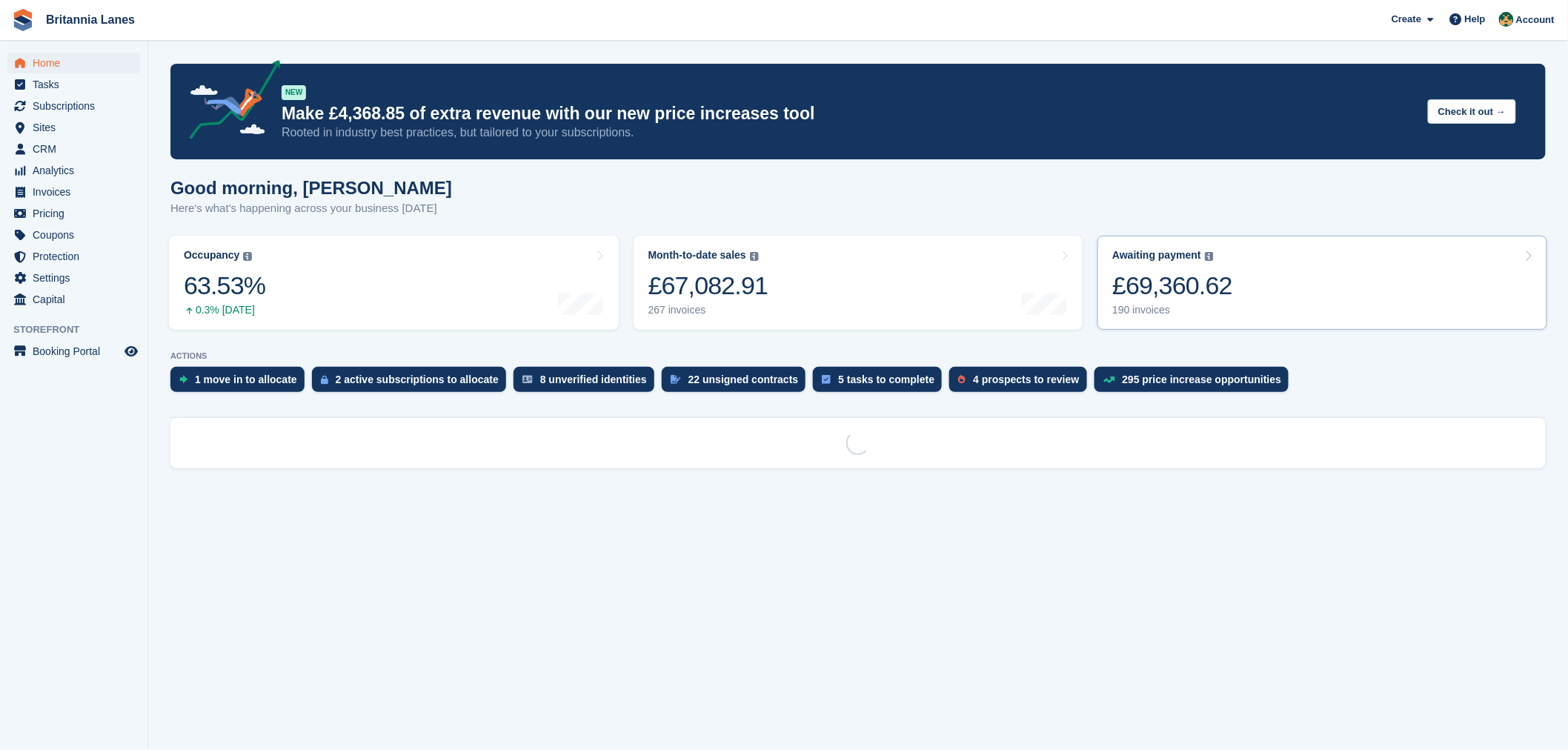
click at [1258, 279] on link "Awaiting payment The total outstanding balance on all open invoices. £69,360.62…" at bounding box center [1323, 283] width 450 height 94
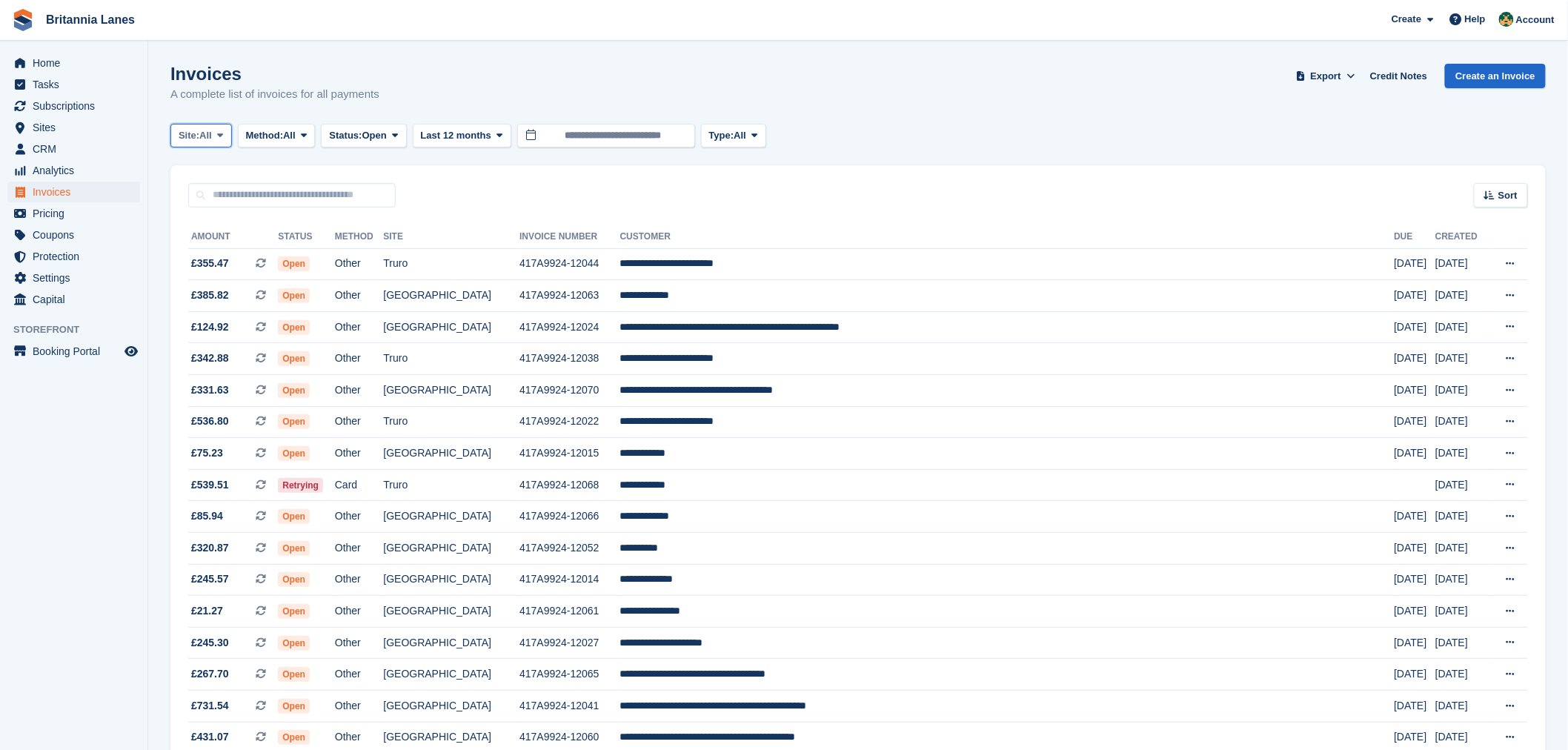
click at [216, 143] on button "Site: All" at bounding box center [201, 135] width 62 height 24
click at [262, 250] on link "[GEOGRAPHIC_DATA]" at bounding box center [243, 250] width 134 height 27
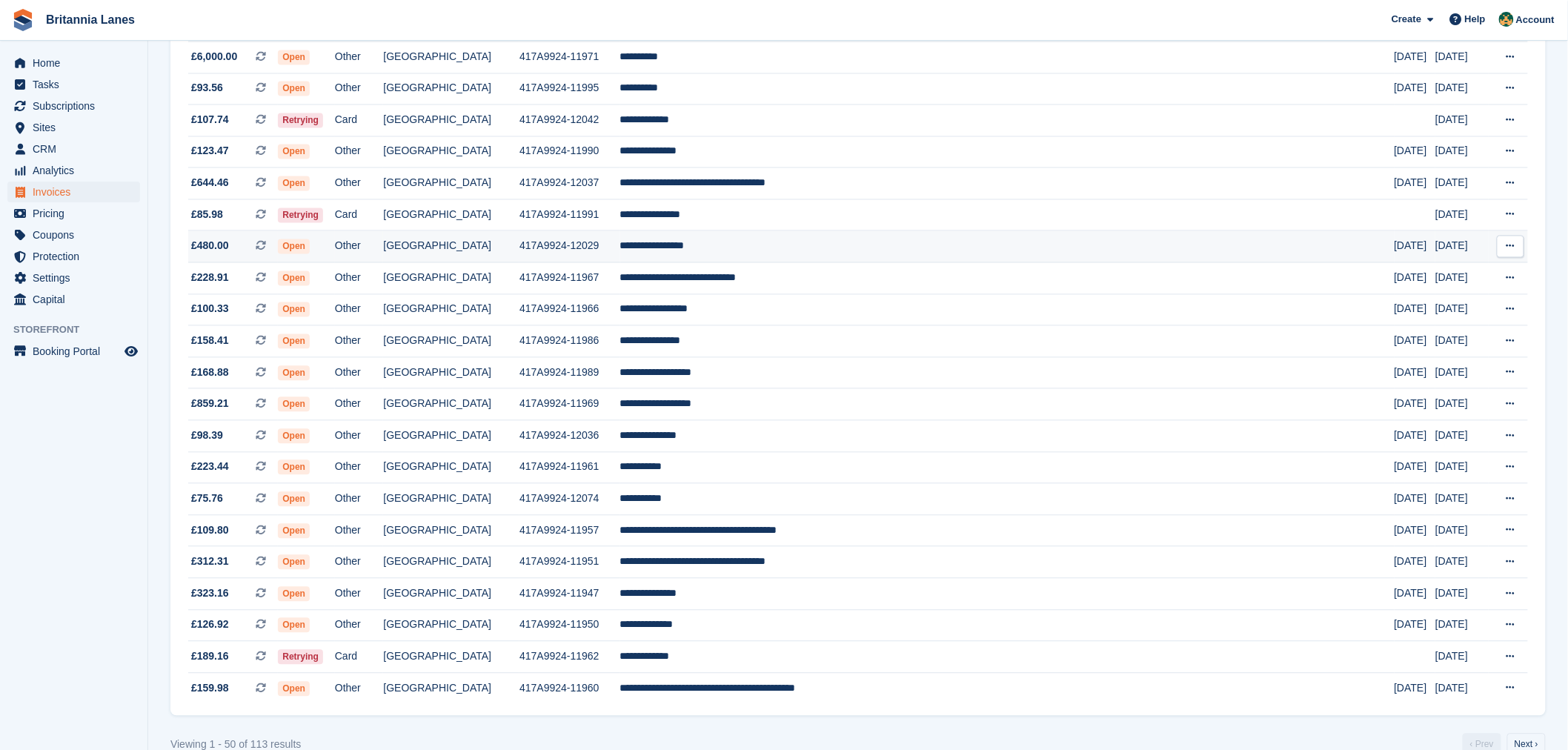
scroll to position [1162, 0]
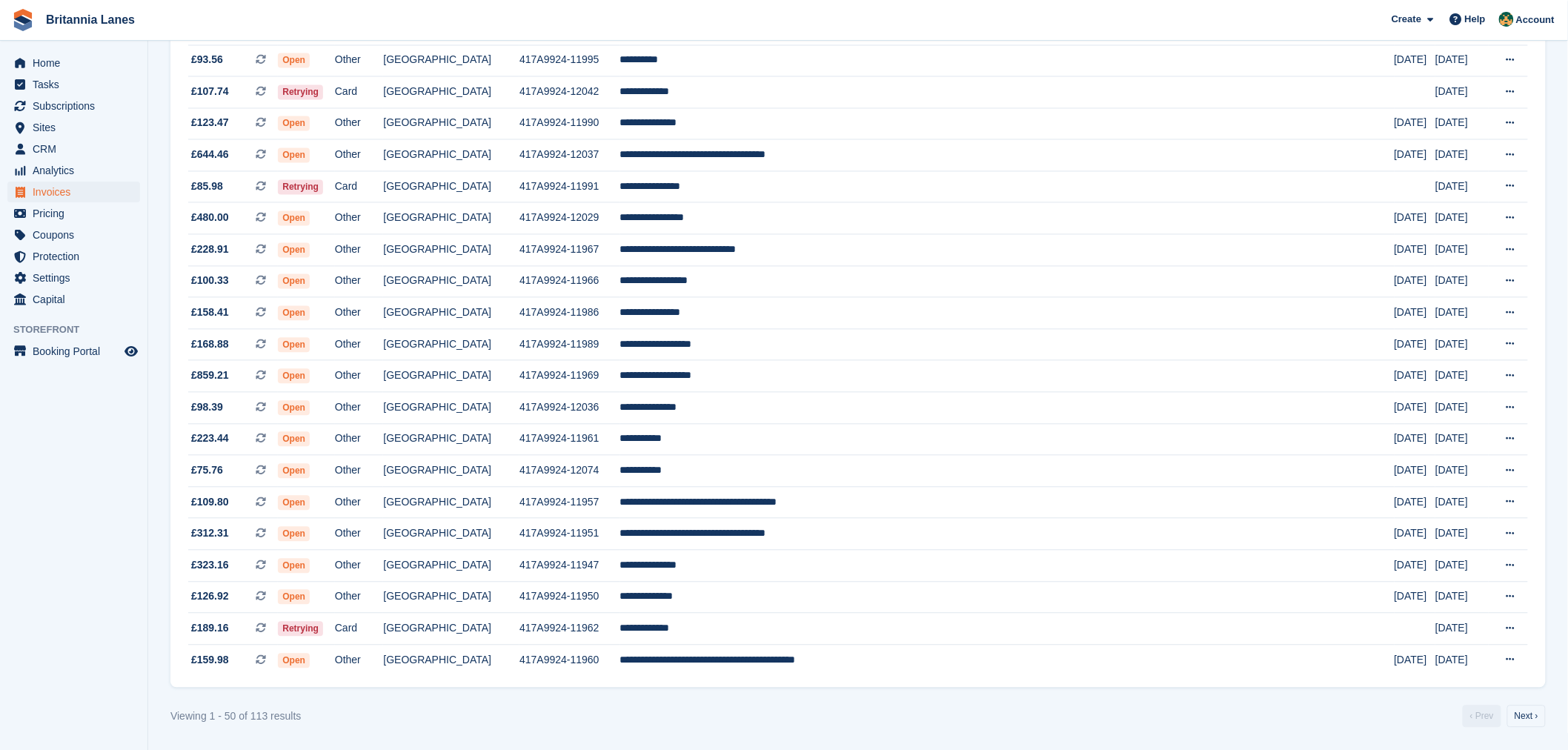
click at [416, 714] on div "Viewing 1 - 50 of 113 results ‹ Prev Next ›" at bounding box center [858, 717] width 1376 height 22
click at [1521, 715] on link "Next ›" at bounding box center [1527, 717] width 39 height 22
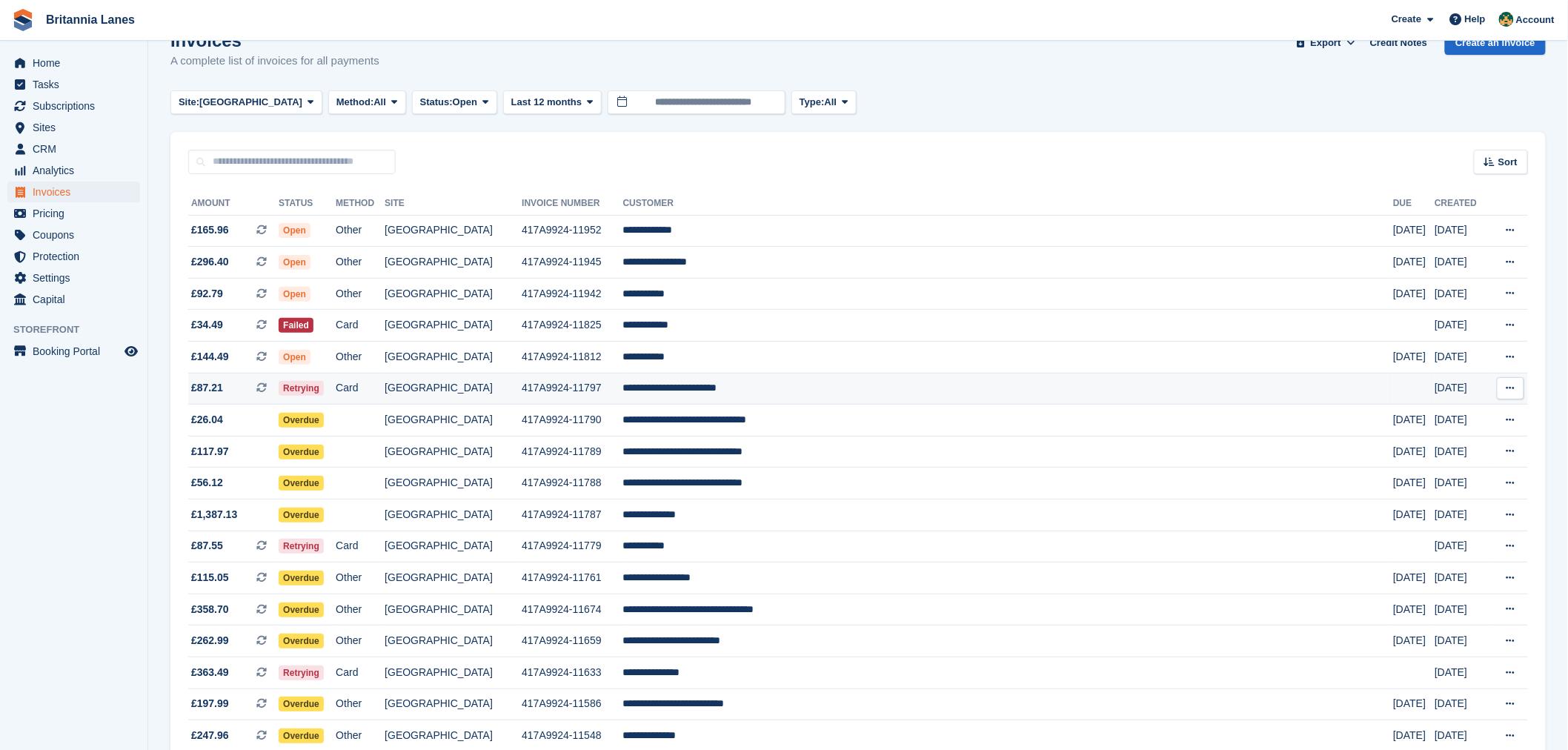
scroll to position [9, 0]
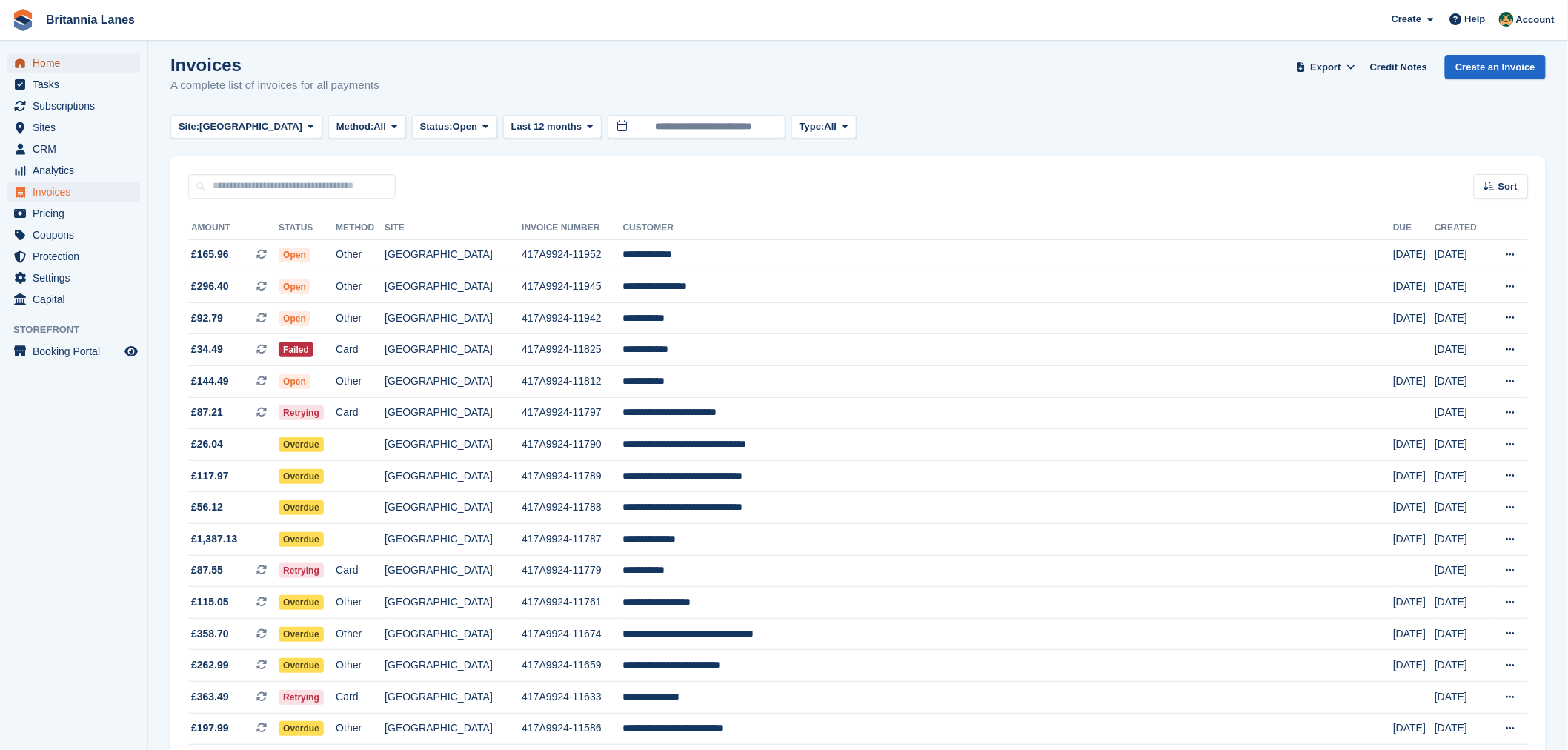
click at [40, 64] on span "Home" at bounding box center [76, 63] width 89 height 21
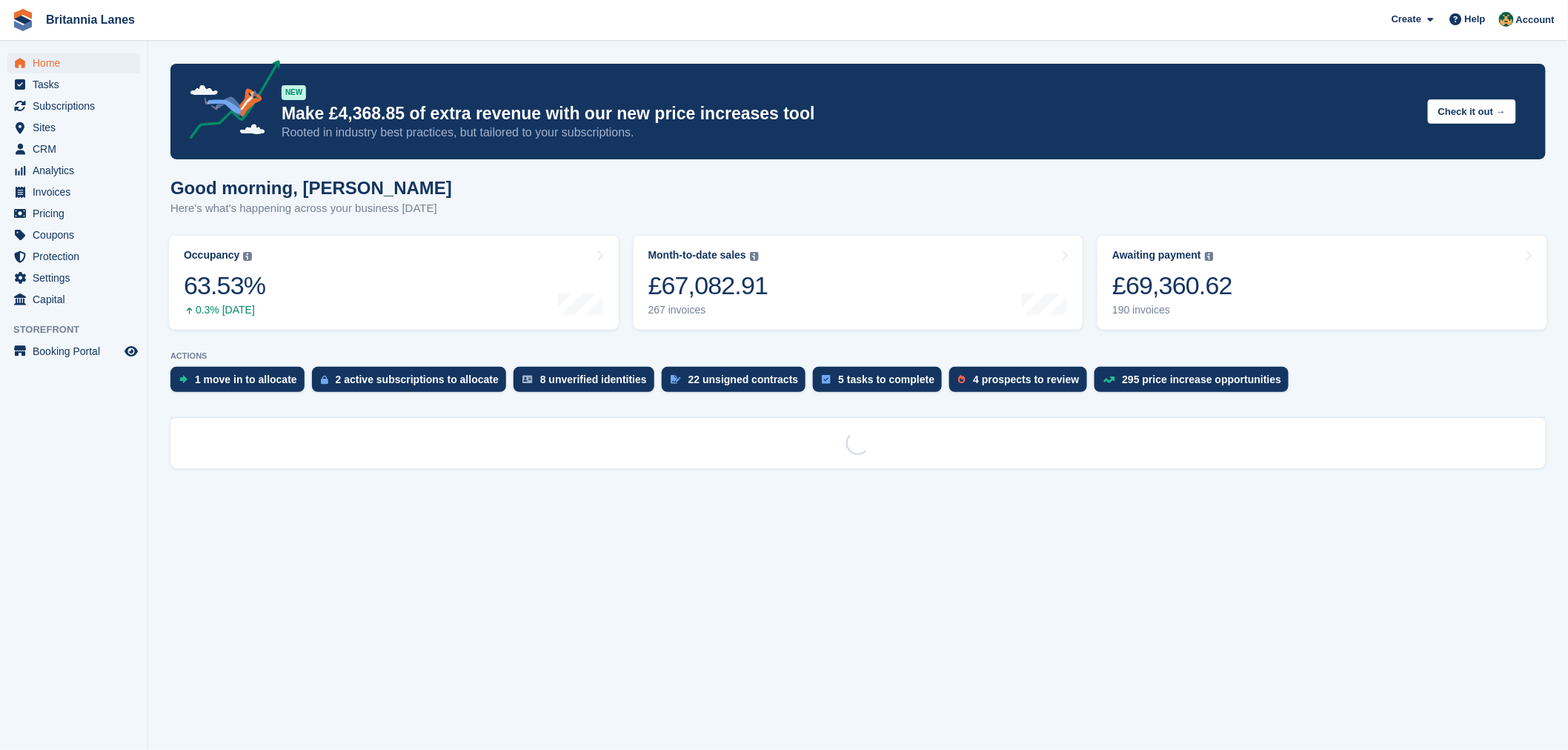
click at [468, 169] on section "NEW Make £4,368.85 of extra revenue with our new price increases tool Rooted in…" at bounding box center [858, 375] width 1420 height 750
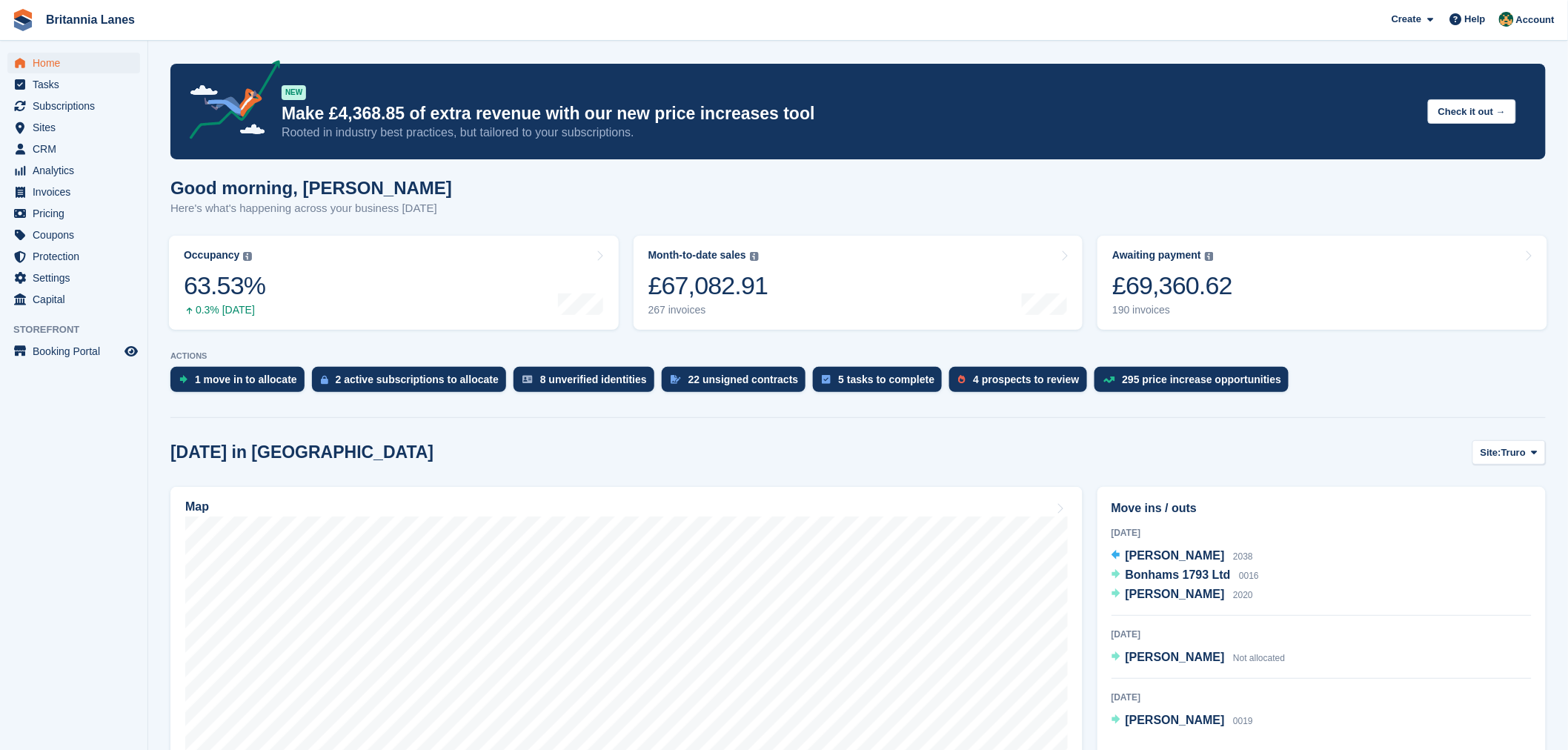
click at [802, 196] on div "Good morning, Nathan Here's what's happening across your business today" at bounding box center [858, 206] width 1376 height 57
click at [109, 108] on span "Subscriptions" at bounding box center [76, 106] width 89 height 21
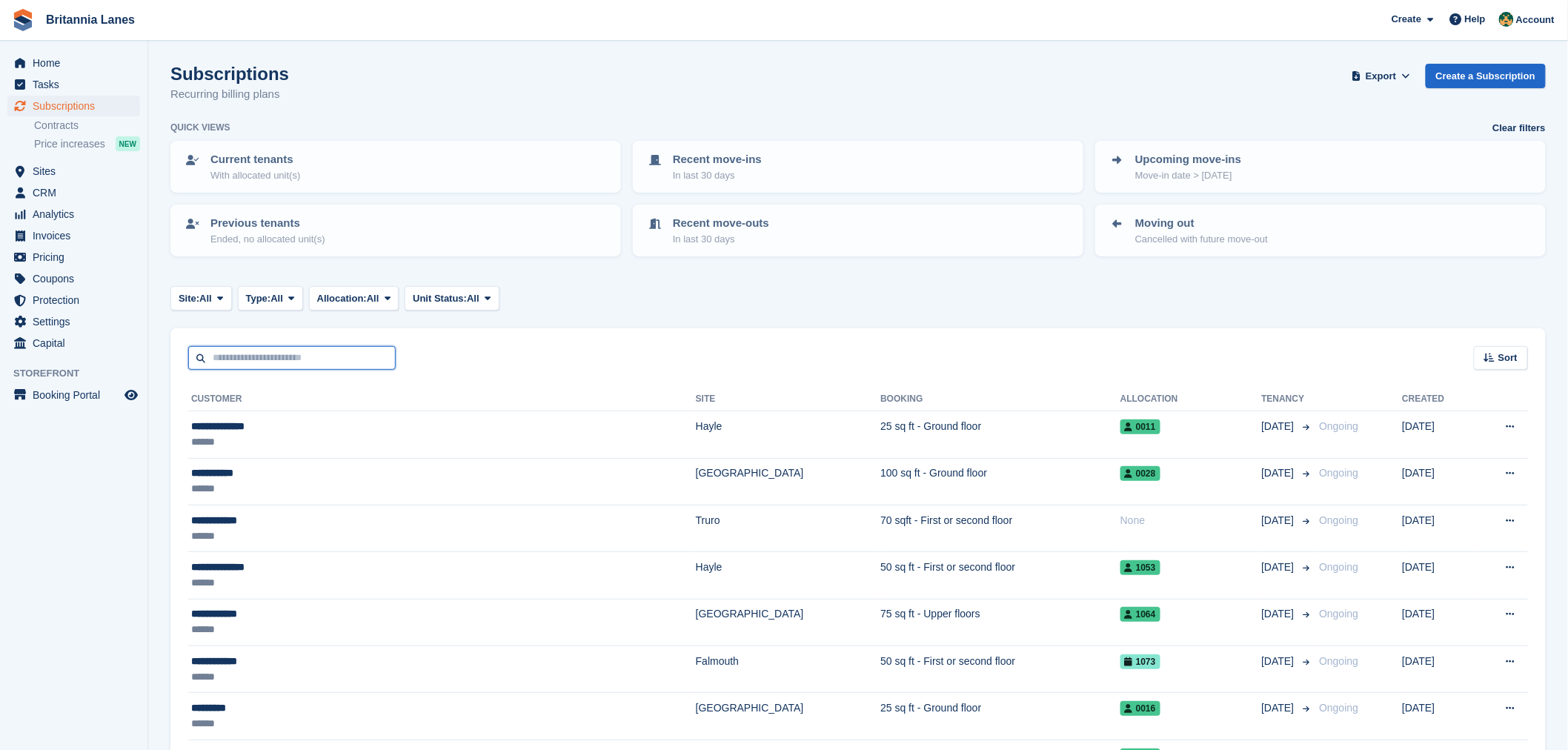
click at [288, 353] on input "text" at bounding box center [292, 358] width 207 height 24
type input "*****"
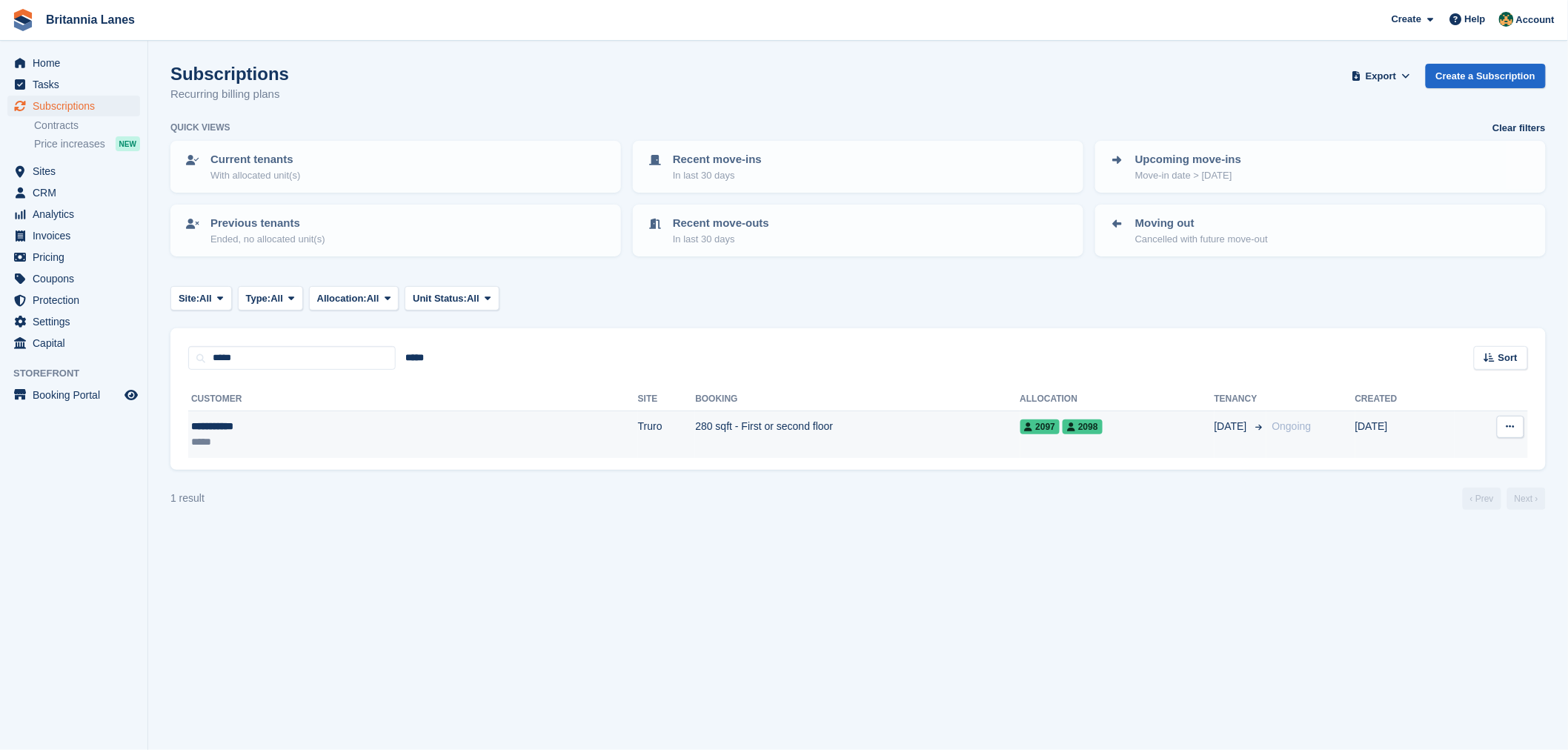
click at [638, 436] on td "Truro" at bounding box center [666, 435] width 57 height 47
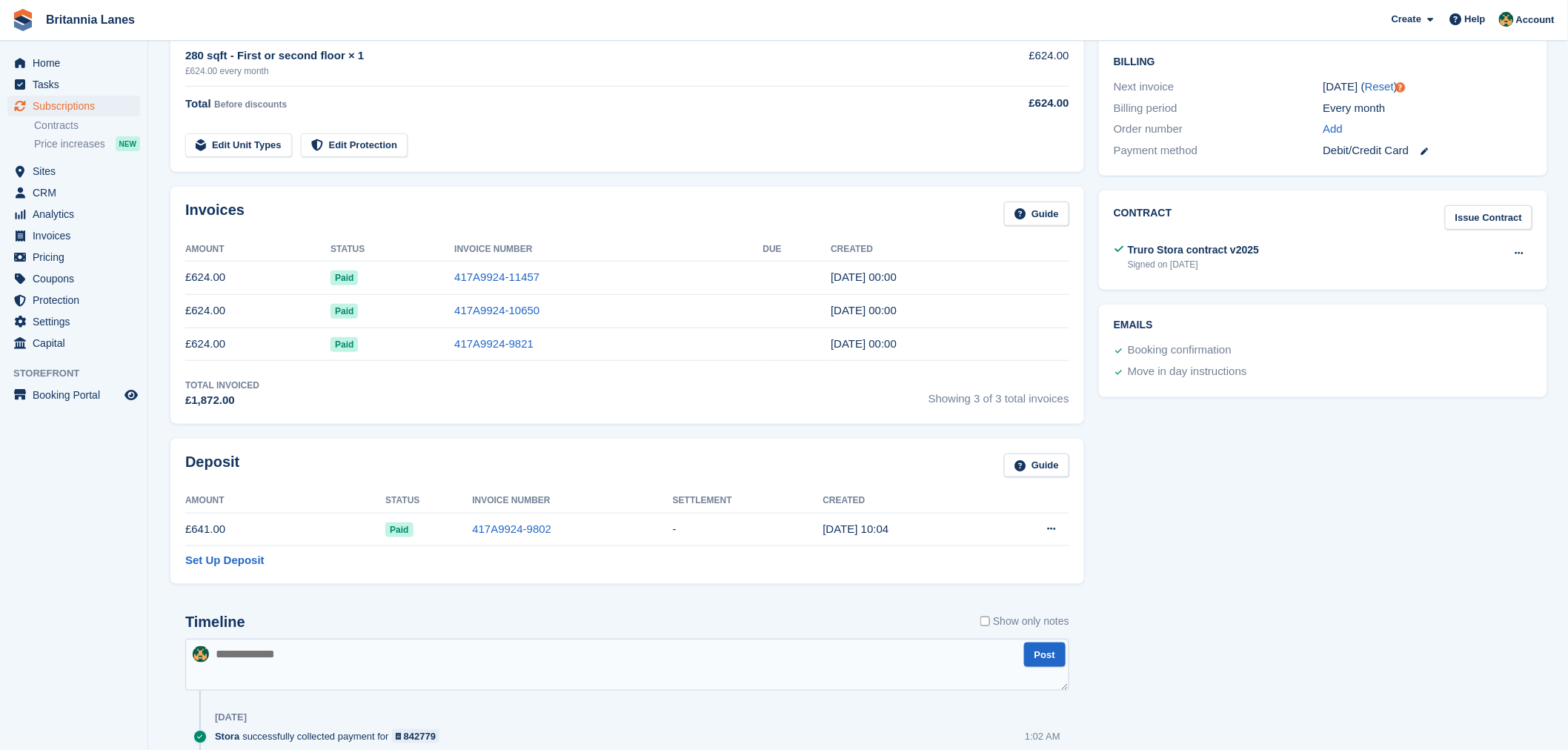
scroll to position [500, 0]
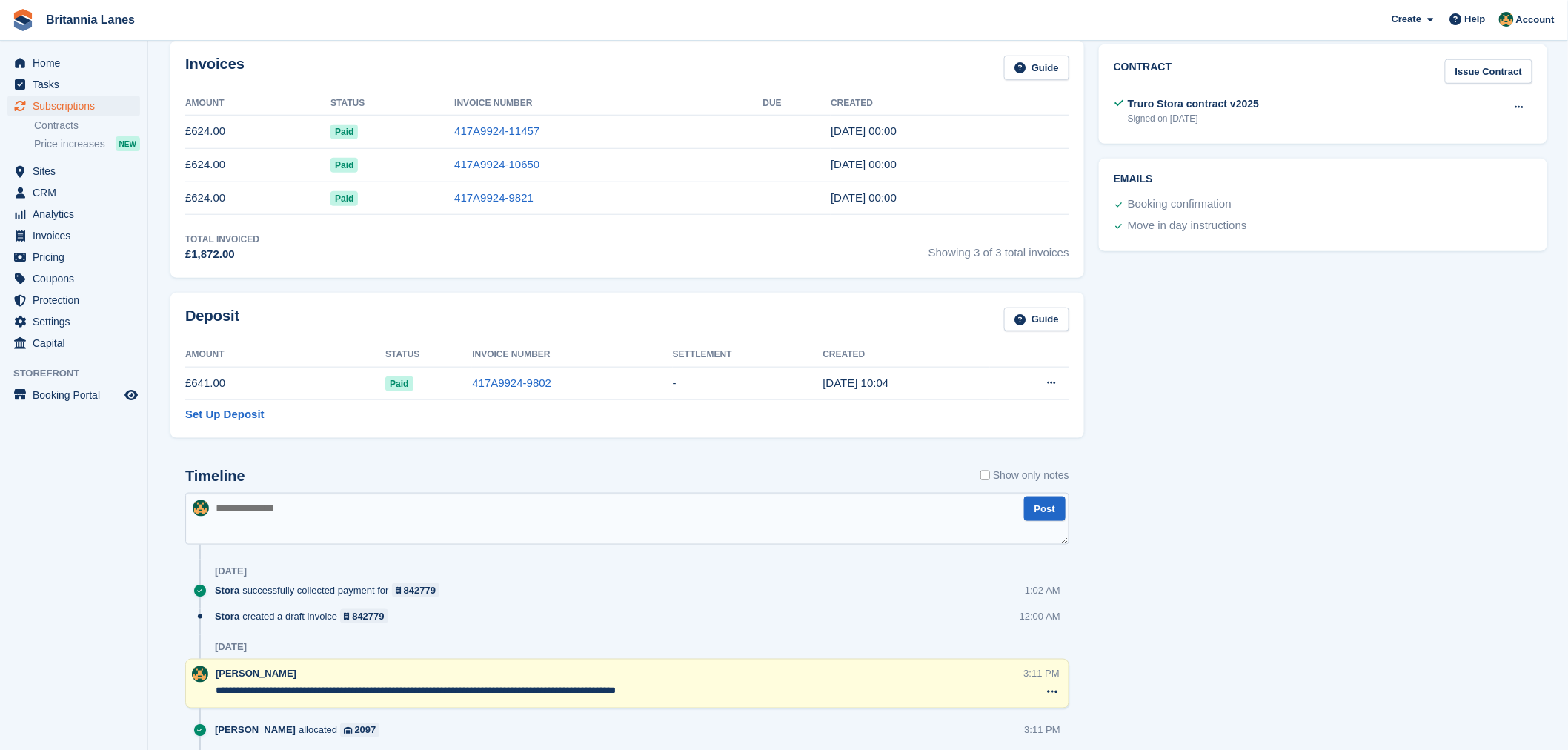
click at [446, 272] on div "Invoices Guide Amount Status Invoice Number Due Created £624.00 Paid 417A9924-1…" at bounding box center [627, 159] width 914 height 237
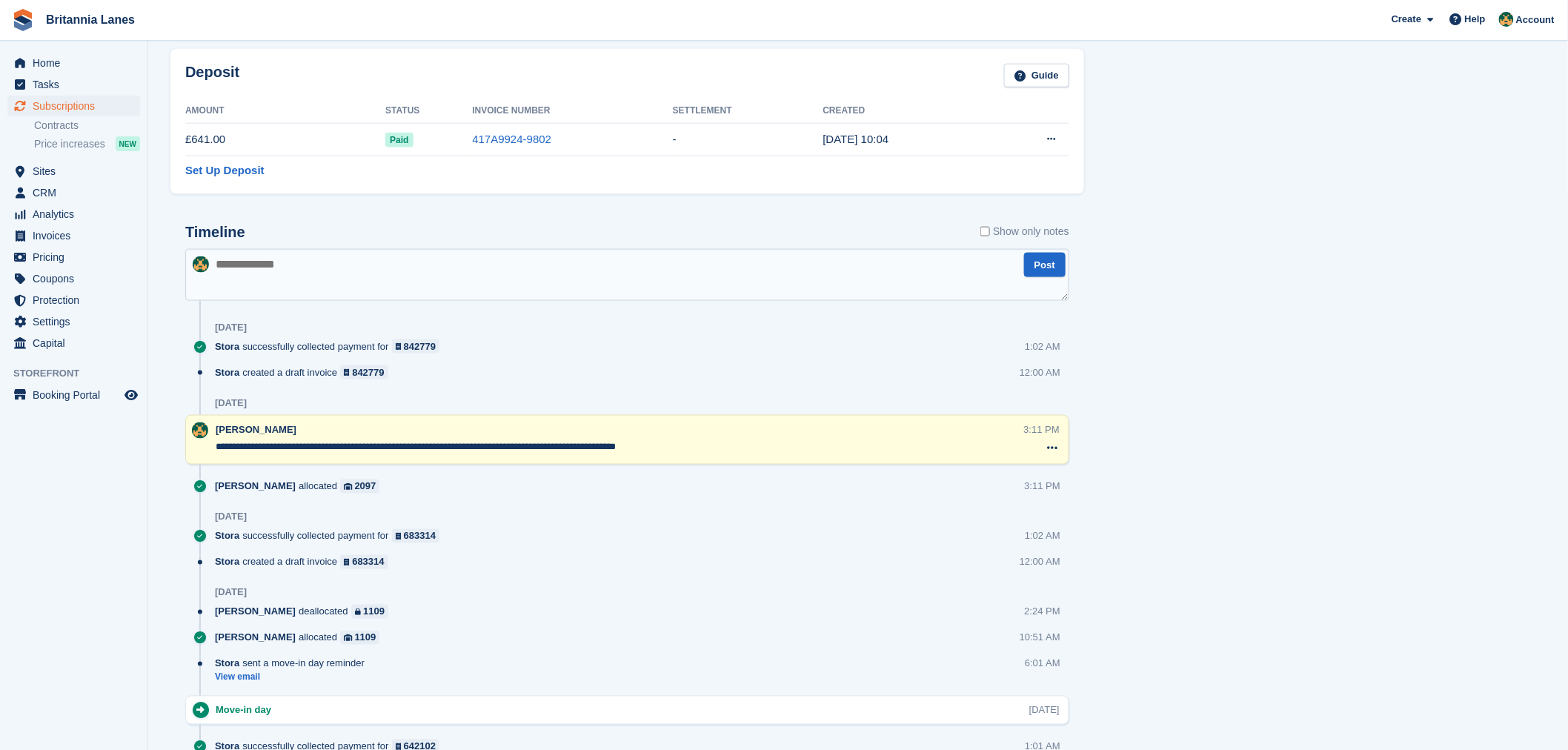
scroll to position [692, 0]
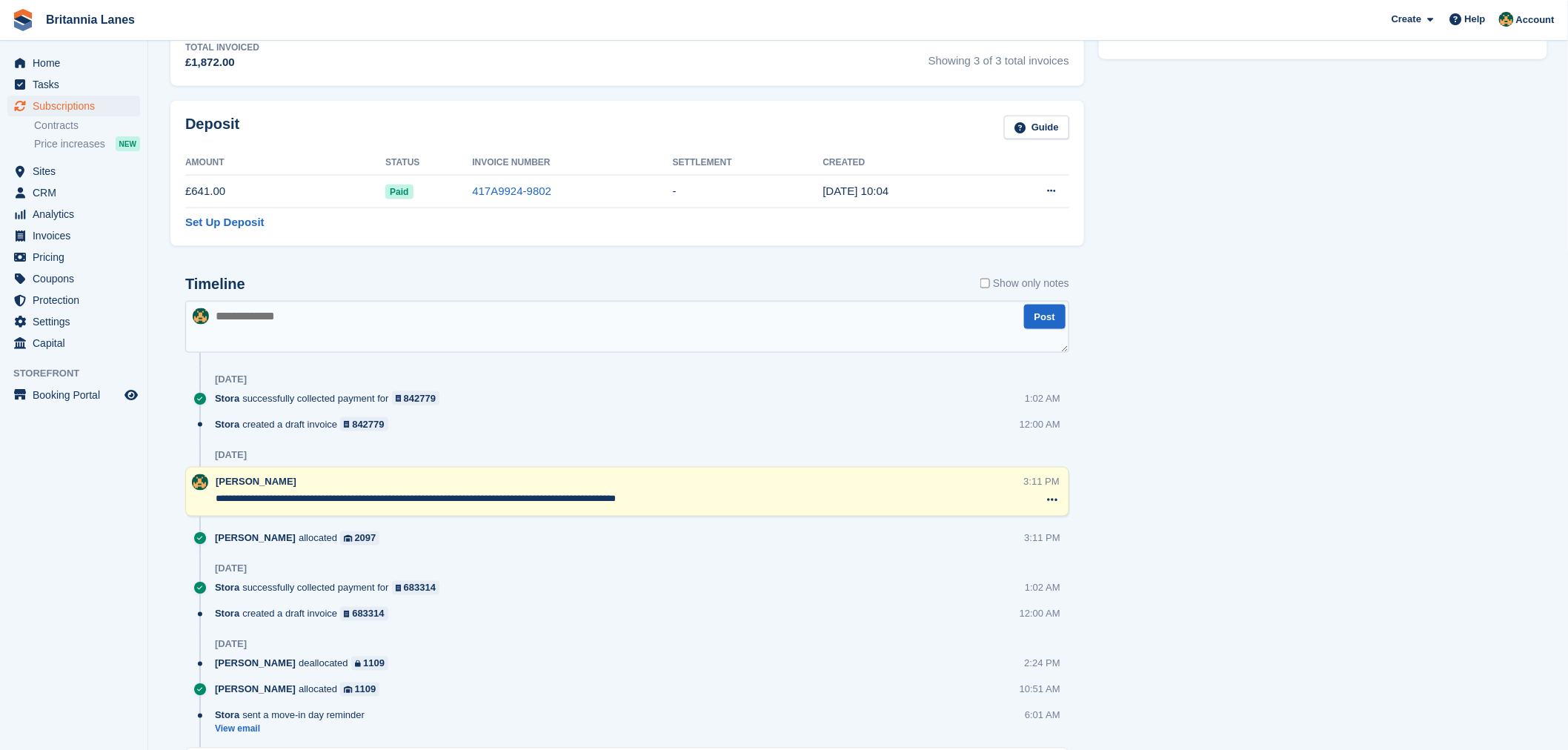
click at [454, 276] on div "Timeline Show only notes Post [DATE] Stora successfully collected payment for 8…" at bounding box center [627, 702] width 914 height 883
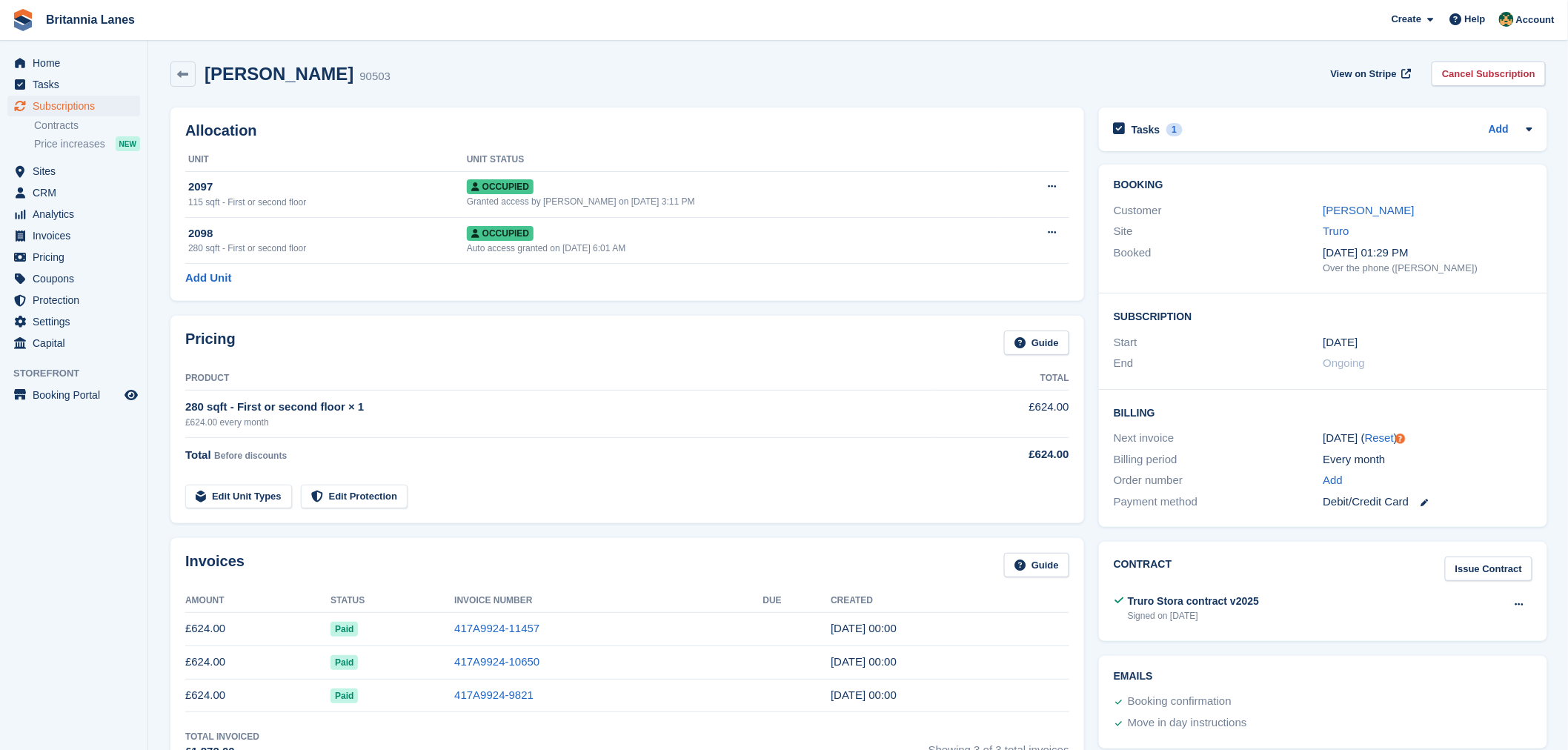
scroll to position [0, 0]
click at [399, 361] on div "Pricing Guide" at bounding box center [628, 349] width 884 height 33
click at [356, 120] on div "Allocation Unit Unit Status 2097 115 sqft - First or second floor Occupied Gran…" at bounding box center [627, 206] width 914 height 194
drag, startPoint x: 335, startPoint y: 78, endPoint x: 203, endPoint y: 79, distance: 132.0
click at [203, 79] on div "[PERSON_NAME] 90503 View on Stripe Cancel Subscription" at bounding box center [858, 76] width 1376 height 25
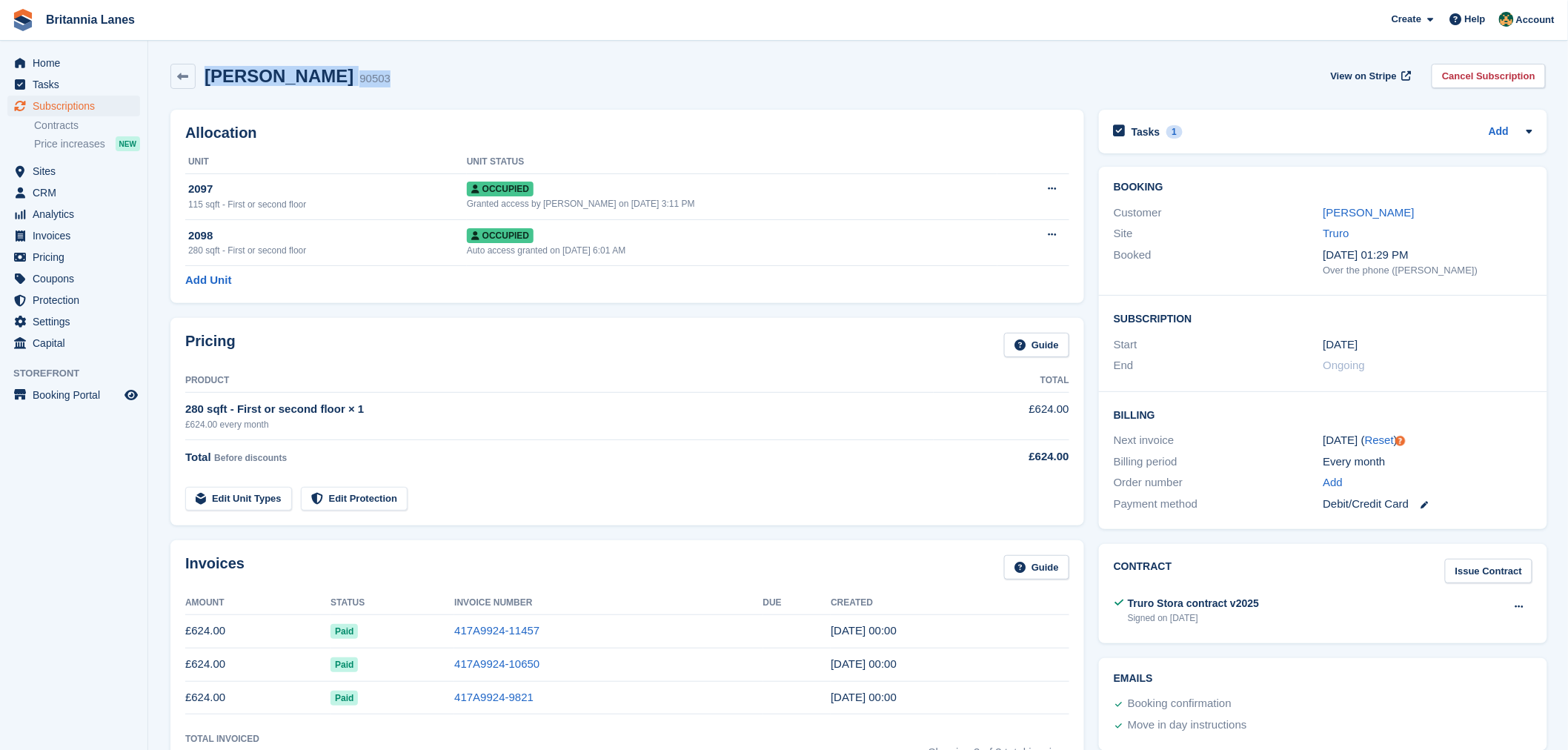
click at [390, 77] on div "[PERSON_NAME] 90503 View on Stripe Cancel Subscription" at bounding box center [858, 76] width 1376 height 25
click at [373, 132] on h2 "Allocation" at bounding box center [628, 133] width 884 height 17
click at [335, 157] on th "Unit" at bounding box center [327, 162] width 282 height 23
drag, startPoint x: 371, startPoint y: 137, endPoint x: 336, endPoint y: 139, distance: 35.1
click at [370, 137] on h2 "Allocation" at bounding box center [628, 133] width 884 height 17
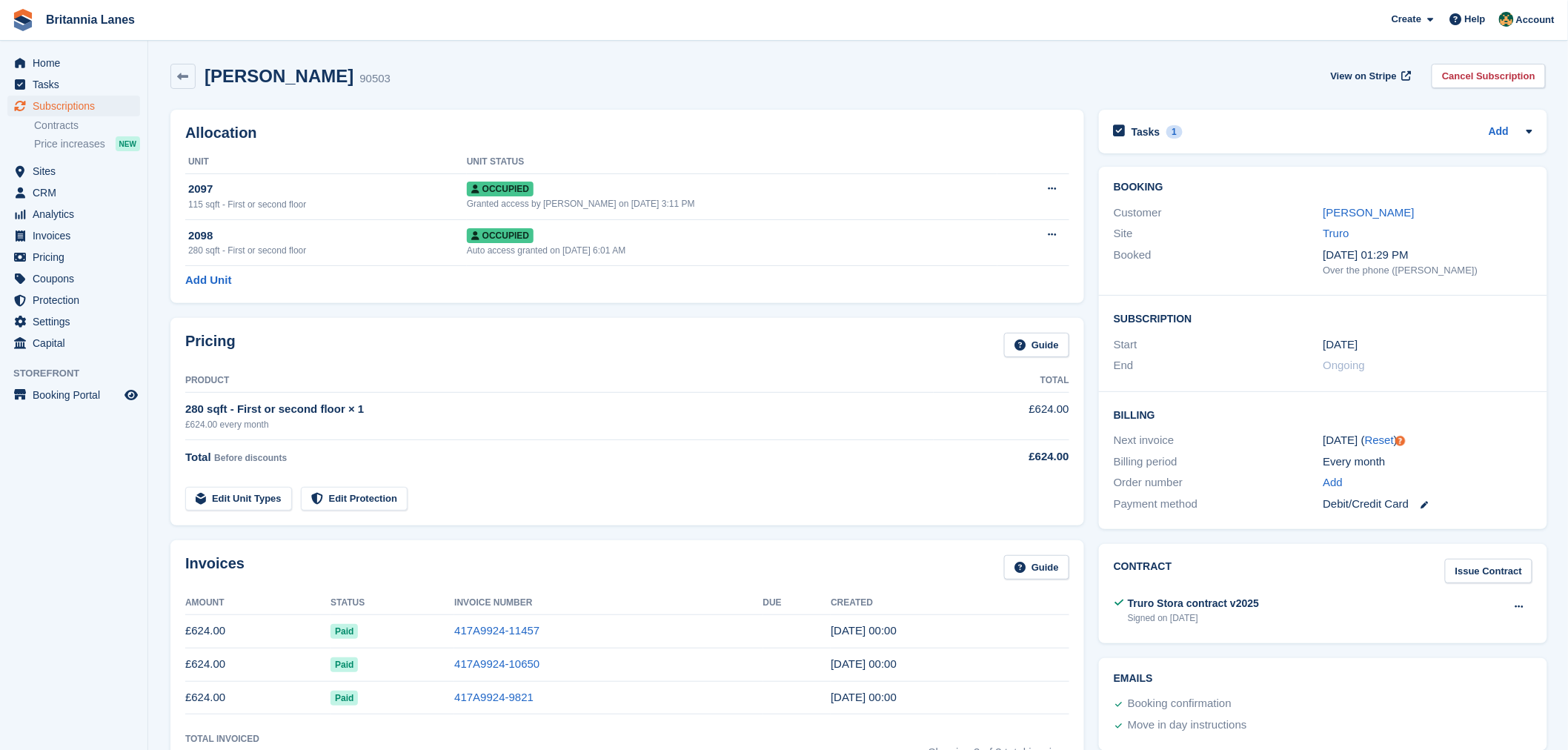
click at [262, 126] on h2 "Allocation" at bounding box center [628, 133] width 884 height 17
